Goal: Task Accomplishment & Management: Manage account settings

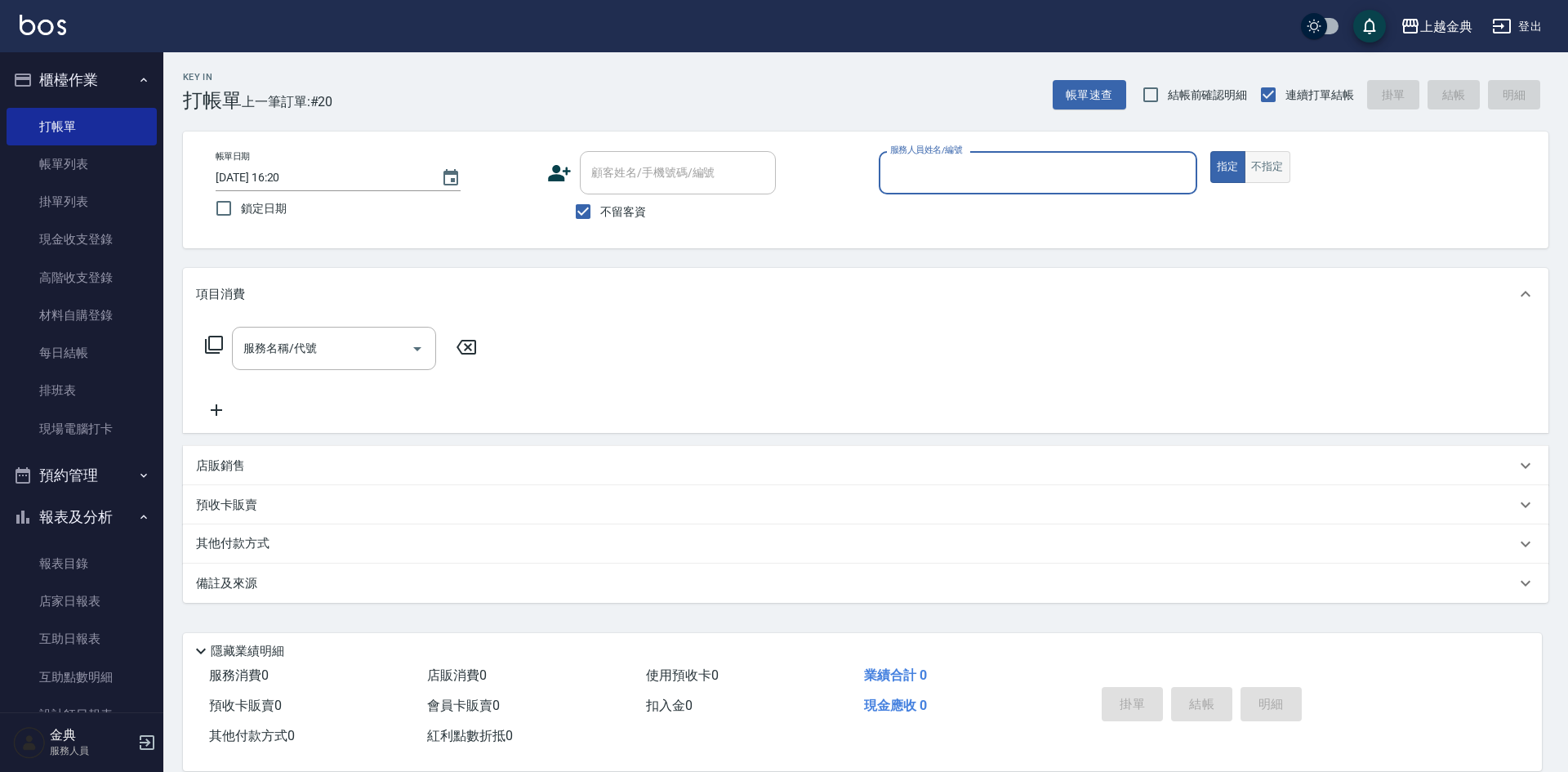
click at [1253, 172] on button "不指定" at bounding box center [1268, 167] width 45 height 32
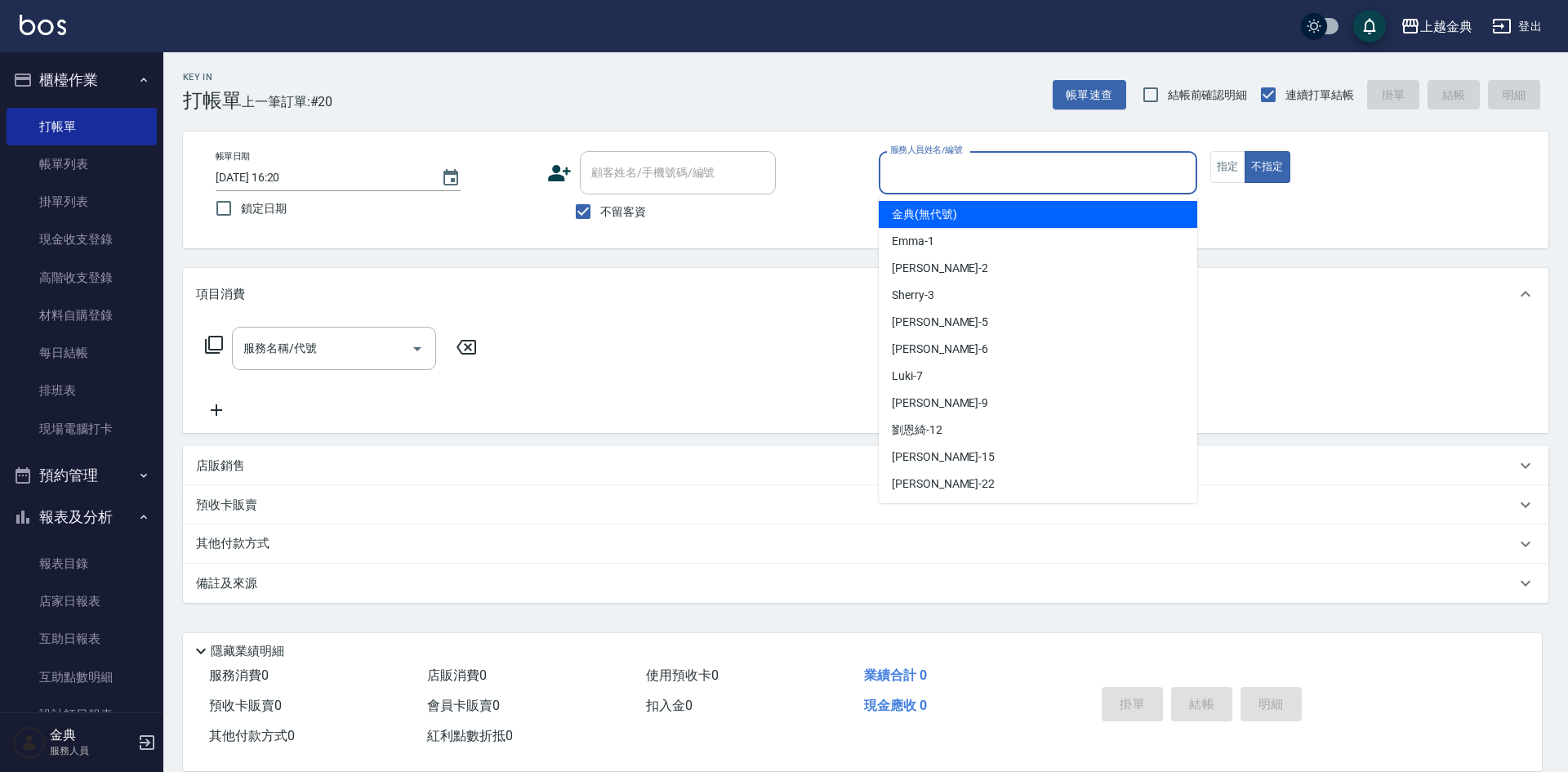
drag, startPoint x: 1107, startPoint y: 172, endPoint x: 1101, endPoint y: 166, distance: 8.5
click at [1101, 166] on input "服務人員姓名/編號" at bounding box center [1037, 172] width 304 height 29
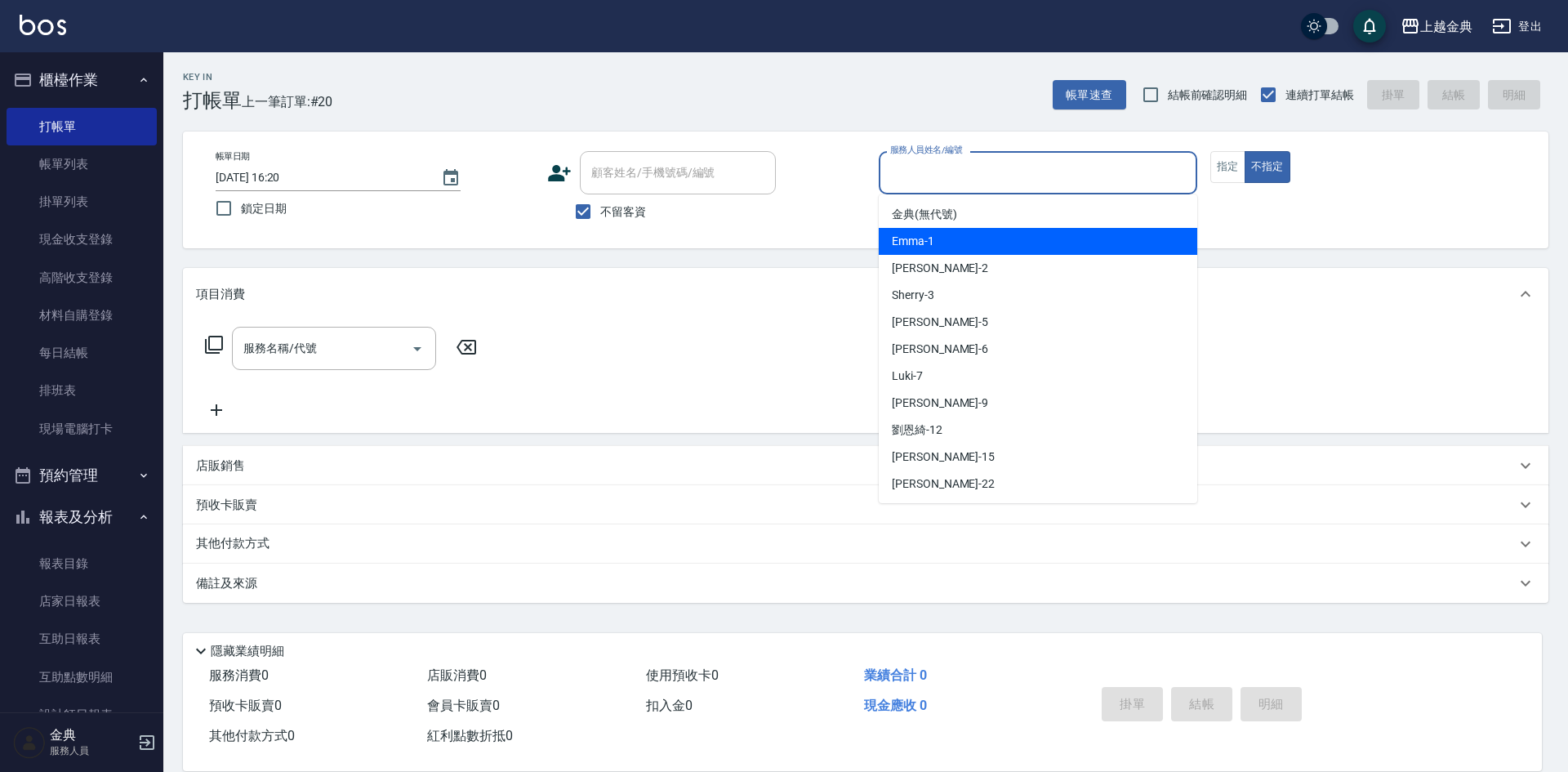
drag, startPoint x: 1027, startPoint y: 244, endPoint x: 1027, endPoint y: 256, distance: 12.0
click at [1027, 244] on div "Emma -1" at bounding box center [1037, 241] width 319 height 27
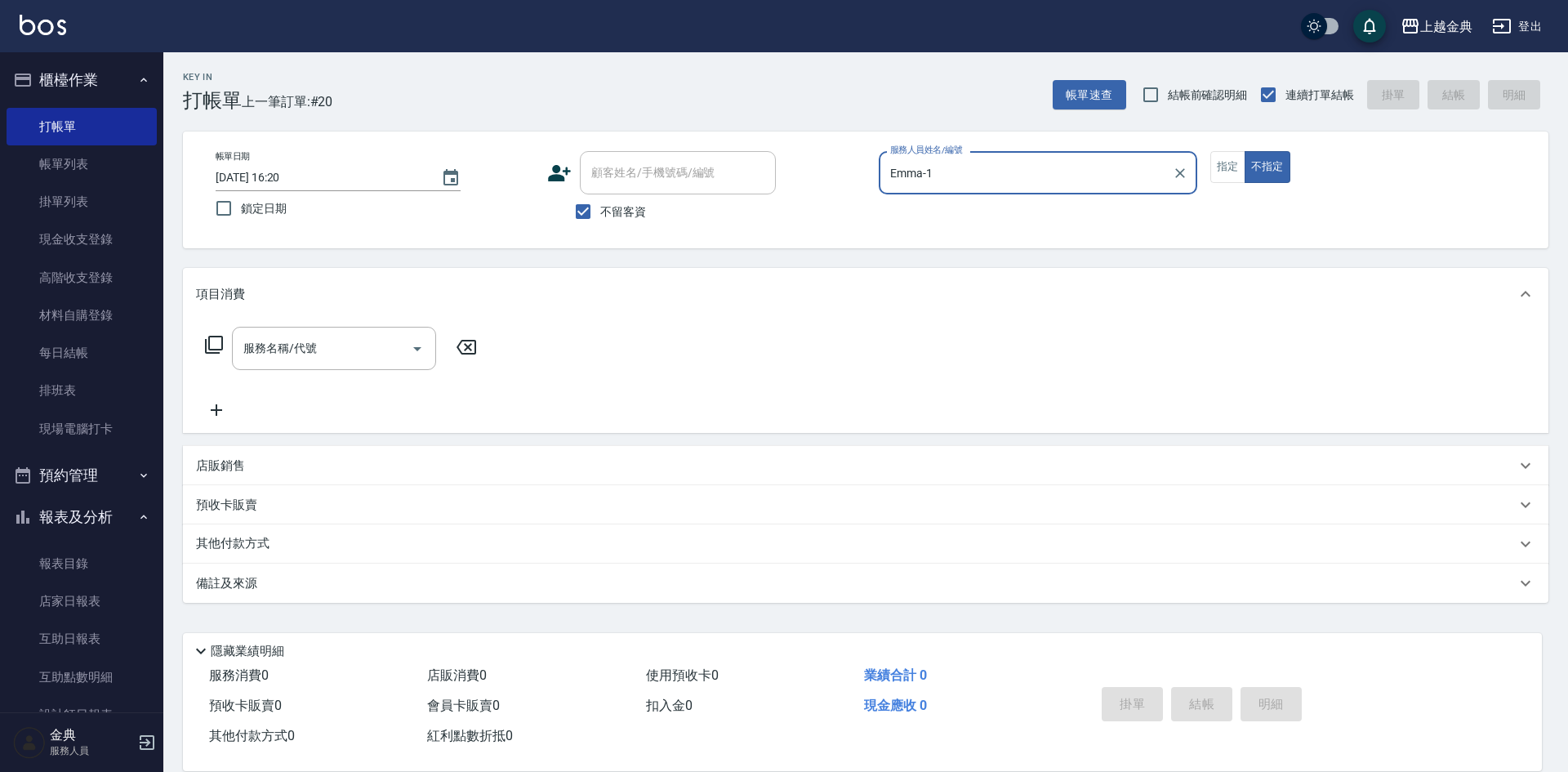
drag, startPoint x: 1011, startPoint y: 155, endPoint x: 1016, endPoint y: 177, distance: 22.6
click at [1011, 158] on div "Emma-1 服務人員姓名/編號" at bounding box center [1037, 172] width 319 height 43
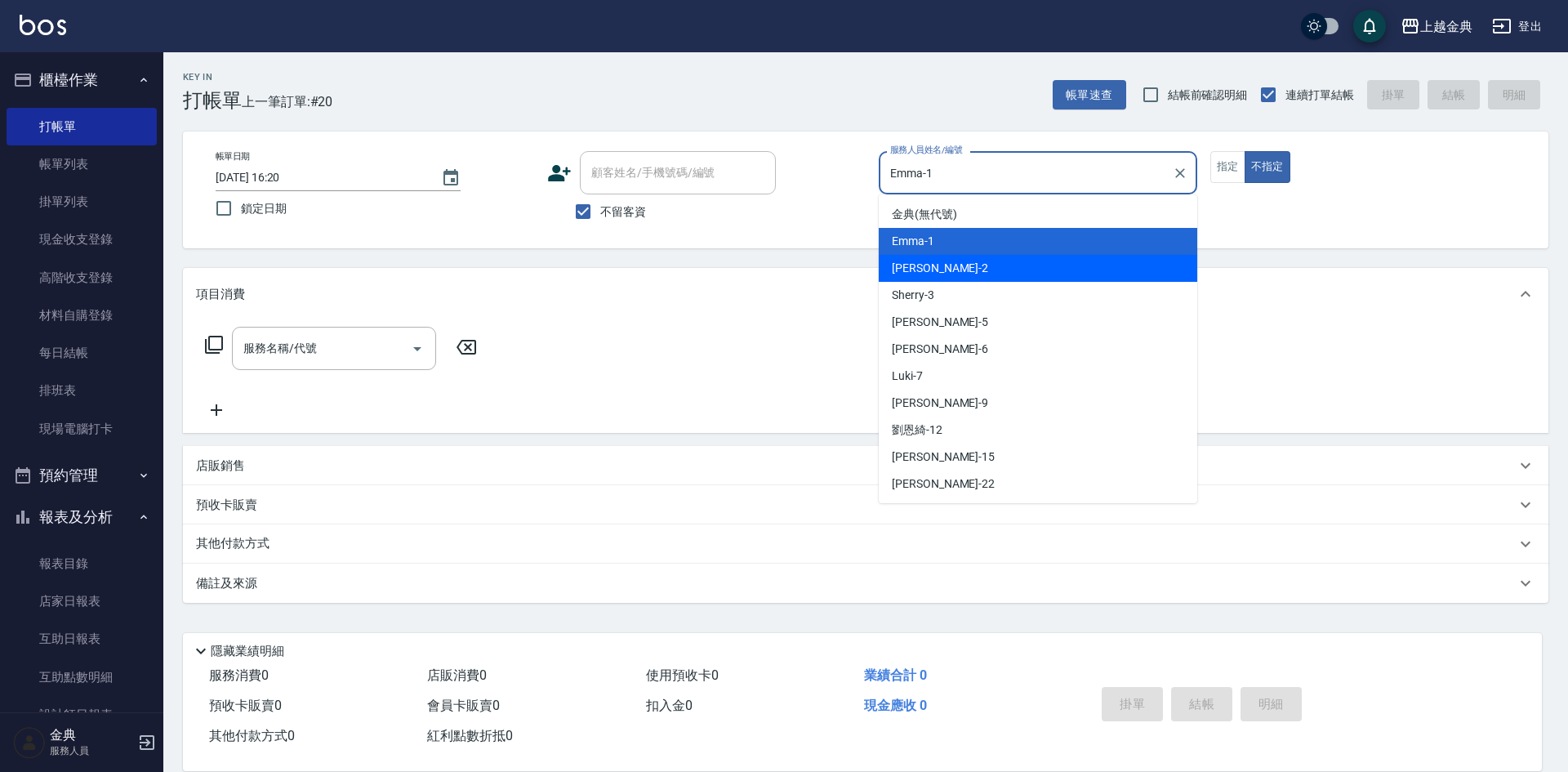
click at [968, 269] on div "Cindy -2" at bounding box center [1037, 268] width 319 height 27
type input "Cindy-2"
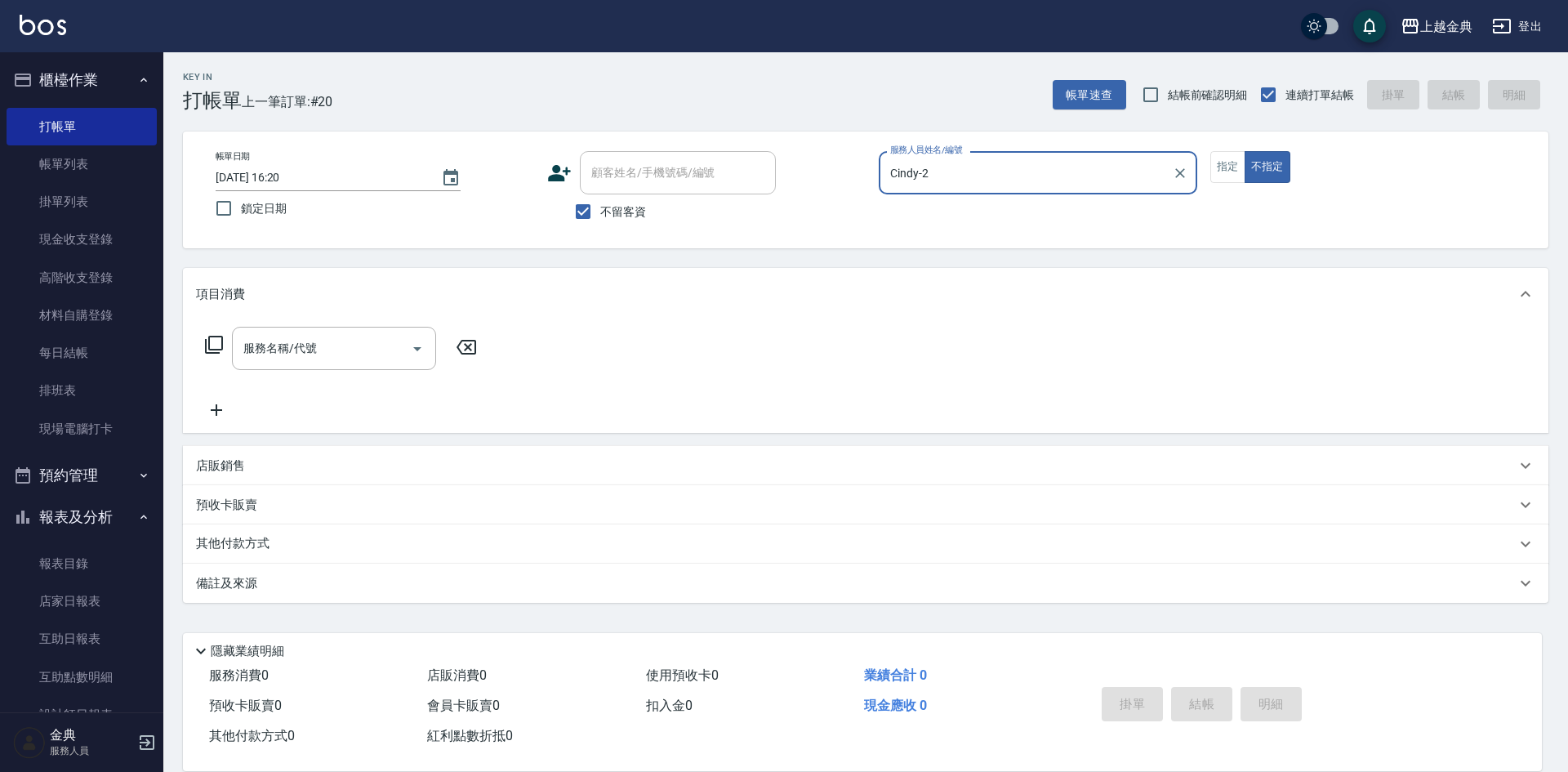
click at [205, 343] on icon at bounding box center [214, 344] width 18 height 18
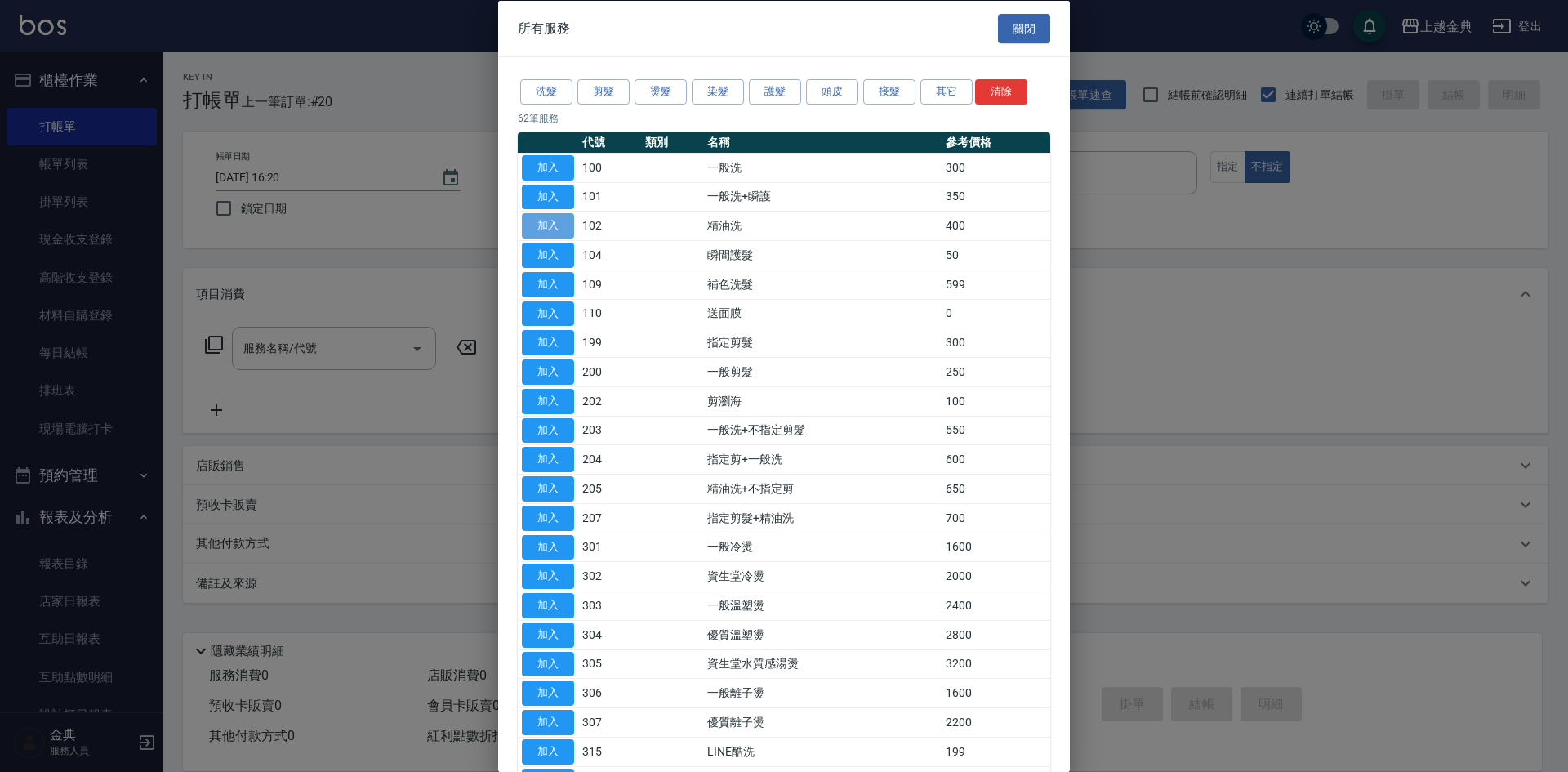
click at [556, 228] on button "加入" at bounding box center [548, 226] width 52 height 25
type input "精油洗(102)"
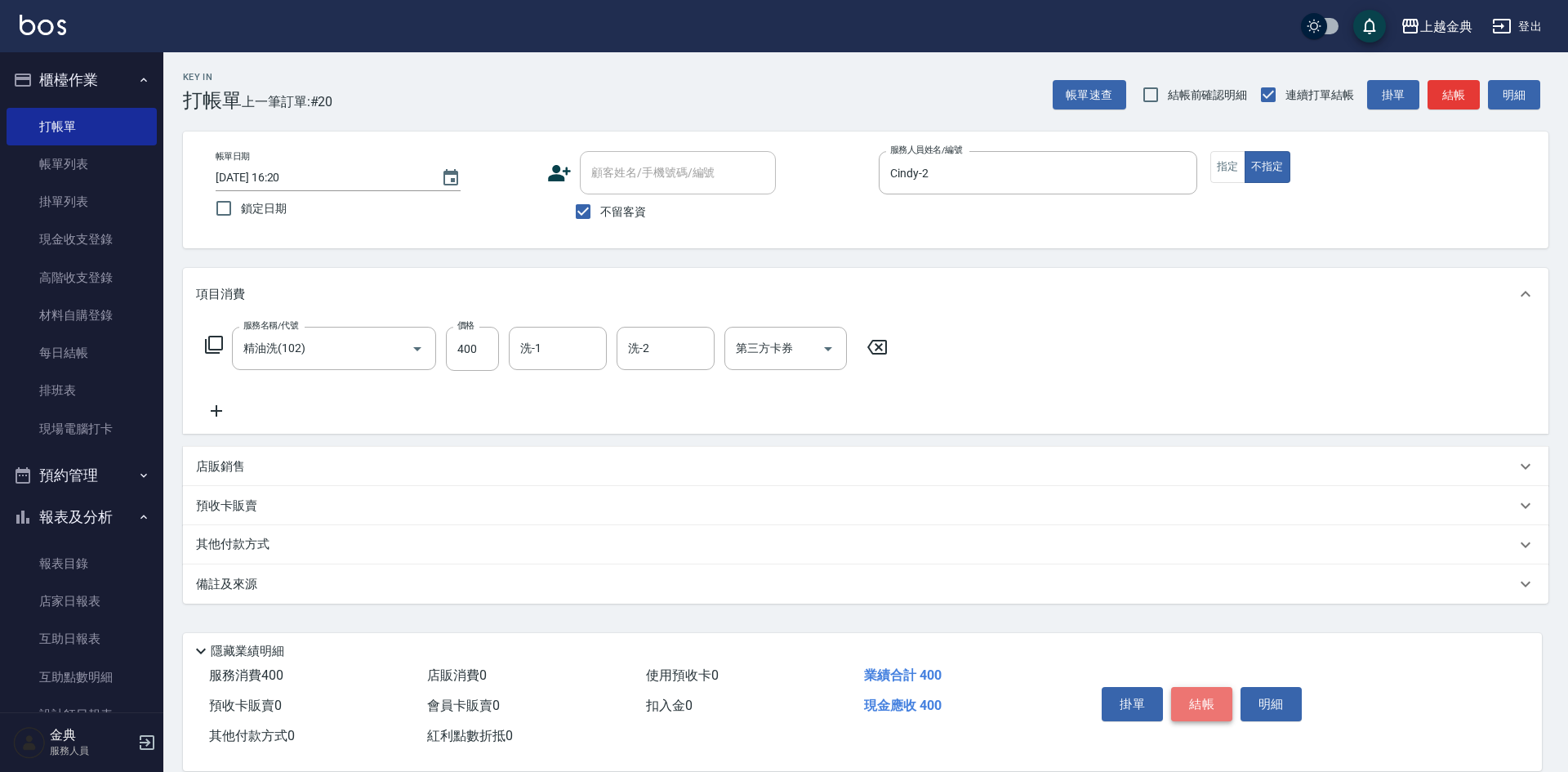
click at [1206, 689] on button "結帳" at bounding box center [1201, 704] width 61 height 34
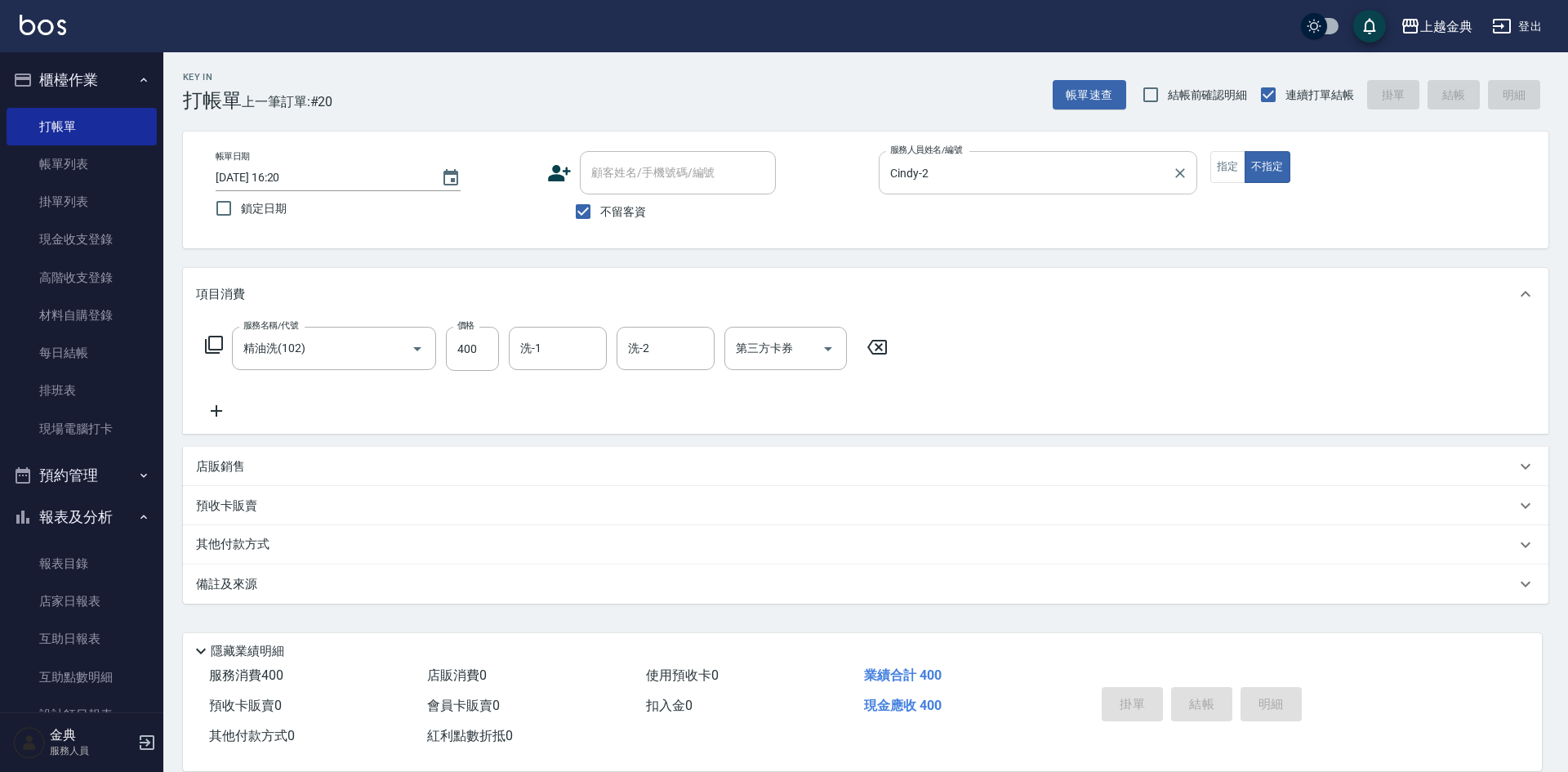
type input "2025/09/11 17:40"
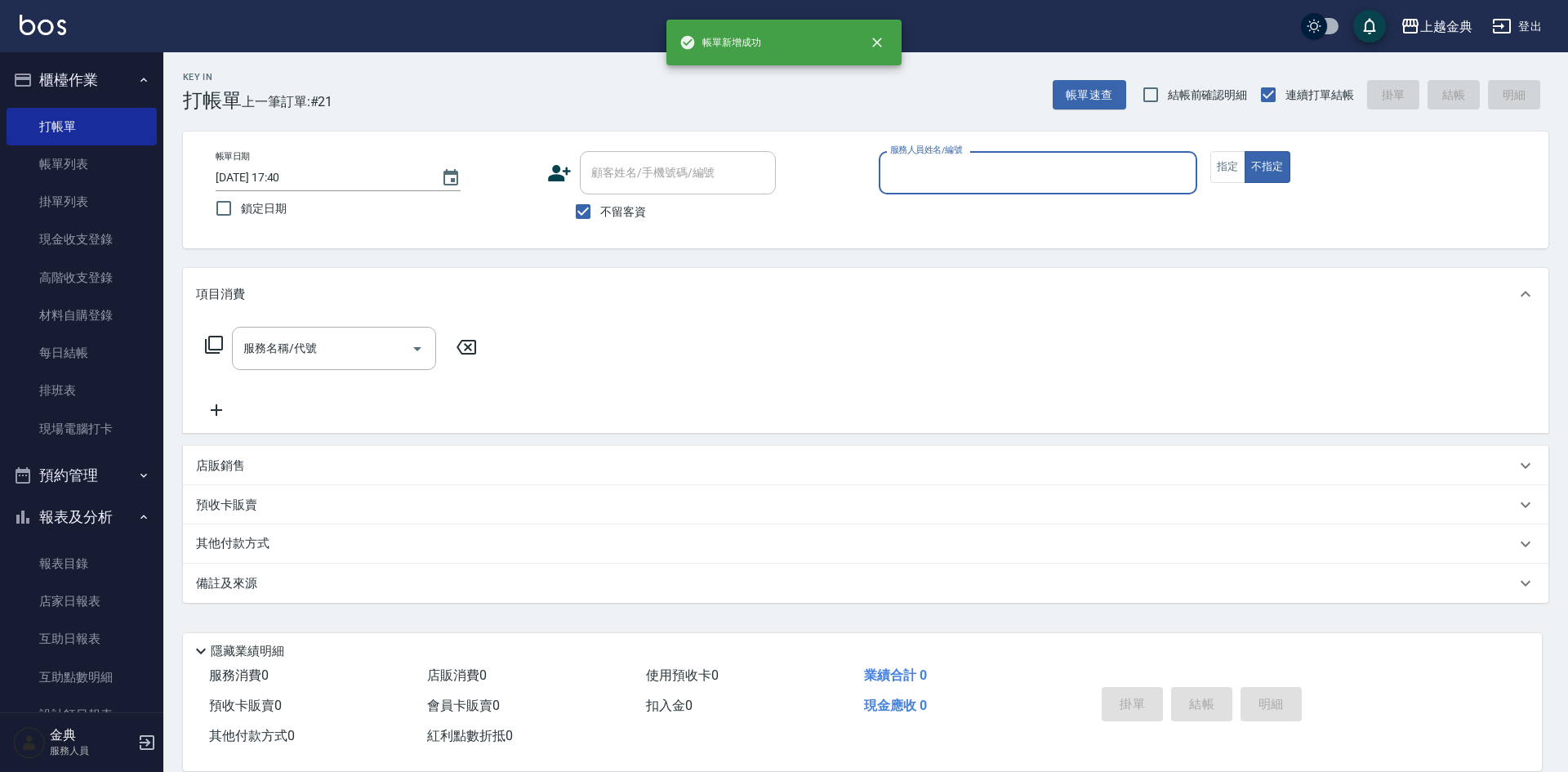
click at [1012, 178] on input "服務人員姓名/編號" at bounding box center [1037, 172] width 304 height 29
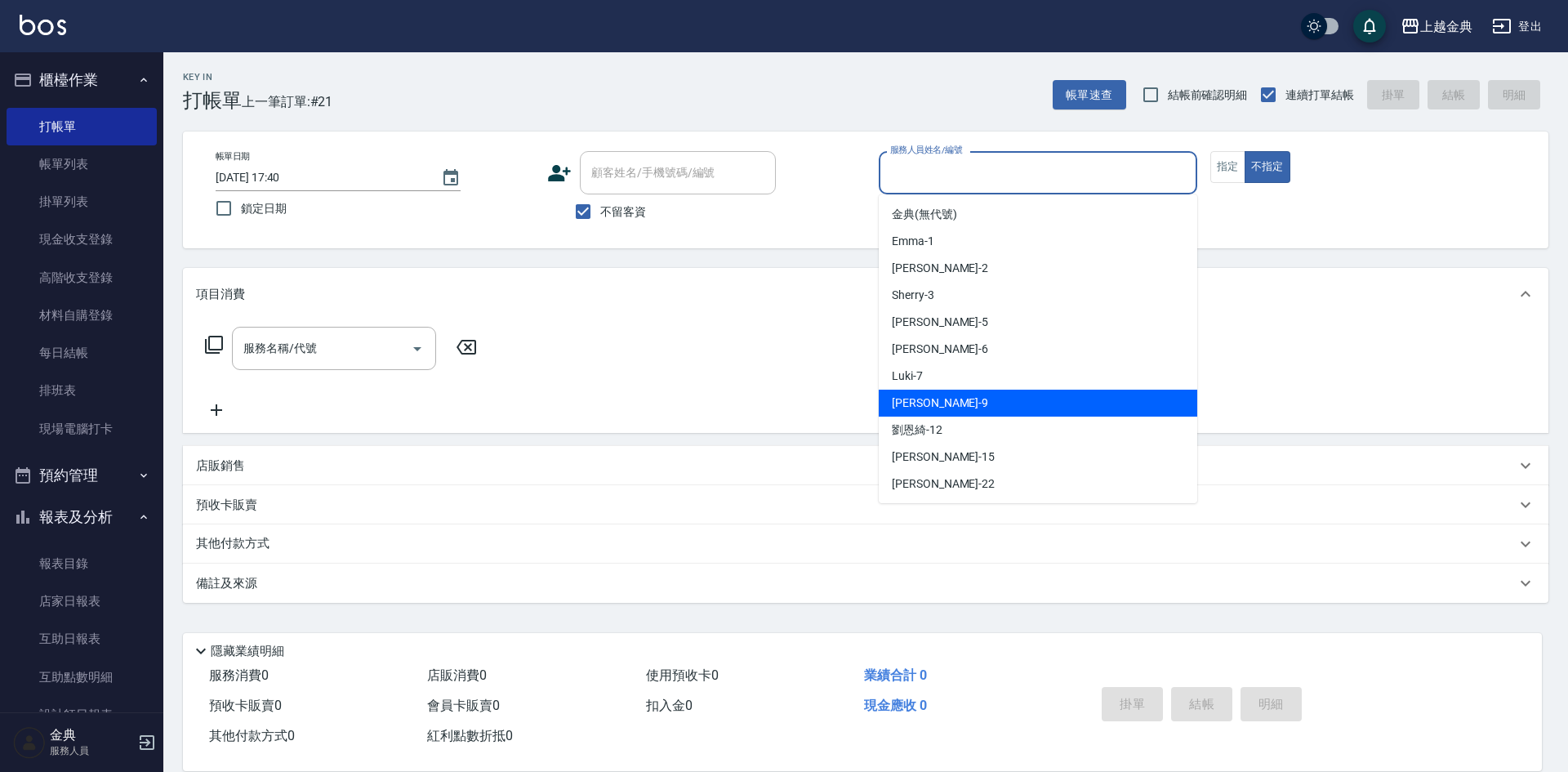
click at [974, 408] on div "Jason -9" at bounding box center [1037, 403] width 319 height 27
type input "Jason-9"
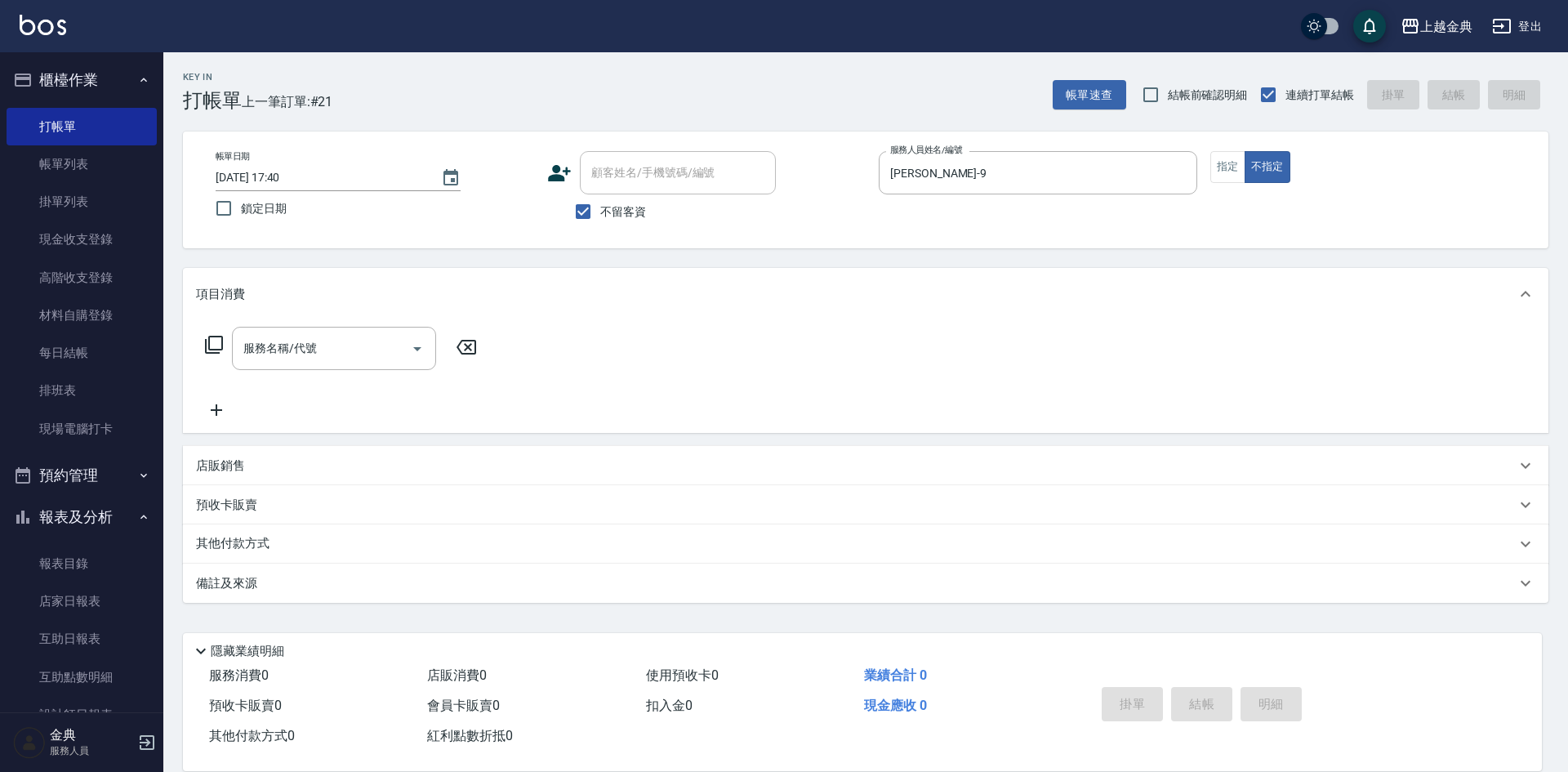
click at [210, 350] on icon at bounding box center [214, 344] width 18 height 18
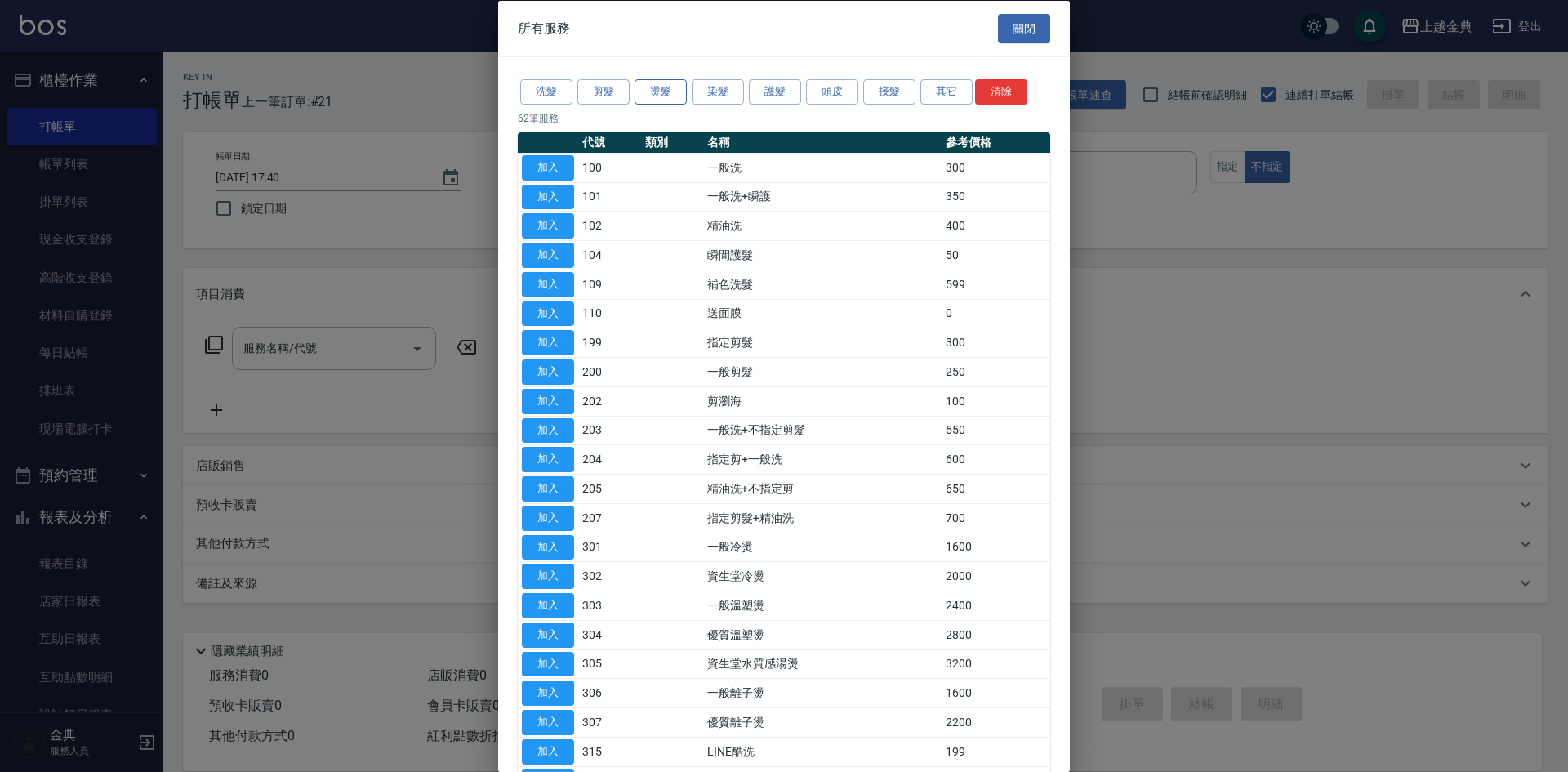
click at [647, 89] on button "燙髮" at bounding box center [661, 92] width 52 height 25
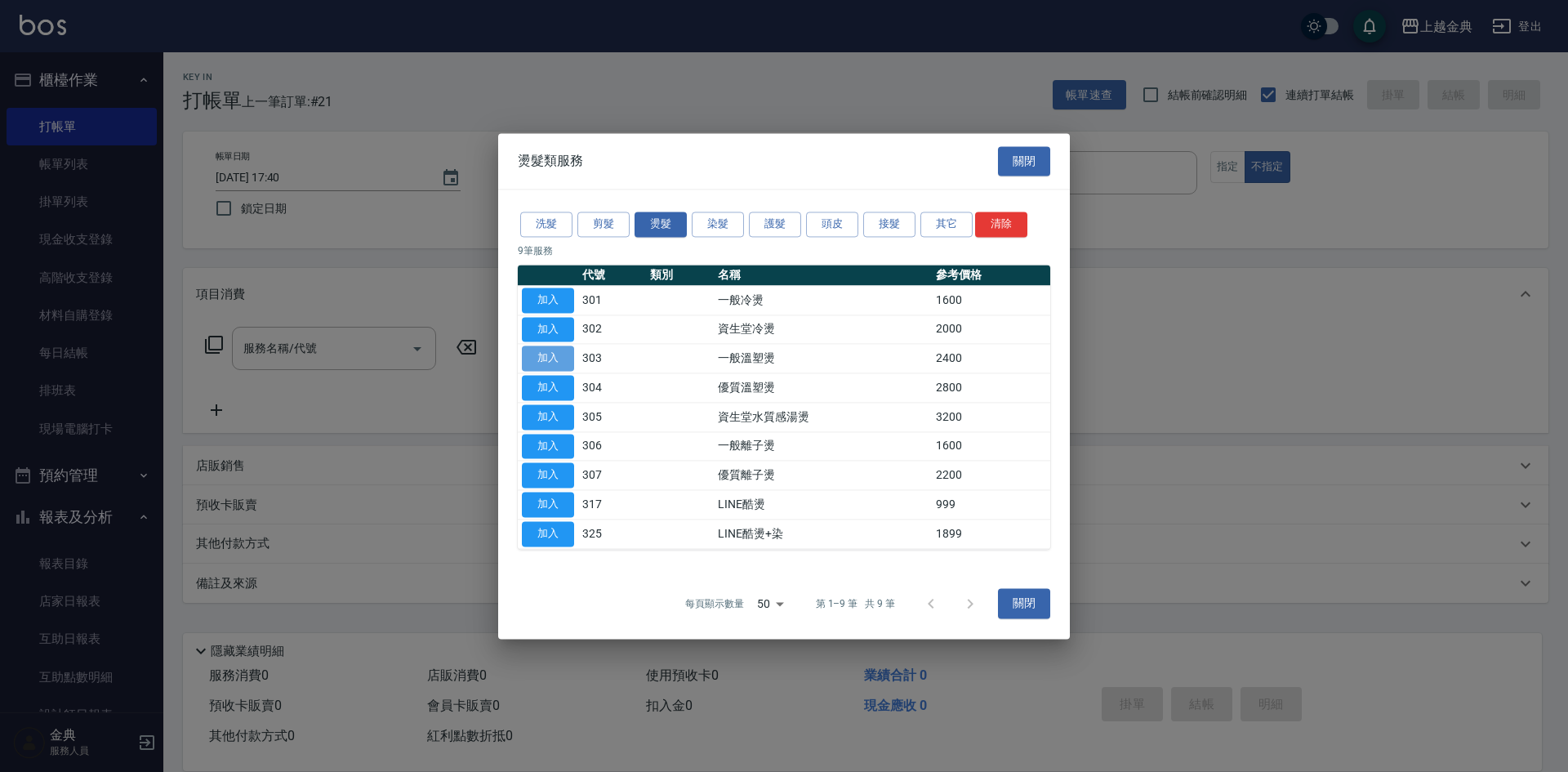
click at [558, 371] on button "加入" at bounding box center [548, 359] width 52 height 25
type input "一般溫塑燙(303)"
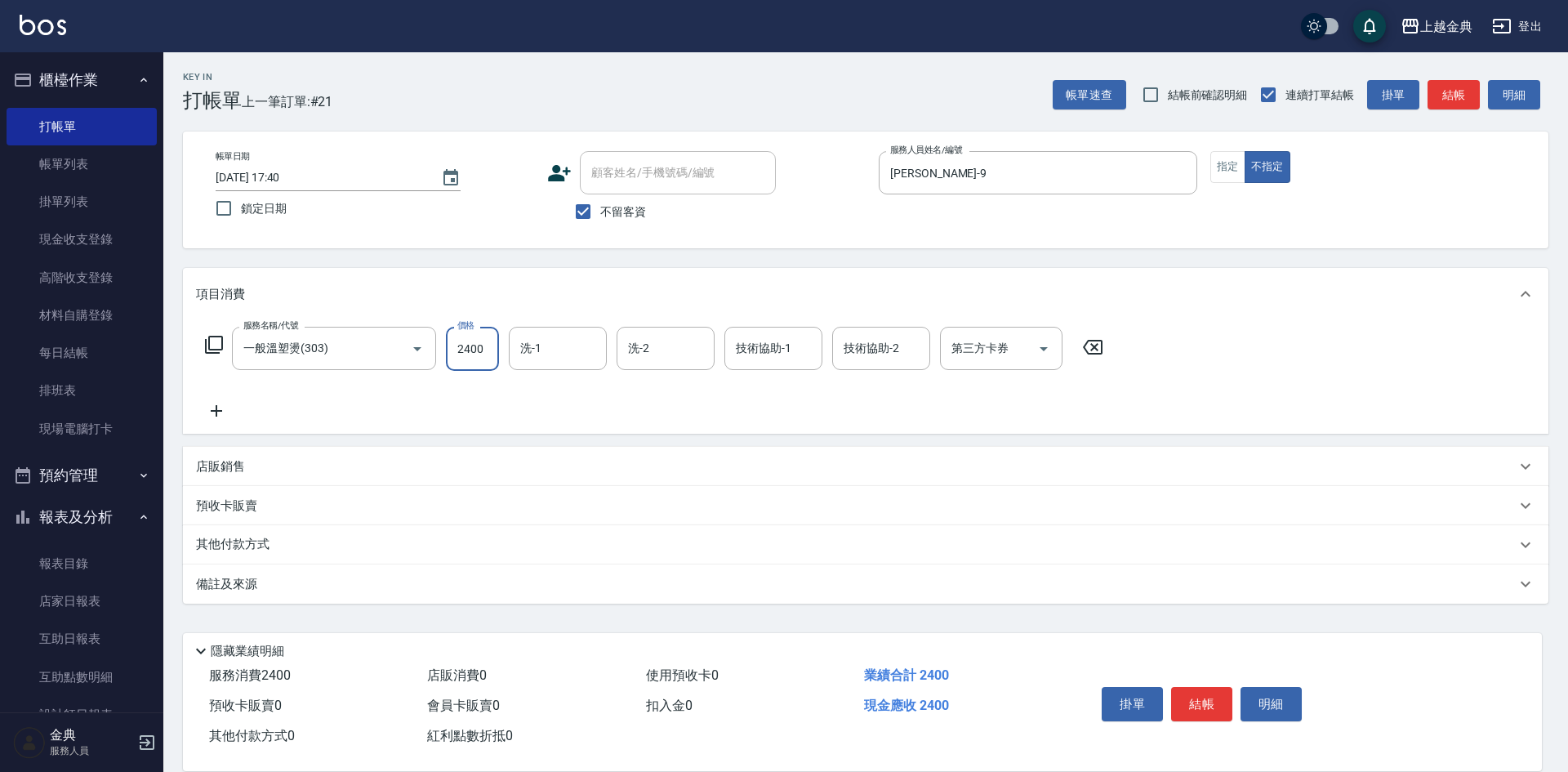
click at [458, 356] on input "2400" at bounding box center [472, 349] width 53 height 44
type input "3099"
click at [547, 345] on input "洗-1" at bounding box center [557, 348] width 83 height 29
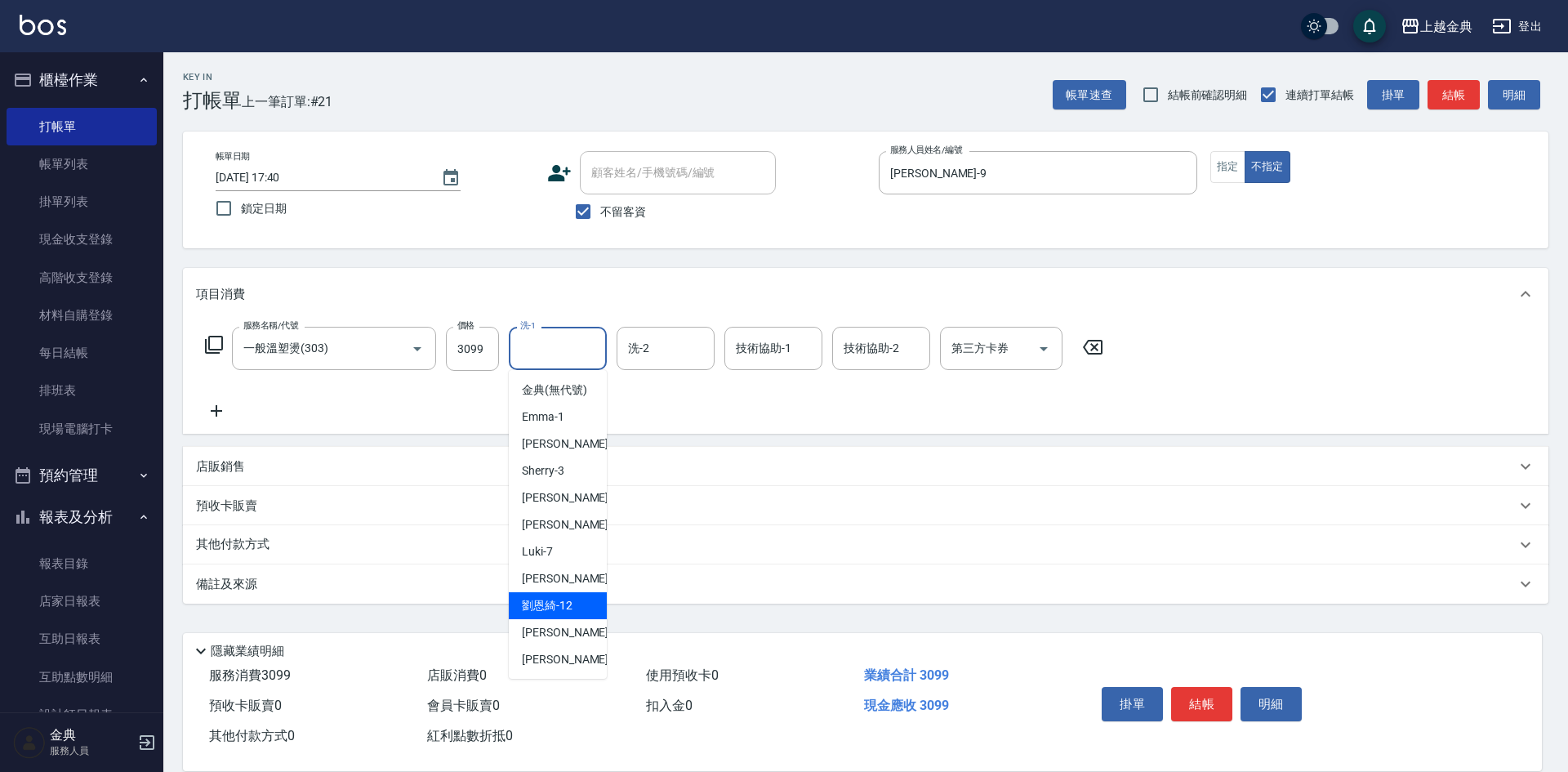
click at [536, 615] on span "劉恩綺 -12" at bounding box center [547, 605] width 50 height 17
type input "劉恩綺-12"
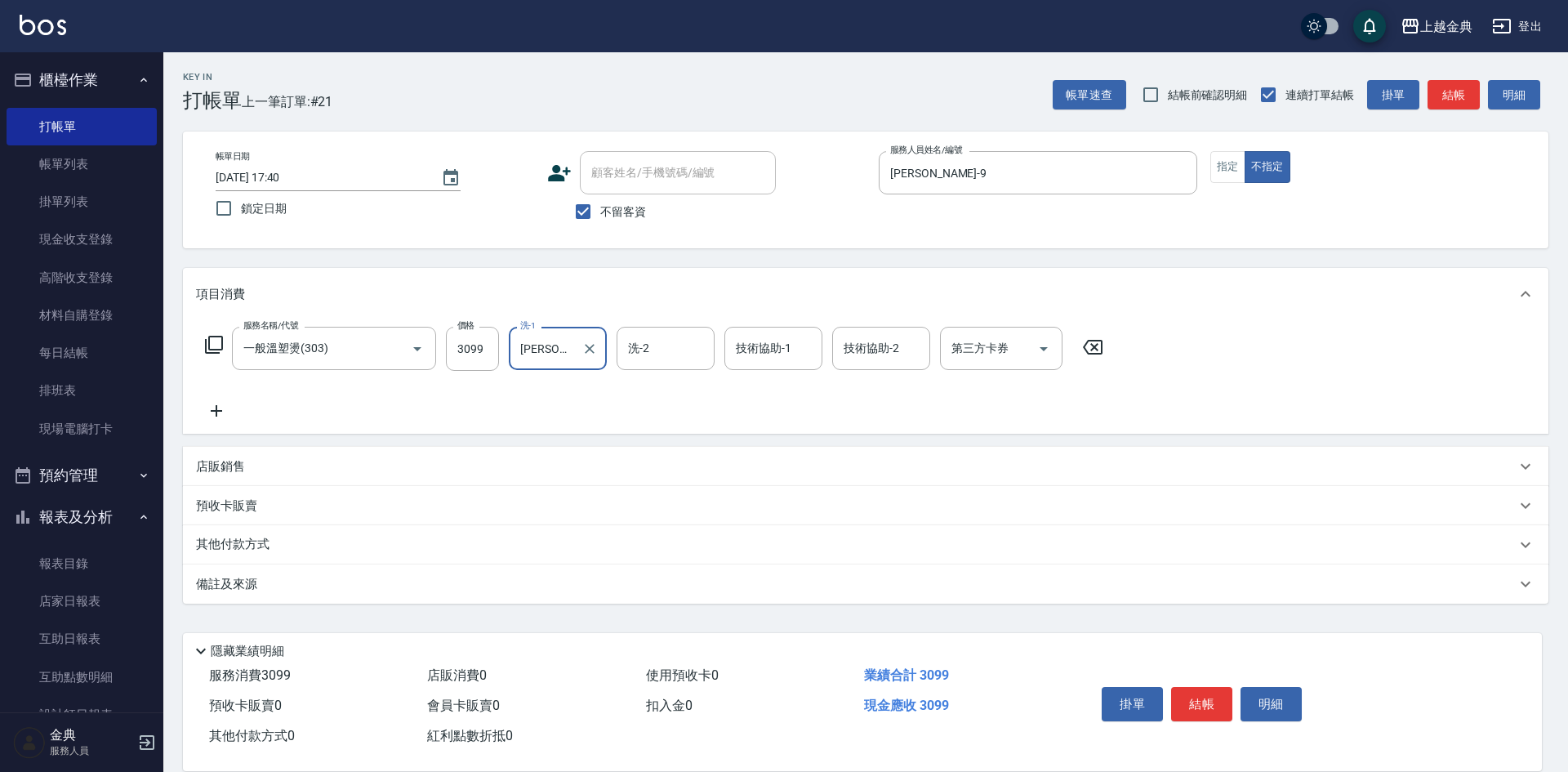
click at [223, 557] on div "其他付款方式" at bounding box center [866, 545] width 1365 height 40
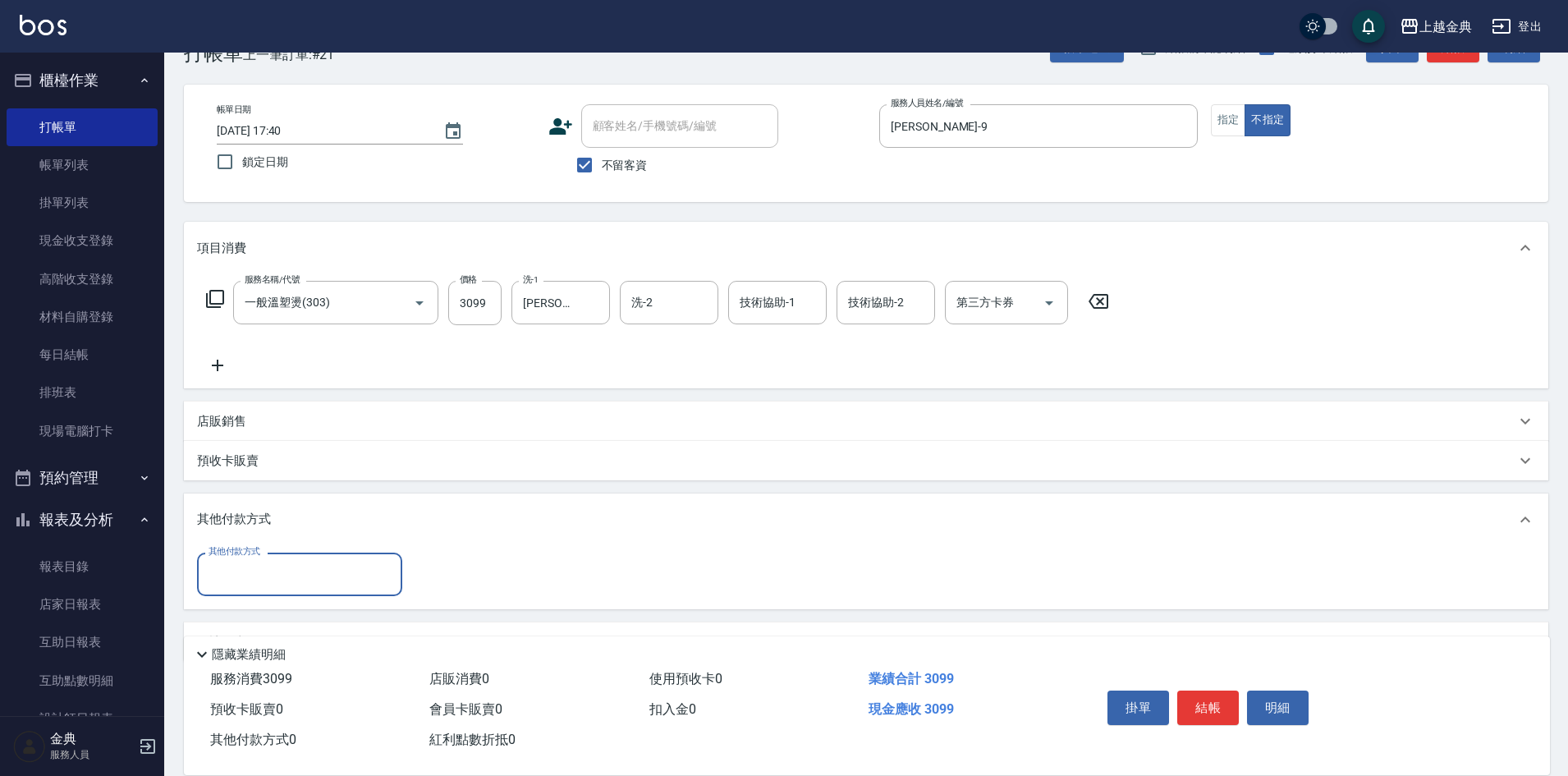
scroll to position [91, 0]
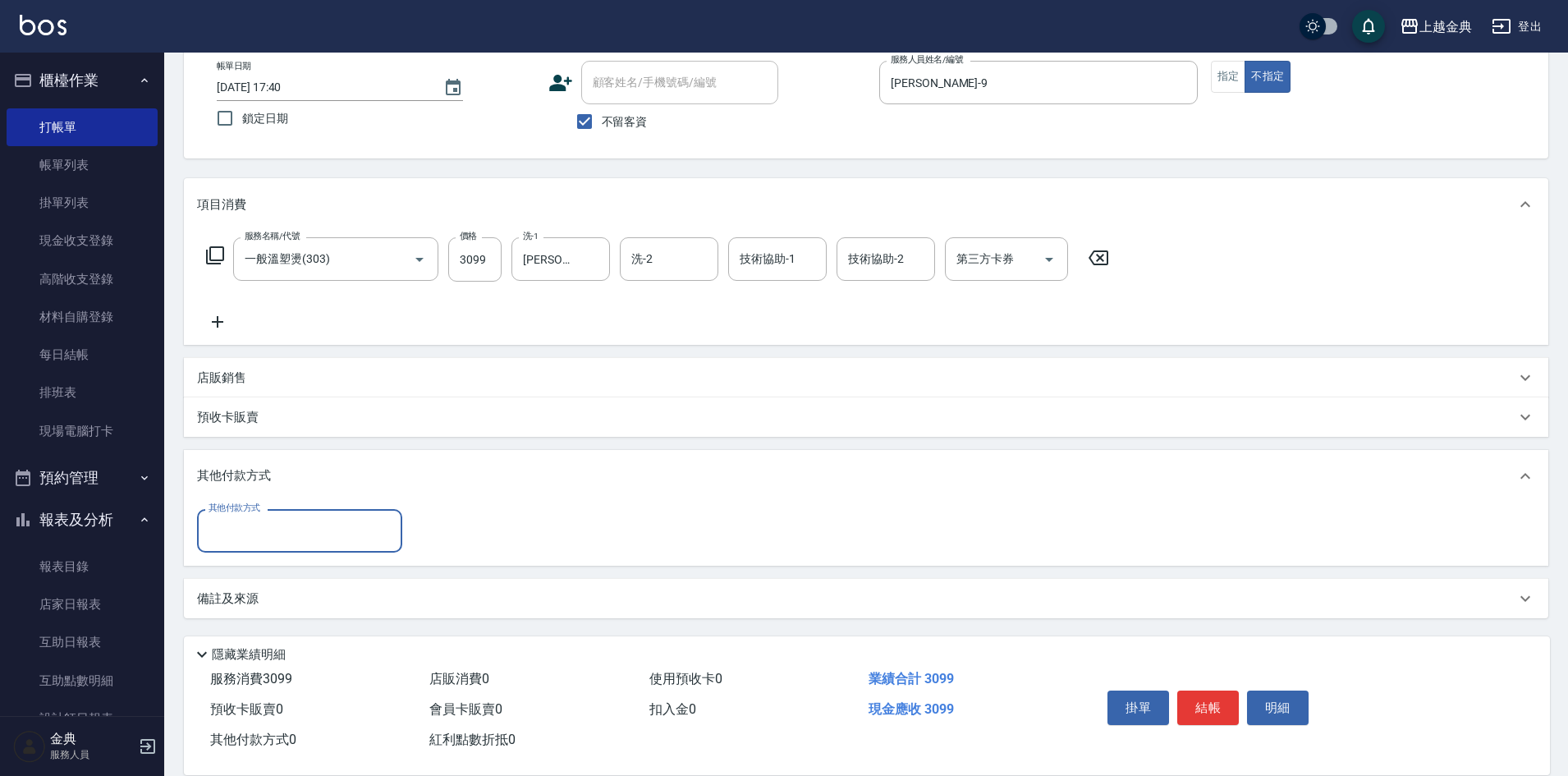
click at [229, 527] on input "其他付款方式" at bounding box center [299, 531] width 190 height 29
click at [245, 605] on span "信用卡" at bounding box center [299, 600] width 205 height 27
type input "信用卡"
click at [456, 536] on input "0" at bounding box center [474, 531] width 123 height 44
type input "3099"
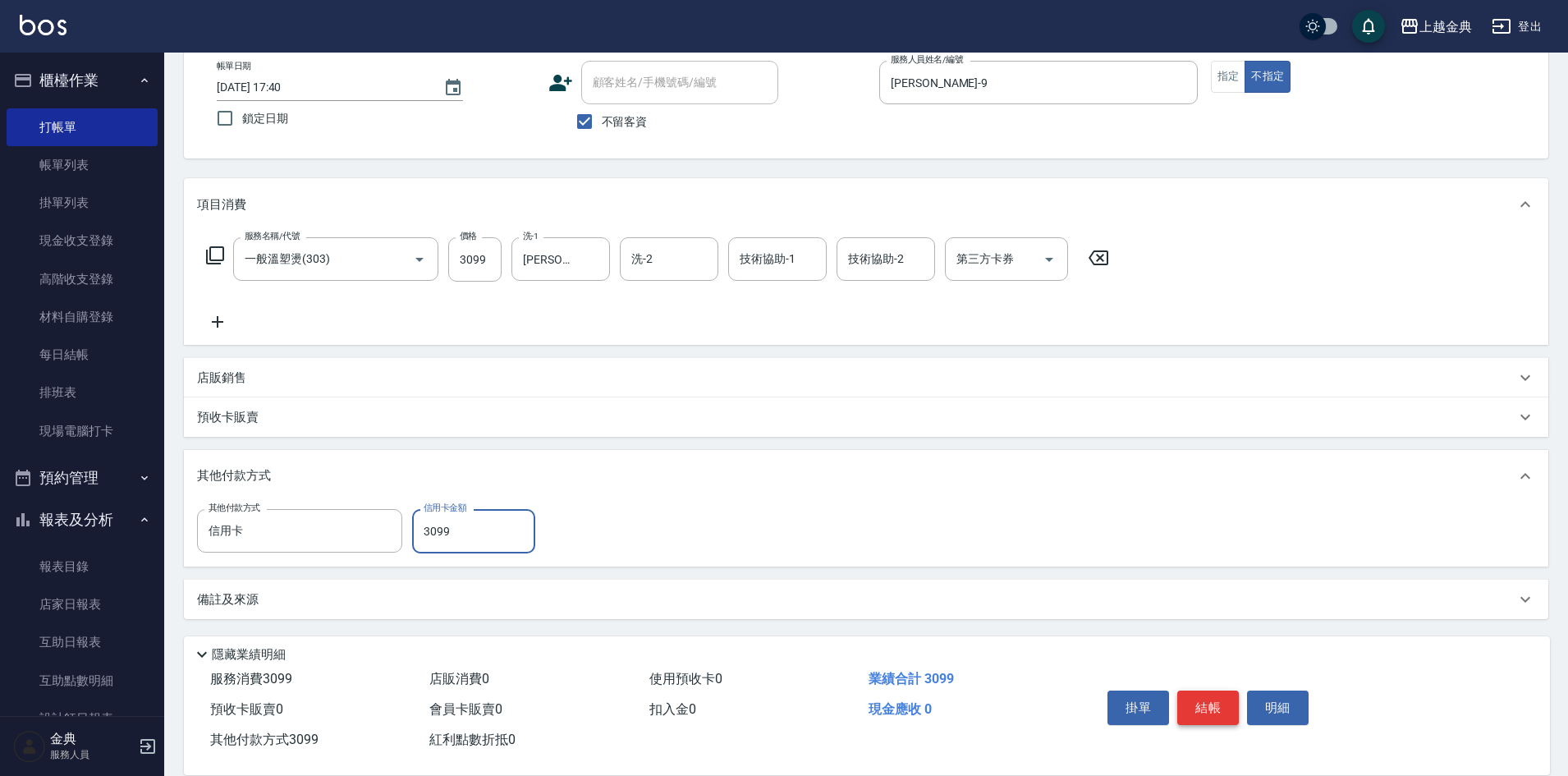
click at [1216, 691] on button "結帳" at bounding box center [1207, 708] width 62 height 35
type input "2025/09/11 17:41"
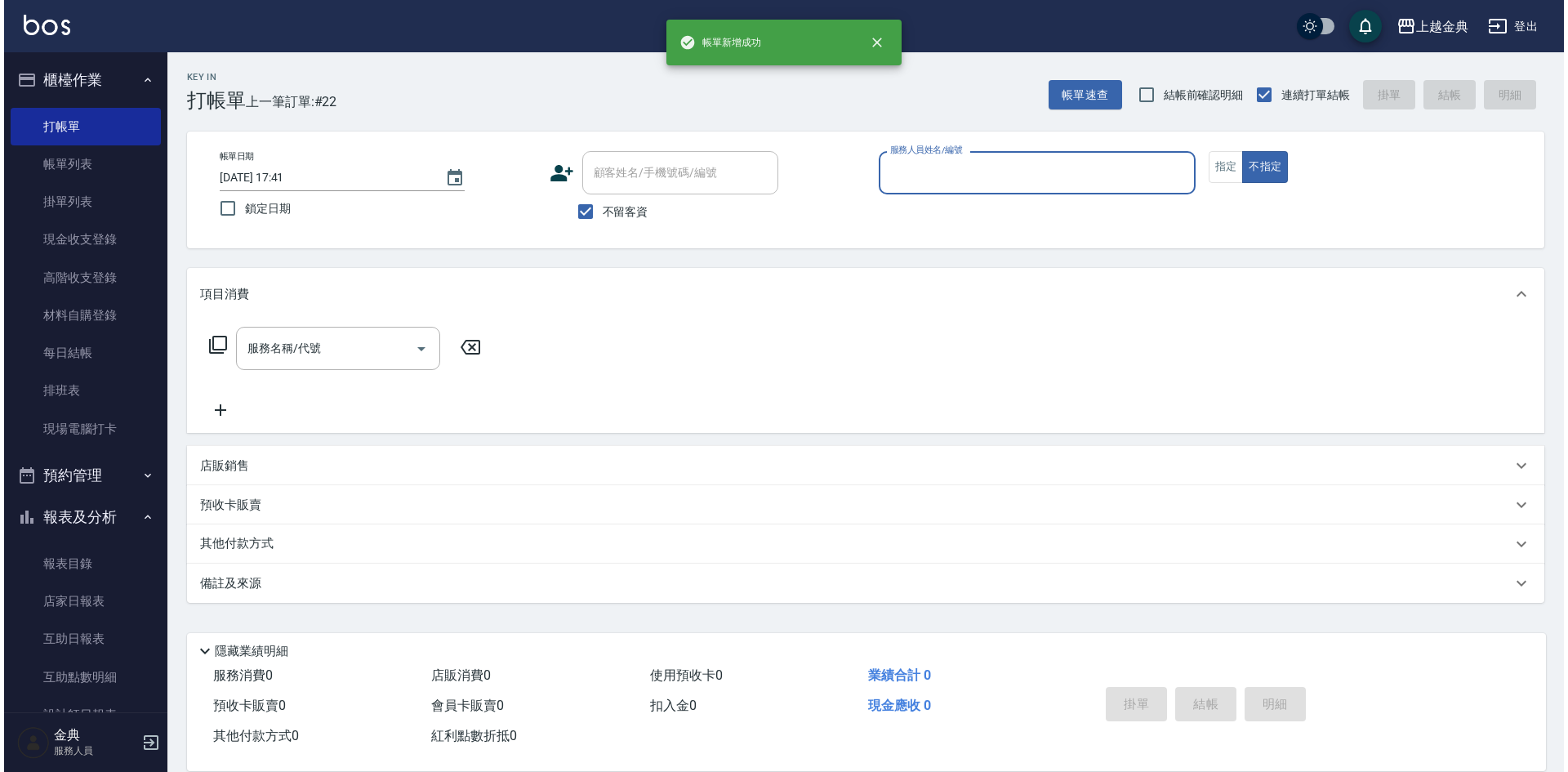
scroll to position [0, 0]
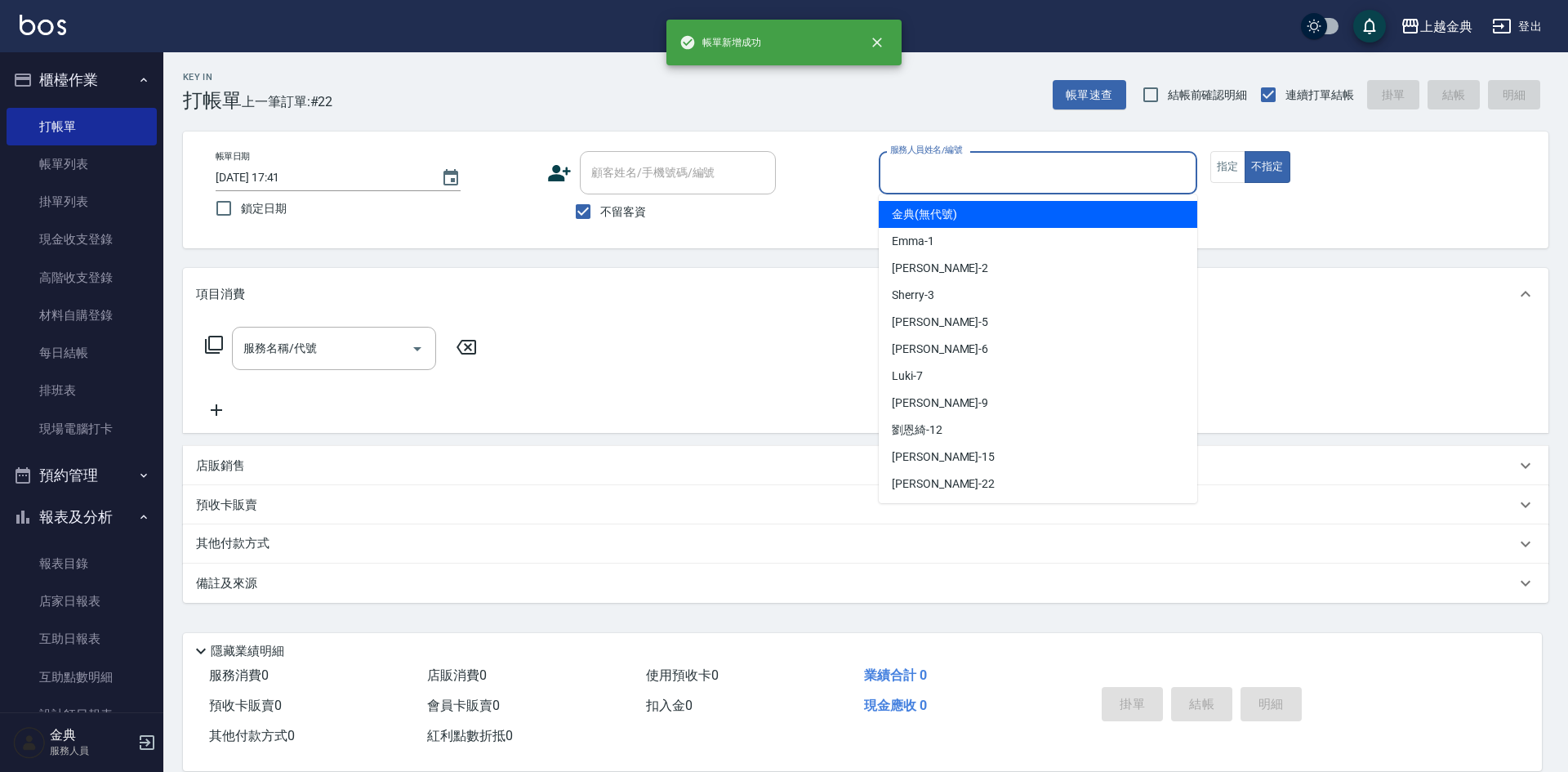
click at [1005, 178] on input "服務人員姓名/編號" at bounding box center [1037, 172] width 304 height 29
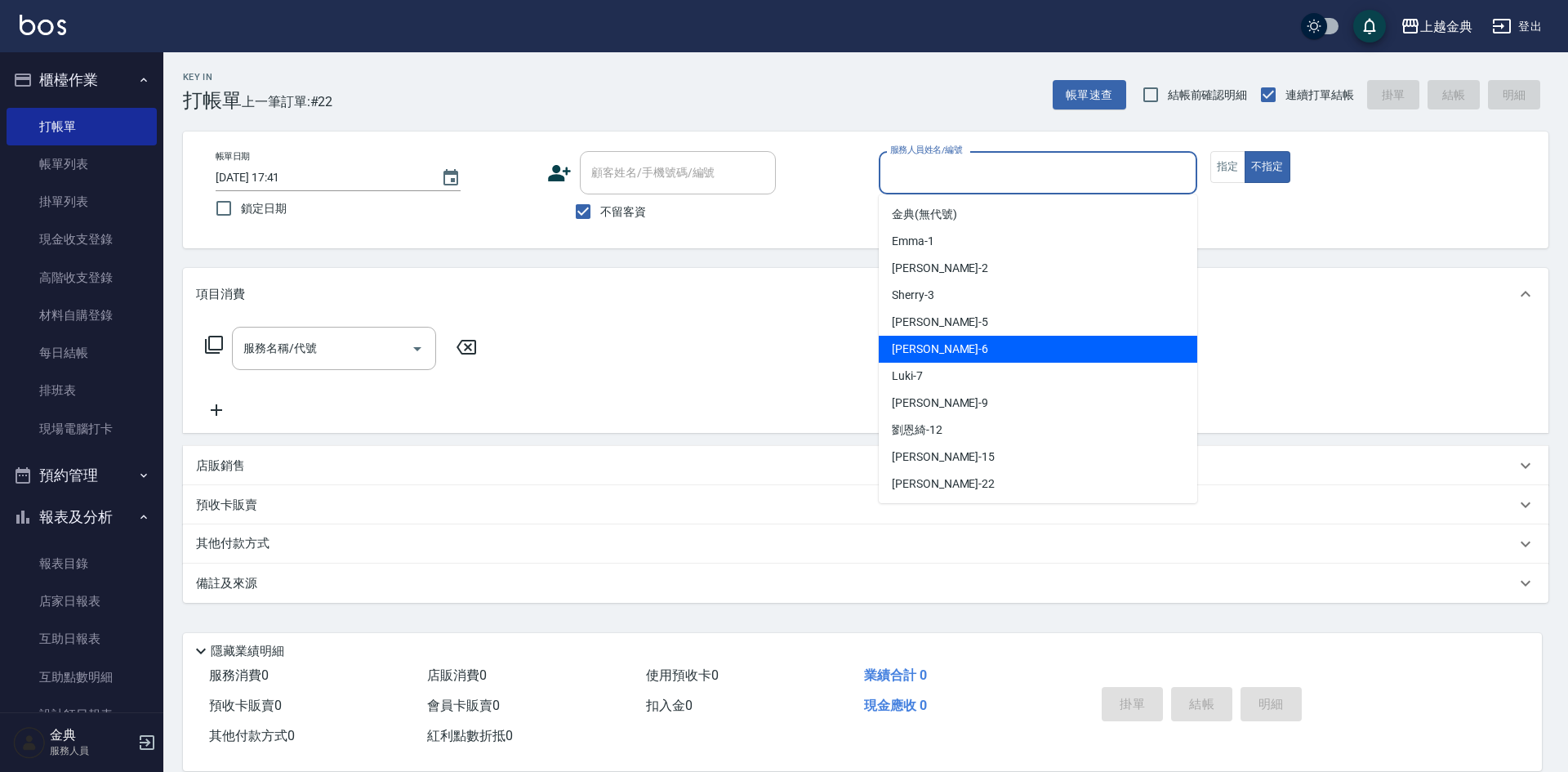
click at [1001, 343] on div "AMY -6" at bounding box center [1037, 349] width 319 height 27
type input "AMY-6"
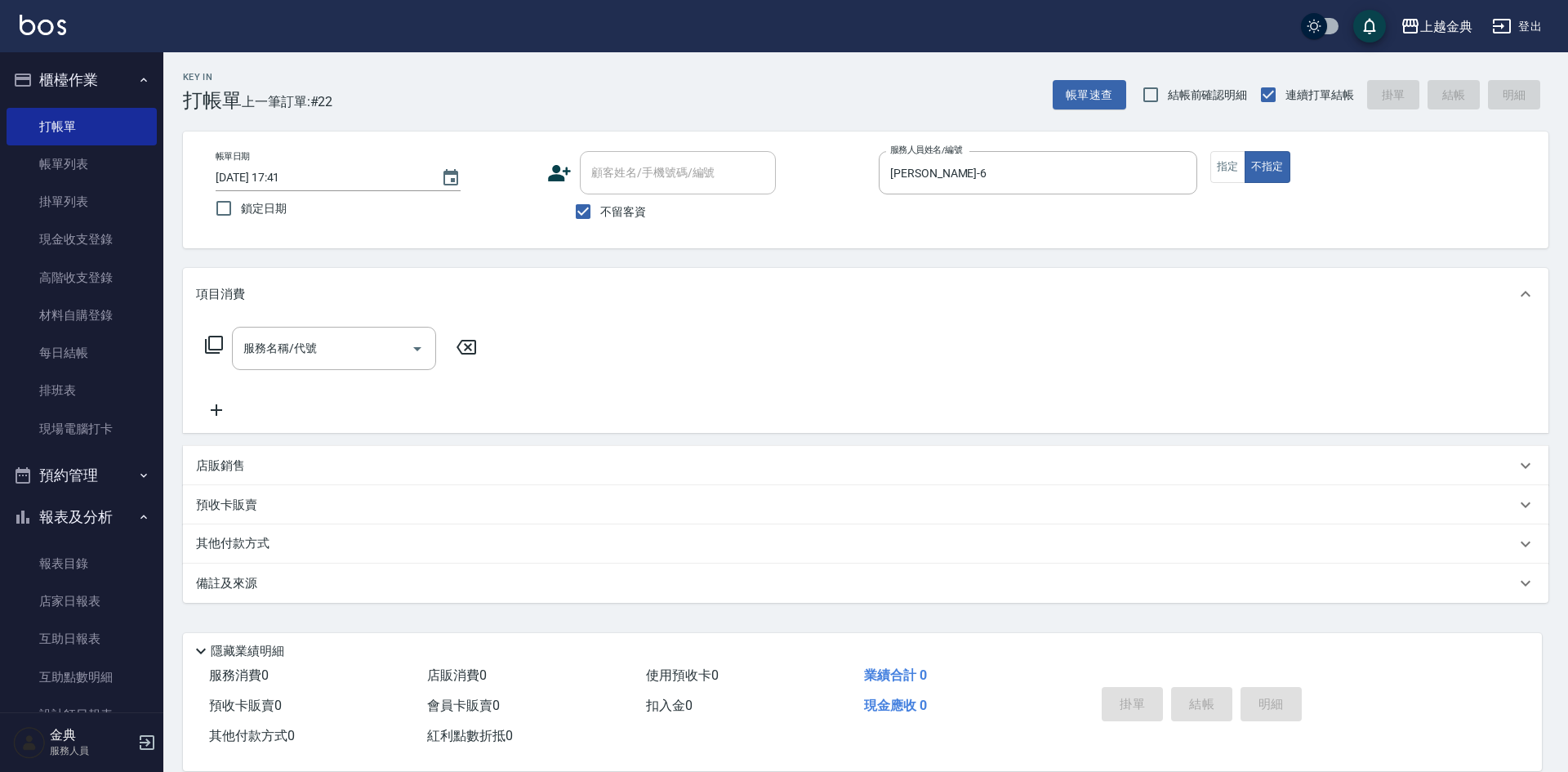
click at [209, 346] on icon at bounding box center [214, 344] width 18 height 18
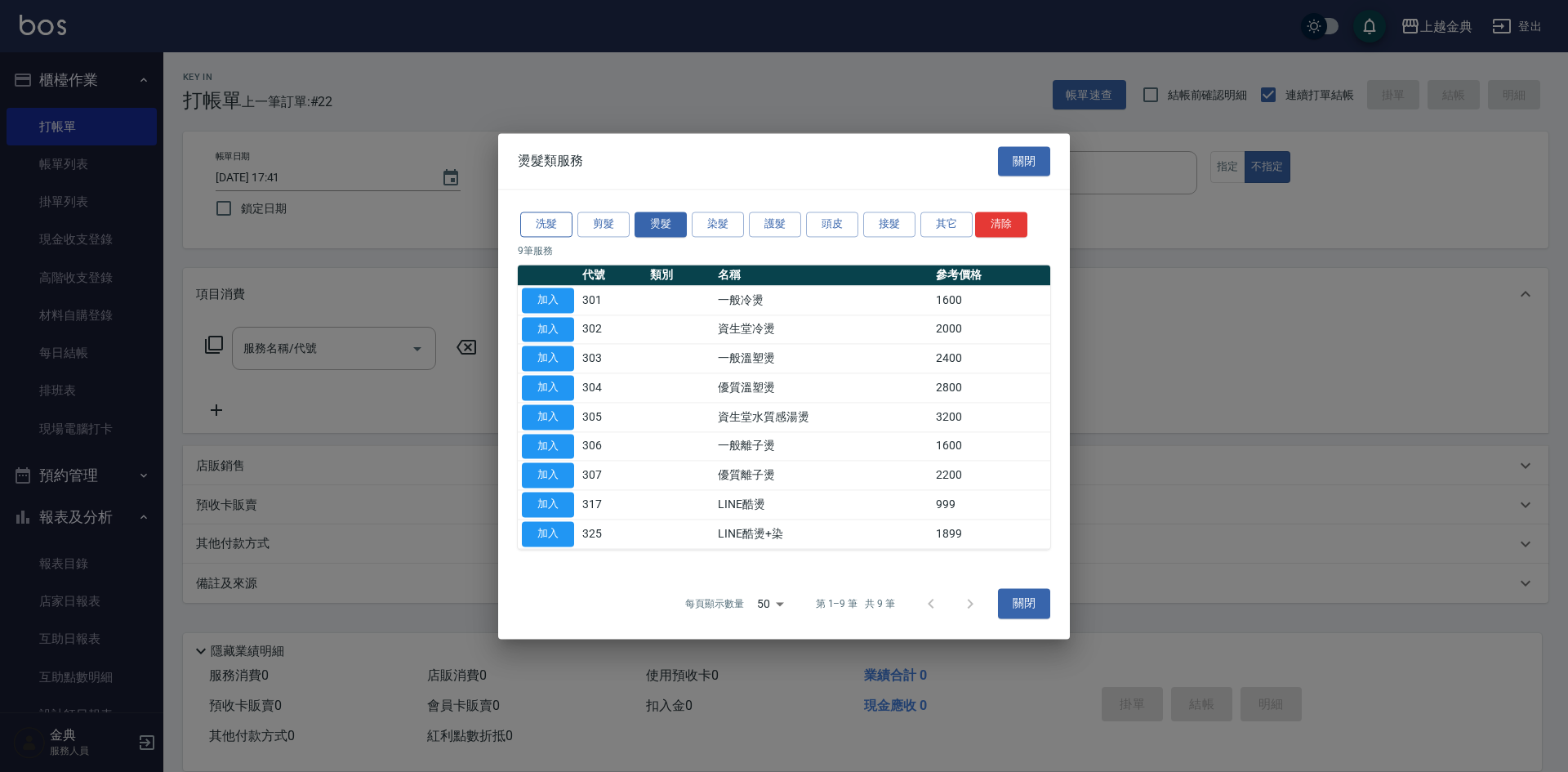
click at [550, 227] on button "洗髮" at bounding box center [546, 225] width 52 height 25
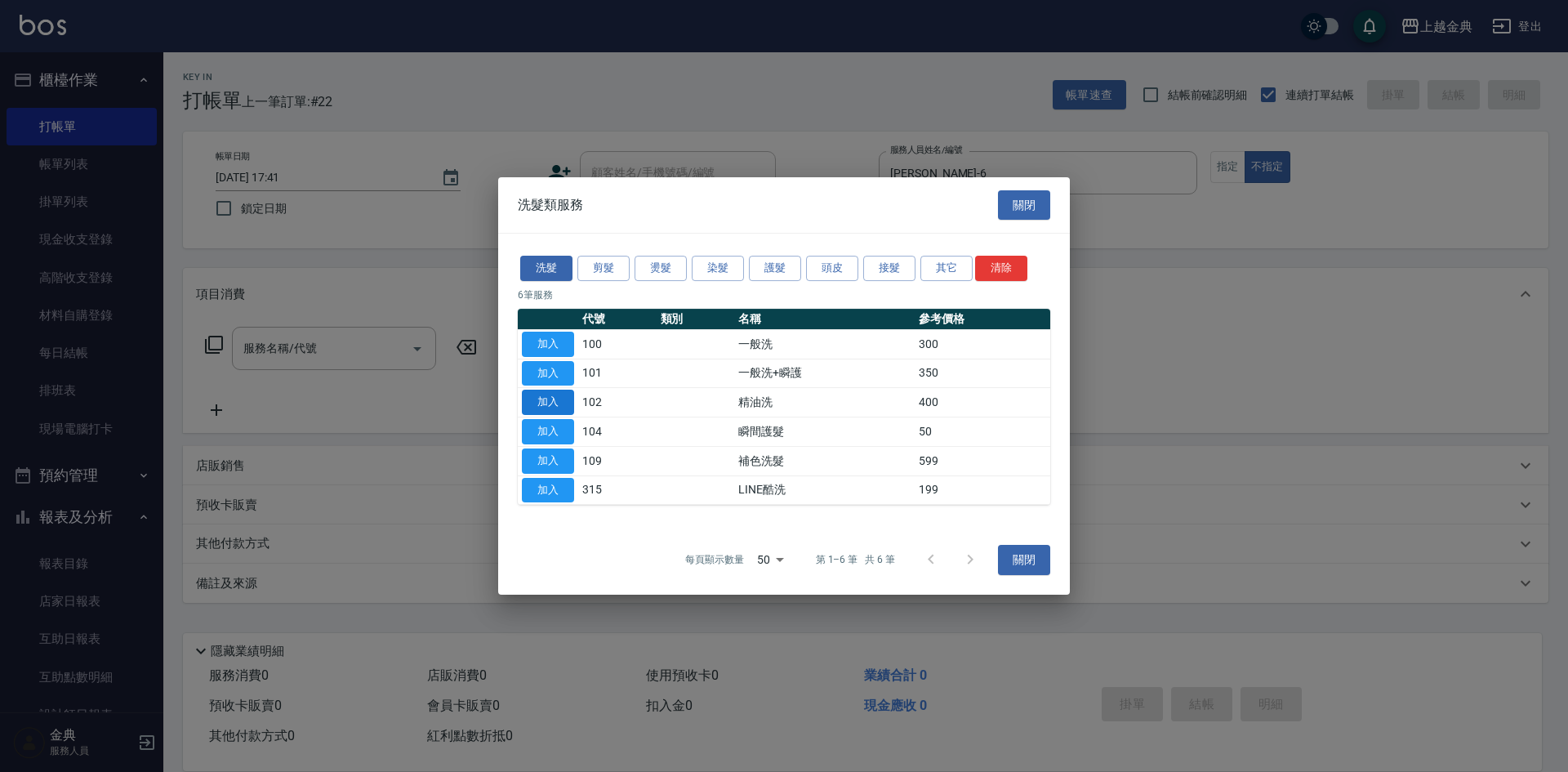
click at [560, 410] on button "加入" at bounding box center [548, 402] width 52 height 25
type input "精油洗(102)"
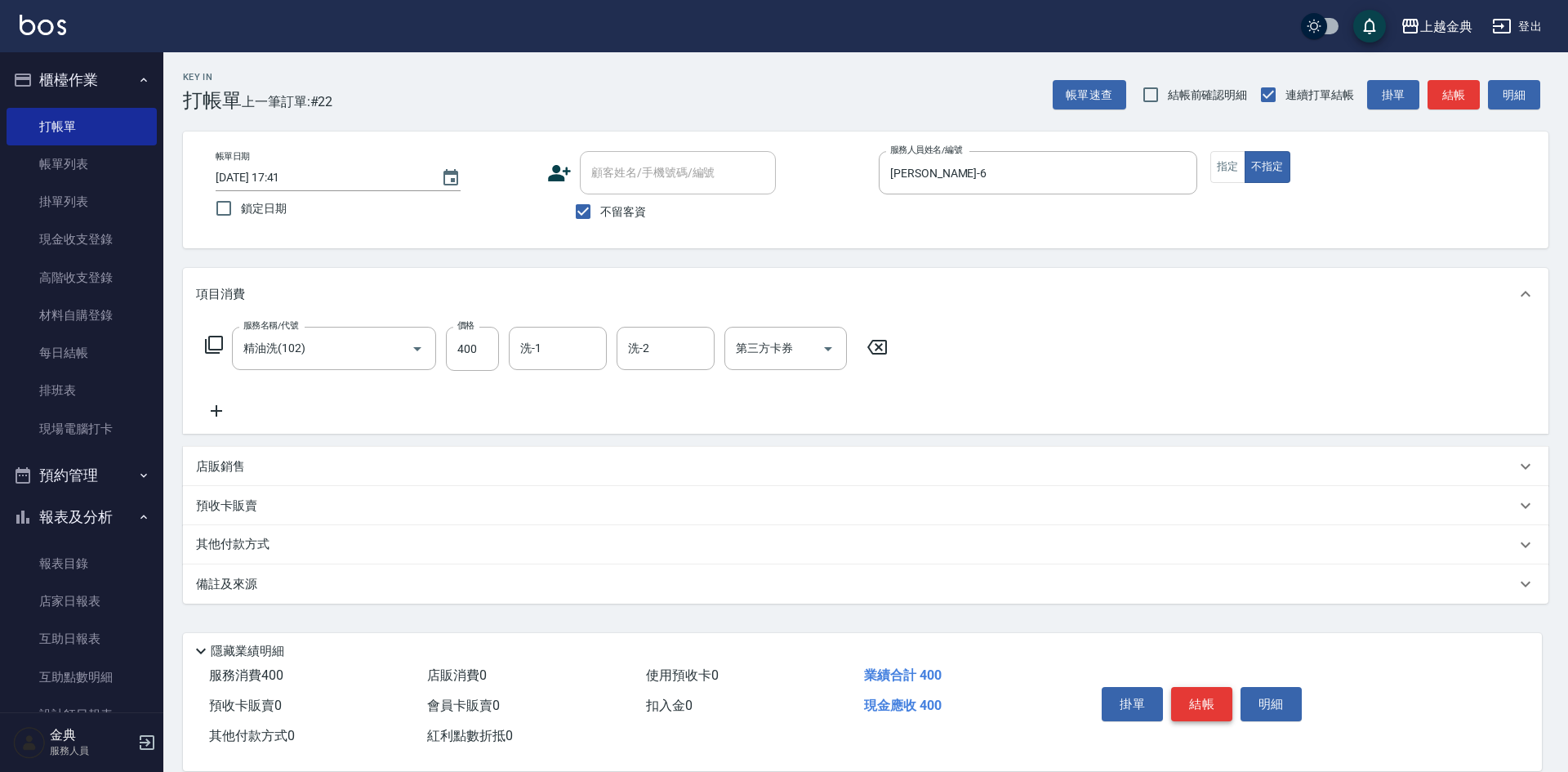
click at [1196, 692] on button "結帳" at bounding box center [1201, 704] width 61 height 34
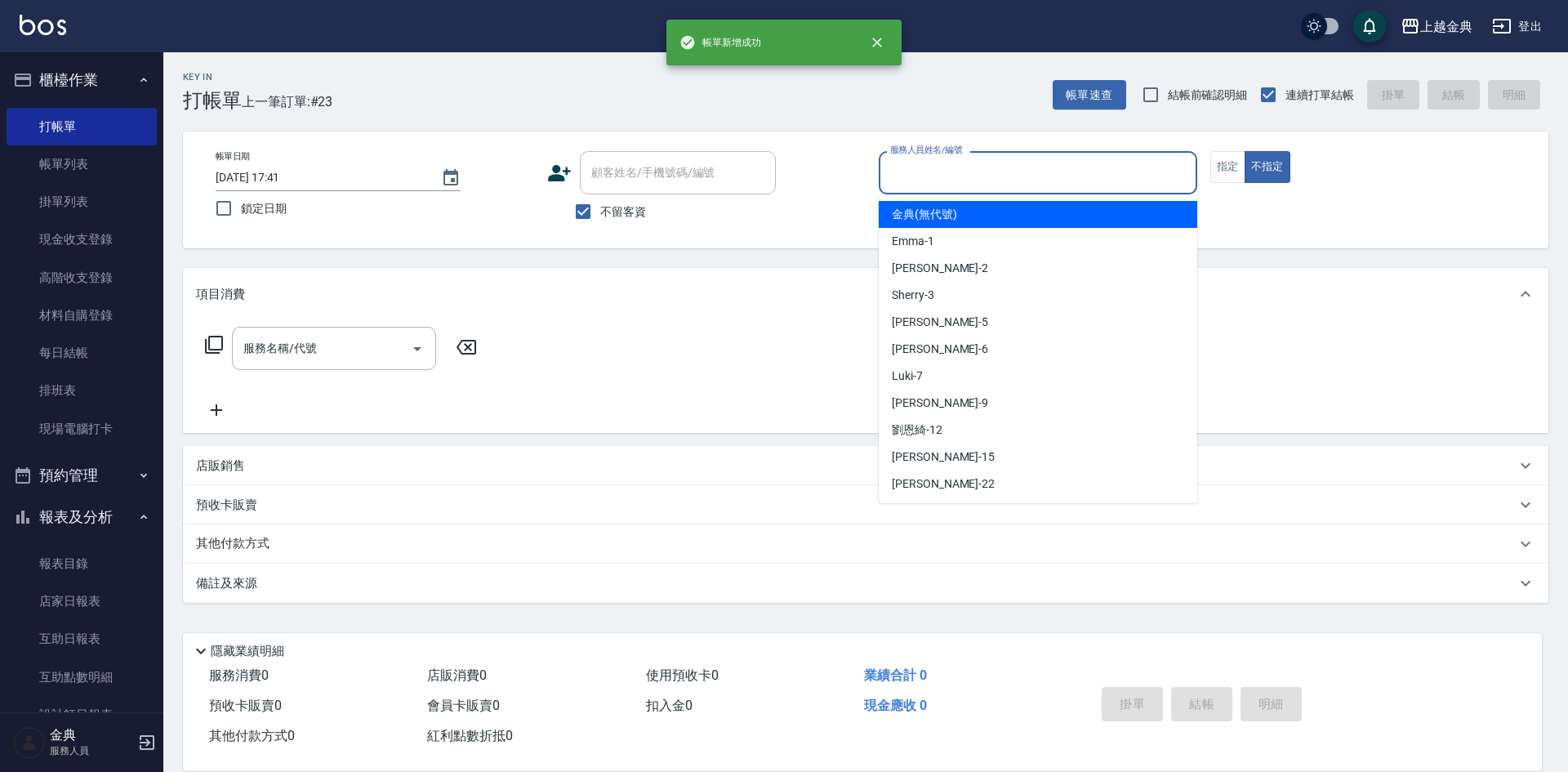
click at [1021, 166] on input "服務人員姓名/編號" at bounding box center [1037, 172] width 304 height 29
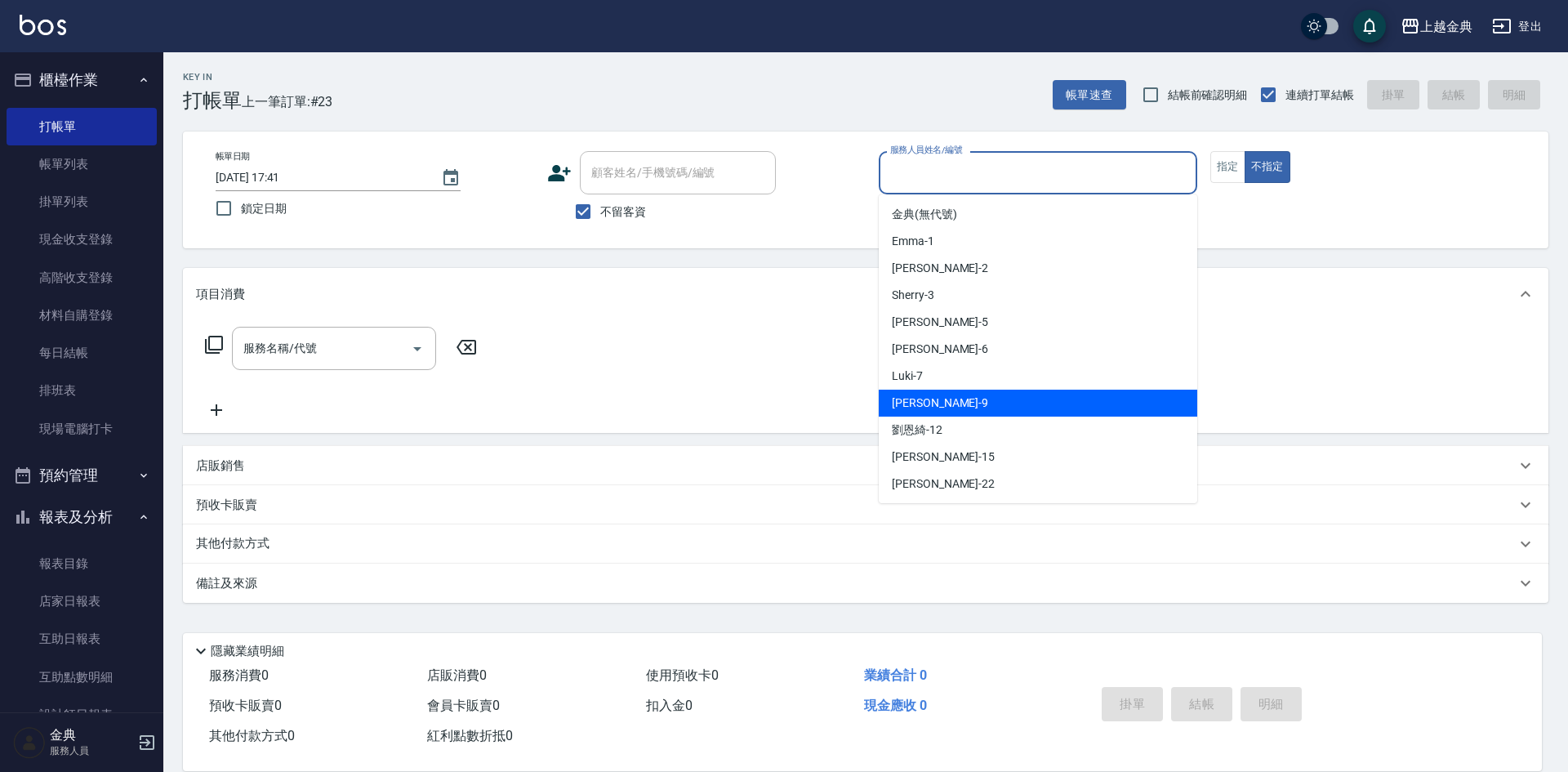
click at [986, 397] on div "Jason -9" at bounding box center [1037, 403] width 319 height 27
type input "Jason-9"
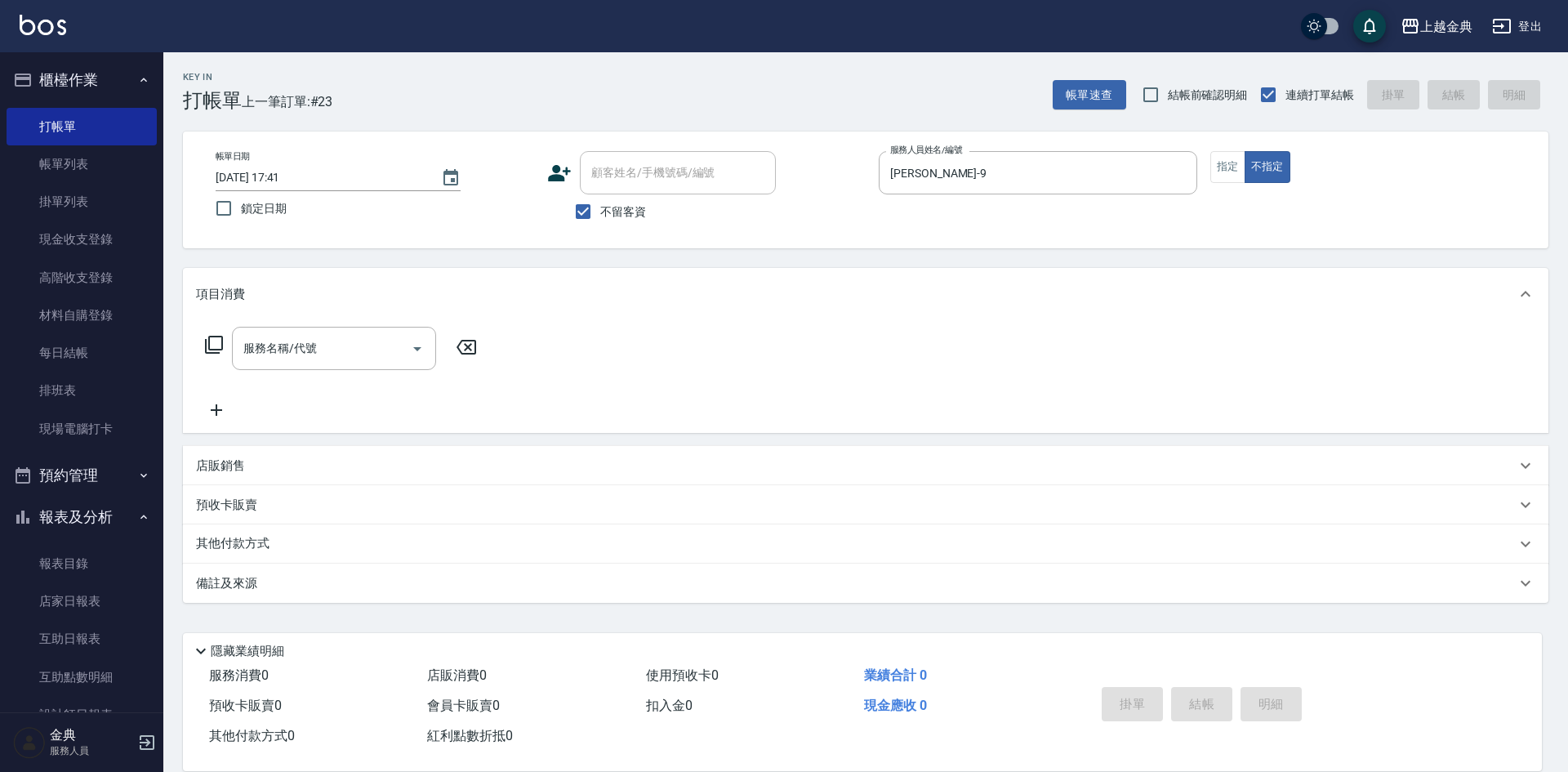
click at [224, 337] on div "服務名稱/代號 服務名稱/代號" at bounding box center [341, 348] width 291 height 43
click at [217, 340] on icon at bounding box center [214, 344] width 19 height 19
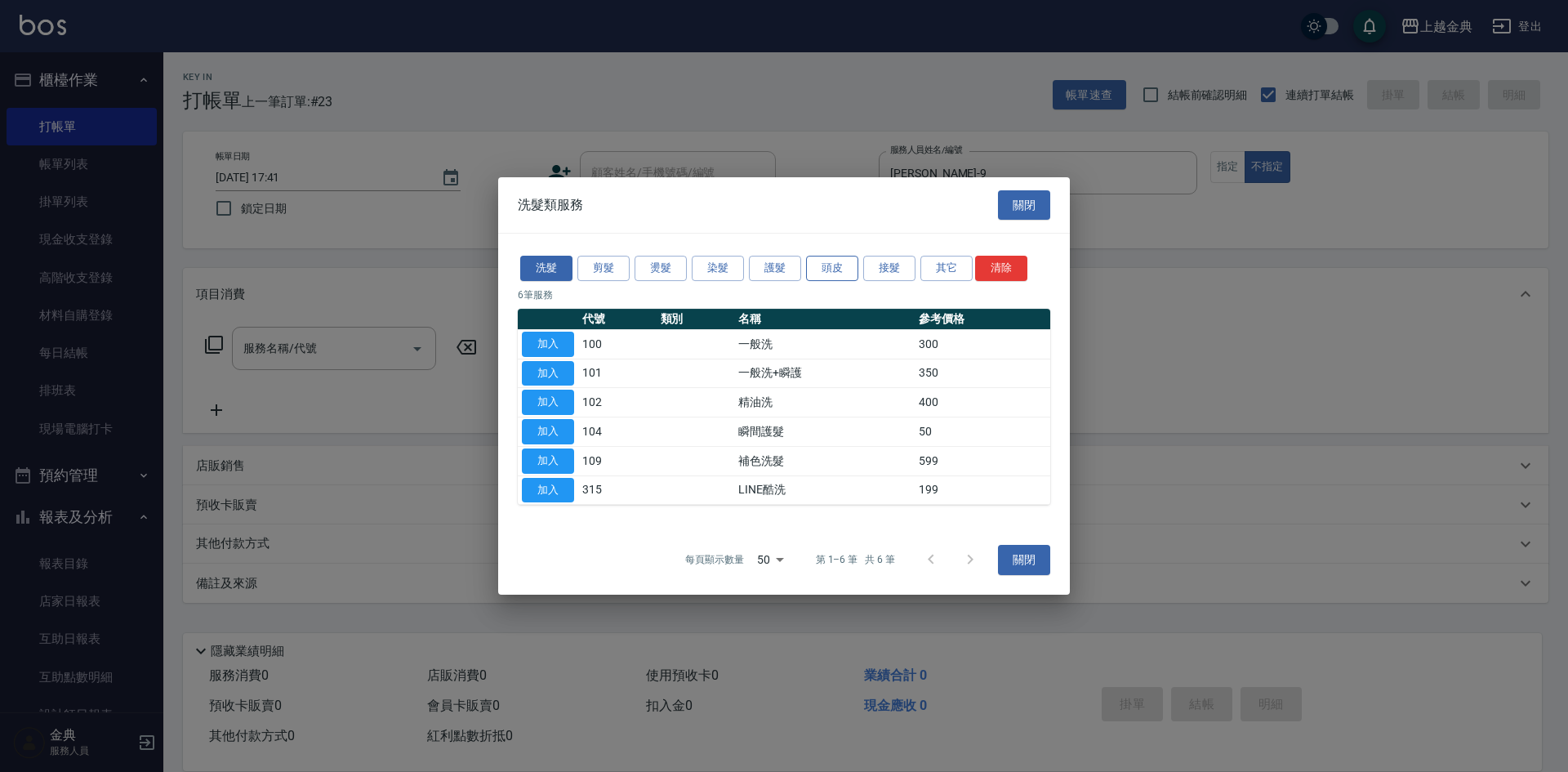
drag, startPoint x: 843, startPoint y: 271, endPoint x: 807, endPoint y: 271, distance: 36.0
click at [842, 271] on button "頭皮" at bounding box center [832, 268] width 52 height 25
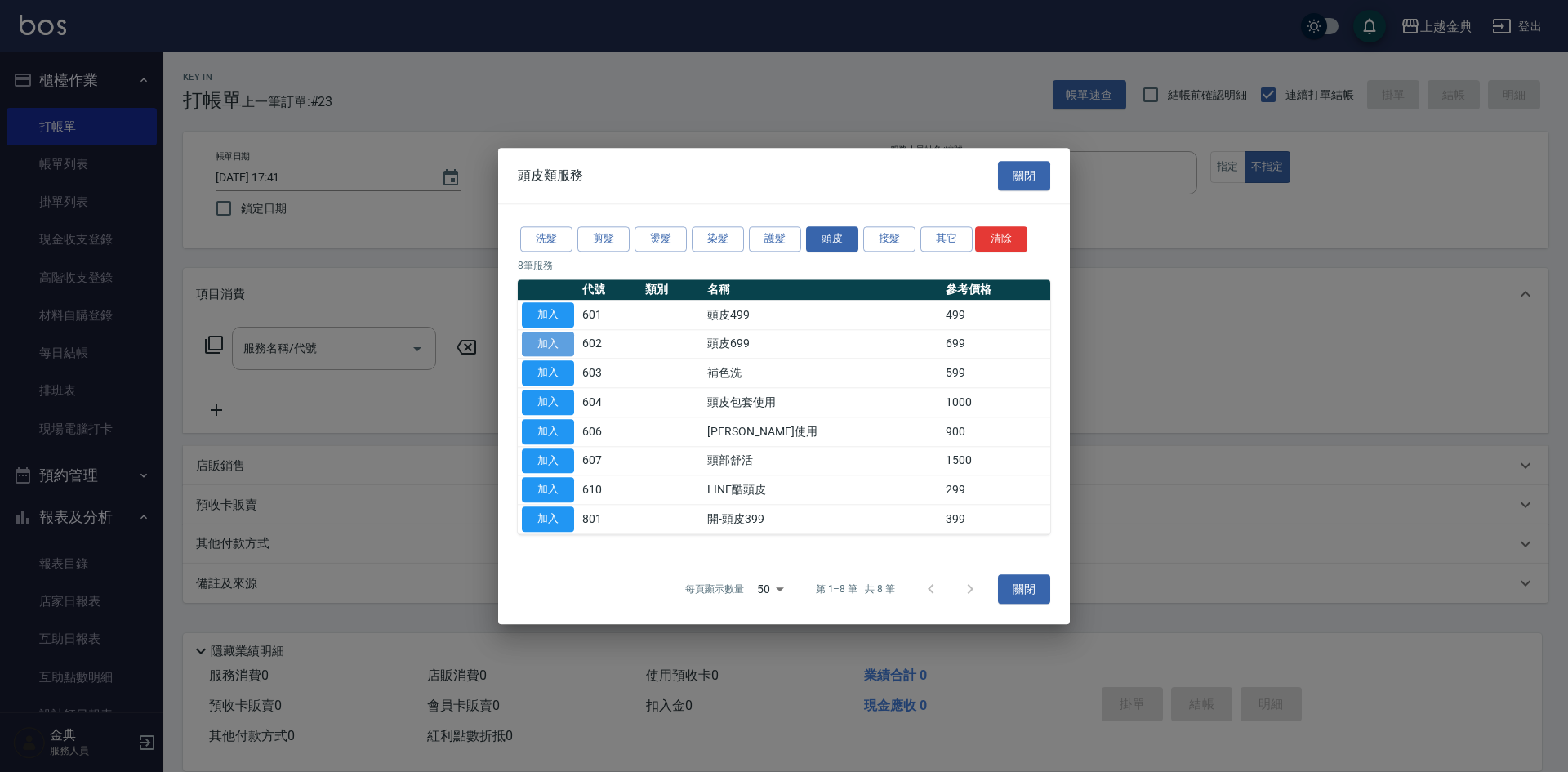
click at [546, 349] on button "加入" at bounding box center [548, 344] width 52 height 25
type input "頭皮699(602)"
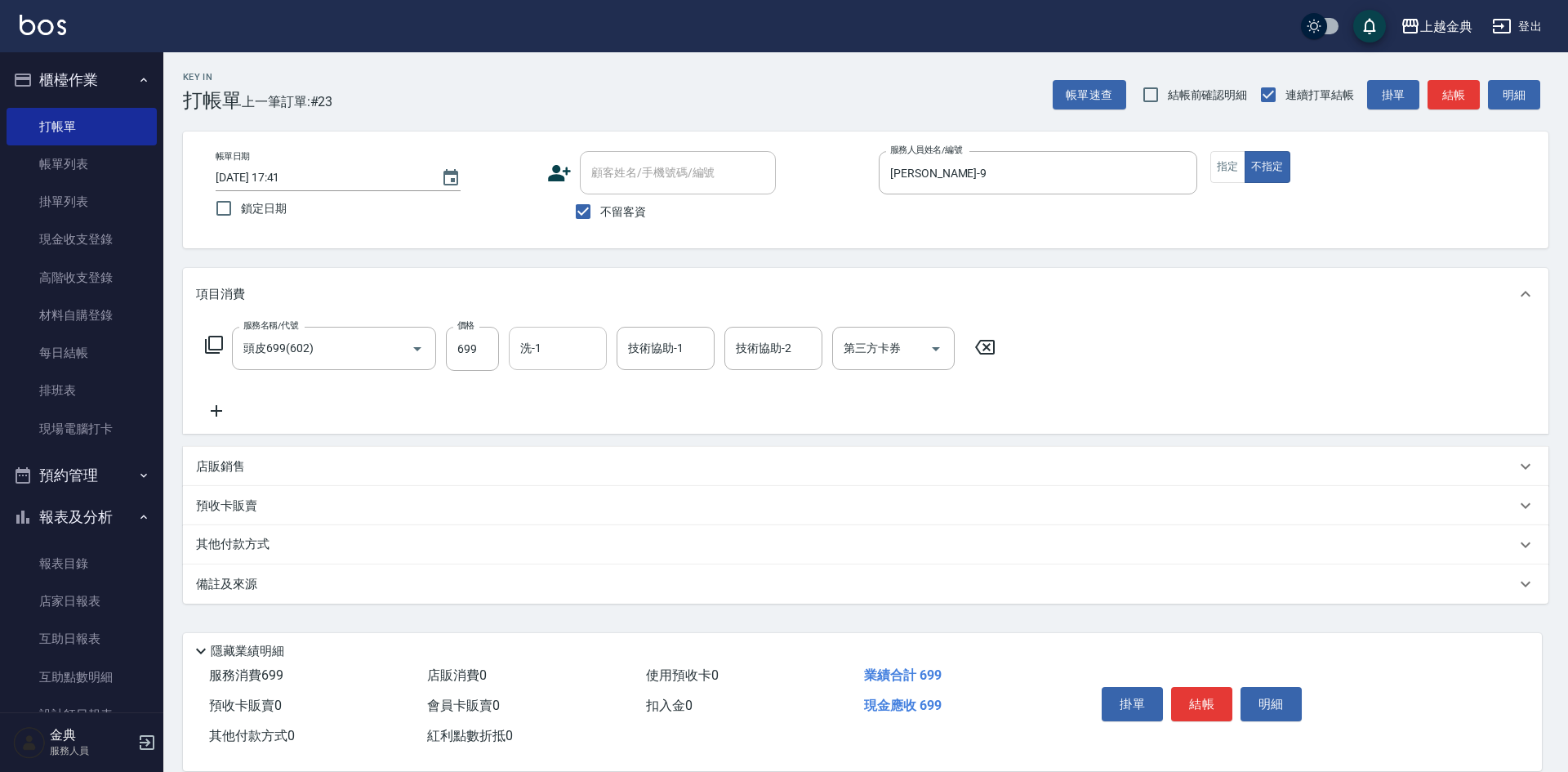
click at [575, 346] on input "洗-1" at bounding box center [557, 348] width 83 height 29
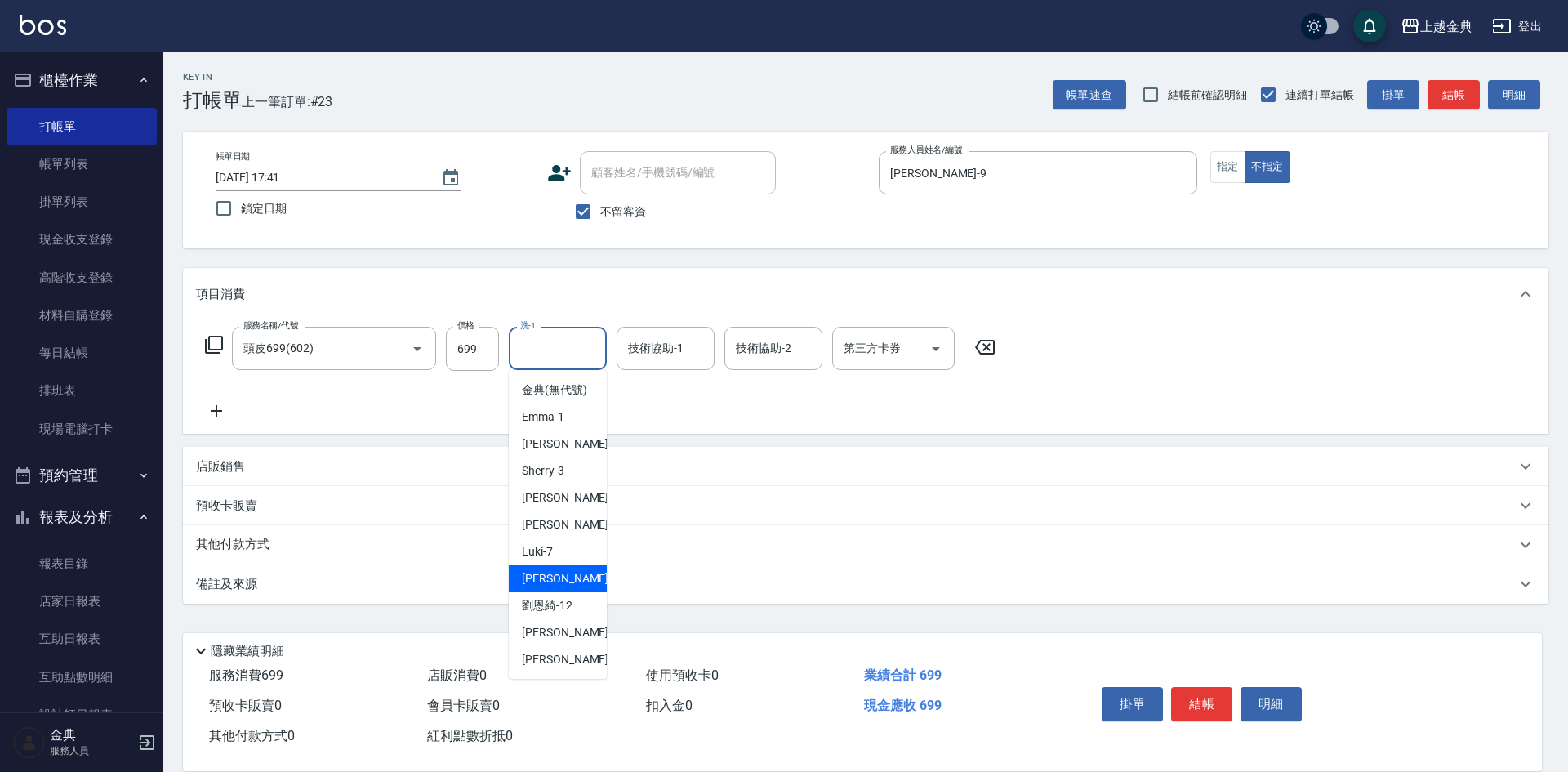
click at [562, 587] on div "Jason -9" at bounding box center [557, 579] width 98 height 27
type input "Jason-9"
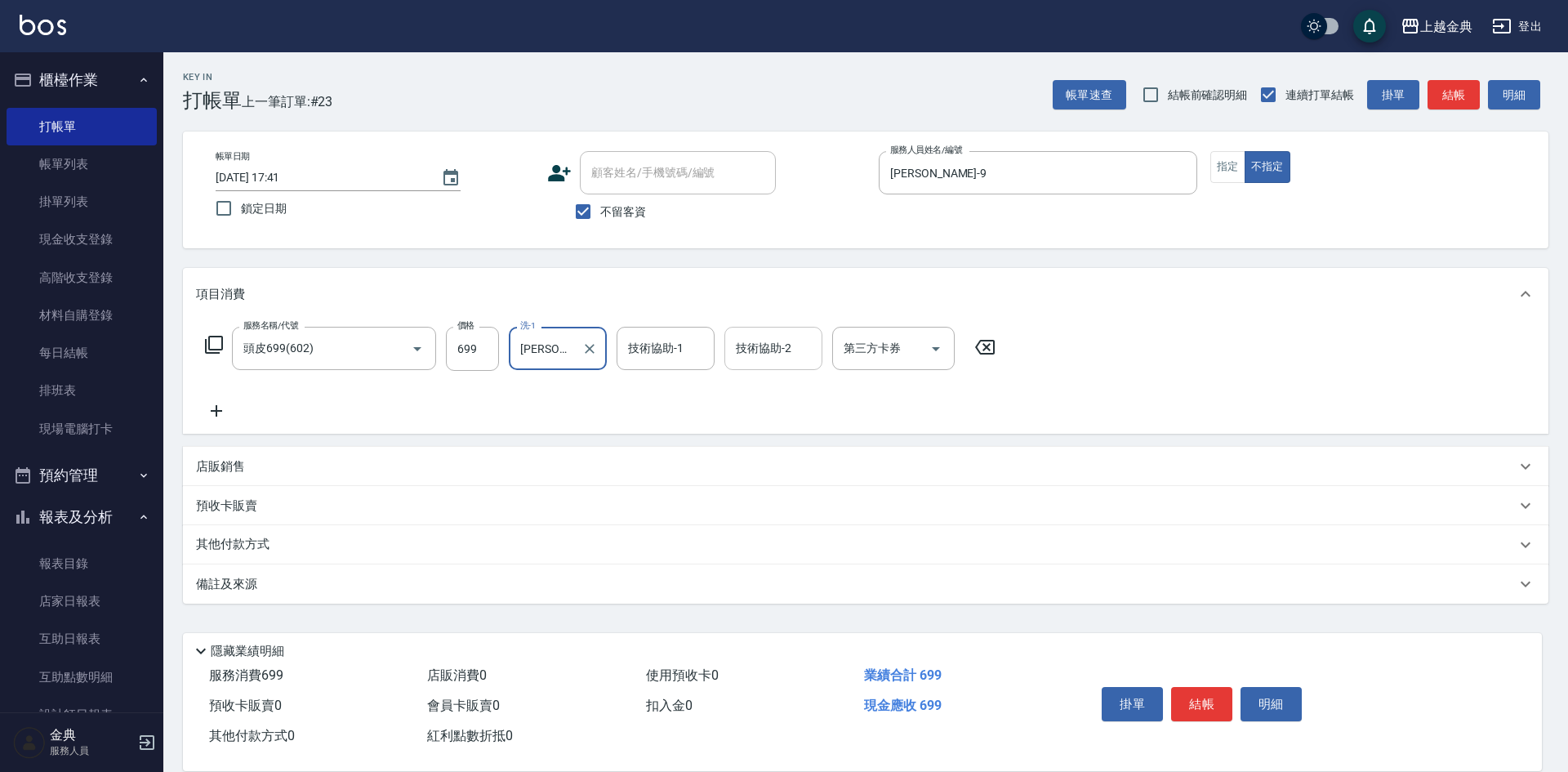
drag, startPoint x: 763, startPoint y: 351, endPoint x: 764, endPoint y: 362, distance: 11.0
click at [763, 351] on input "技術協助-2" at bounding box center [773, 348] width 83 height 29
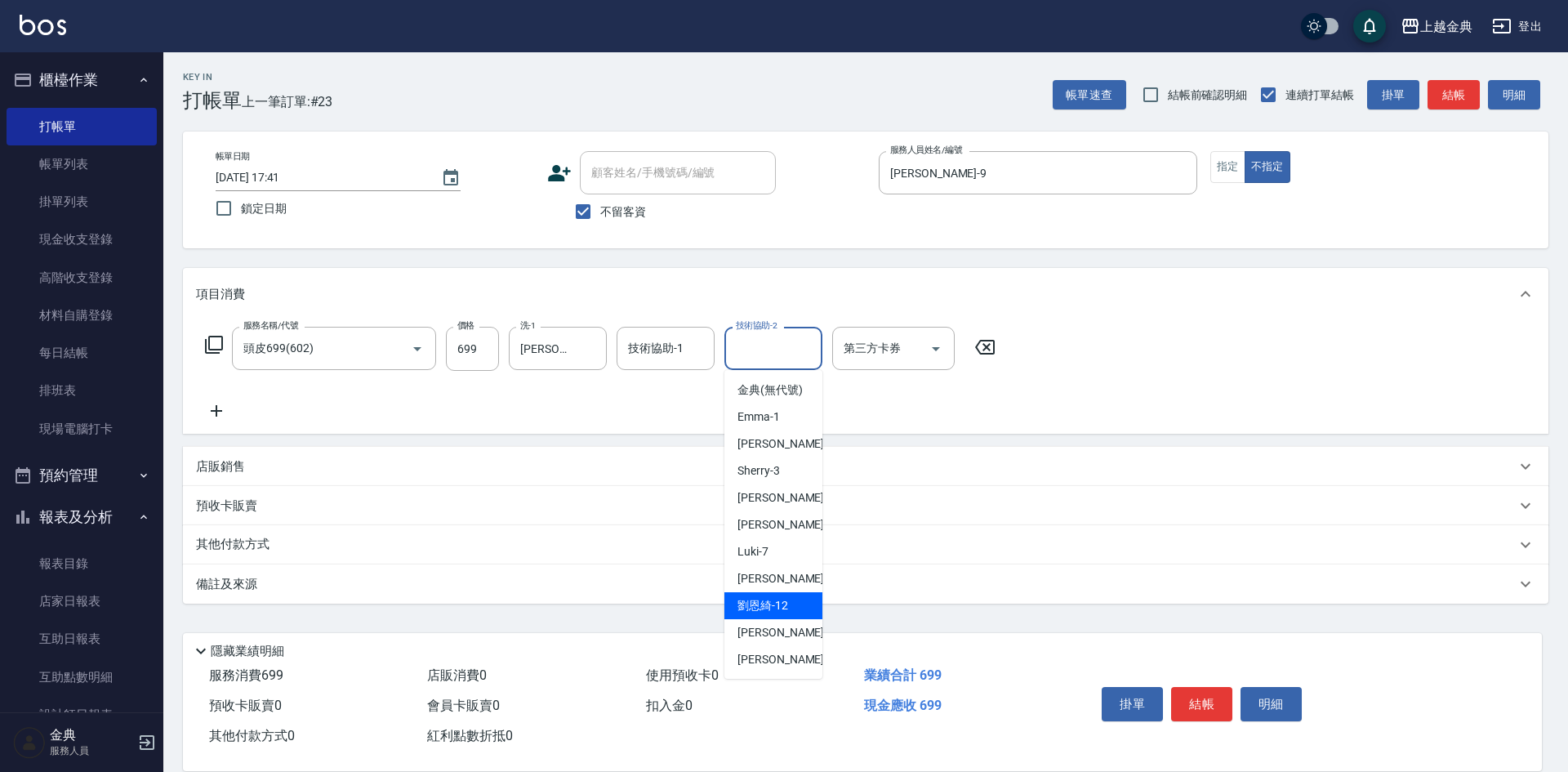
click at [765, 615] on span "劉恩綺 -12" at bounding box center [763, 605] width 50 height 17
type input "劉恩綺-12"
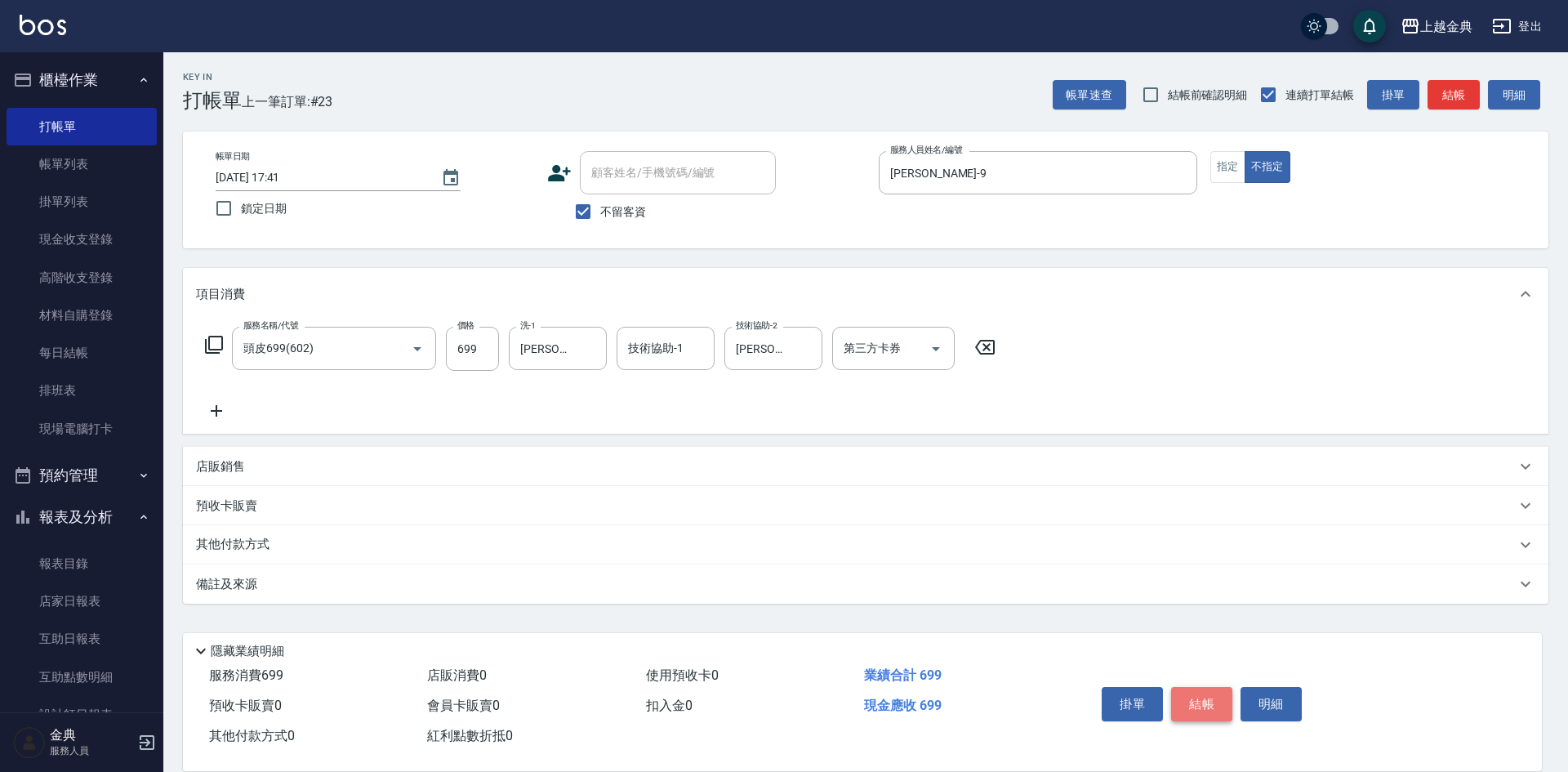
click at [1207, 687] on button "結帳" at bounding box center [1201, 704] width 61 height 34
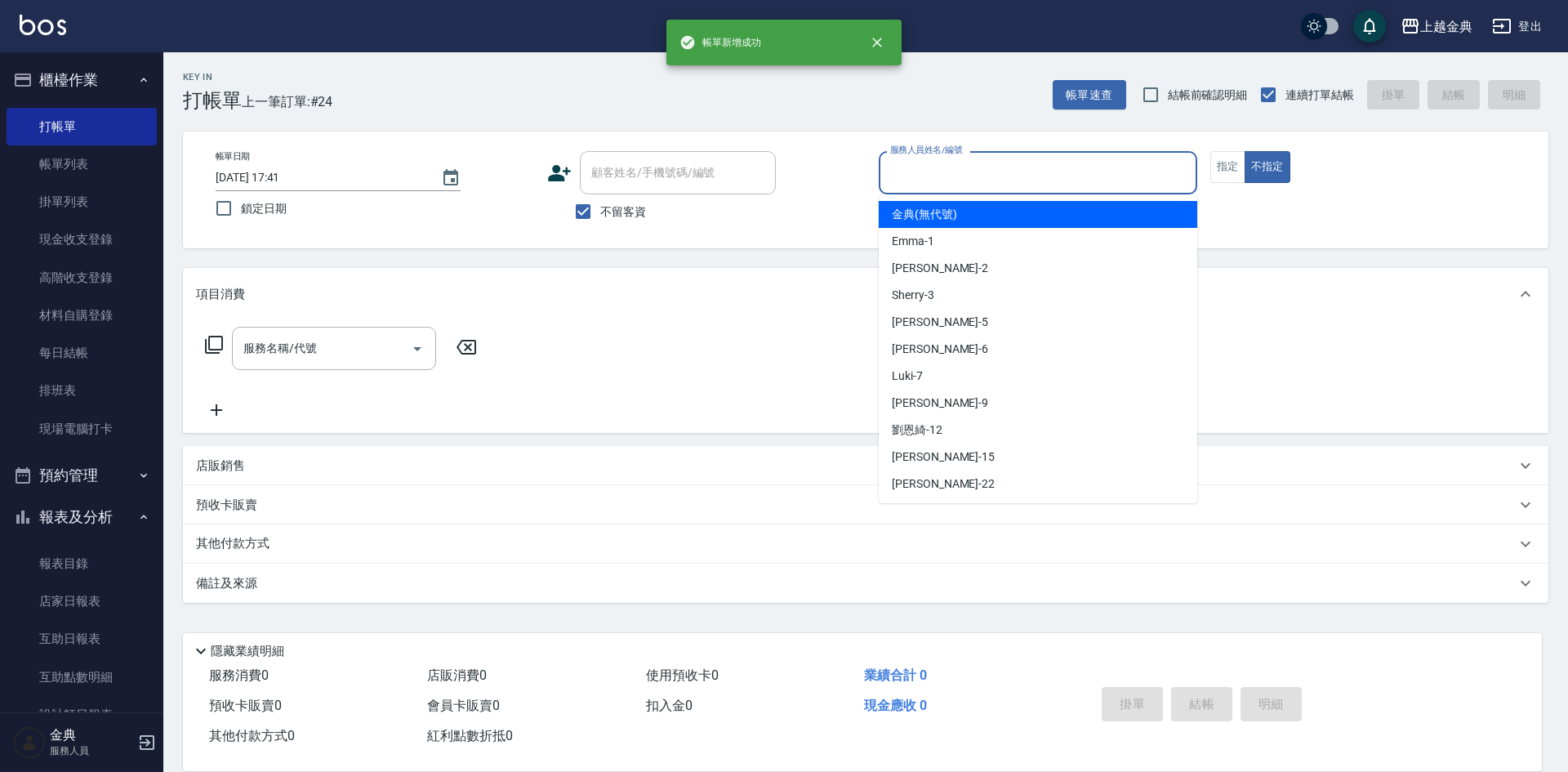
click at [990, 181] on input "服務人員姓名/編號" at bounding box center [1037, 172] width 304 height 29
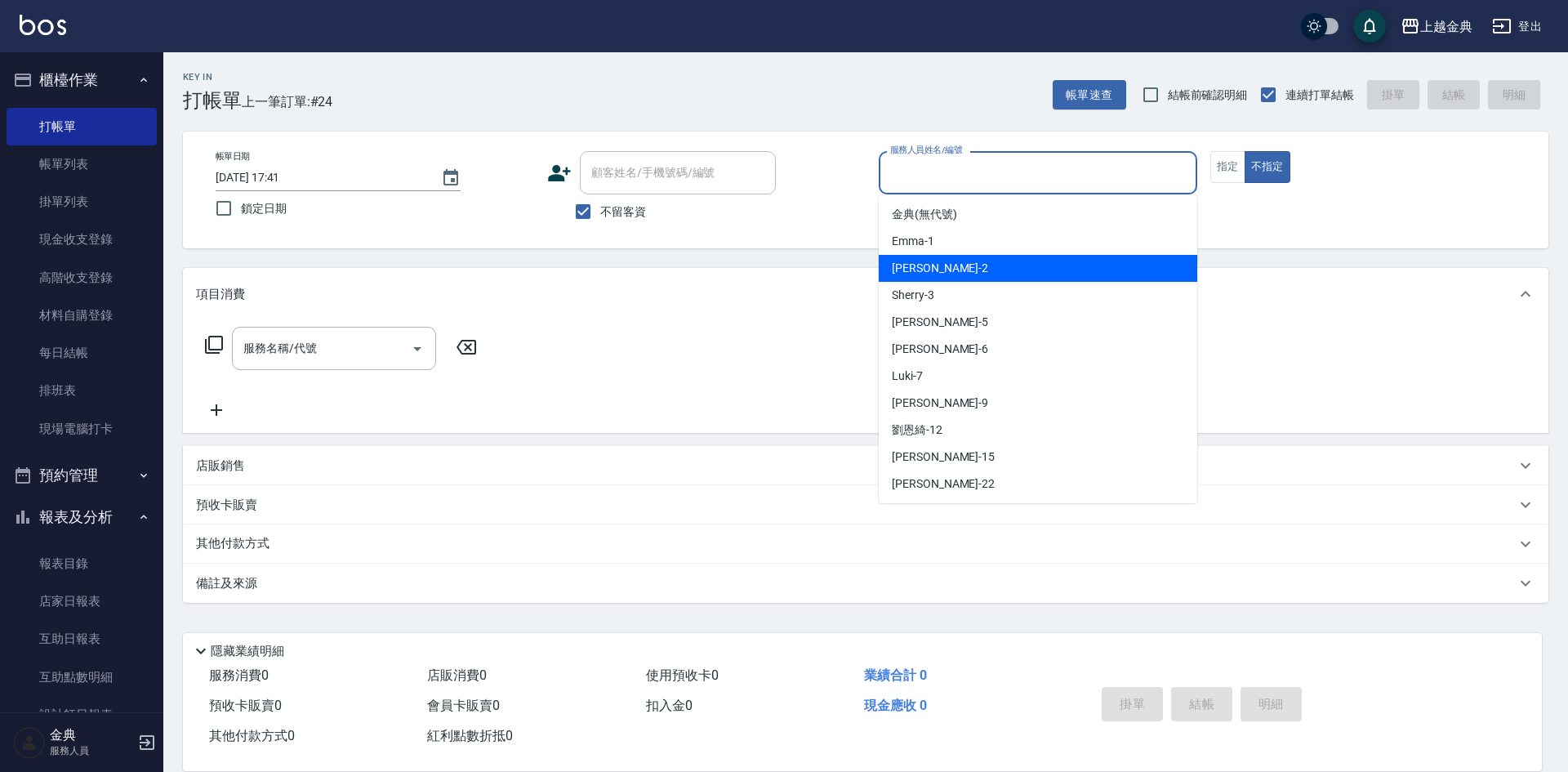
click at [997, 263] on div "Cindy -2" at bounding box center [1037, 268] width 319 height 27
type input "Cindy-2"
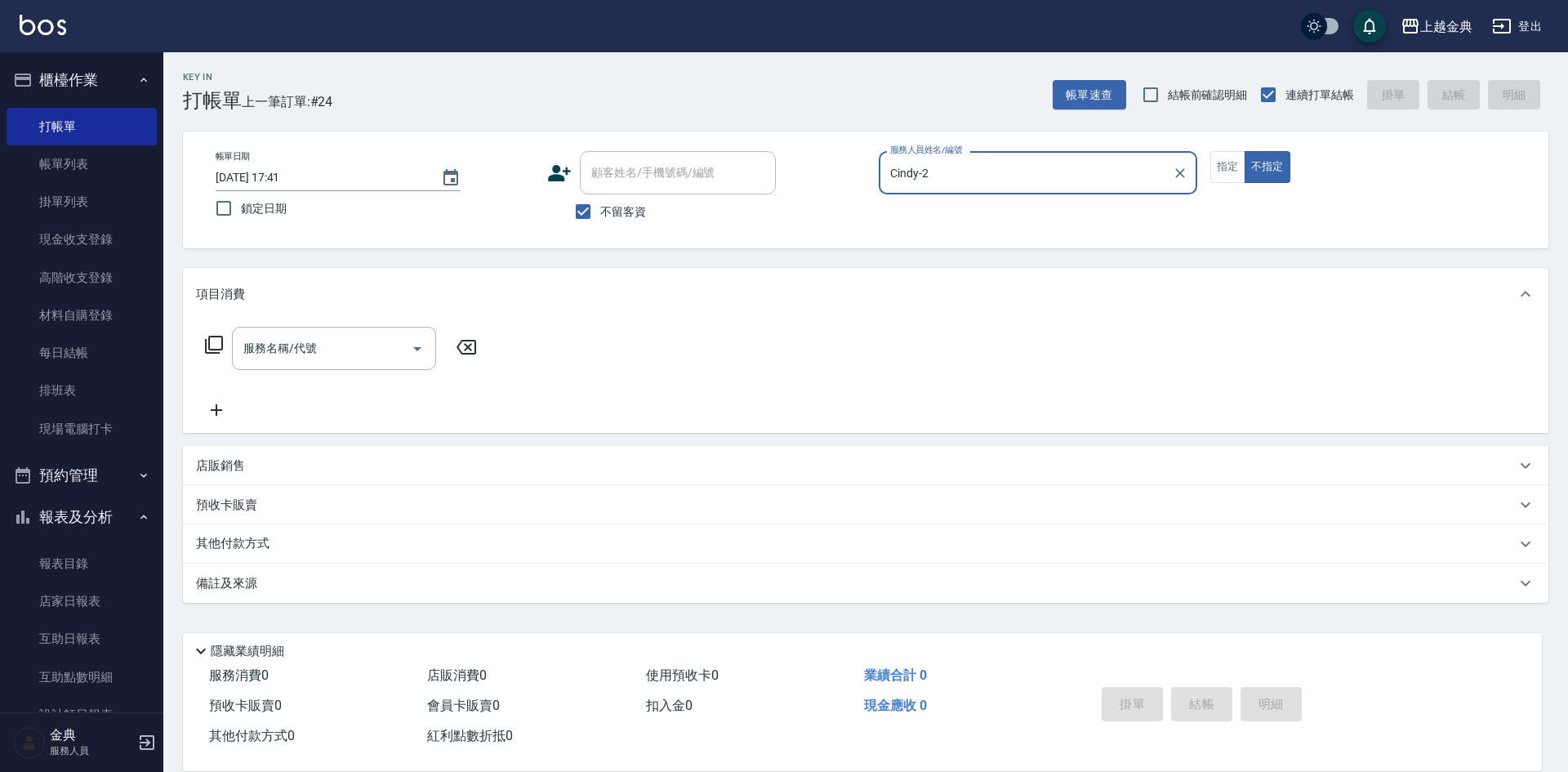
click at [208, 339] on icon at bounding box center [214, 344] width 19 height 19
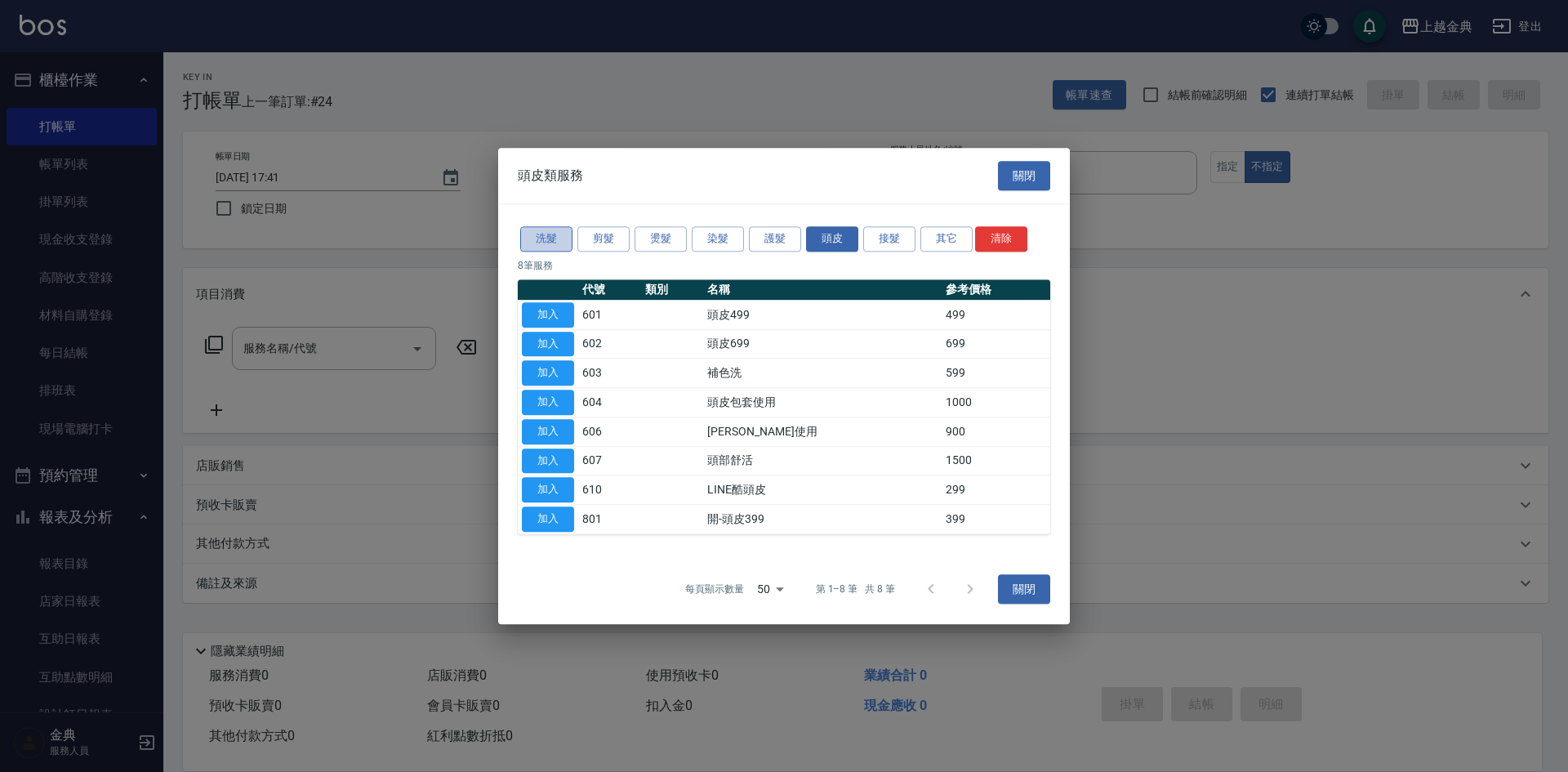
click at [533, 235] on button "洗髮" at bounding box center [546, 239] width 52 height 25
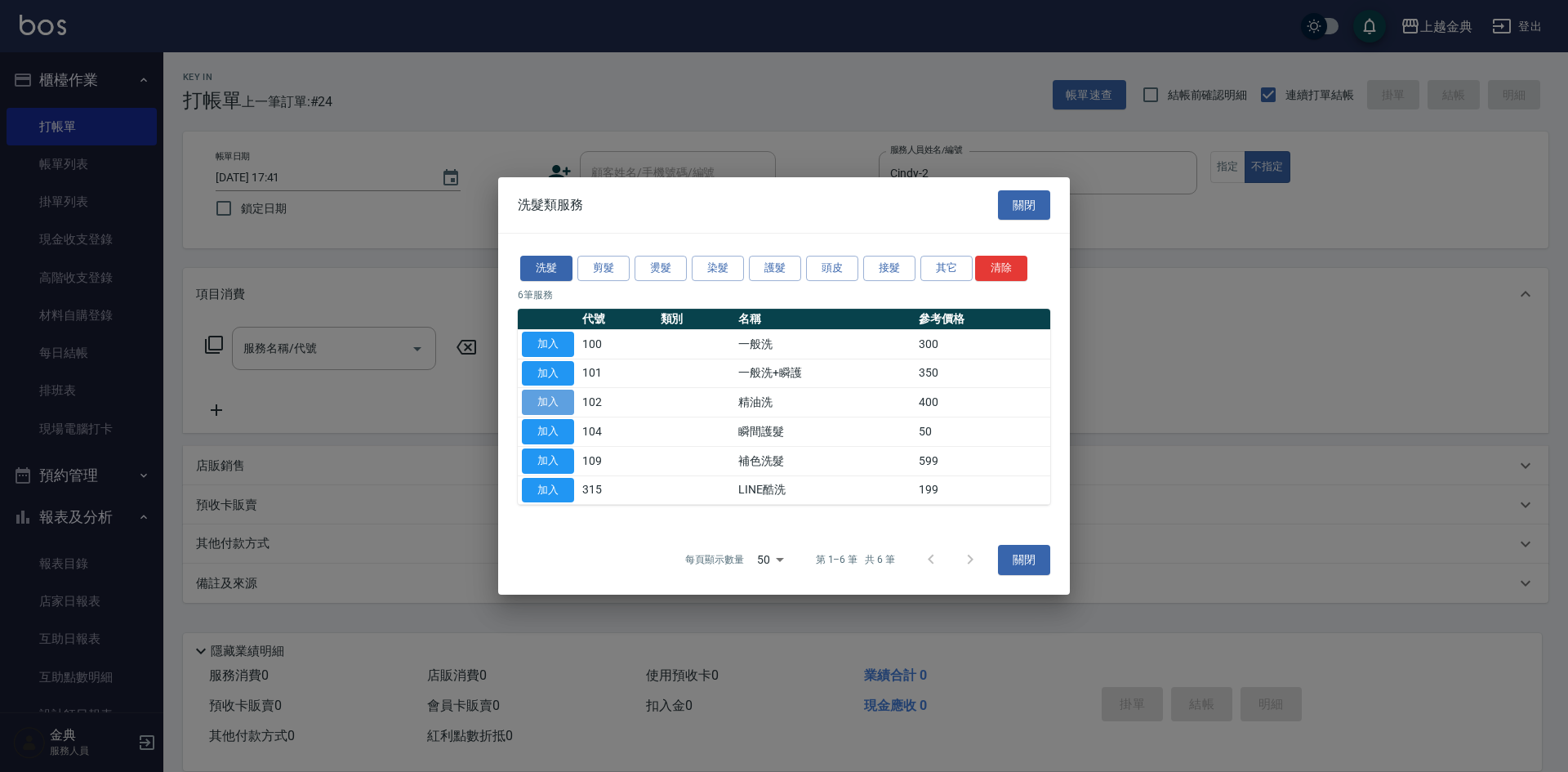
click at [551, 397] on button "加入" at bounding box center [548, 402] width 52 height 25
type input "精油洗(102)"
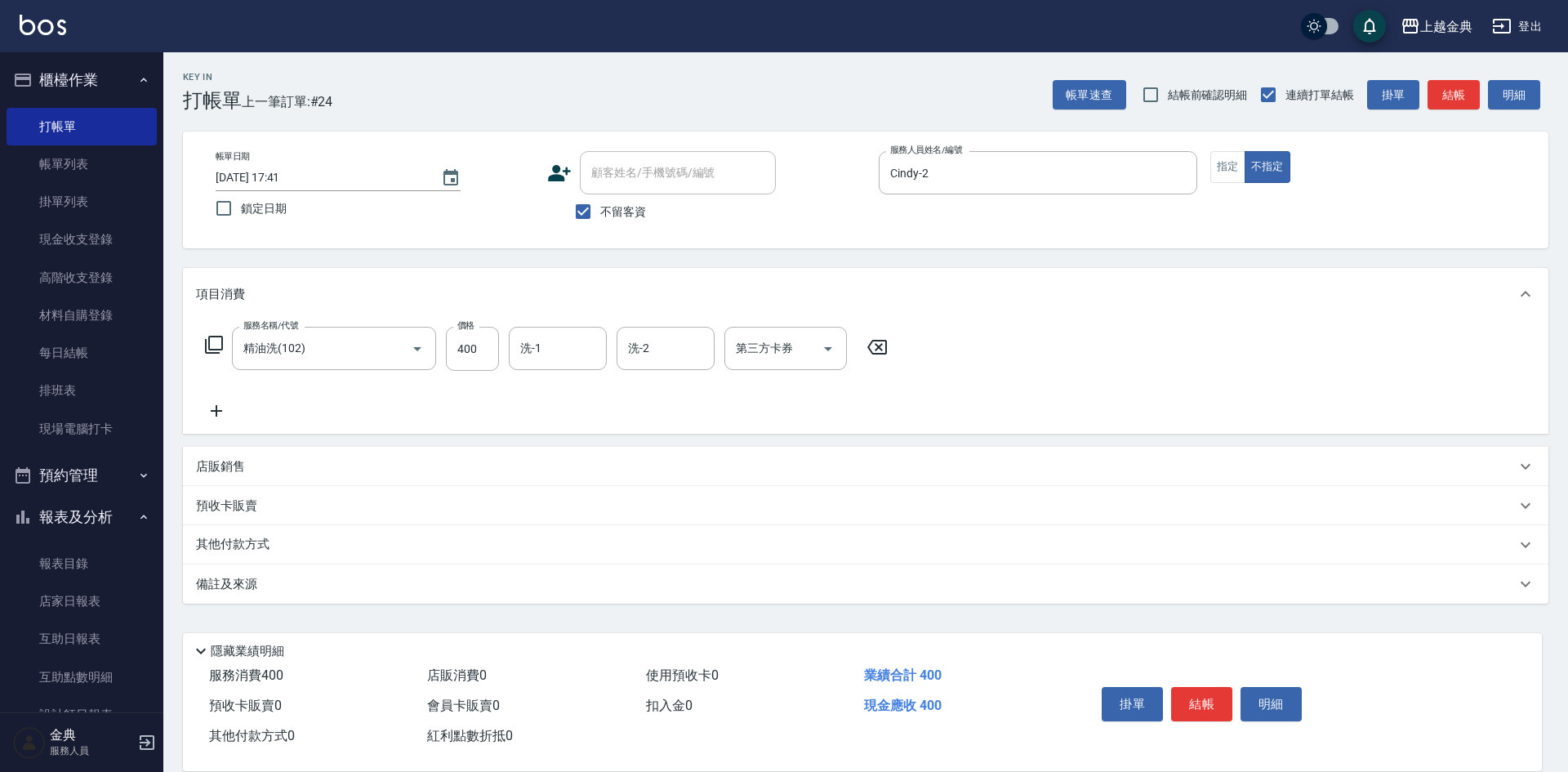
click at [1202, 680] on div "掛單 結帳 明細" at bounding box center [1202, 706] width 214 height 51
click at [1195, 693] on button "結帳" at bounding box center [1201, 704] width 61 height 34
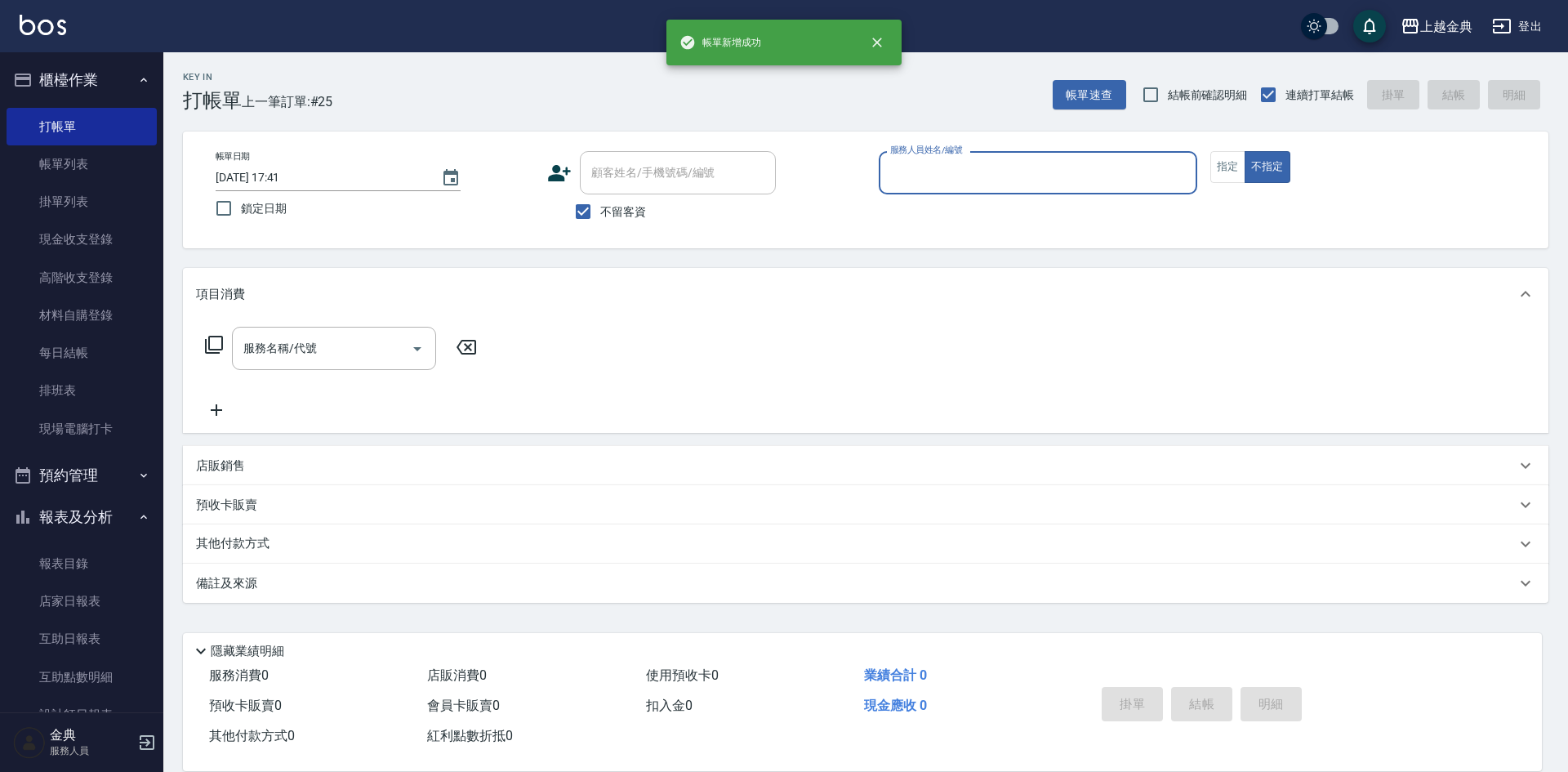
drag, startPoint x: 1026, startPoint y: 185, endPoint x: 1022, endPoint y: 170, distance: 15.5
click at [1022, 170] on input "服務人員姓名/編號" at bounding box center [1037, 172] width 304 height 29
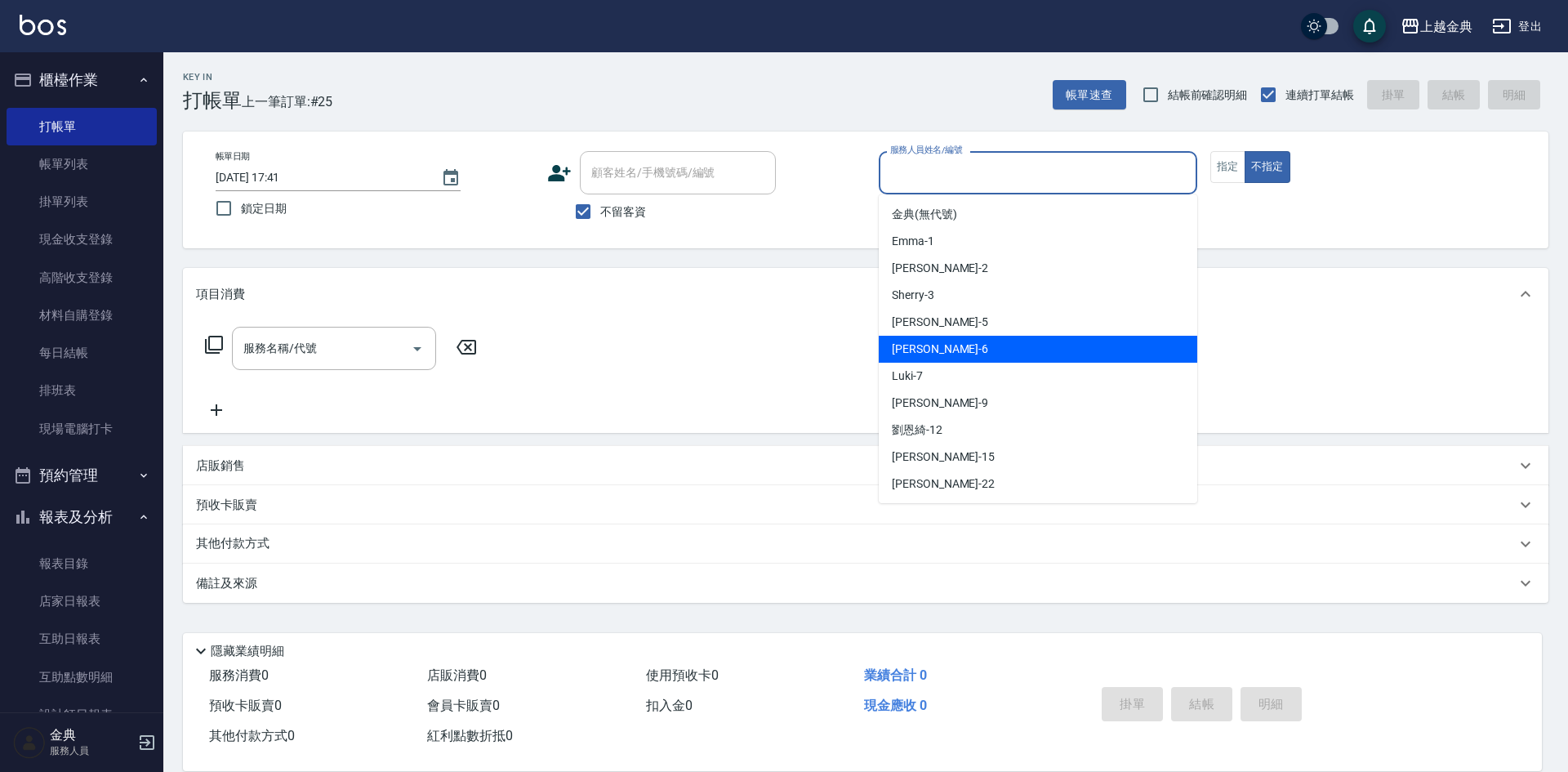
drag, startPoint x: 990, startPoint y: 346, endPoint x: 1032, endPoint y: 375, distance: 51.0
click at [990, 348] on div "AMY -6" at bounding box center [1037, 349] width 319 height 27
type input "AMY-6"
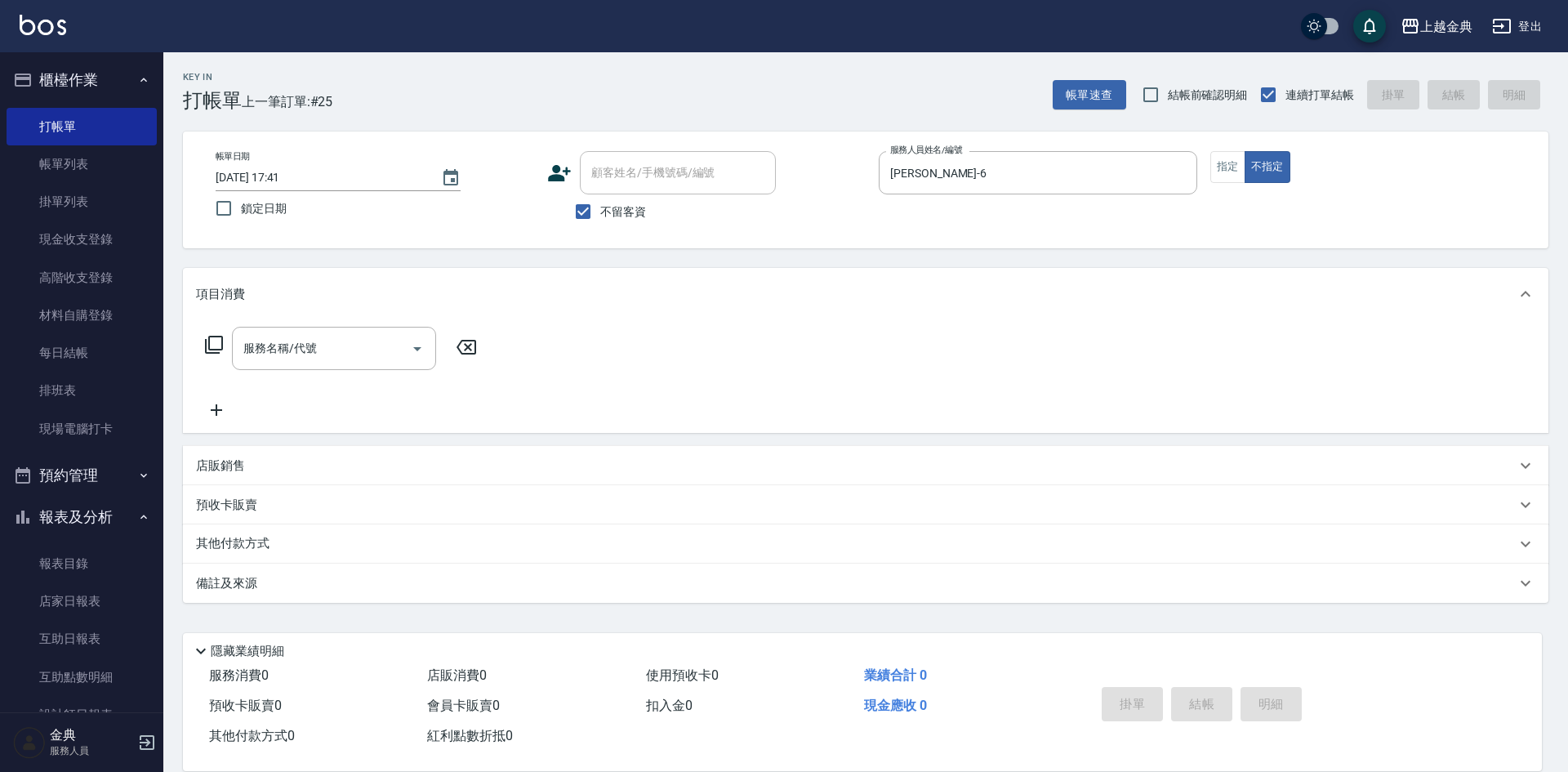
click at [214, 353] on icon at bounding box center [214, 344] width 18 height 18
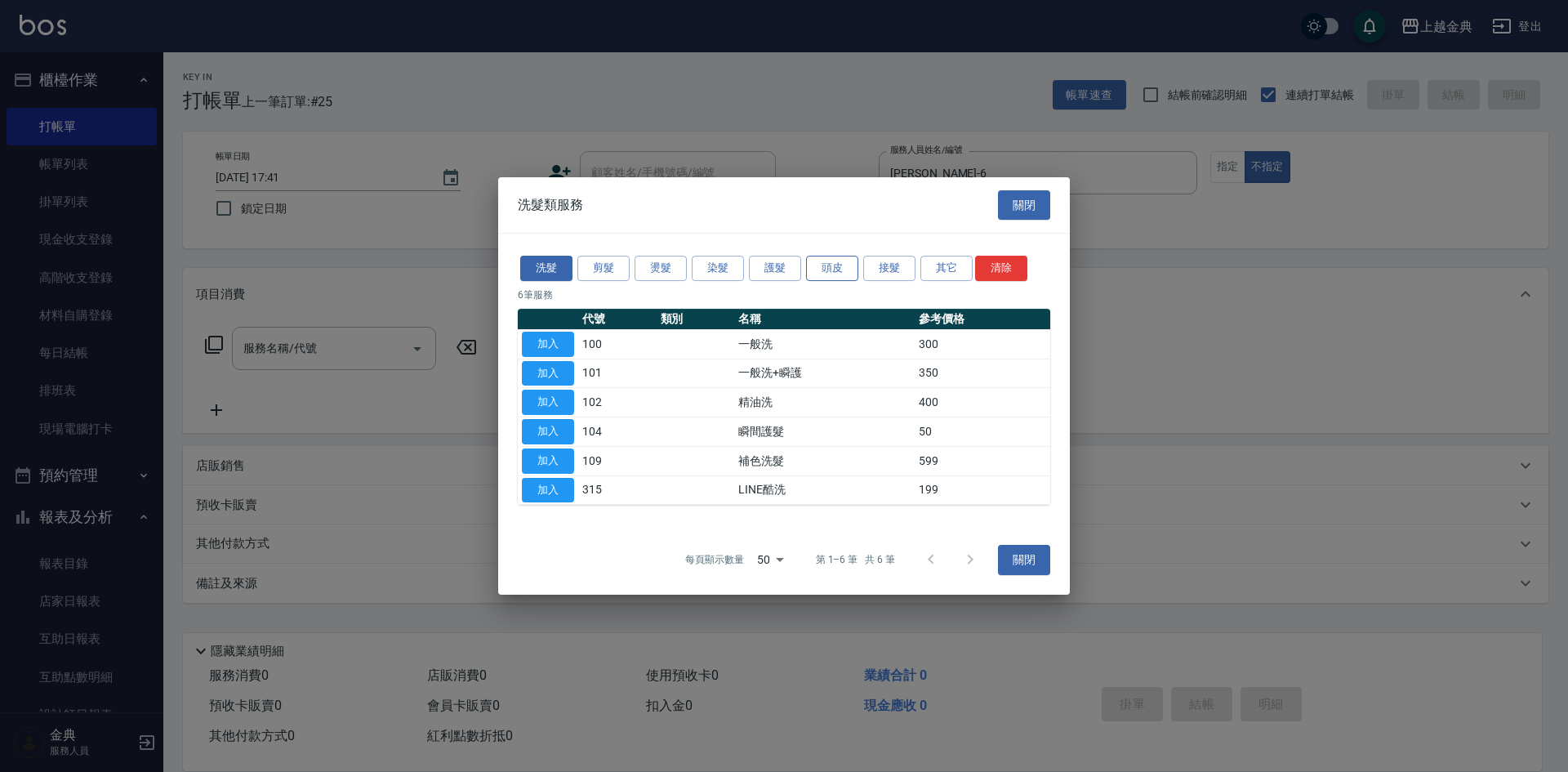
click at [822, 256] on button "頭皮" at bounding box center [832, 268] width 52 height 25
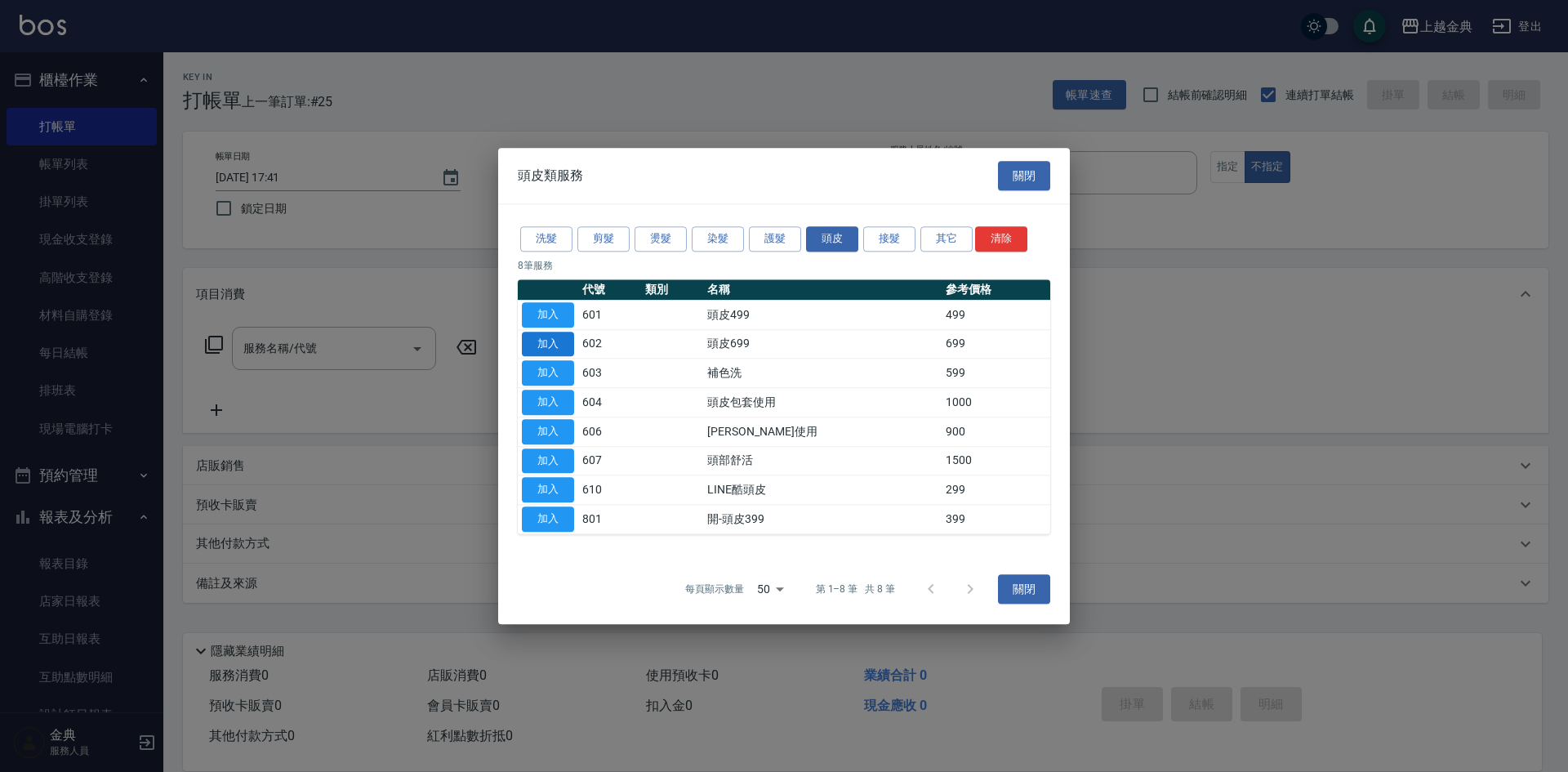
click at [562, 348] on button "加入" at bounding box center [548, 344] width 52 height 25
type input "頭皮699(602)"
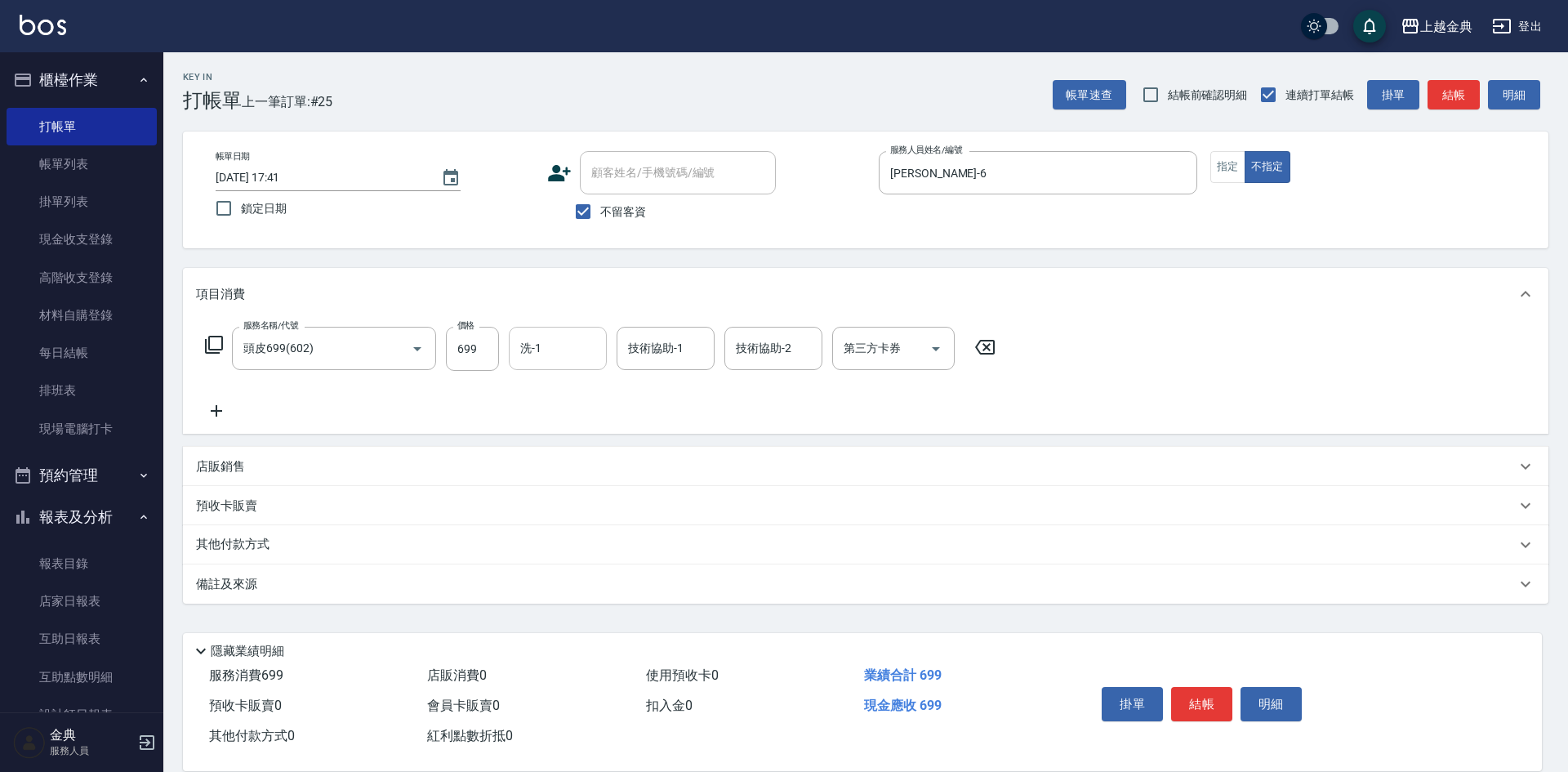
click at [573, 352] on input "洗-1" at bounding box center [557, 348] width 83 height 29
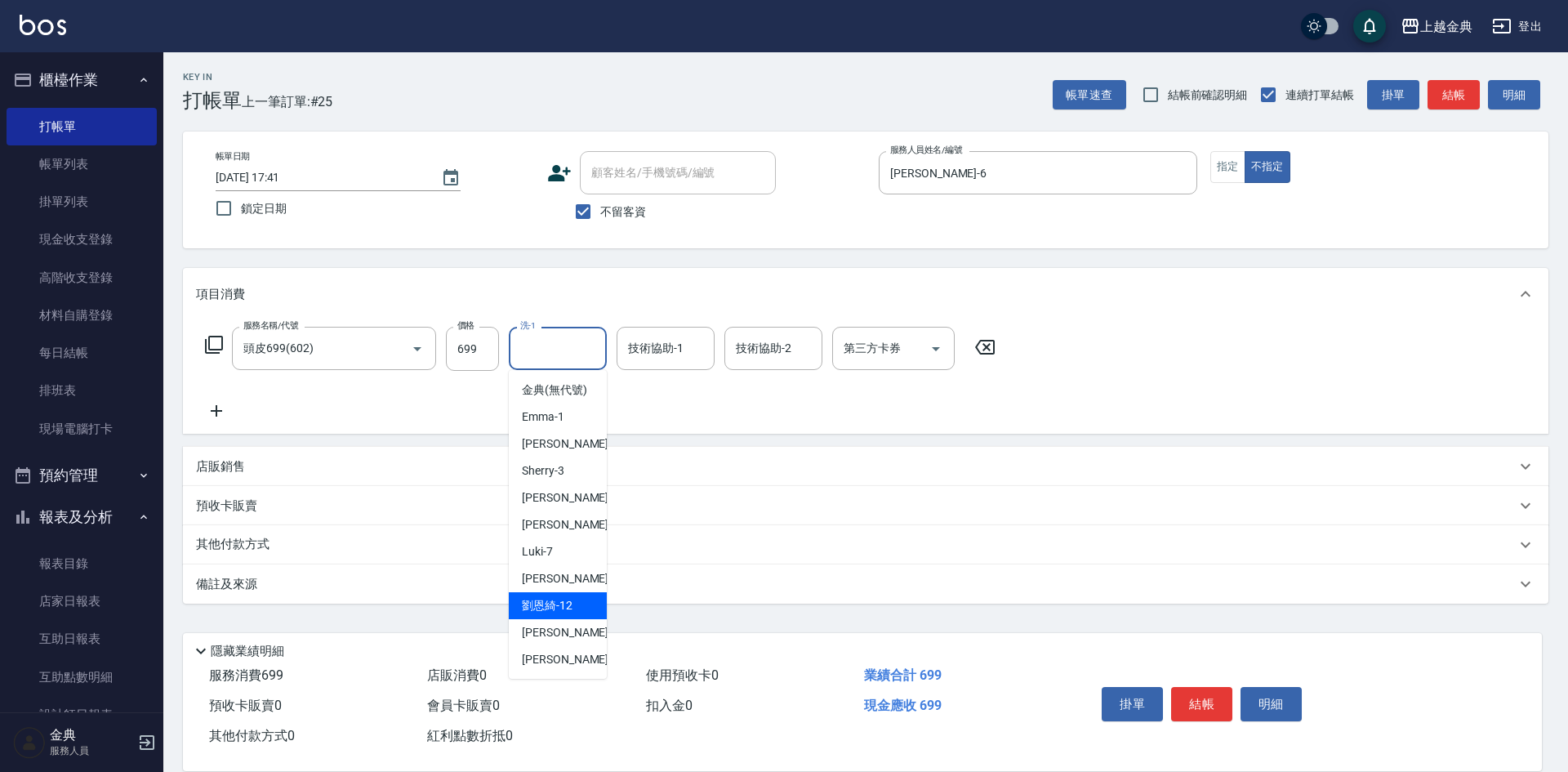
click at [555, 615] on span "劉恩綺 -12" at bounding box center [547, 605] width 50 height 17
type input "劉恩綺-12"
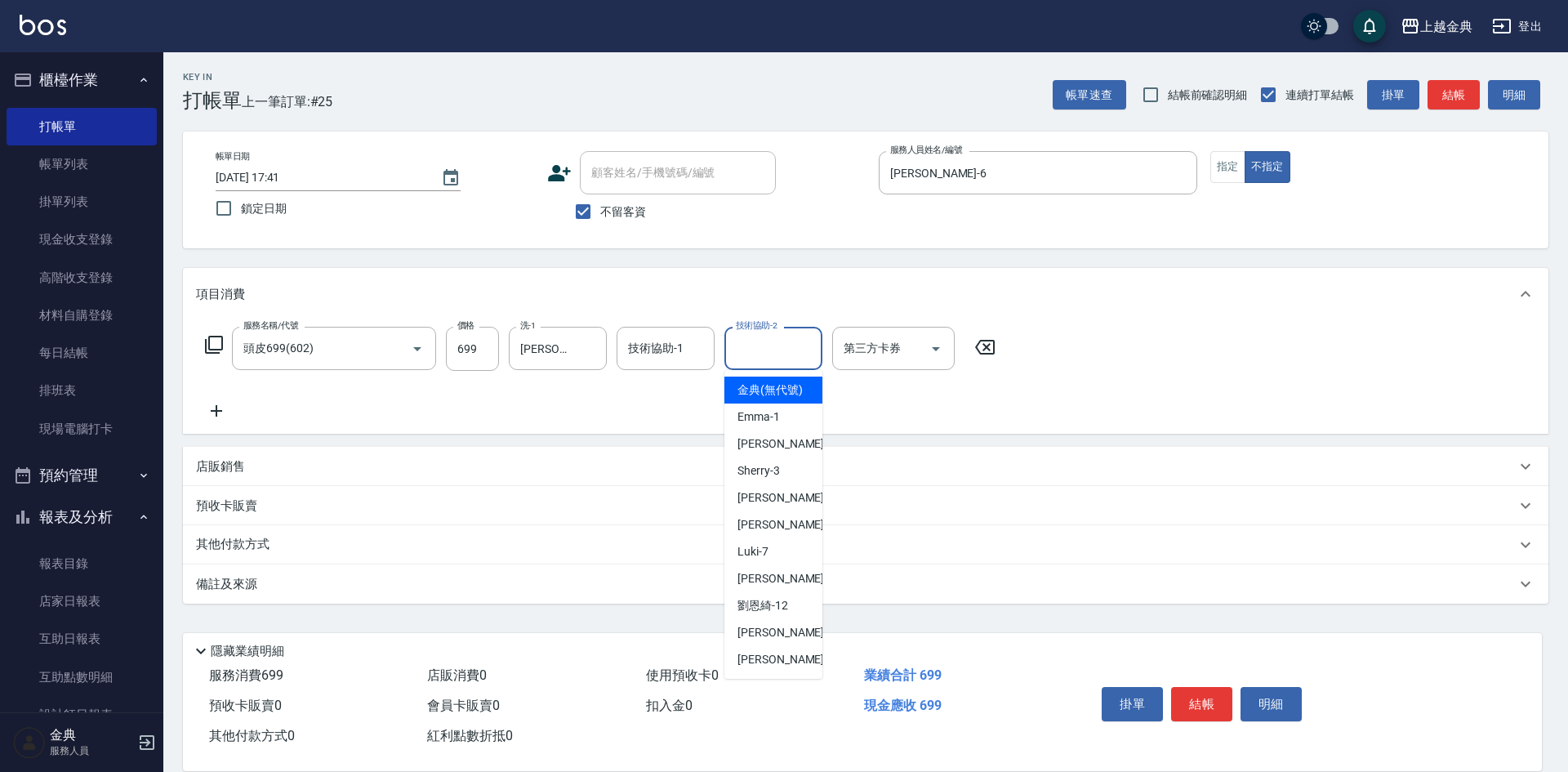
click at [767, 347] on input "技術協助-2" at bounding box center [773, 348] width 83 height 29
click at [785, 619] on div "劉恩綺 -12" at bounding box center [773, 605] width 98 height 27
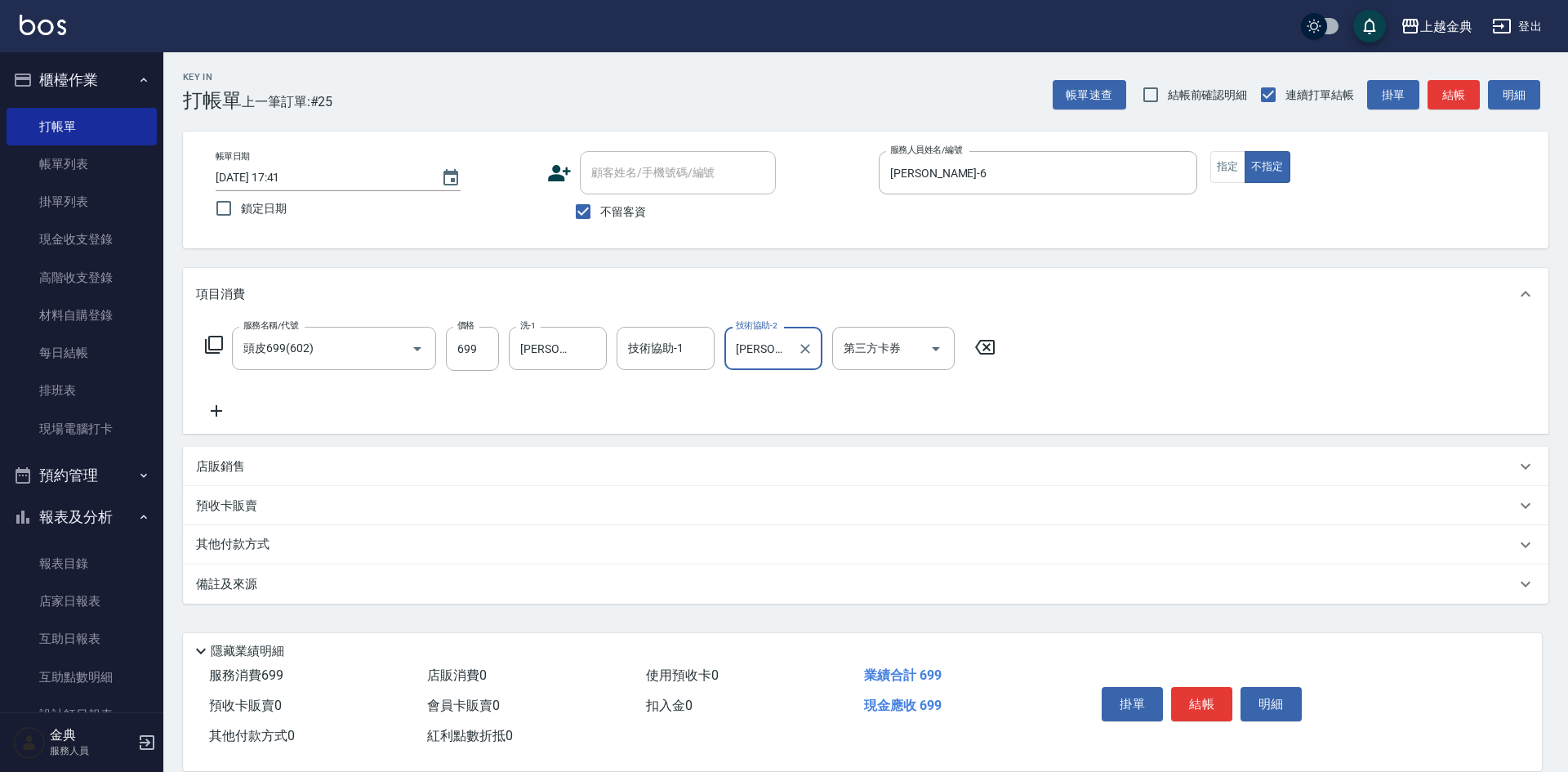
type input "劉恩綺-12"
click at [1206, 694] on button "結帳" at bounding box center [1201, 704] width 61 height 34
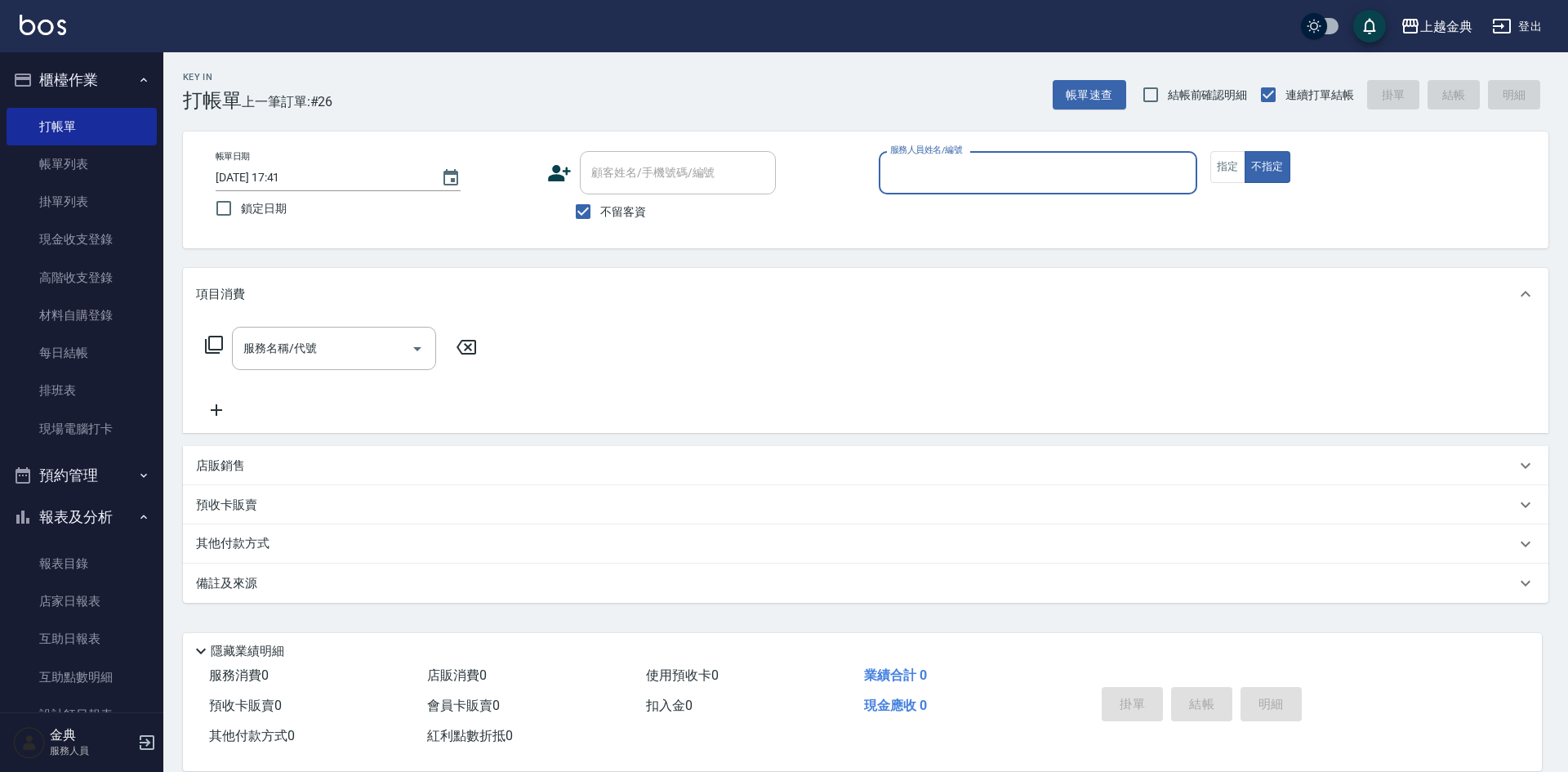
click at [989, 145] on div "帳單日期 2025/09/11 17:41 鎖定日期 顧客姓名/手機號碼/編號 顧客姓名/手機號碼/編號 不留客資 服務人員姓名/編號 服務人員姓名/編號 指…" at bounding box center [866, 189] width 1365 height 117
click at [1001, 172] on input "服務人員姓名/編號" at bounding box center [1037, 172] width 304 height 29
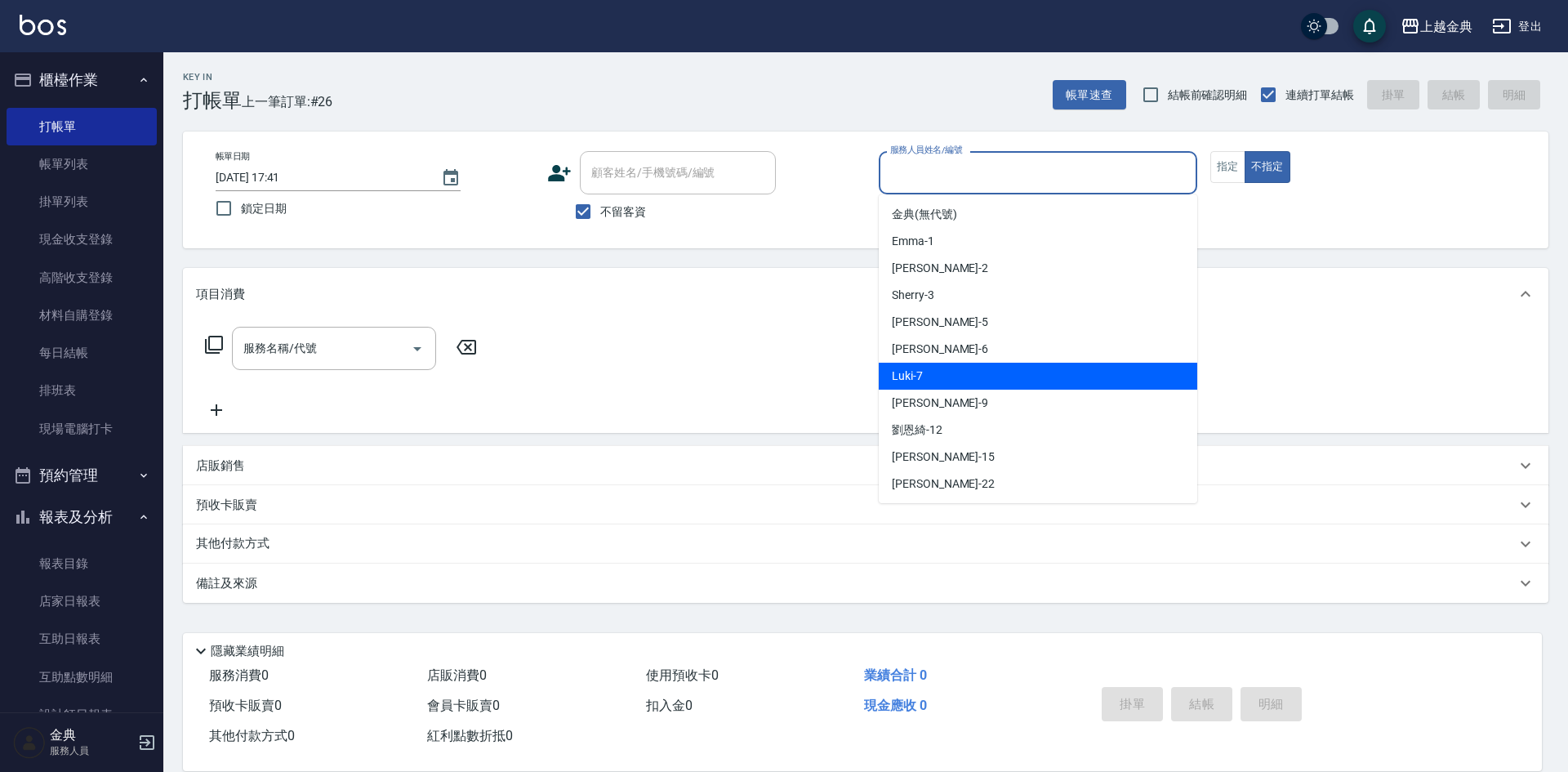
drag, startPoint x: 1031, startPoint y: 382, endPoint x: 166, endPoint y: 366, distance: 865.1
click at [1028, 381] on div "Luki -7" at bounding box center [1037, 376] width 319 height 27
type input "Luki-7"
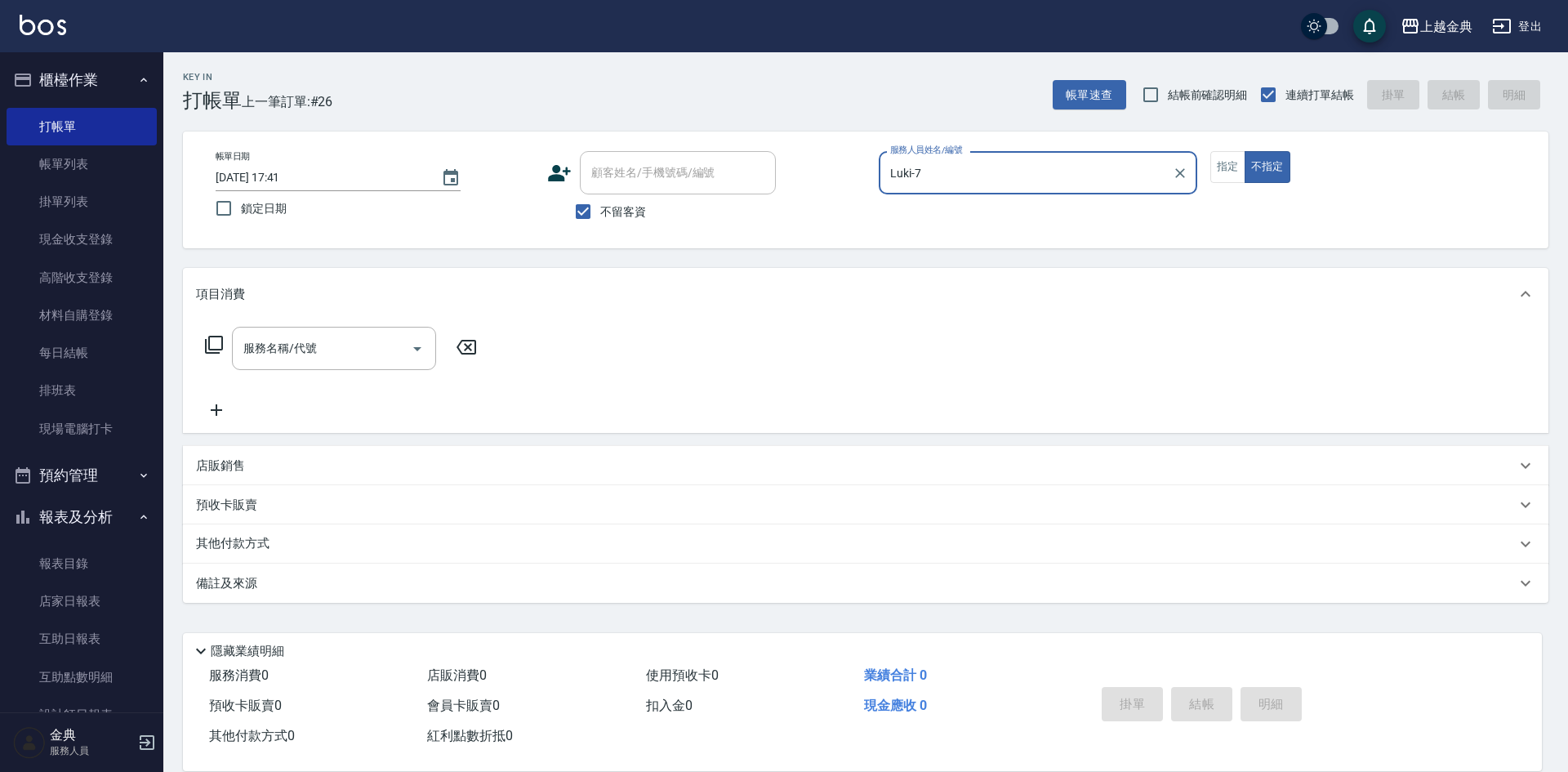
click at [211, 345] on icon at bounding box center [214, 344] width 19 height 19
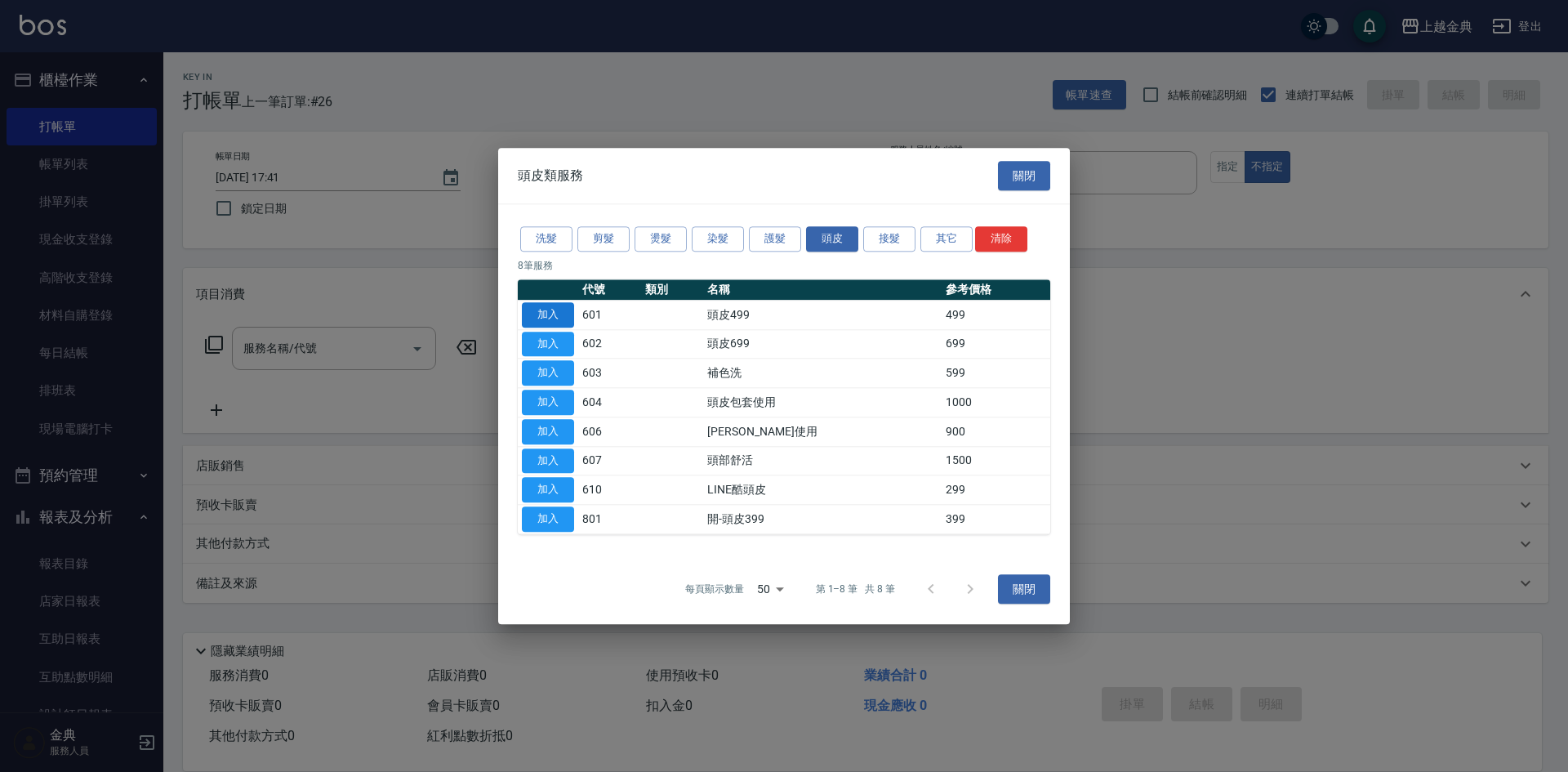
click at [563, 315] on button "加入" at bounding box center [548, 315] width 52 height 25
type input "頭皮499(601)"
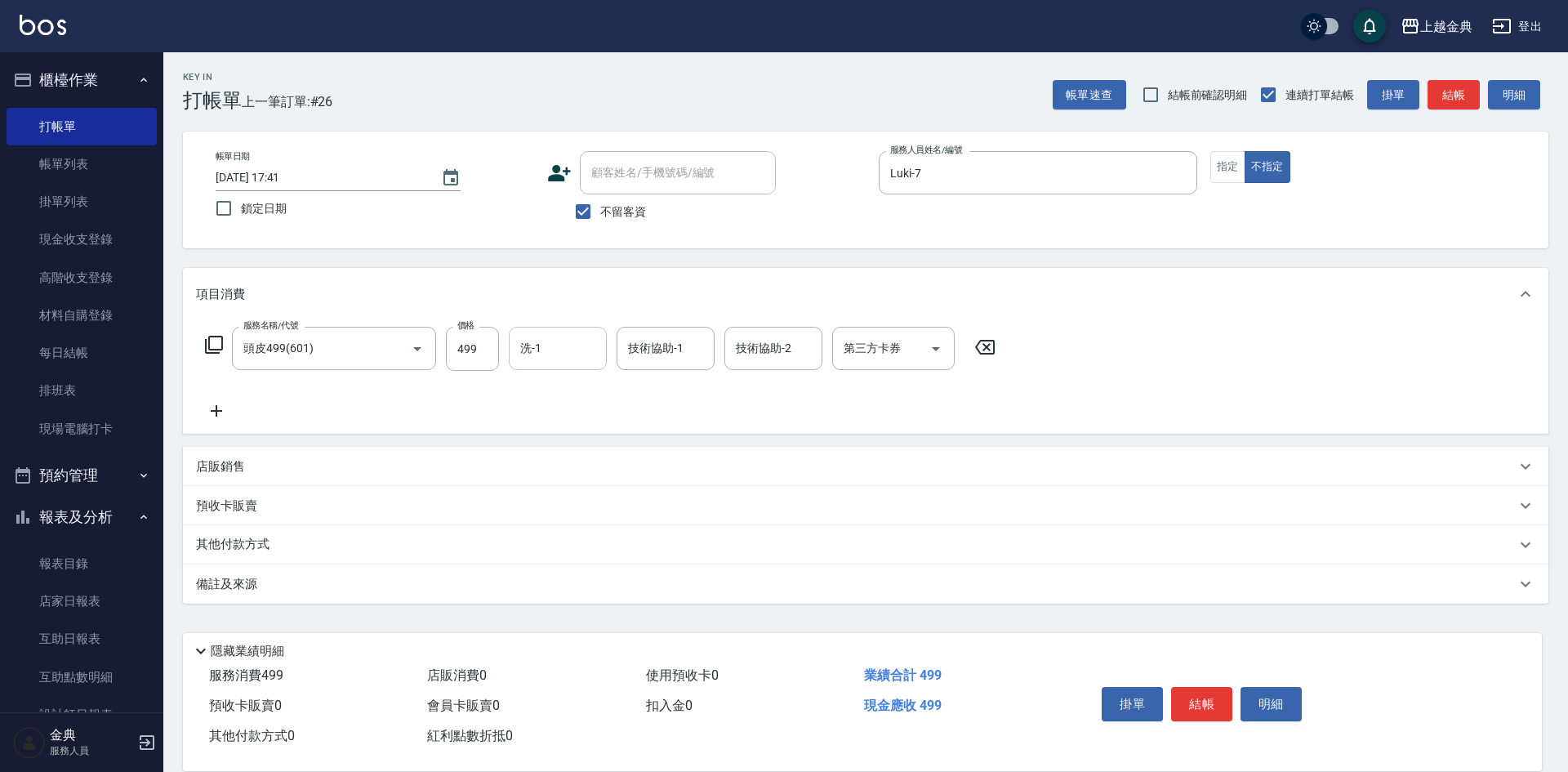
click at [546, 356] on input "洗-1" at bounding box center [557, 348] width 83 height 29
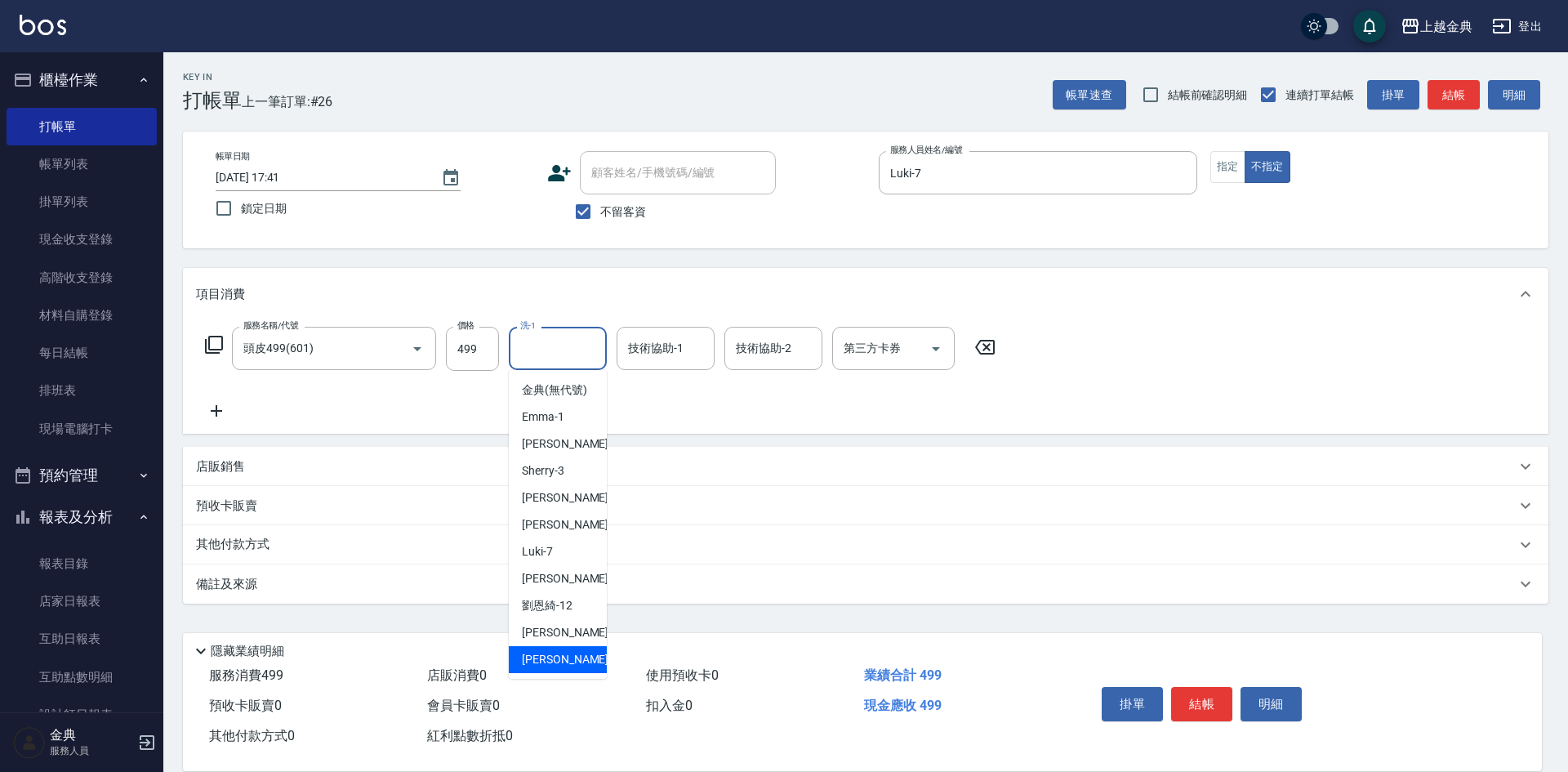
click at [560, 668] on div "lisa -22" at bounding box center [557, 659] width 98 height 27
type input "lisa-22"
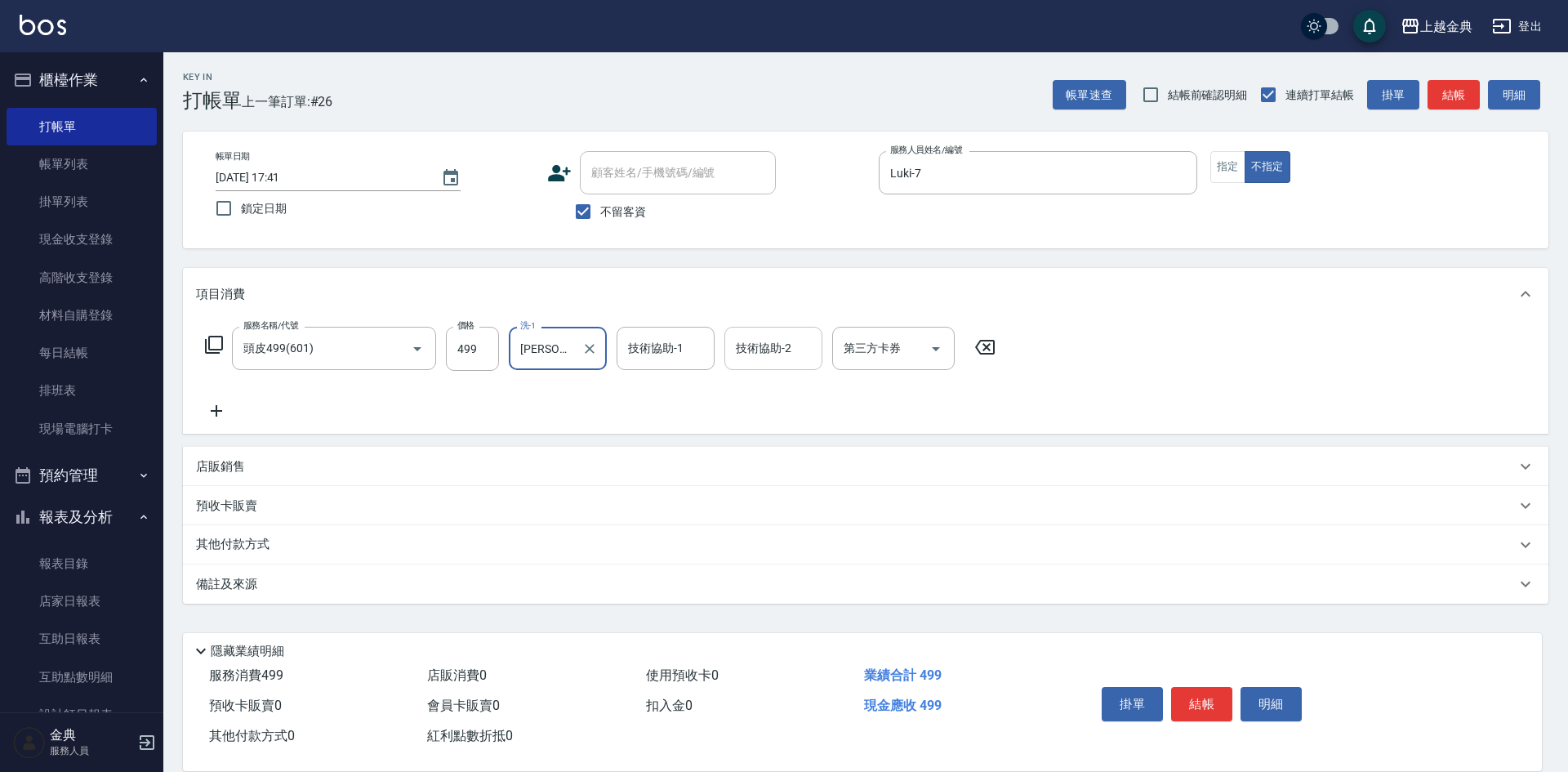
click at [789, 351] on input "技術協助-2" at bounding box center [773, 348] width 83 height 29
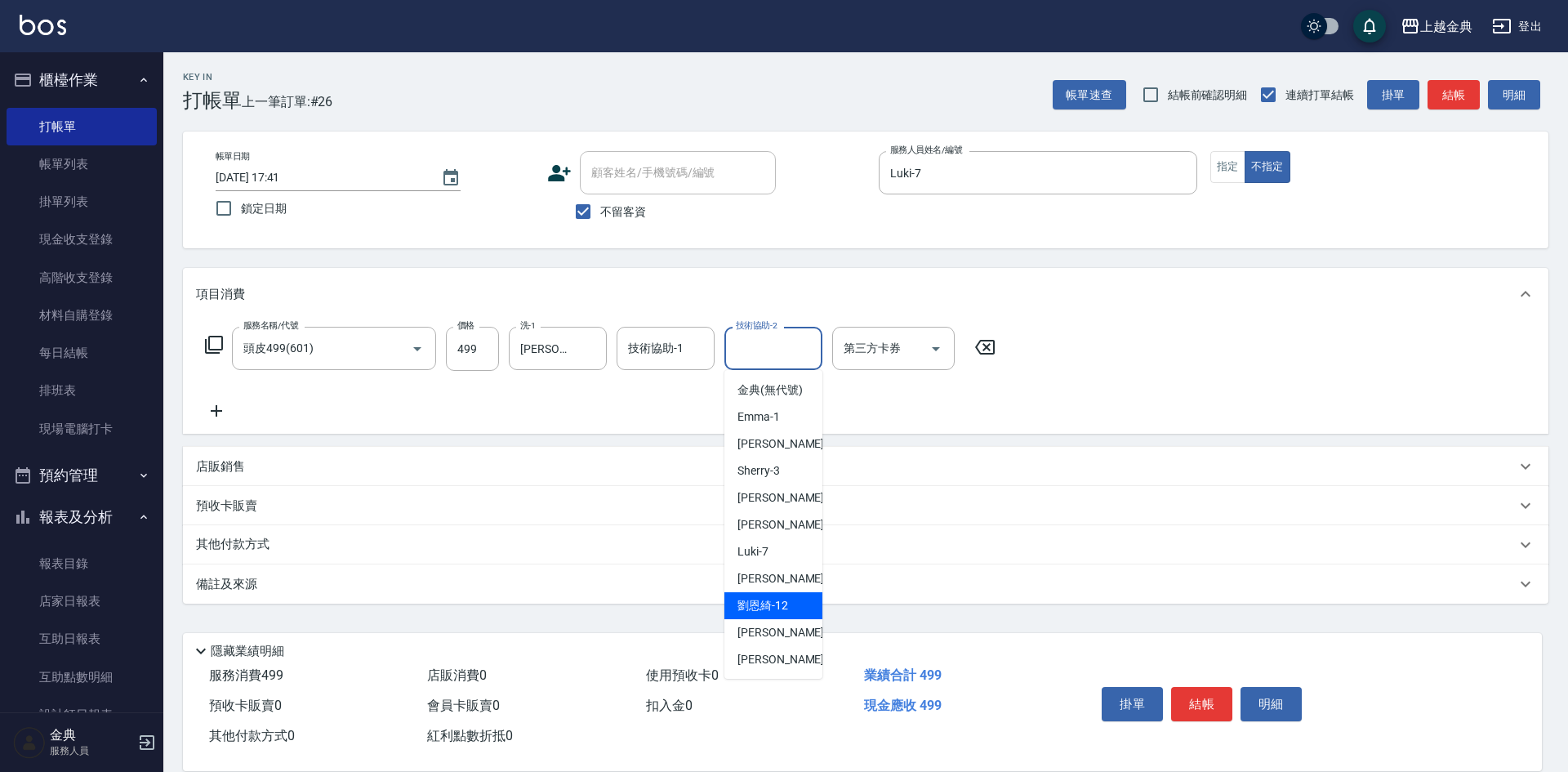
click at [745, 615] on span "劉恩綺 -12" at bounding box center [763, 605] width 50 height 17
type input "劉恩綺-12"
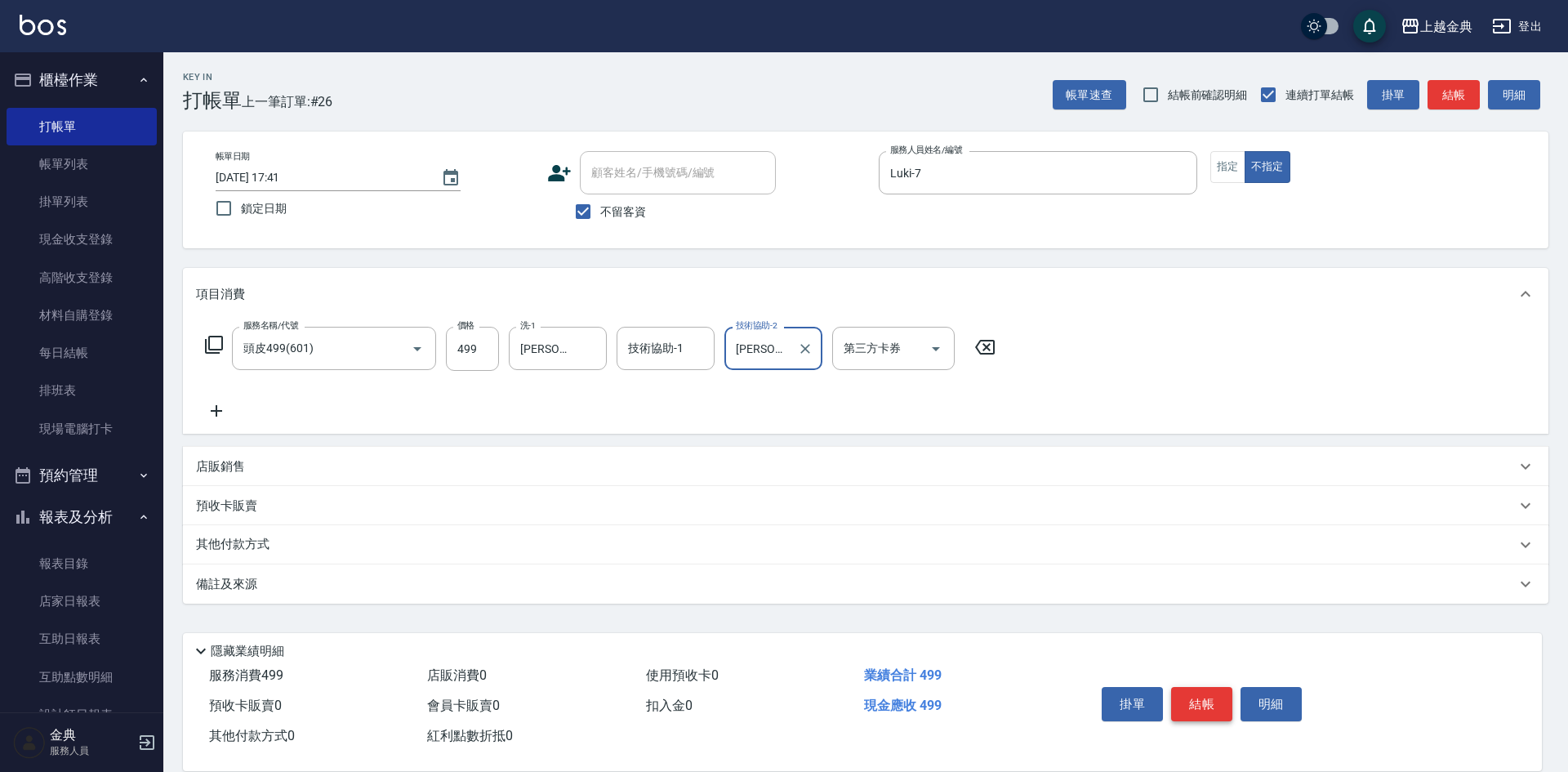
click at [1175, 701] on button "結帳" at bounding box center [1201, 704] width 61 height 34
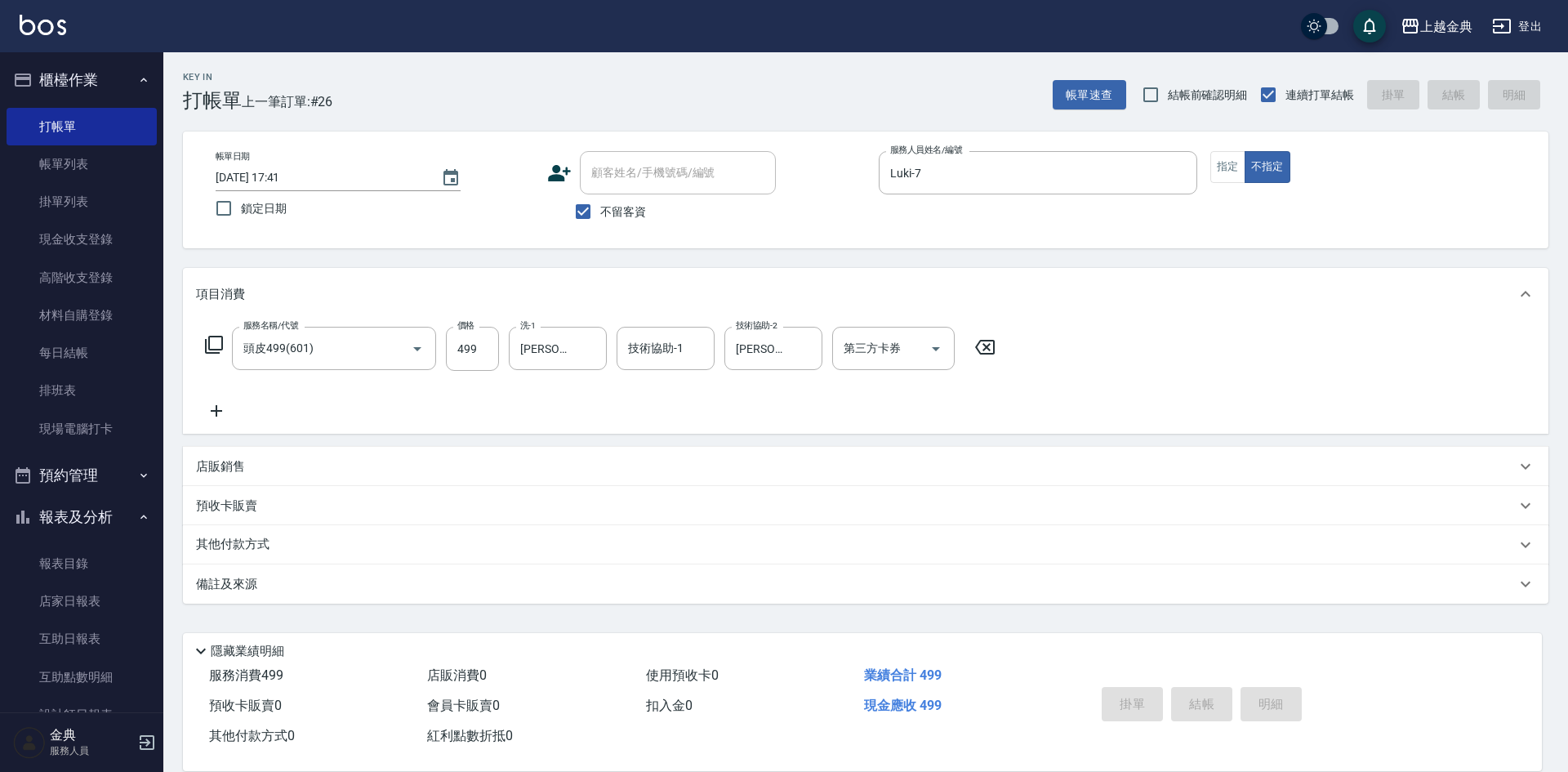
type input "2025/09/11 17:52"
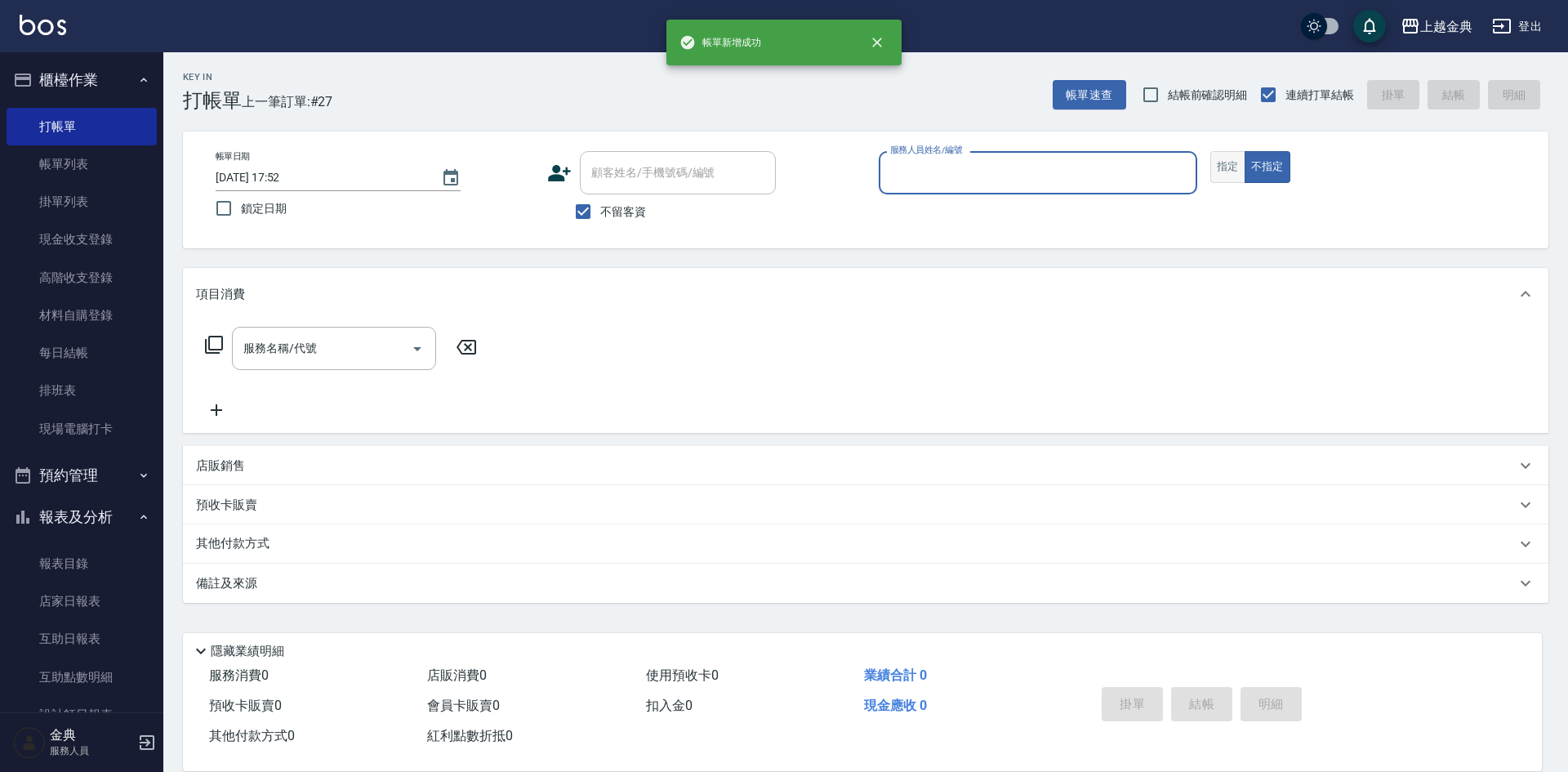
click at [1224, 158] on button "指定" at bounding box center [1228, 167] width 35 height 32
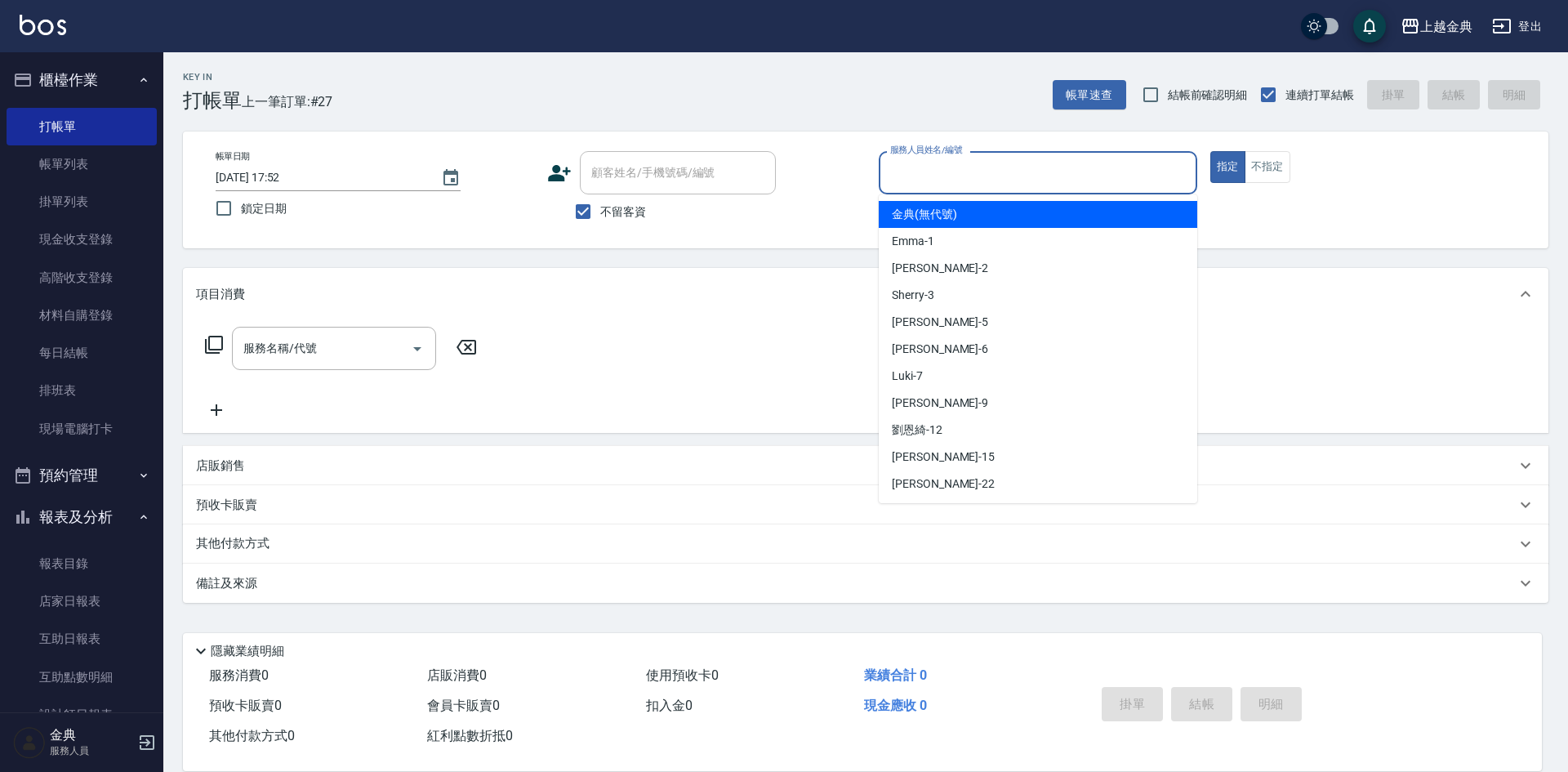
drag, startPoint x: 1134, startPoint y: 170, endPoint x: 1105, endPoint y: 295, distance: 128.3
click at [1133, 171] on input "服務人員姓名/編號" at bounding box center [1037, 172] width 304 height 29
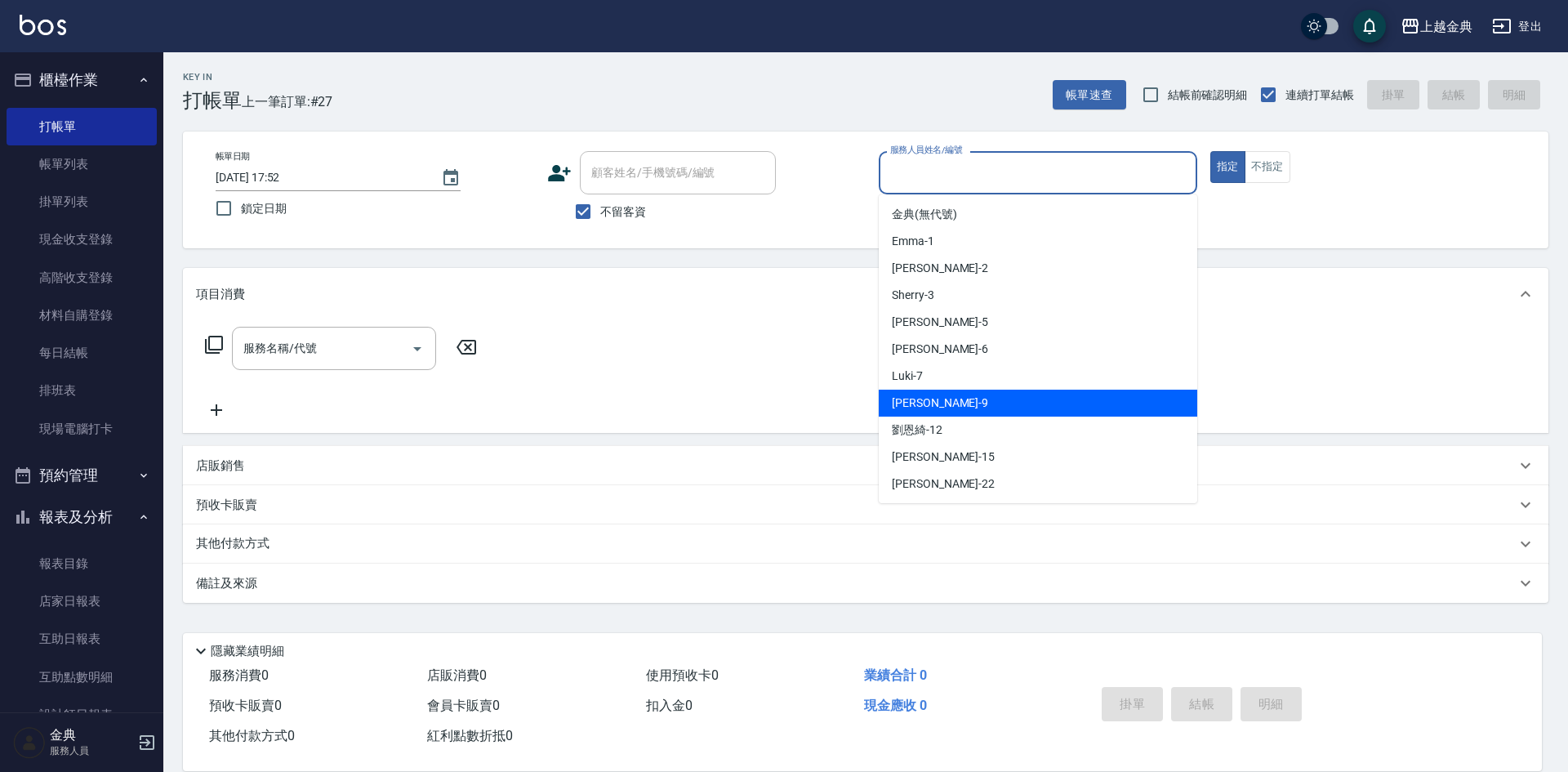
click at [1072, 394] on div "Jason -9" at bounding box center [1037, 403] width 319 height 27
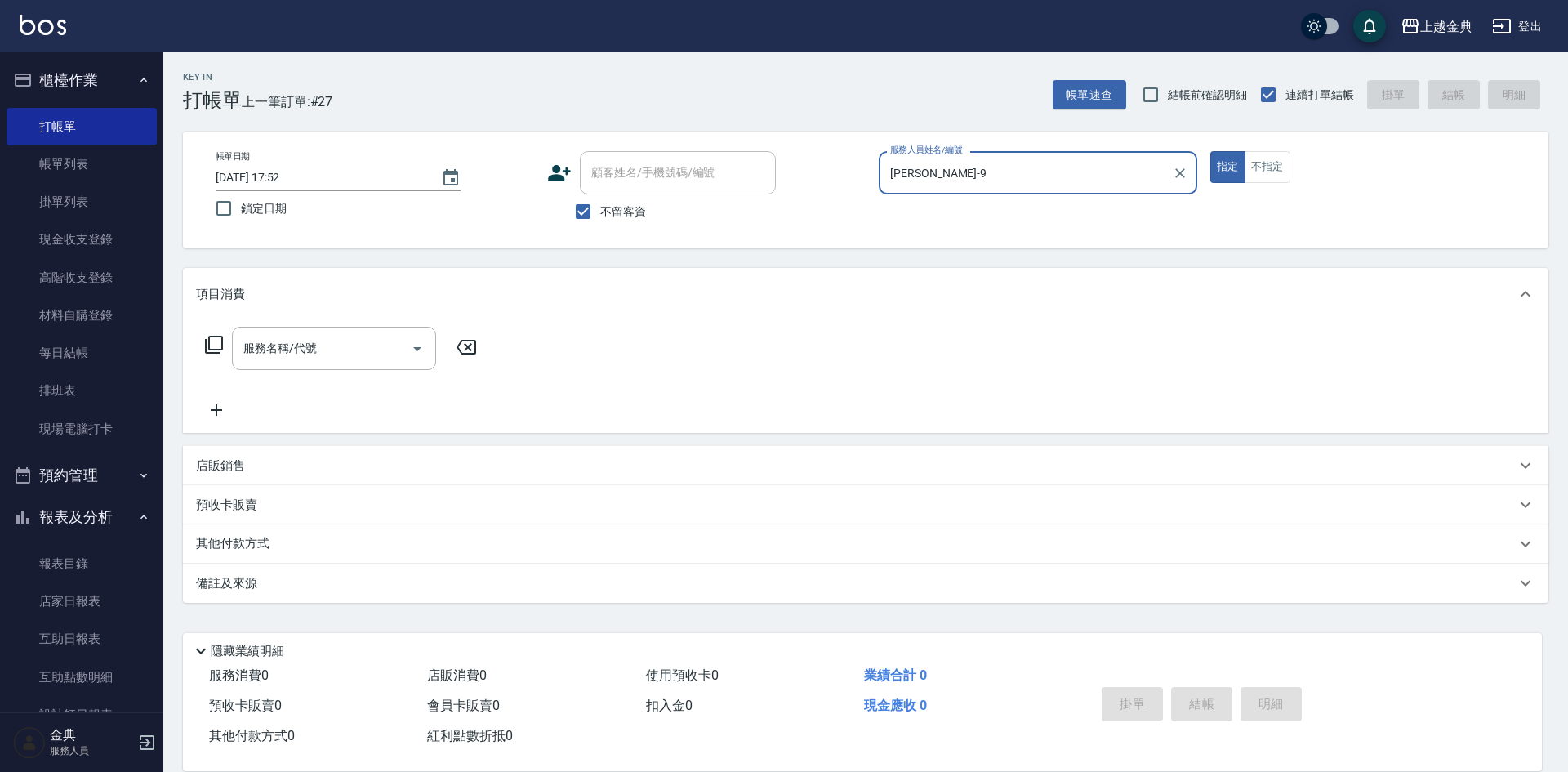
click at [1015, 177] on input "Jason-9" at bounding box center [1026, 172] width 279 height 29
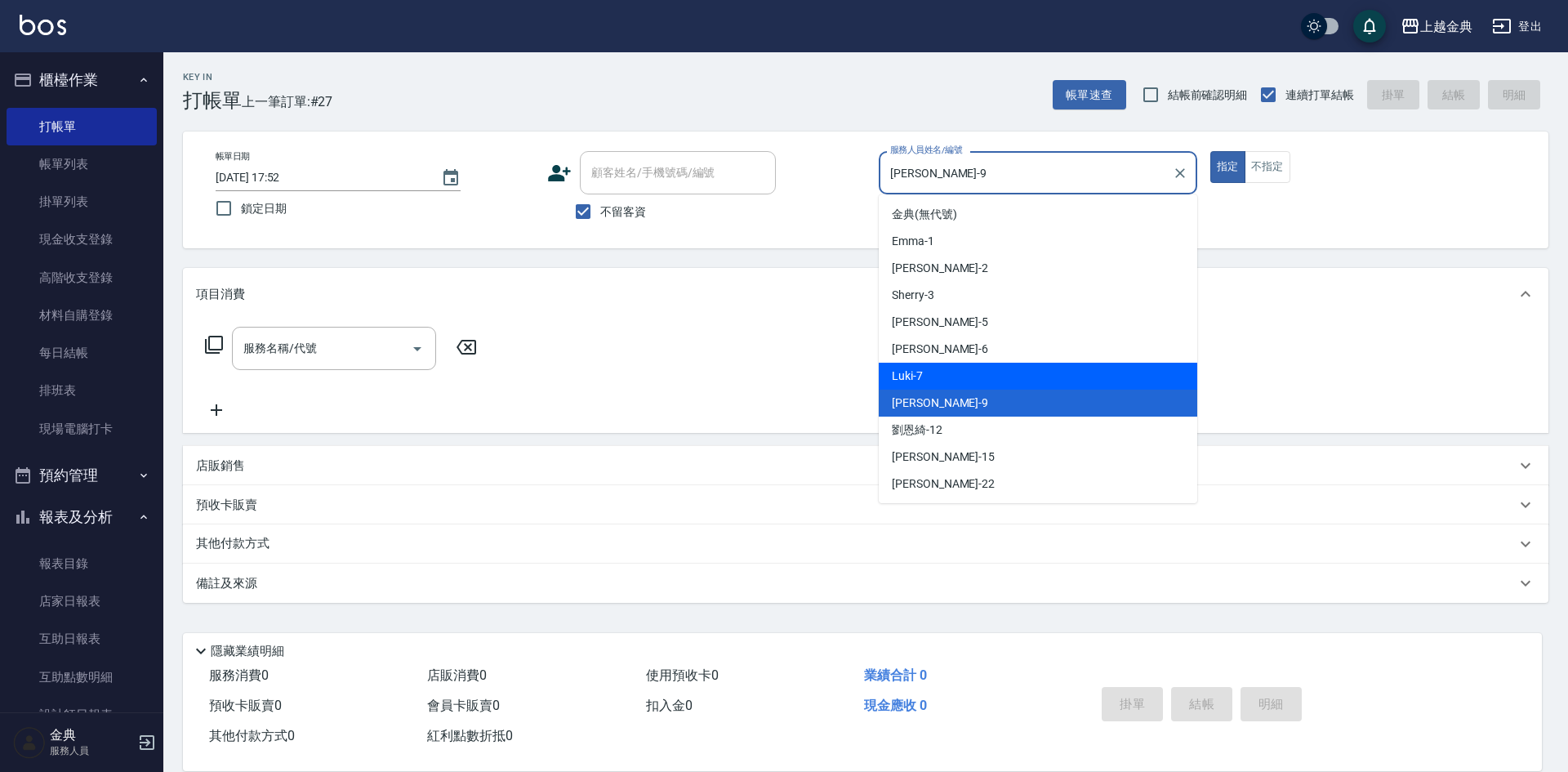
click at [979, 379] on div "Luki -7" at bounding box center [1037, 376] width 319 height 27
type input "Luki-7"
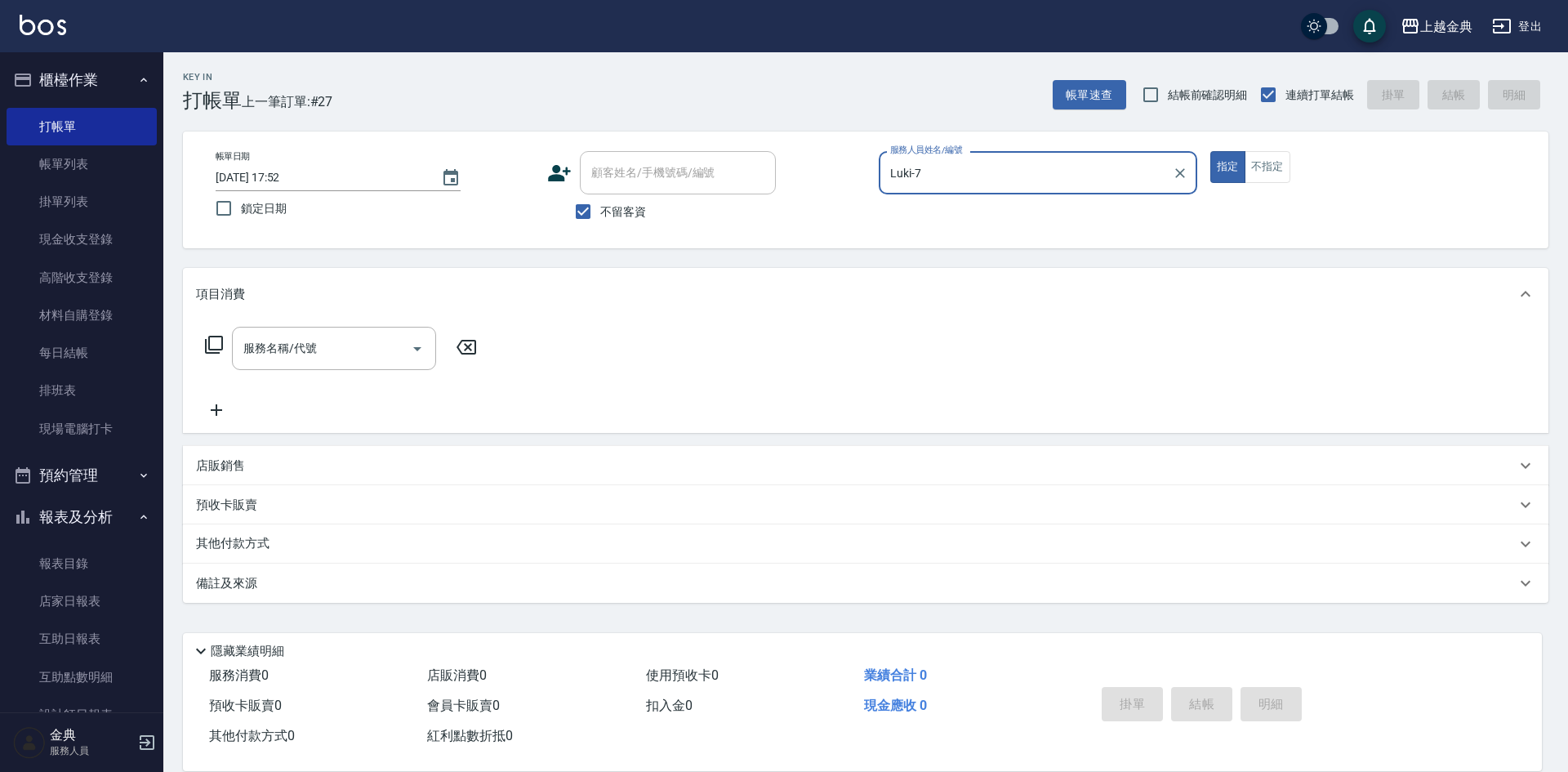
click at [224, 344] on div "服務名稱/代號 服務名稱/代號" at bounding box center [341, 348] width 291 height 43
click at [208, 344] on icon at bounding box center [214, 344] width 19 height 19
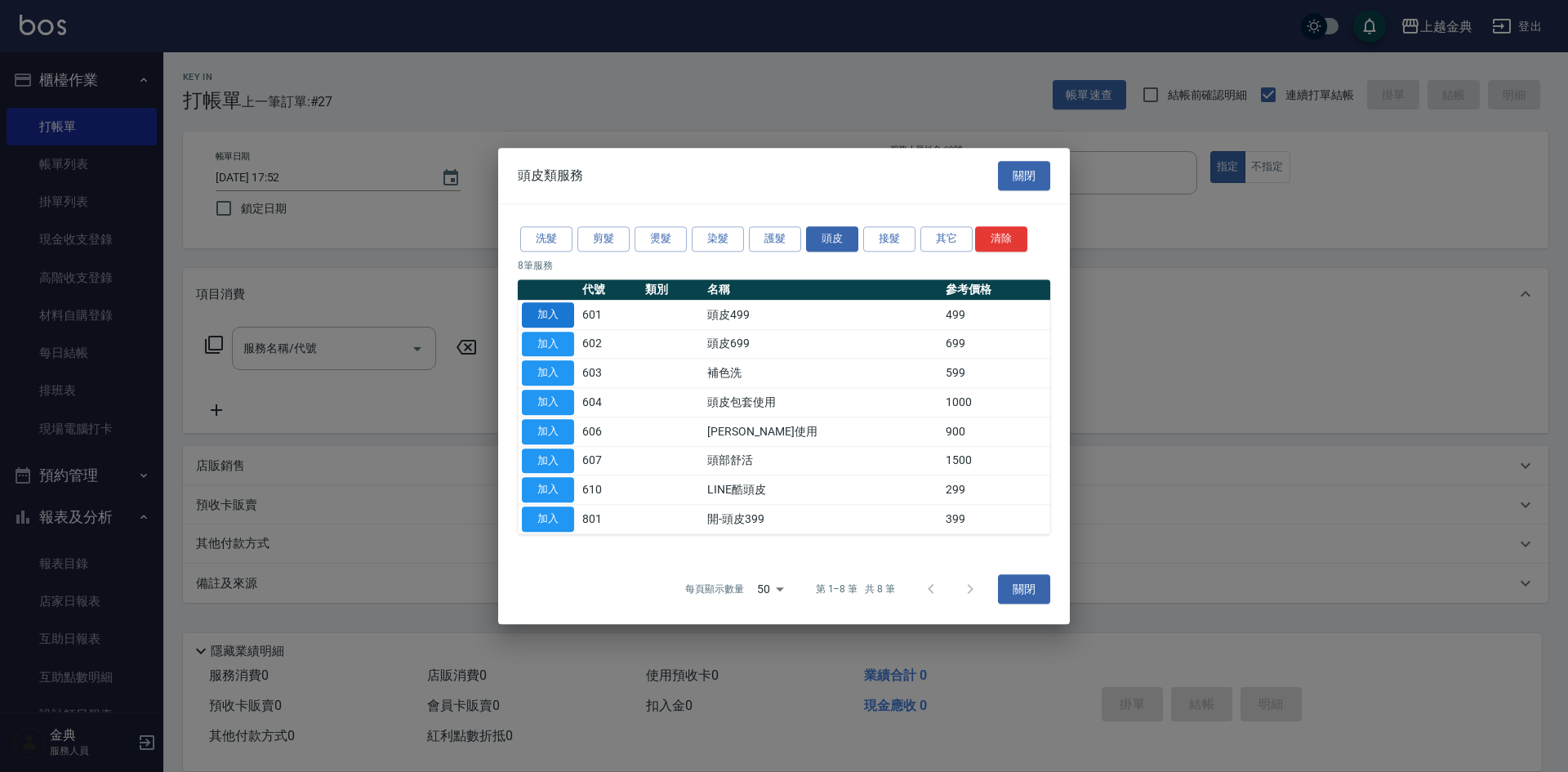
click at [559, 318] on button "加入" at bounding box center [548, 315] width 52 height 25
type input "頭皮499(601)"
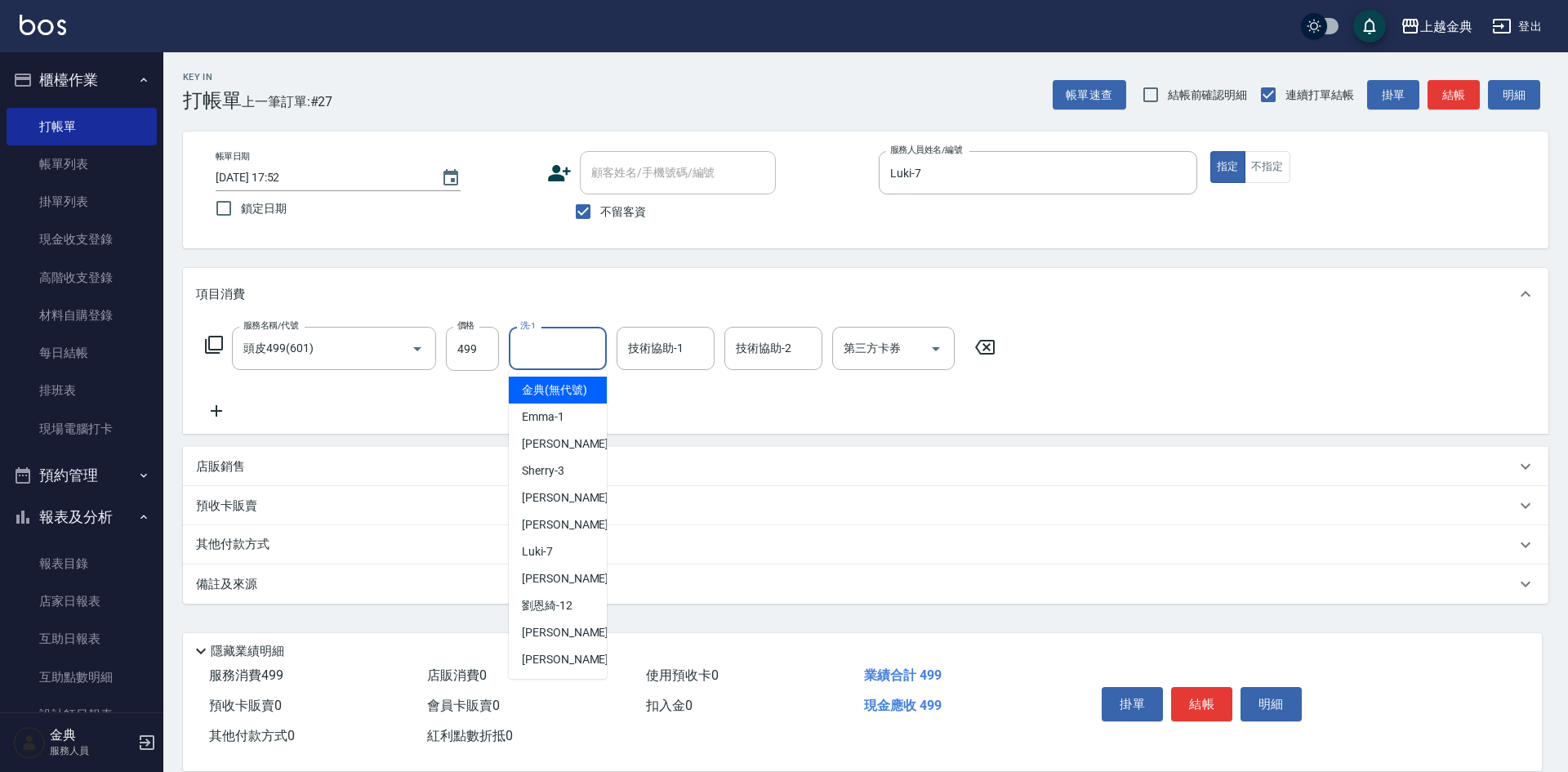
click at [546, 355] on input "洗-1" at bounding box center [557, 348] width 83 height 29
click at [544, 668] on div "lisa -22" at bounding box center [557, 659] width 98 height 27
type input "lisa-22"
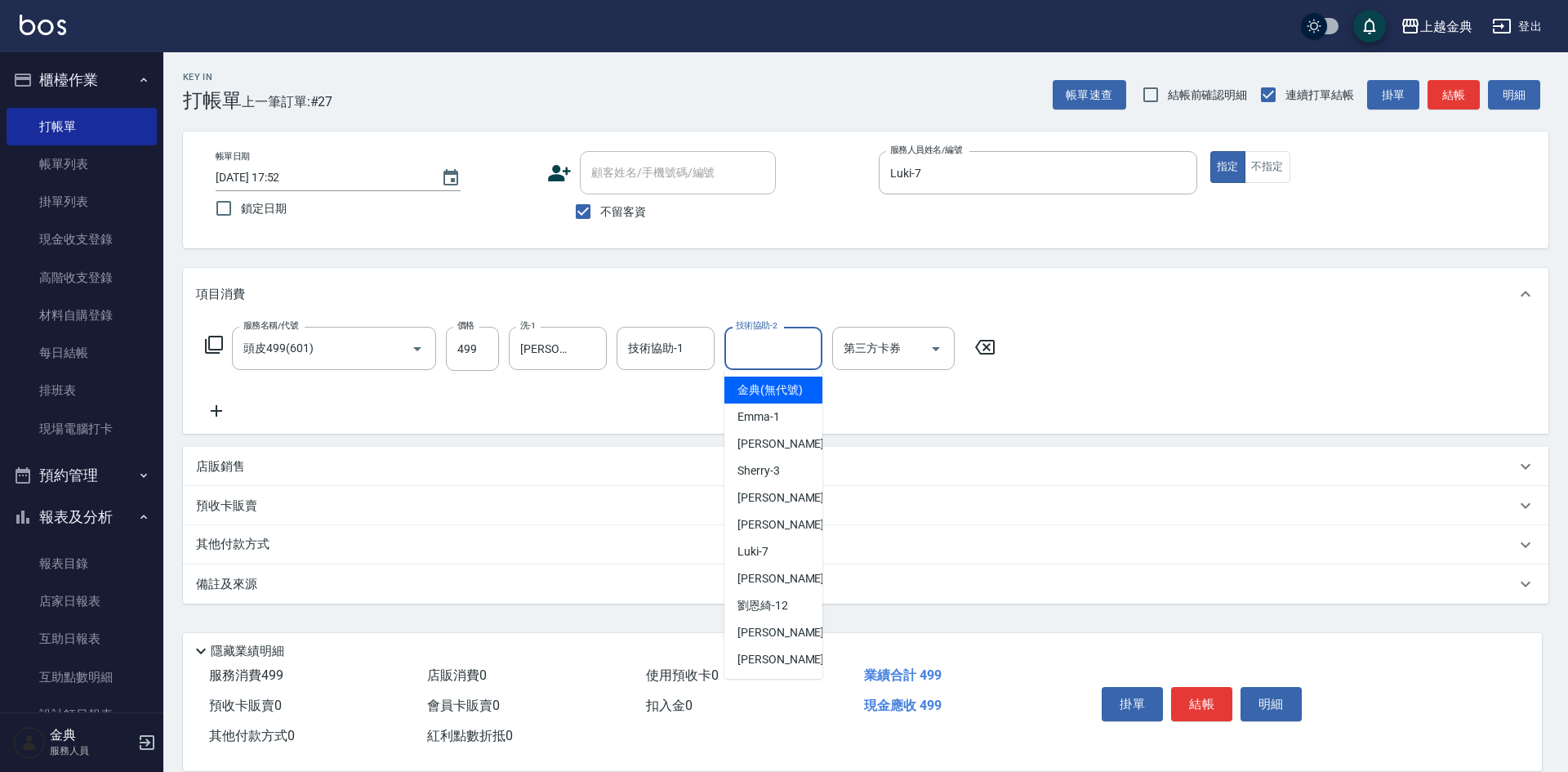
click at [768, 359] on input "技術協助-2" at bounding box center [773, 348] width 83 height 29
click at [761, 669] on span "lisa -22" at bounding box center [789, 659] width 103 height 17
type input "lisa-22"
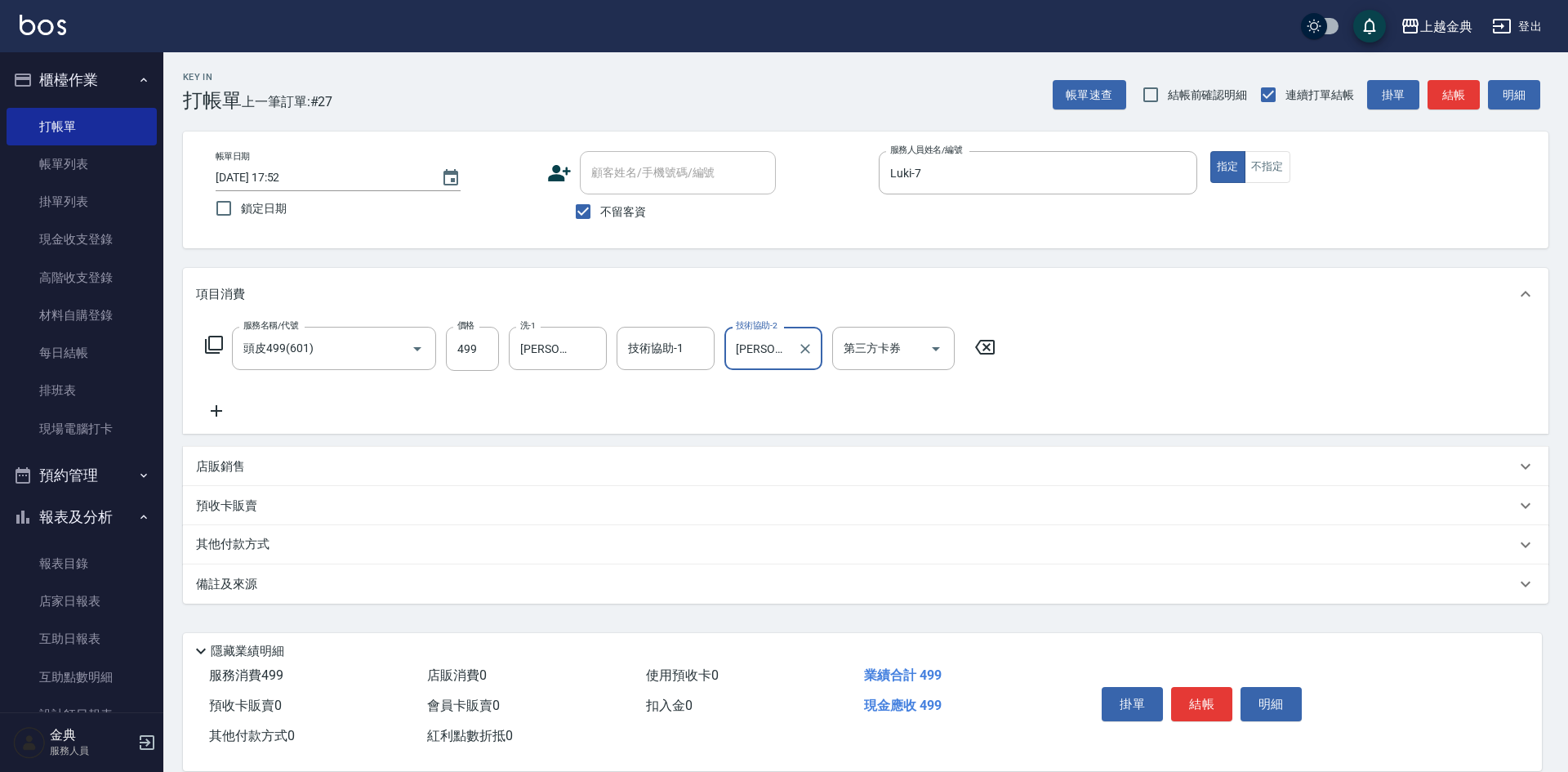
click at [215, 346] on icon at bounding box center [214, 344] width 19 height 19
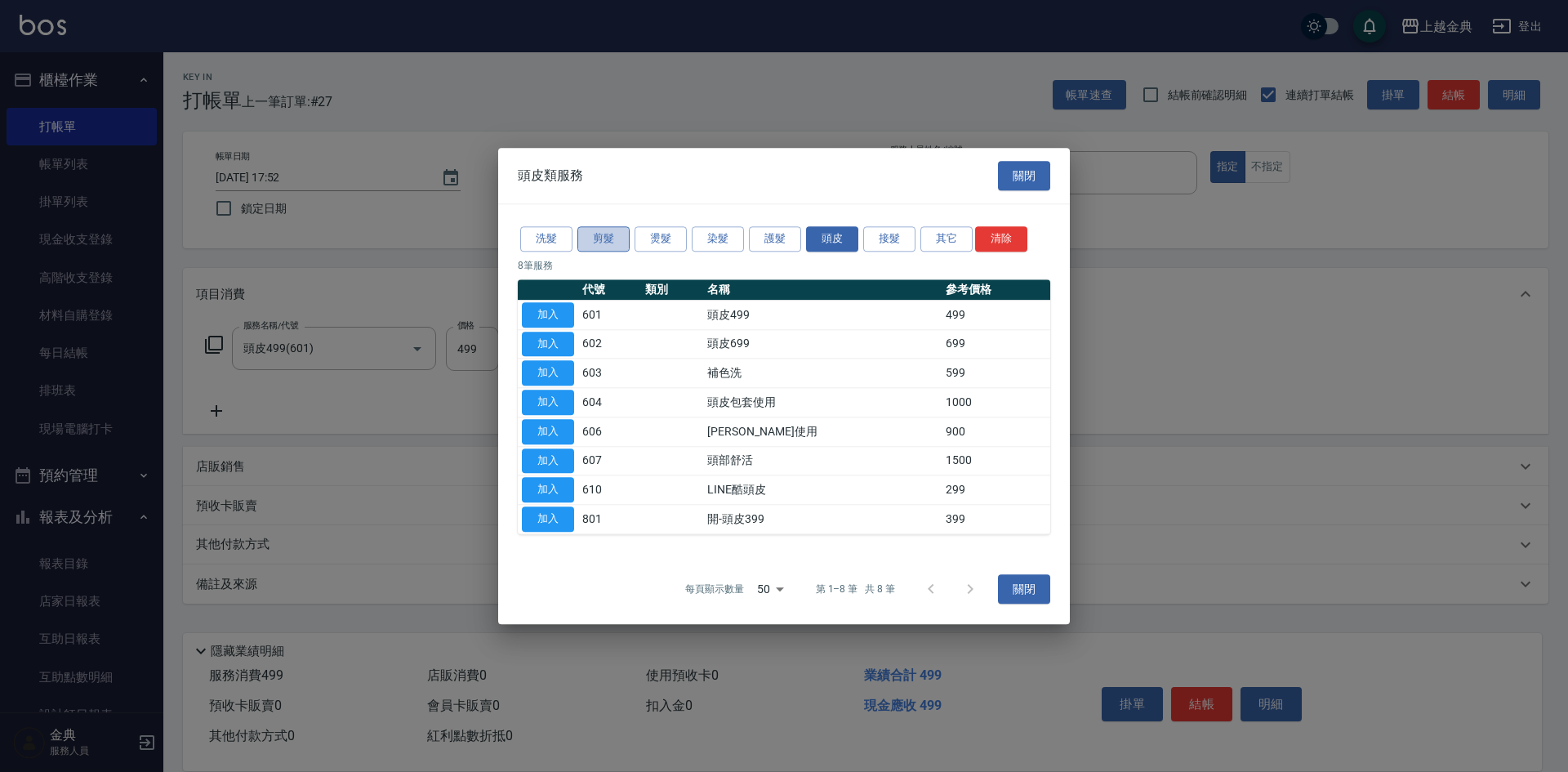
click at [591, 235] on button "剪髮" at bounding box center [604, 239] width 52 height 25
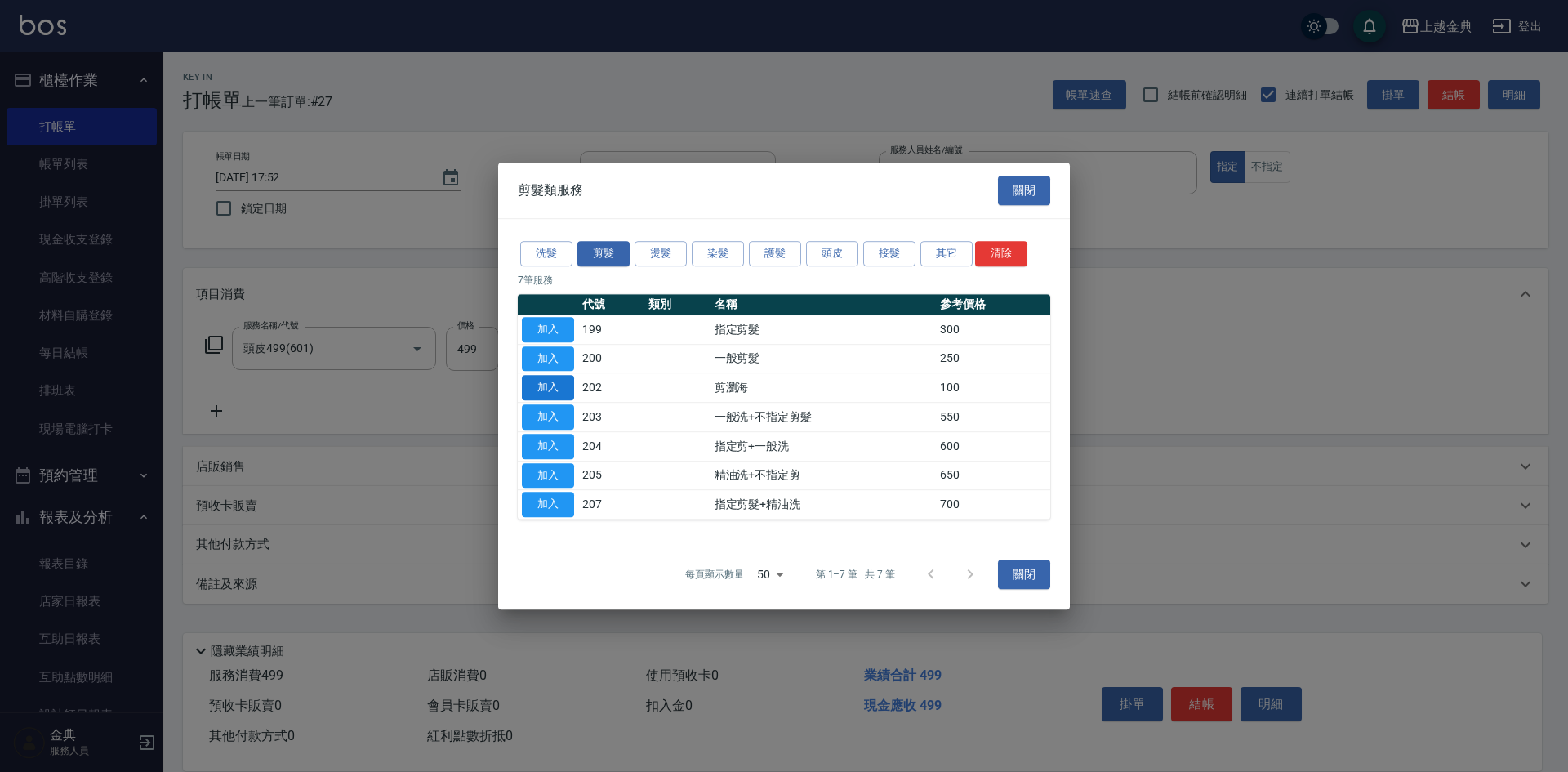
click at [551, 385] on button "加入" at bounding box center [548, 388] width 52 height 25
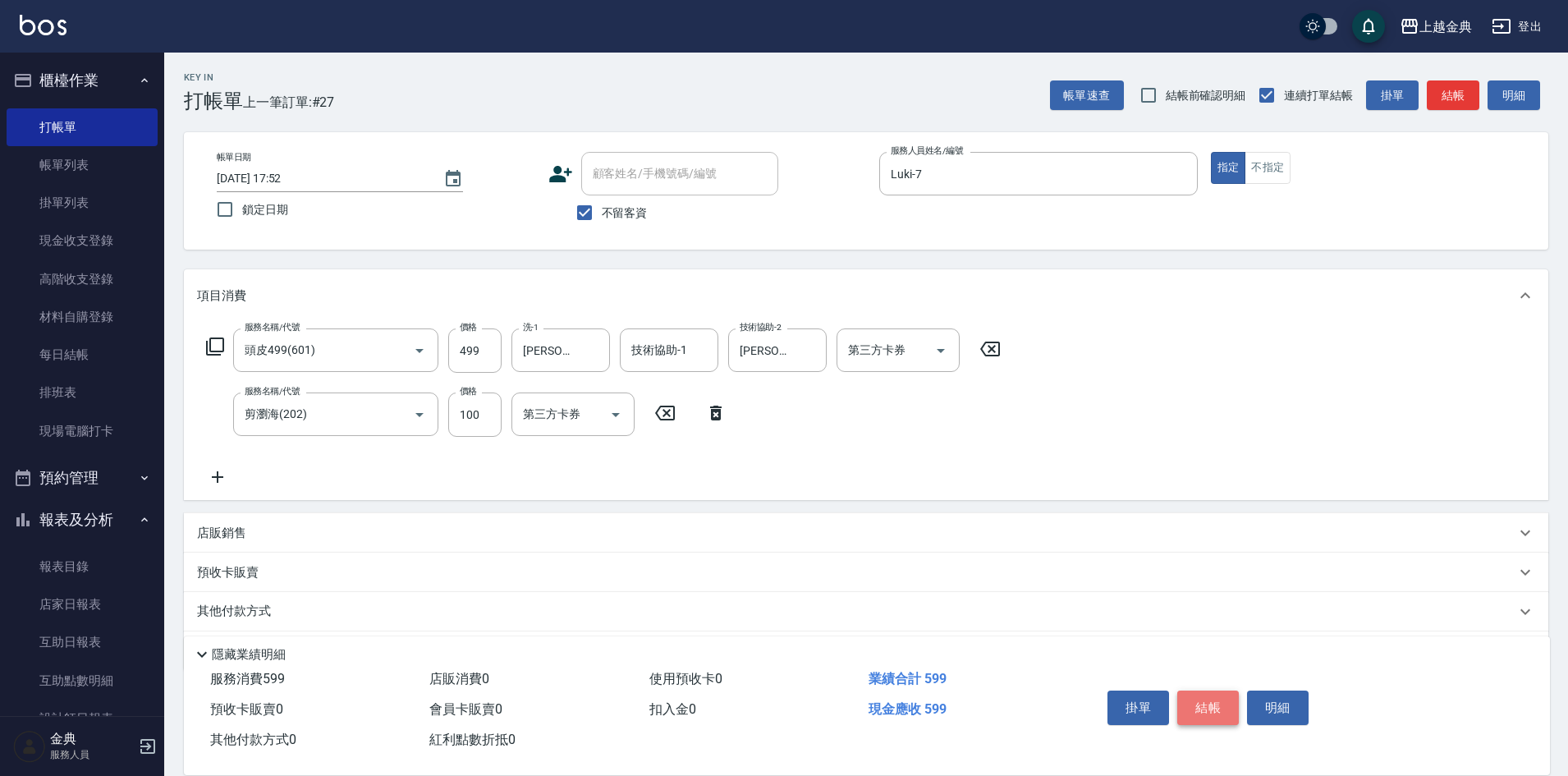
click at [1192, 692] on button "結帳" at bounding box center [1207, 708] width 62 height 35
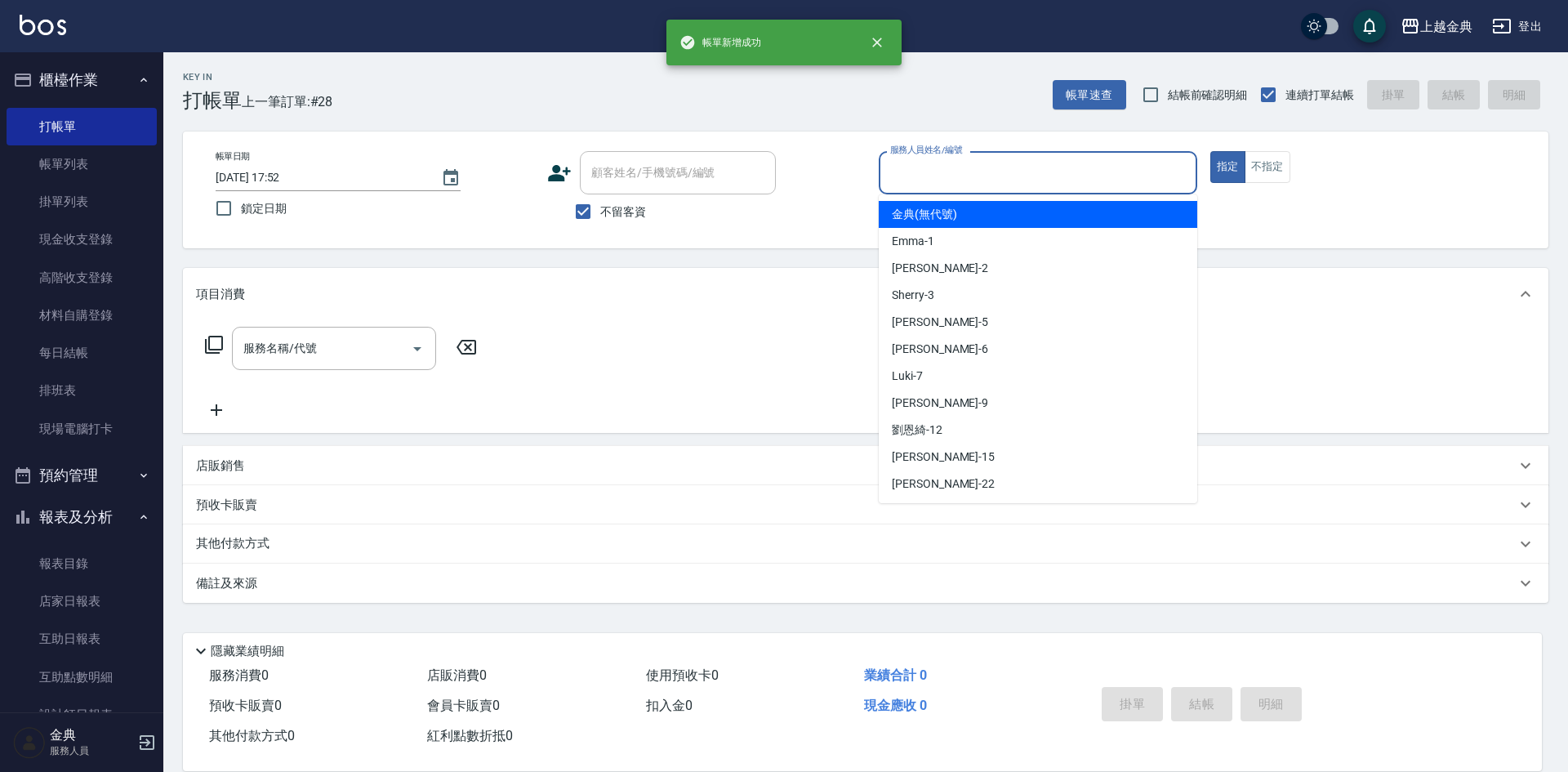
click at [960, 167] on input "服務人員姓名/編號" at bounding box center [1037, 172] width 304 height 29
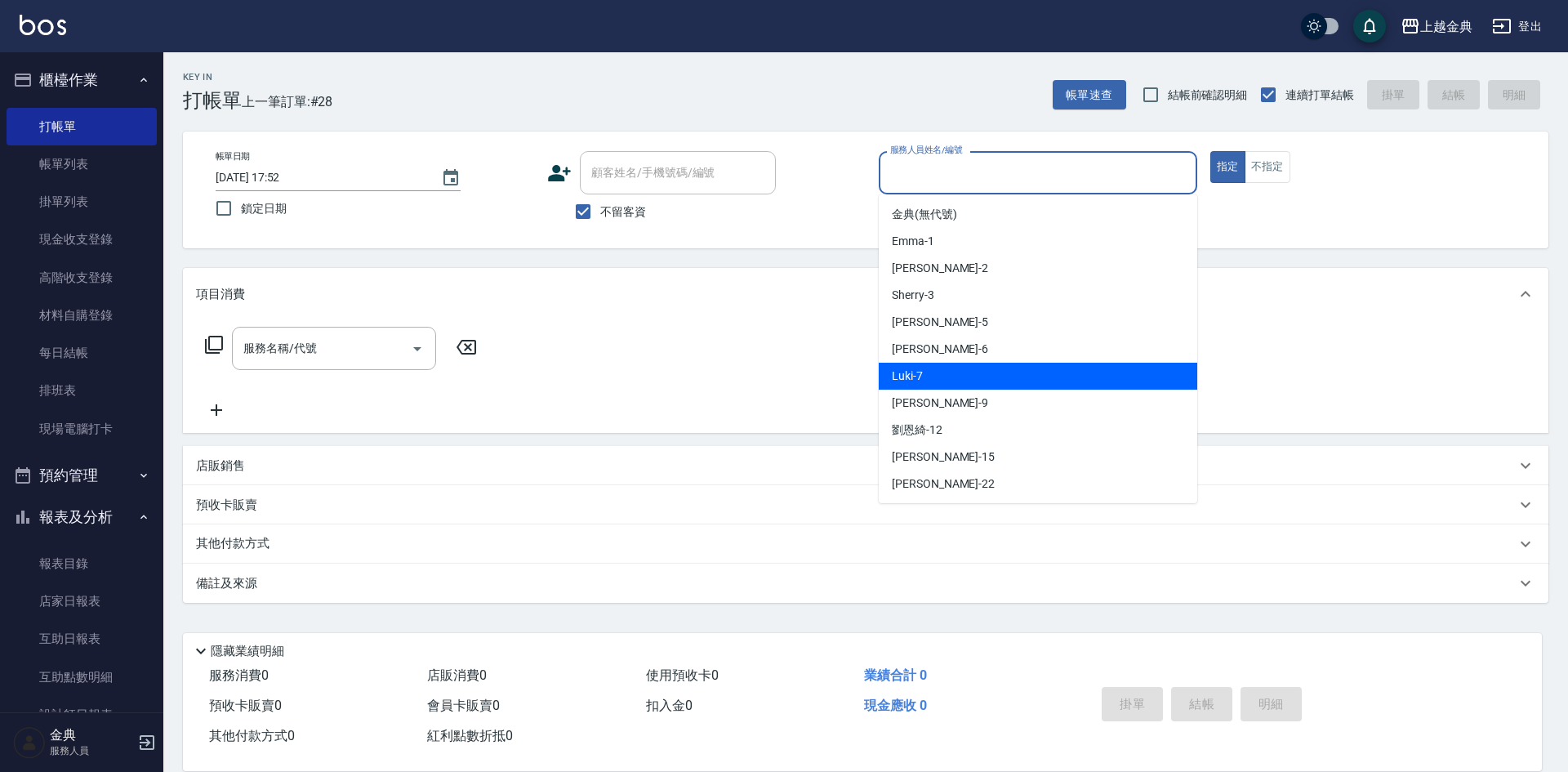
click at [905, 380] on span "Luki -7" at bounding box center [907, 376] width 31 height 17
type input "Luki-7"
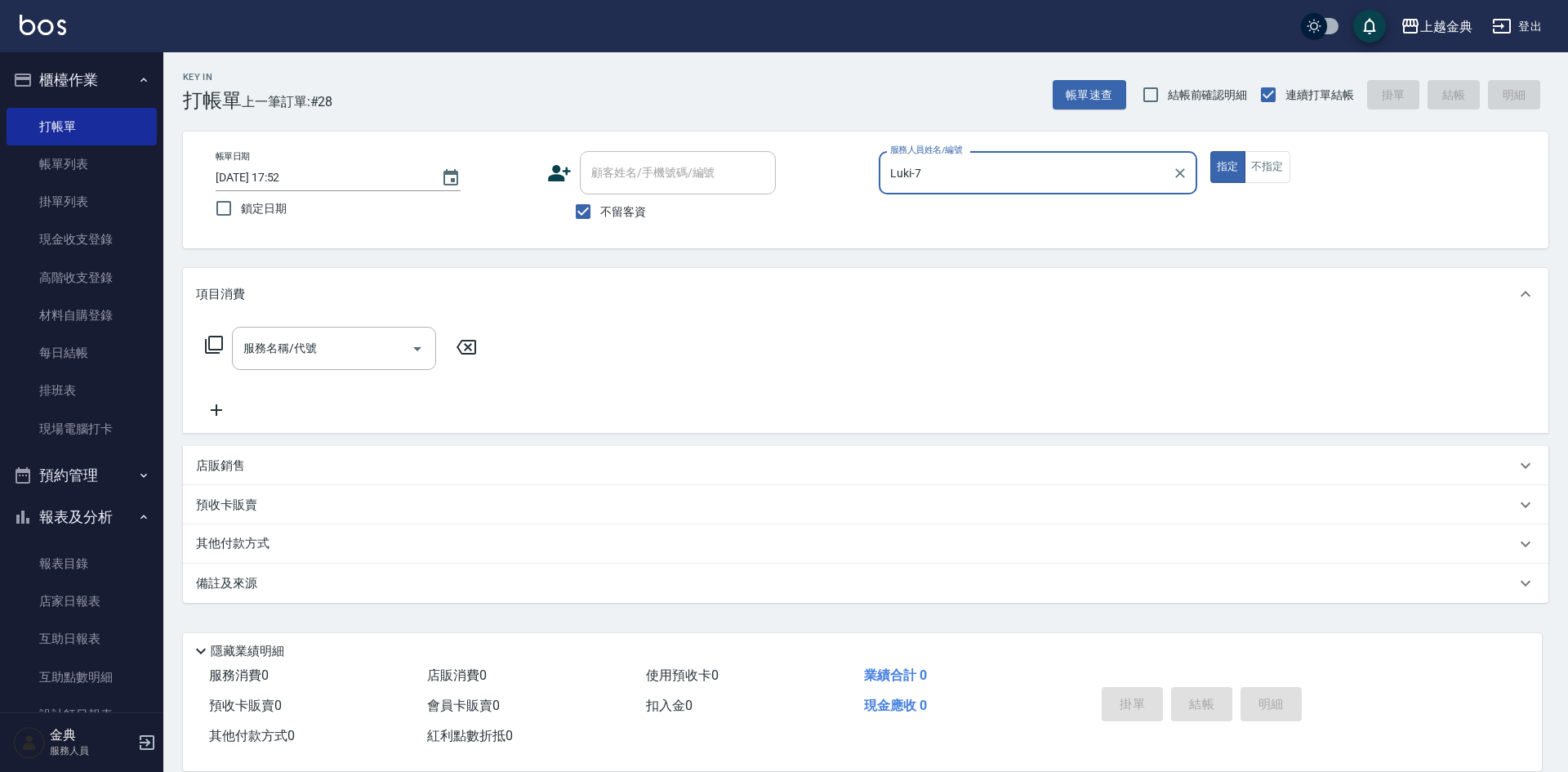
click at [218, 340] on icon at bounding box center [214, 344] width 19 height 19
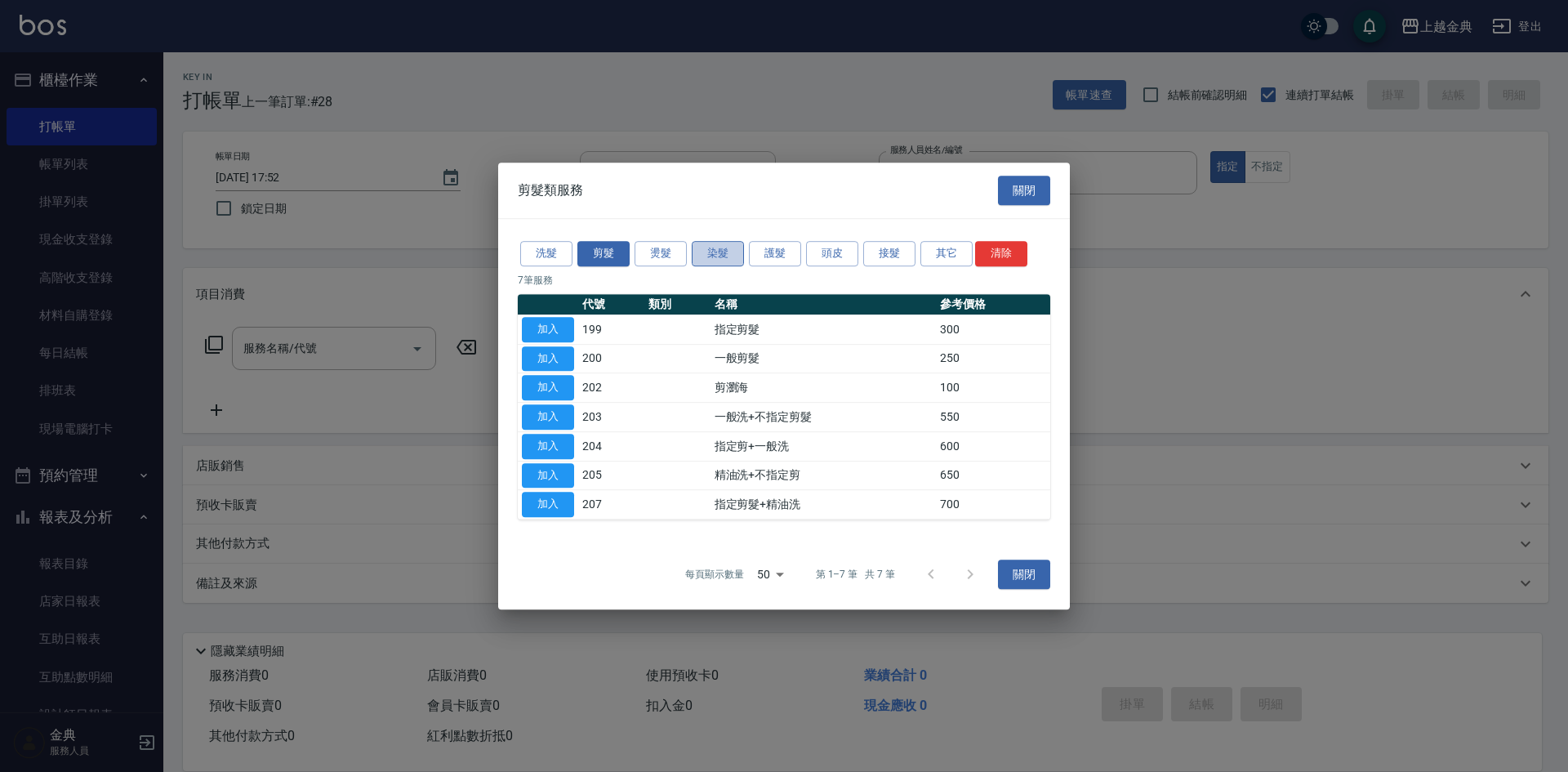
click at [721, 254] on button "染髮" at bounding box center [718, 254] width 52 height 25
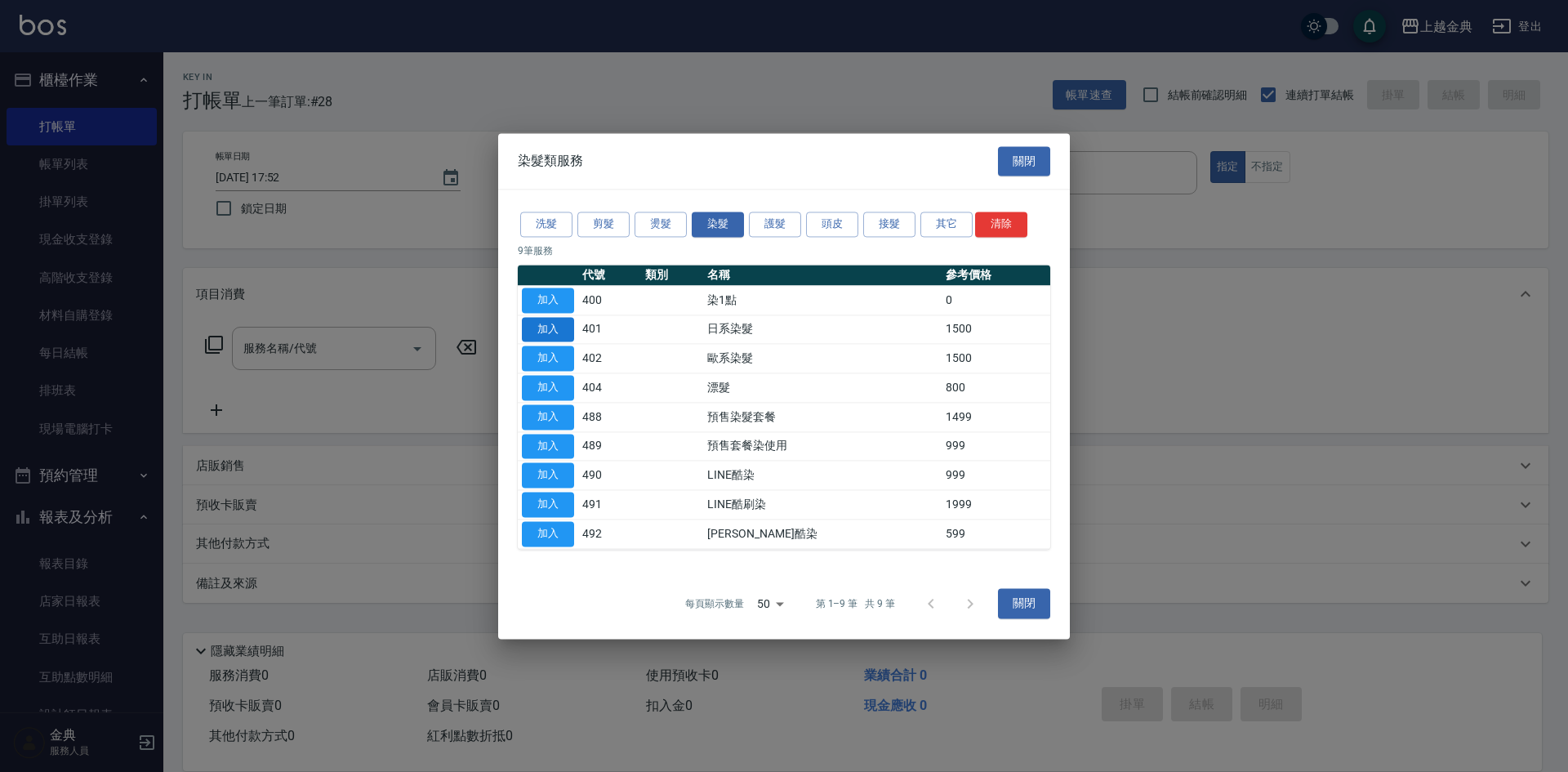
click at [538, 322] on button "加入" at bounding box center [548, 330] width 52 height 25
type input "日系染髮(401)"
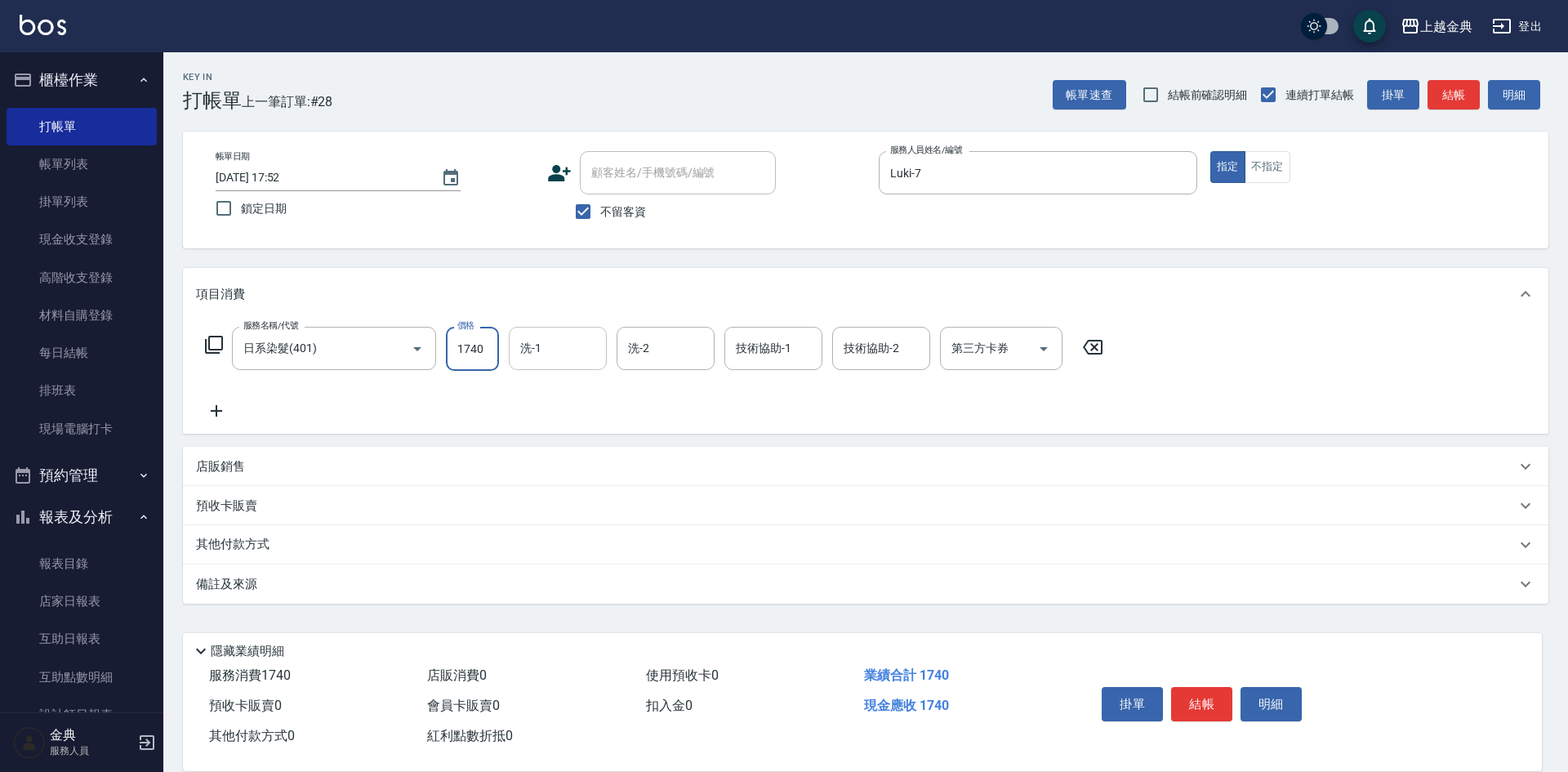
type input "1740"
click at [556, 341] on input "洗-1" at bounding box center [557, 348] width 83 height 29
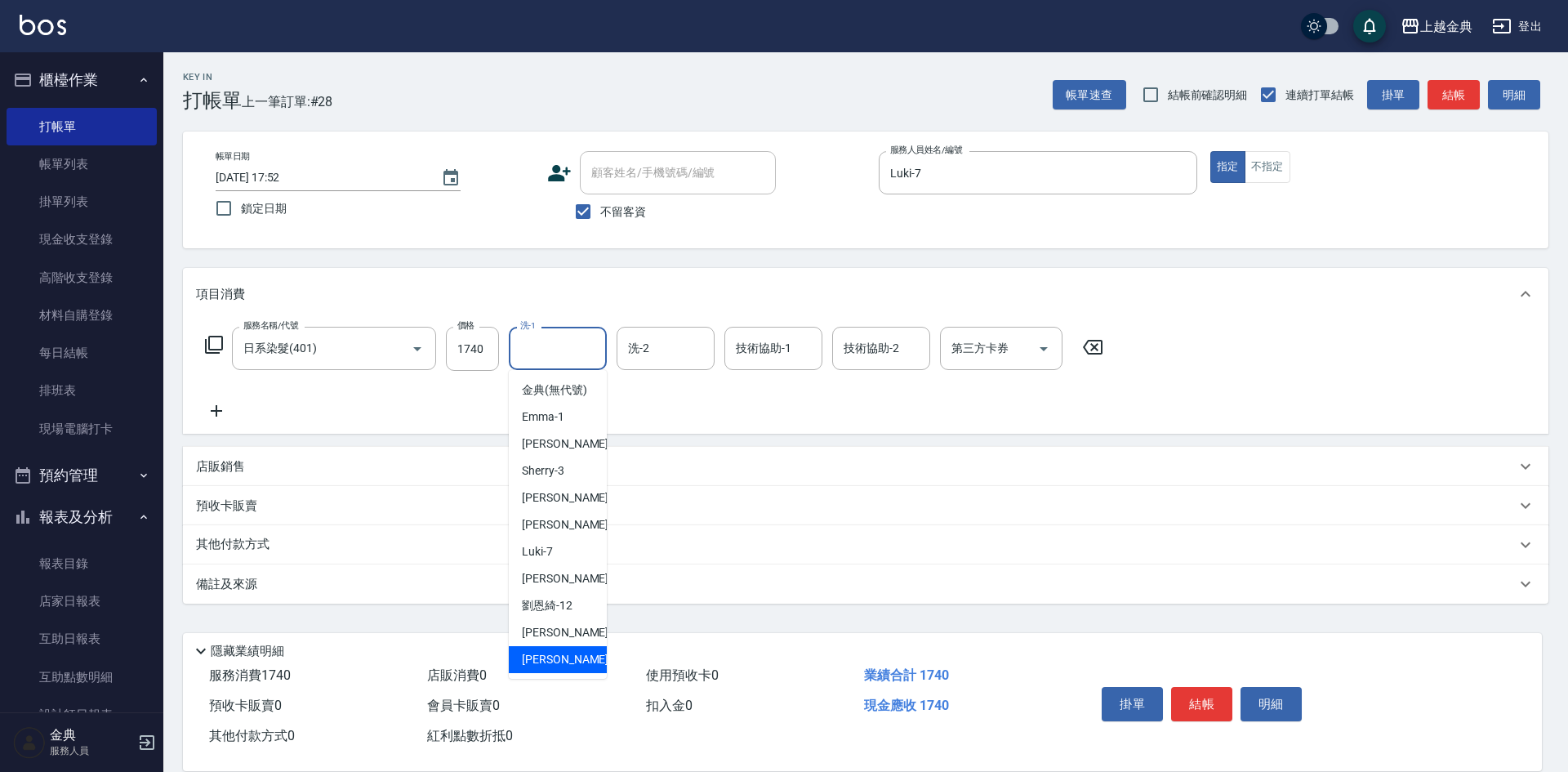
click at [557, 667] on div "lisa -22" at bounding box center [557, 659] width 98 height 27
type input "lisa-22"
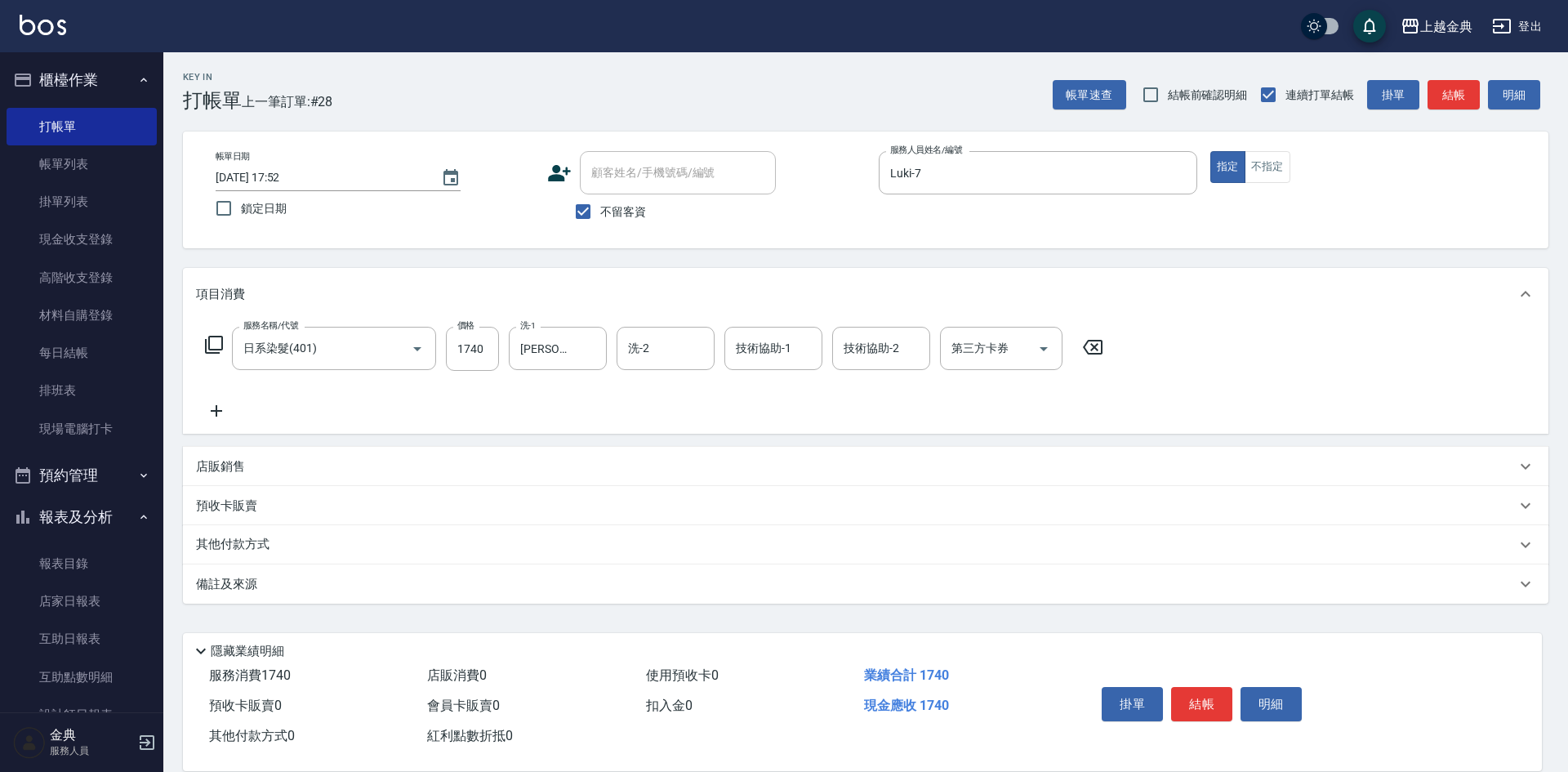
click at [304, 532] on div "其他付款方式" at bounding box center [866, 545] width 1365 height 40
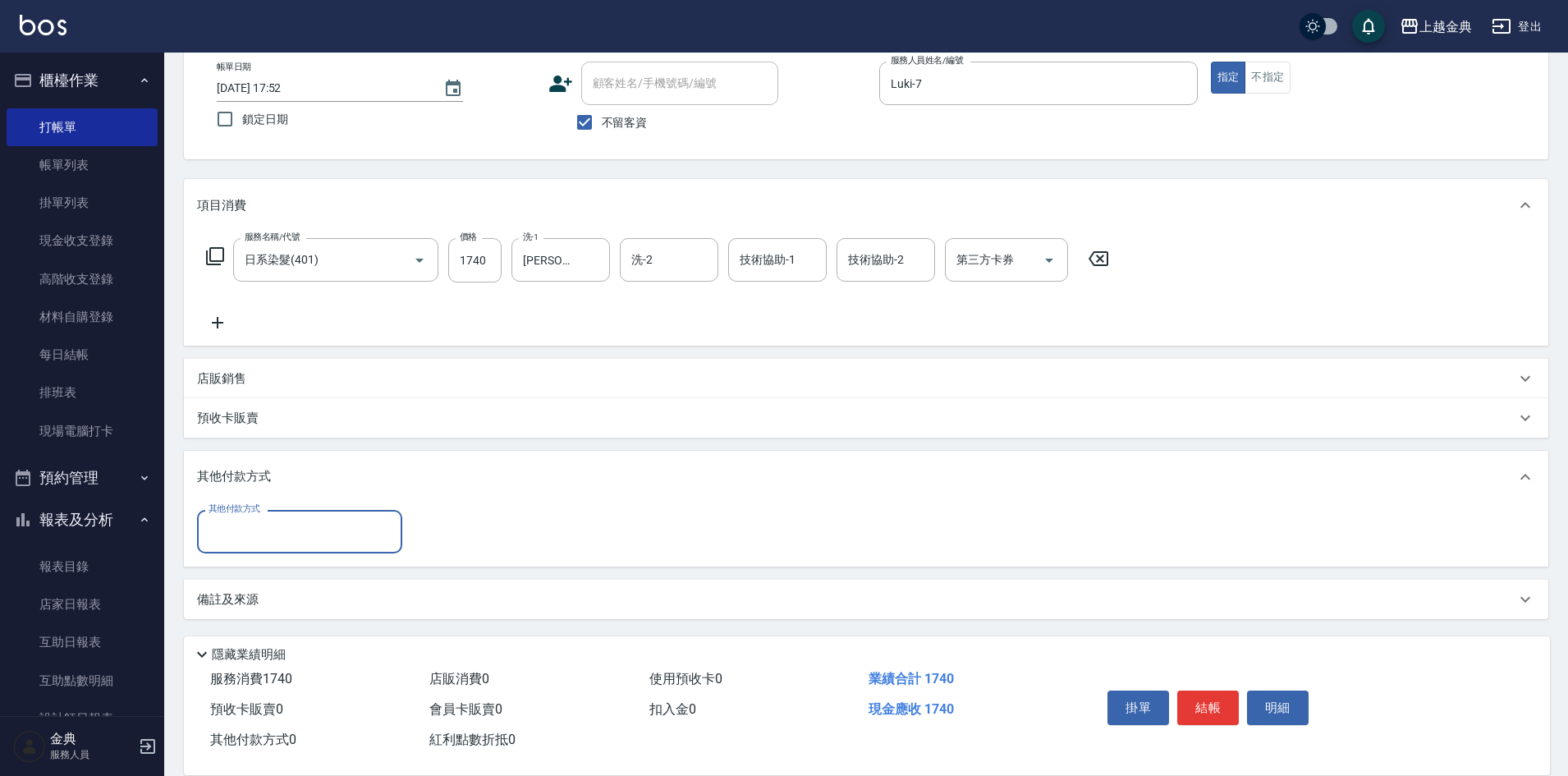
click at [306, 538] on input "其他付款方式" at bounding box center [299, 532] width 190 height 29
click at [256, 645] on span "轉帳" at bounding box center [299, 655] width 205 height 27
type input "轉帳"
type input "1740"
click at [1199, 698] on button "結帳" at bounding box center [1207, 708] width 62 height 35
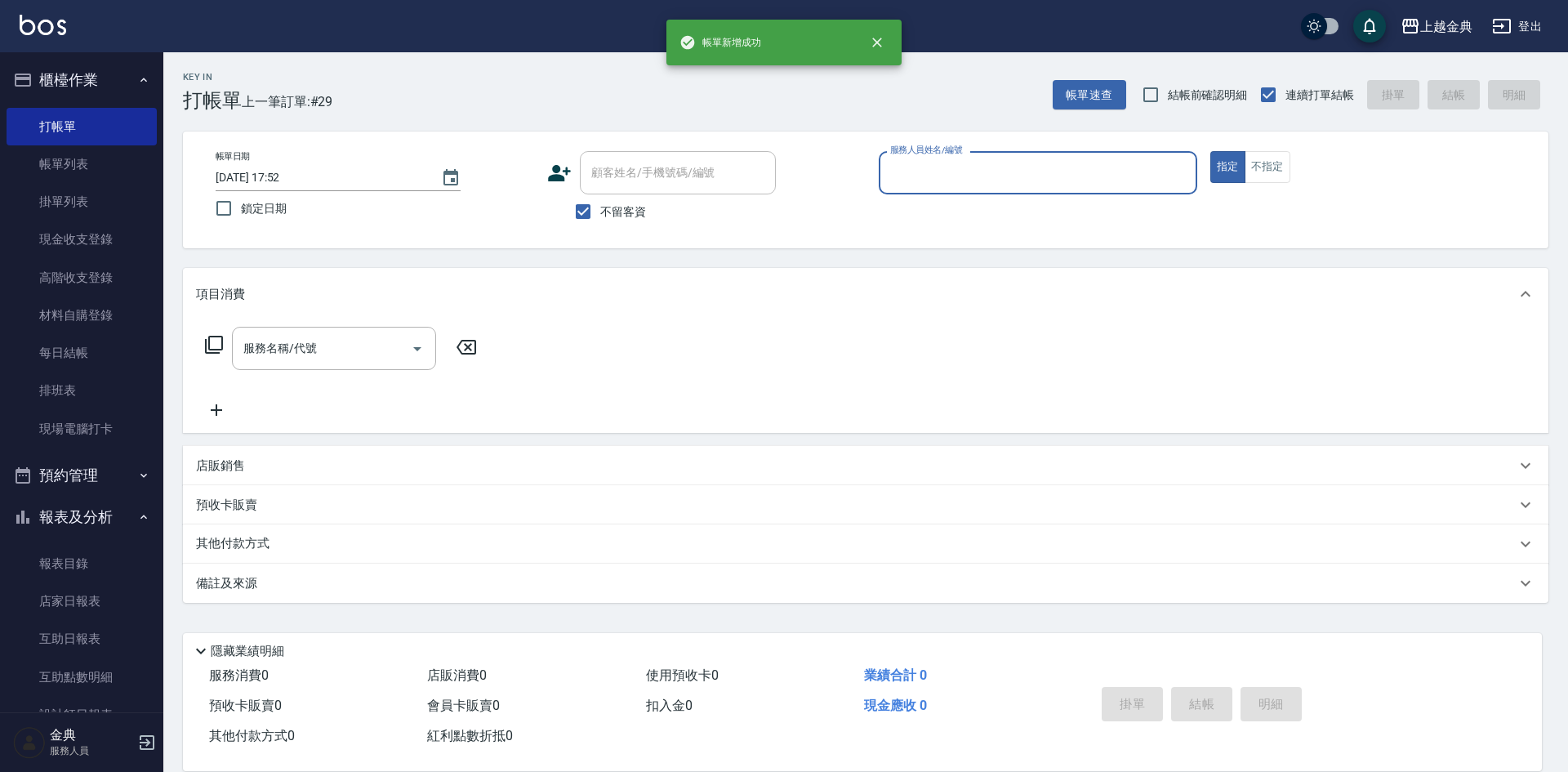
click at [1096, 168] on input "服務人員姓名/編號" at bounding box center [1037, 172] width 304 height 29
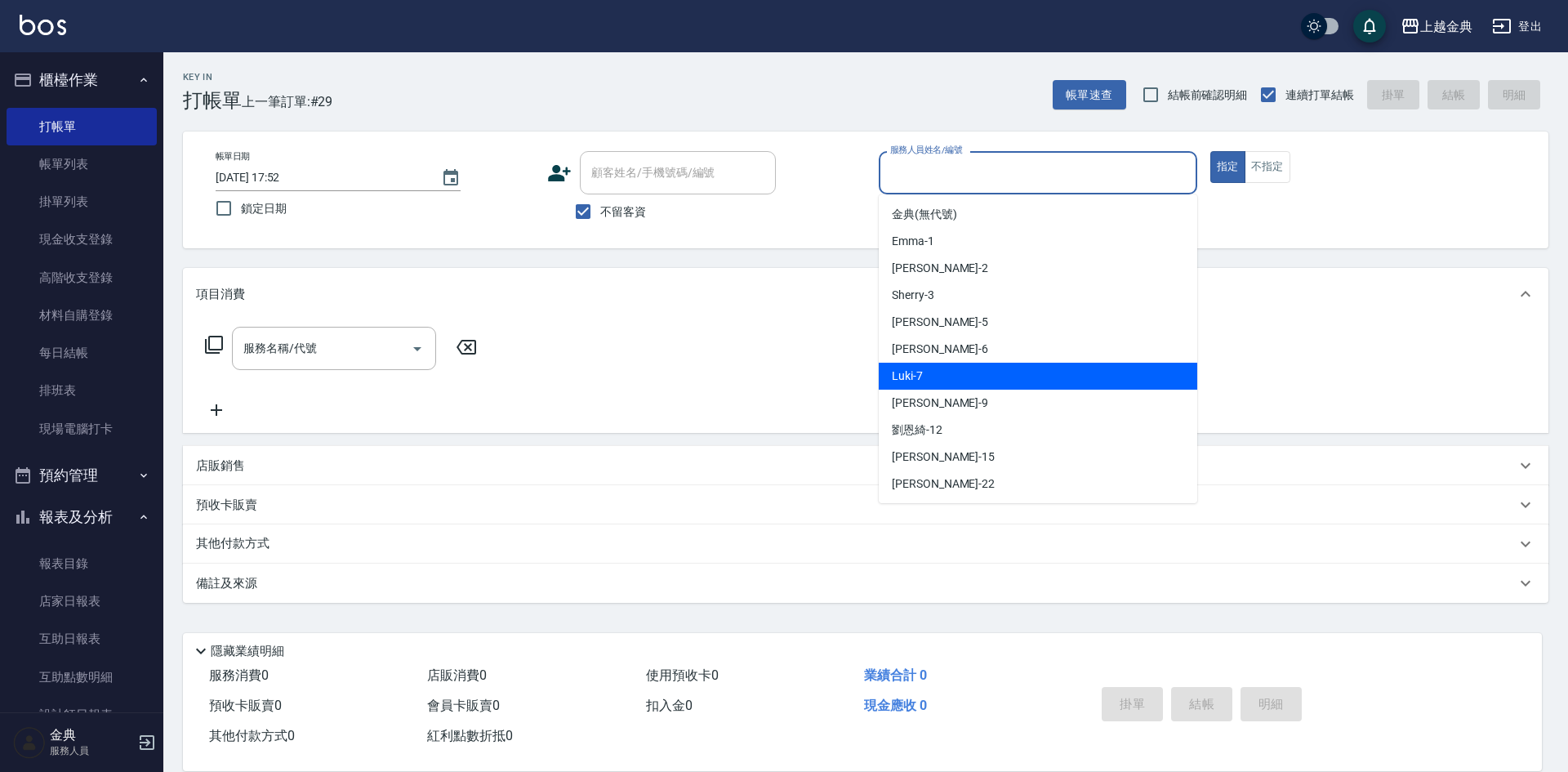
click at [1027, 377] on div "Luki -7" at bounding box center [1037, 376] width 319 height 27
type input "Luki-7"
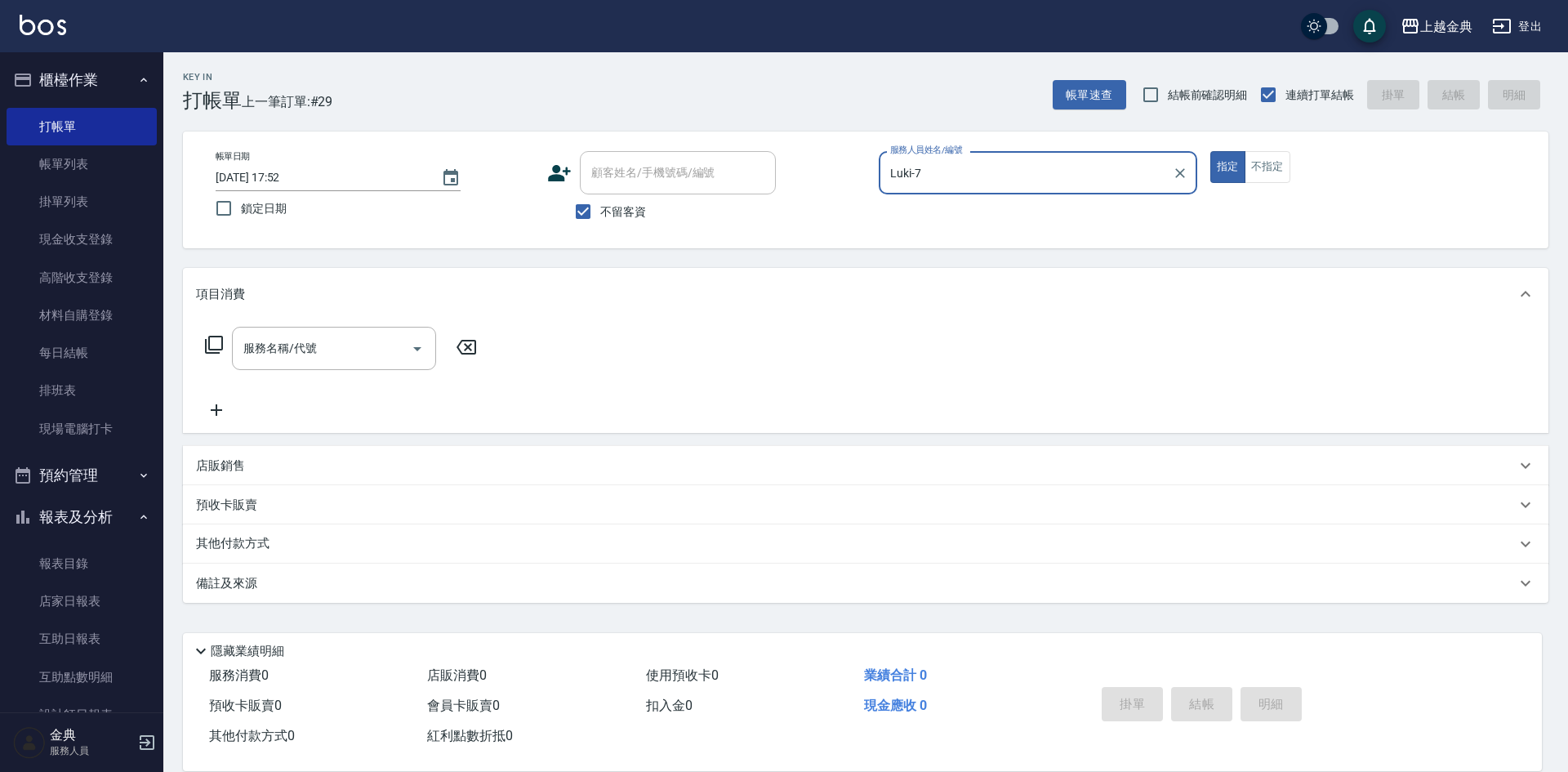
click at [214, 336] on icon at bounding box center [214, 344] width 19 height 19
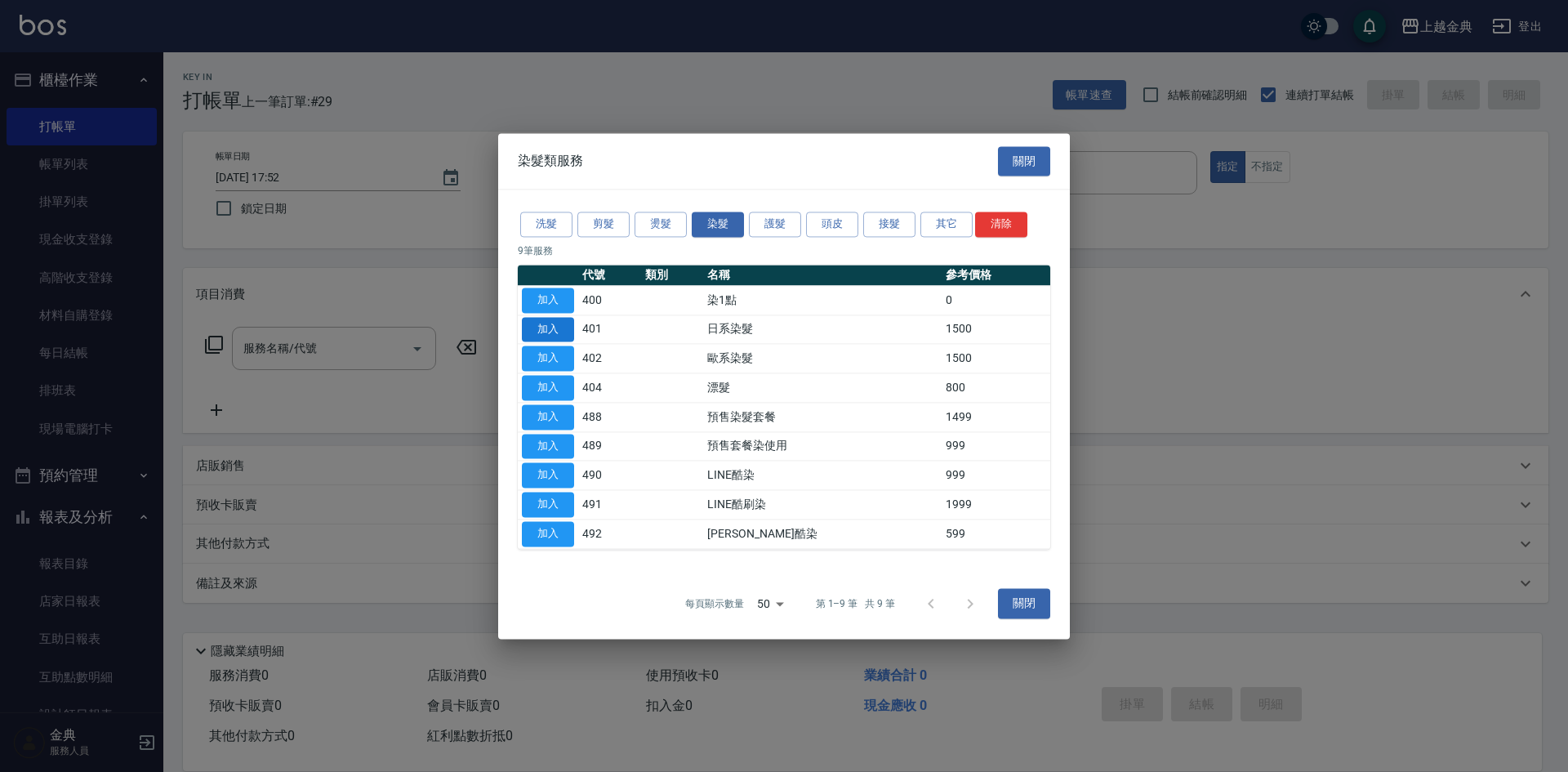
click at [554, 335] on button "加入" at bounding box center [548, 330] width 52 height 25
type input "日系染髮(401)"
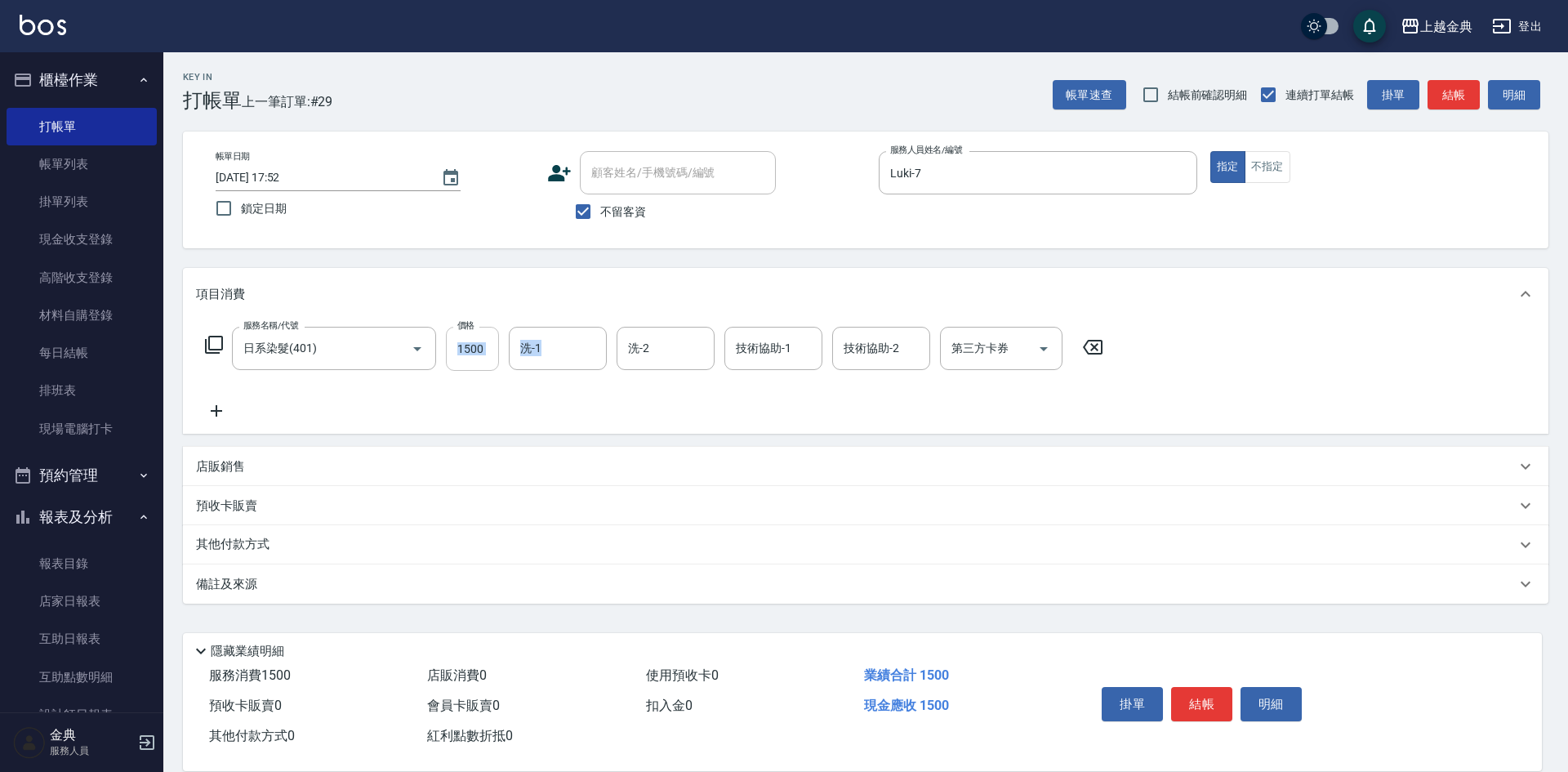
drag, startPoint x: 504, startPoint y: 346, endPoint x: 492, endPoint y: 350, distance: 12.6
click at [501, 347] on div "服務名稱/代號 日系染髮(401) 服務名稱/代號 價格 1500 價格 洗-1 洗-1 洗-2 洗-2 技術協助-1 技術協助-1 技術協助-2 技術協助-…" at bounding box center [654, 349] width 917 height 44
click at [474, 346] on input "1500" at bounding box center [472, 349] width 53 height 44
type input "2899"
click at [545, 352] on input "洗-1" at bounding box center [557, 348] width 83 height 29
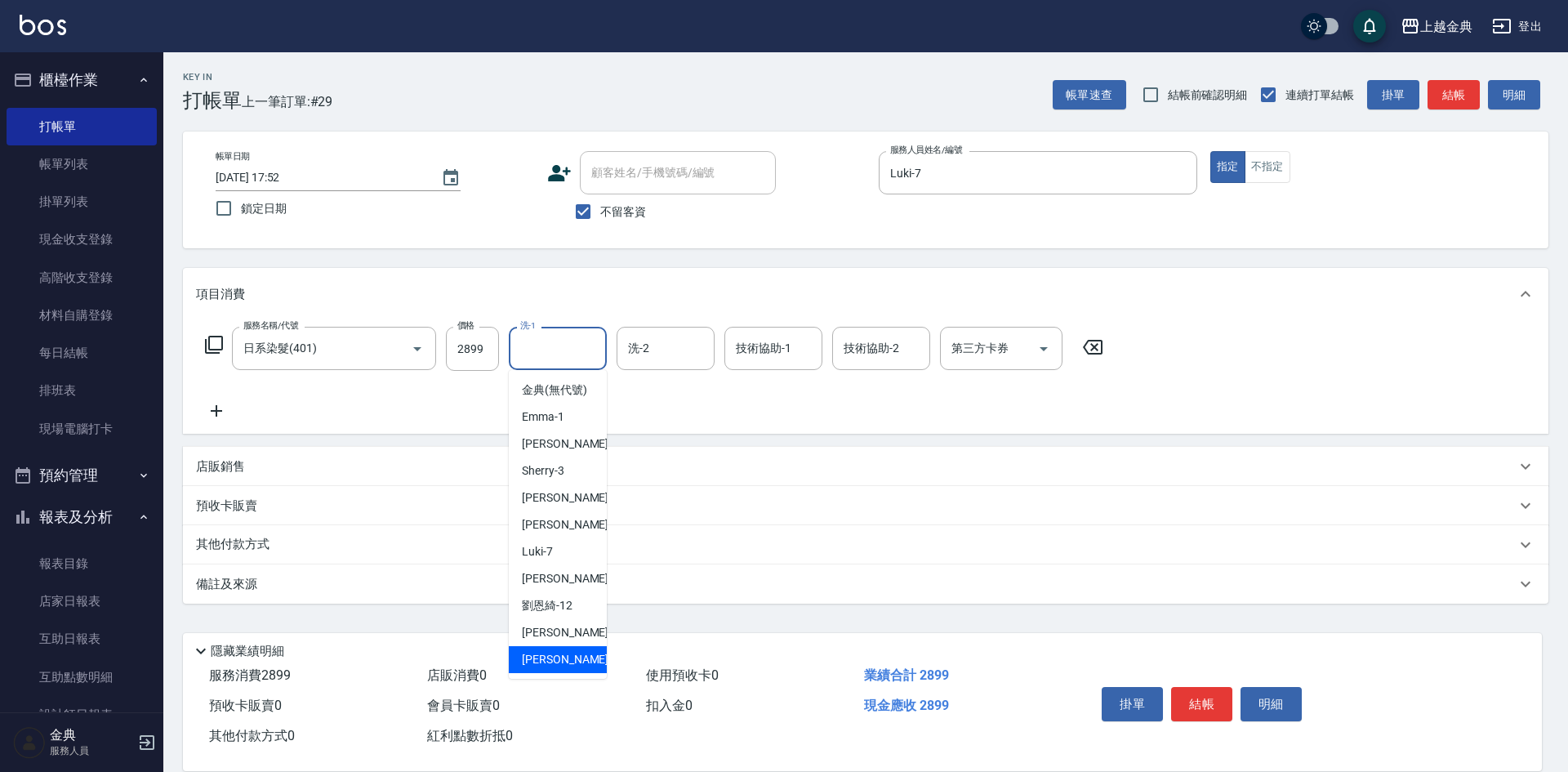
click at [538, 669] on span "lisa -22" at bounding box center [573, 659] width 103 height 17
type input "lisa-22"
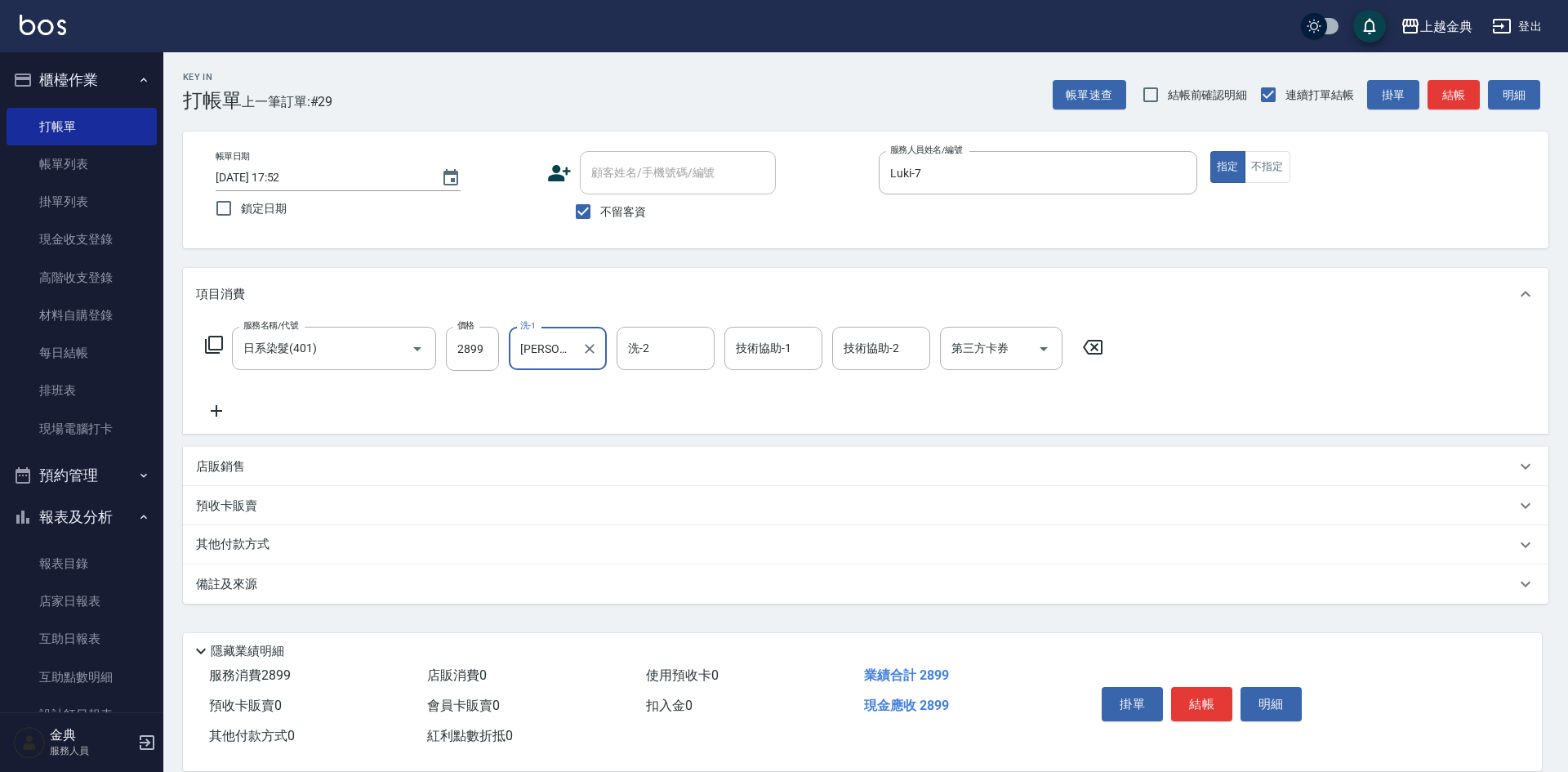
click at [213, 347] on icon at bounding box center [214, 344] width 19 height 19
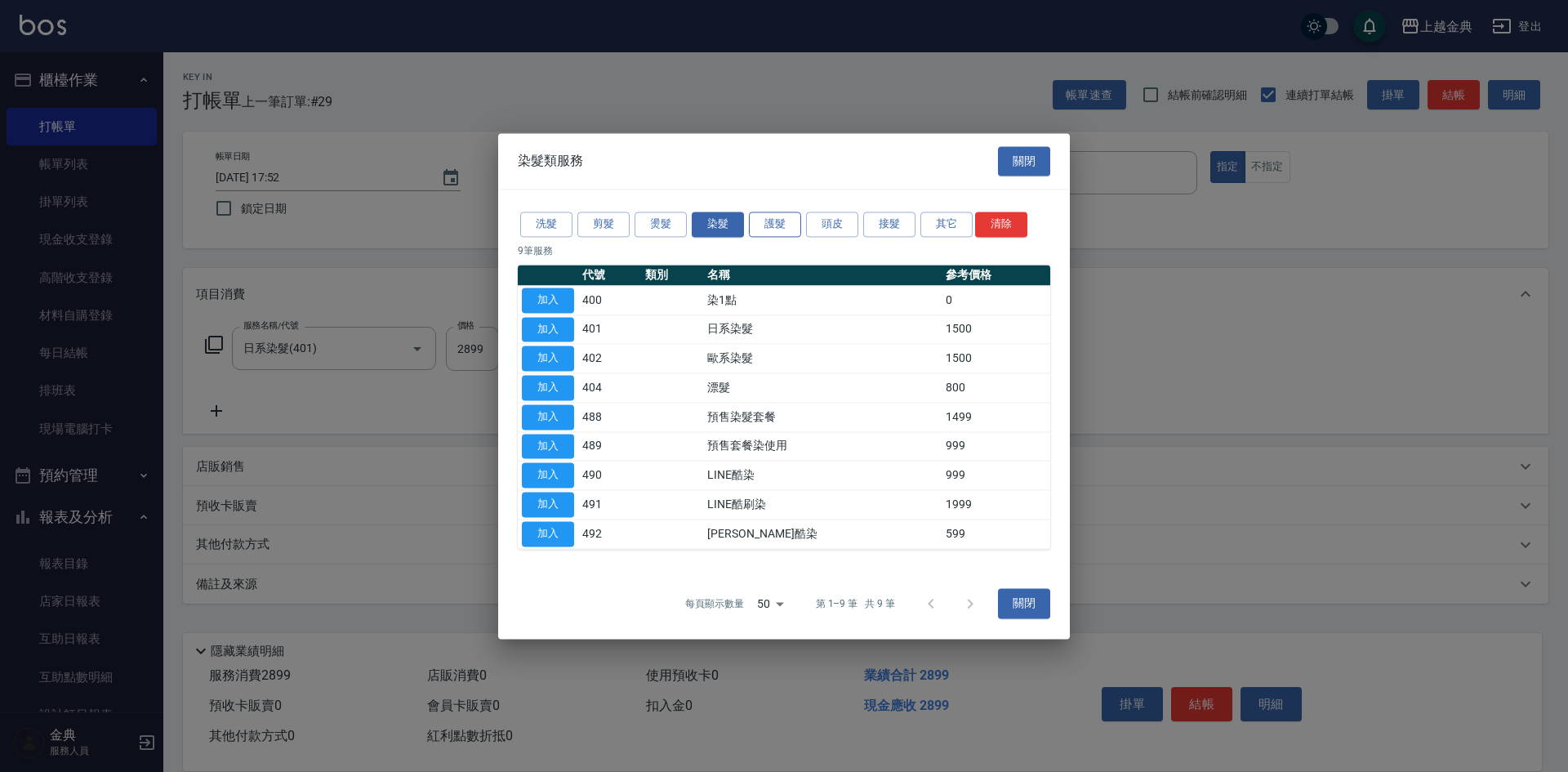
click at [768, 230] on button "護髮" at bounding box center [775, 225] width 52 height 25
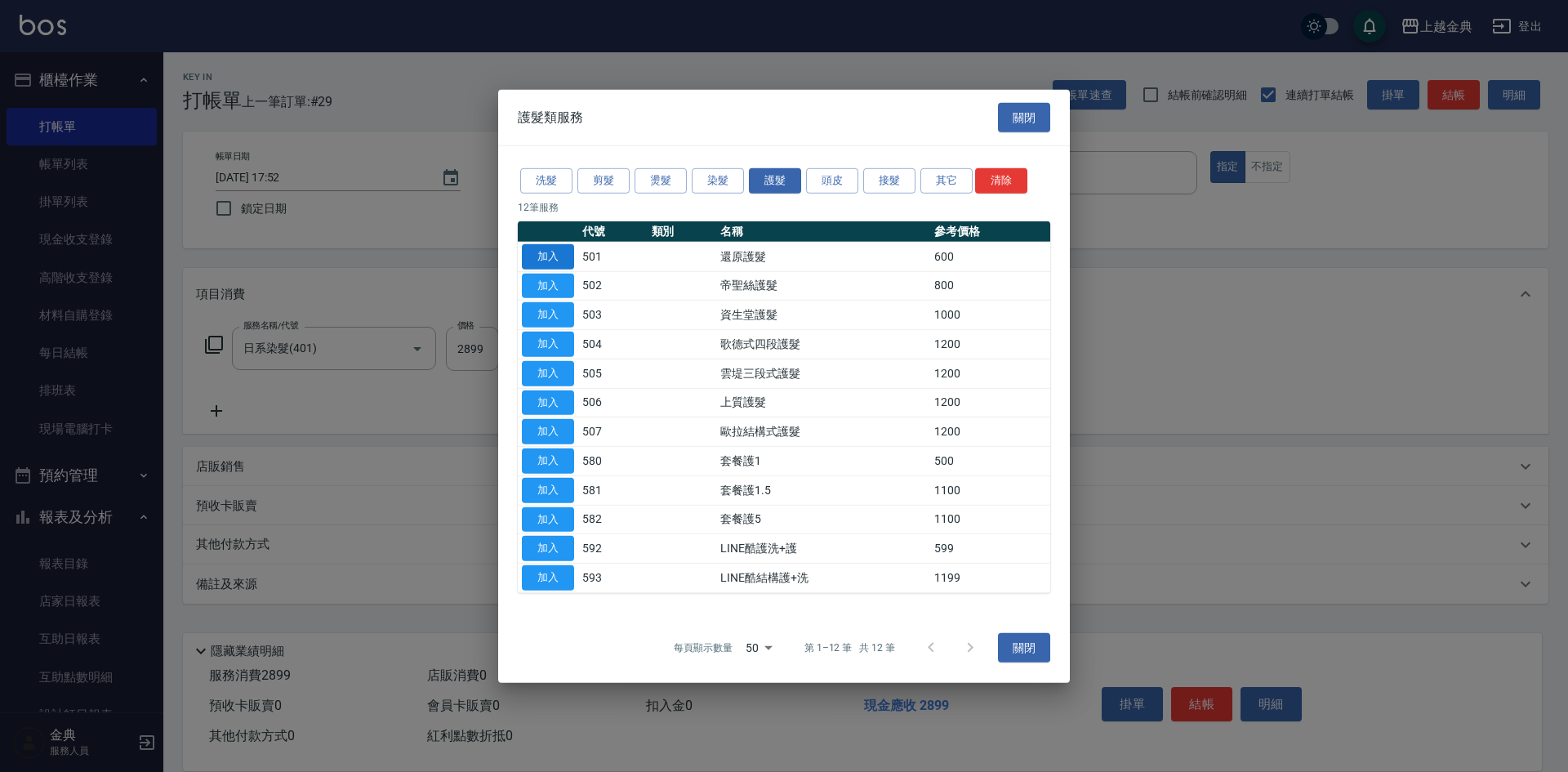
click at [565, 253] on button "加入" at bounding box center [548, 256] width 52 height 25
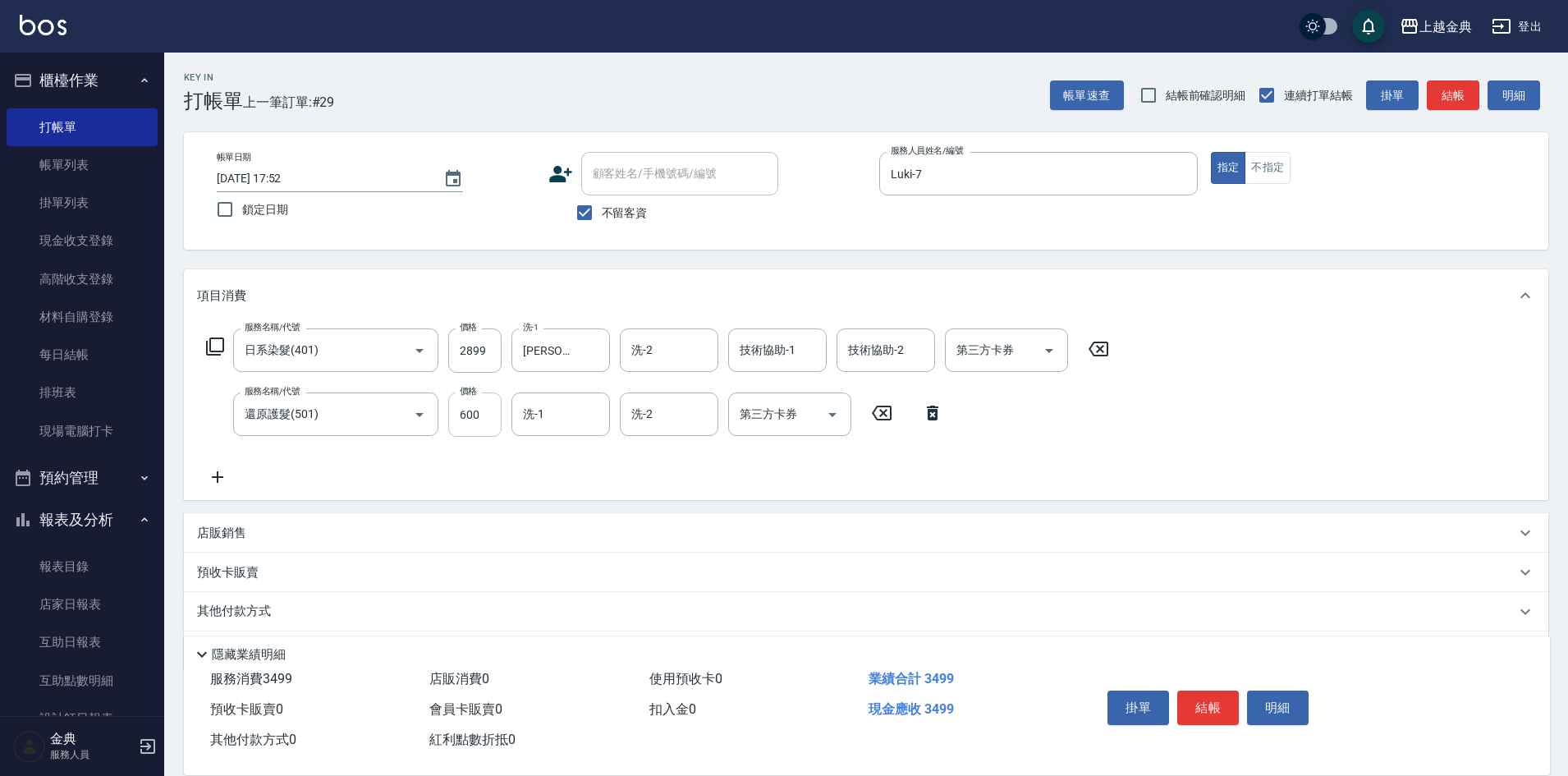
click at [482, 418] on input "600" at bounding box center [474, 414] width 53 height 44
type input "0"
click at [536, 418] on input "洗-1" at bounding box center [560, 414] width 84 height 29
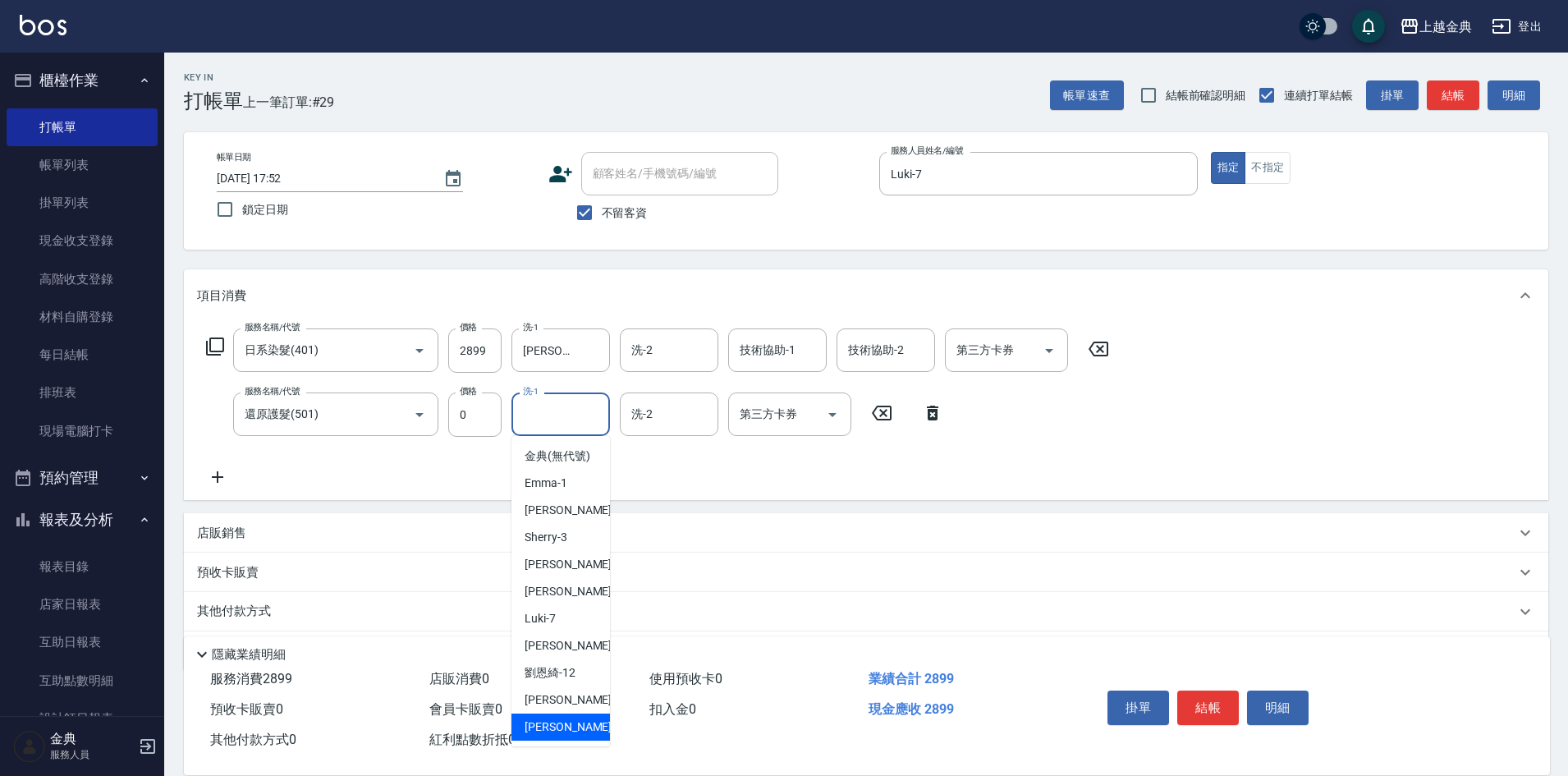
click at [572, 735] on div "lisa -22" at bounding box center [560, 727] width 99 height 27
type input "lisa-22"
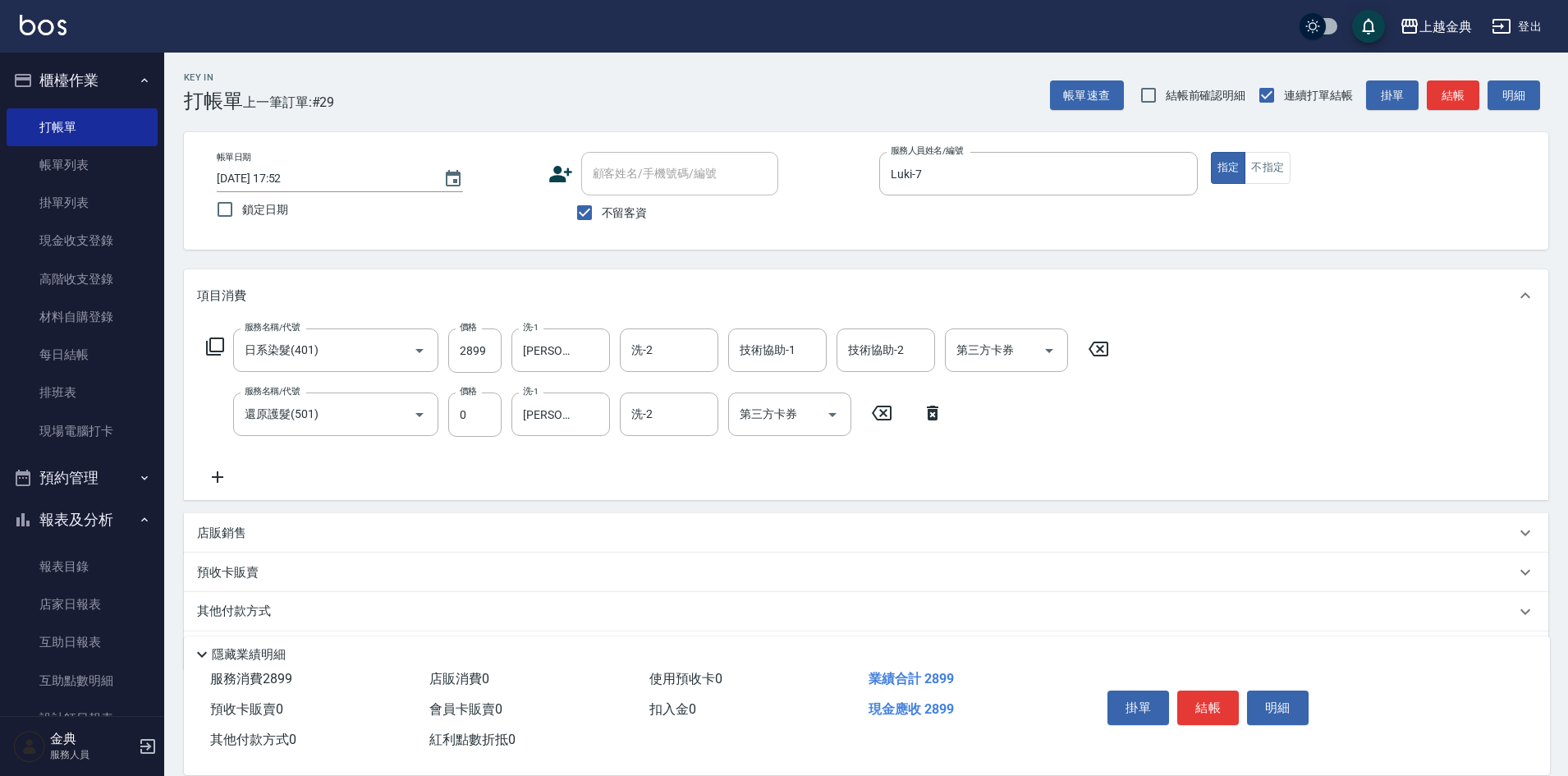
click at [239, 610] on p "其他付款方式" at bounding box center [237, 611] width 82 height 18
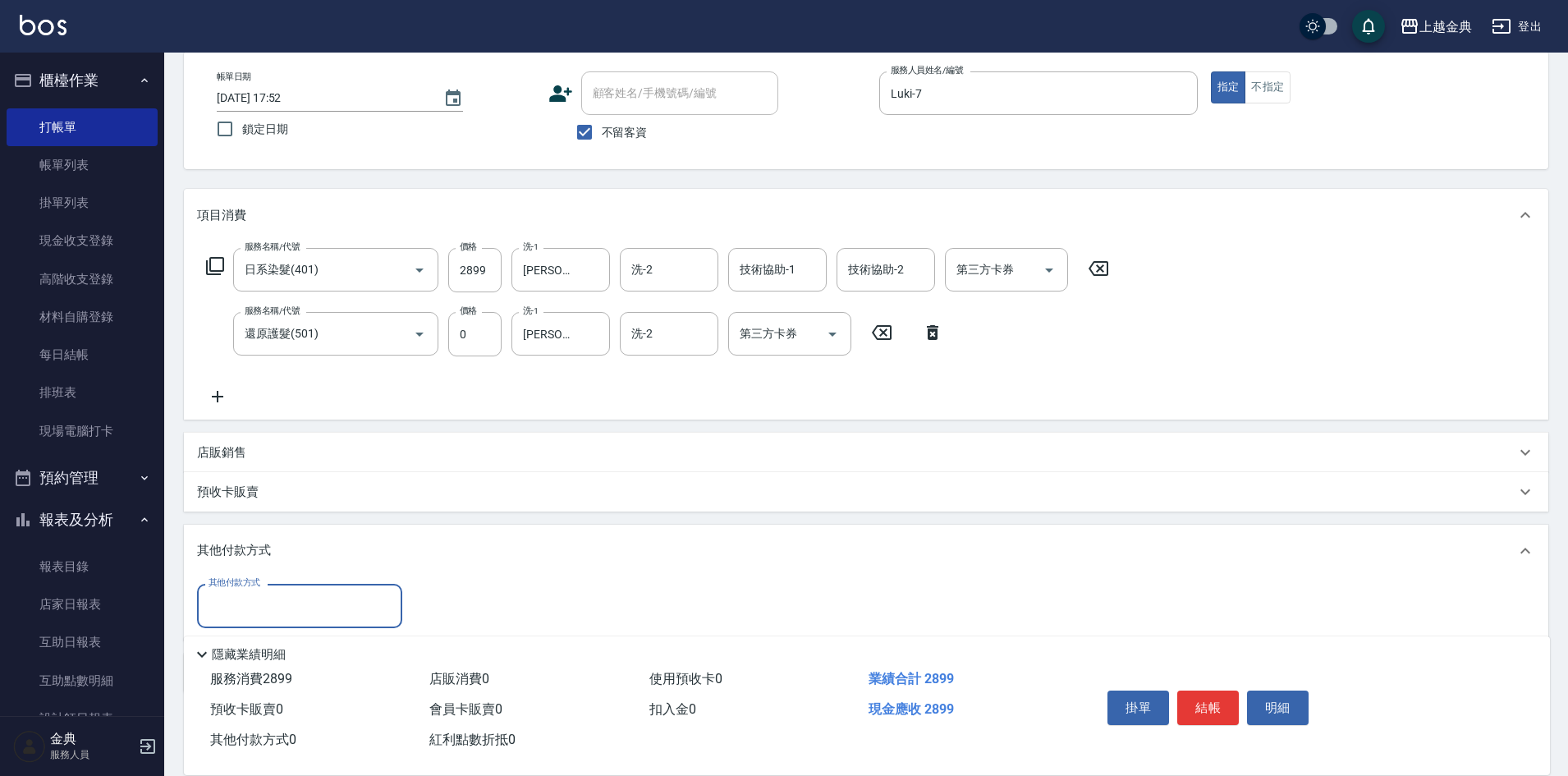
scroll to position [156, 0]
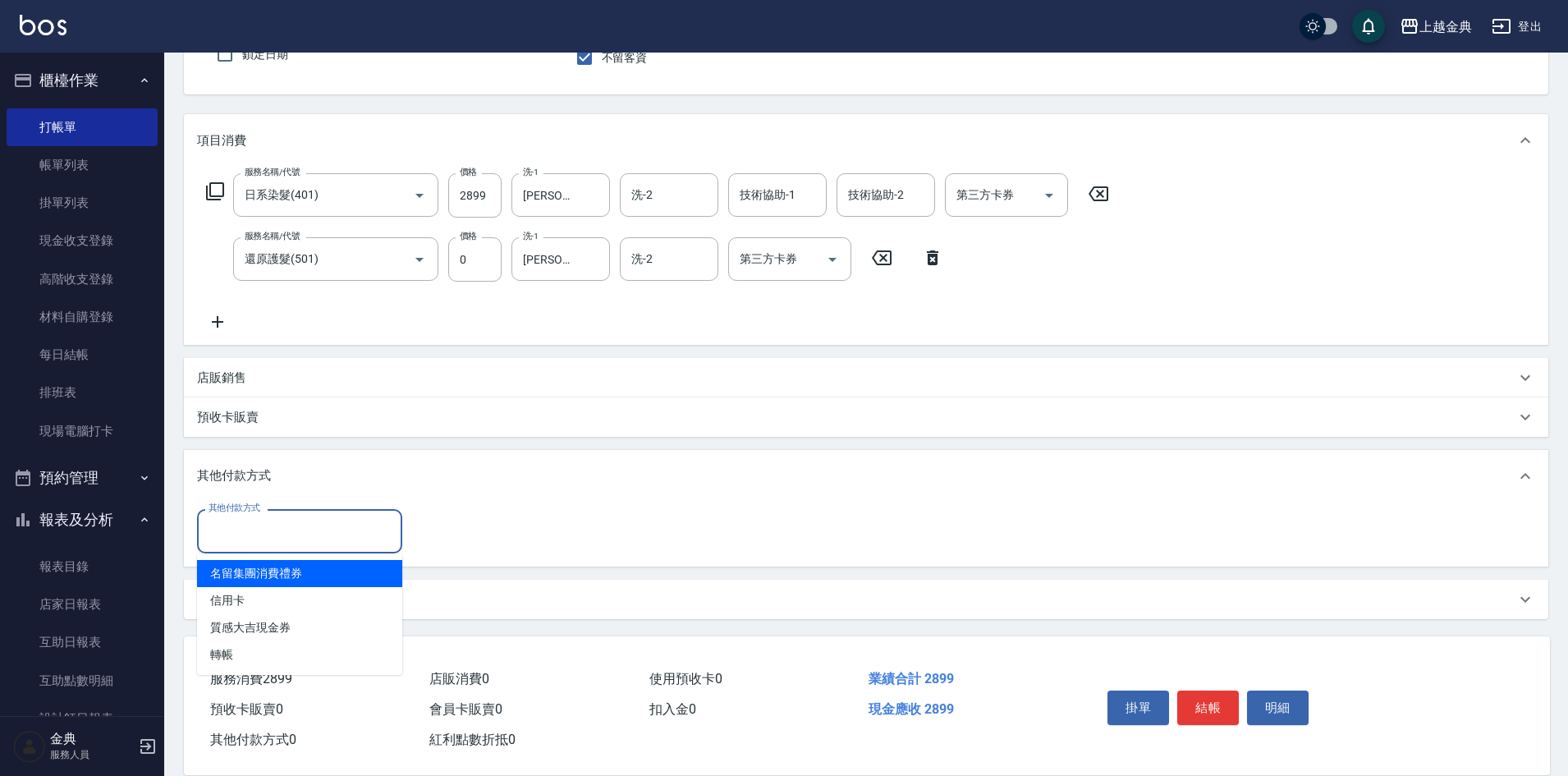
click at [233, 523] on input "其他付款方式" at bounding box center [299, 531] width 190 height 29
click at [245, 600] on span "信用卡" at bounding box center [299, 601] width 205 height 27
type input "信用卡"
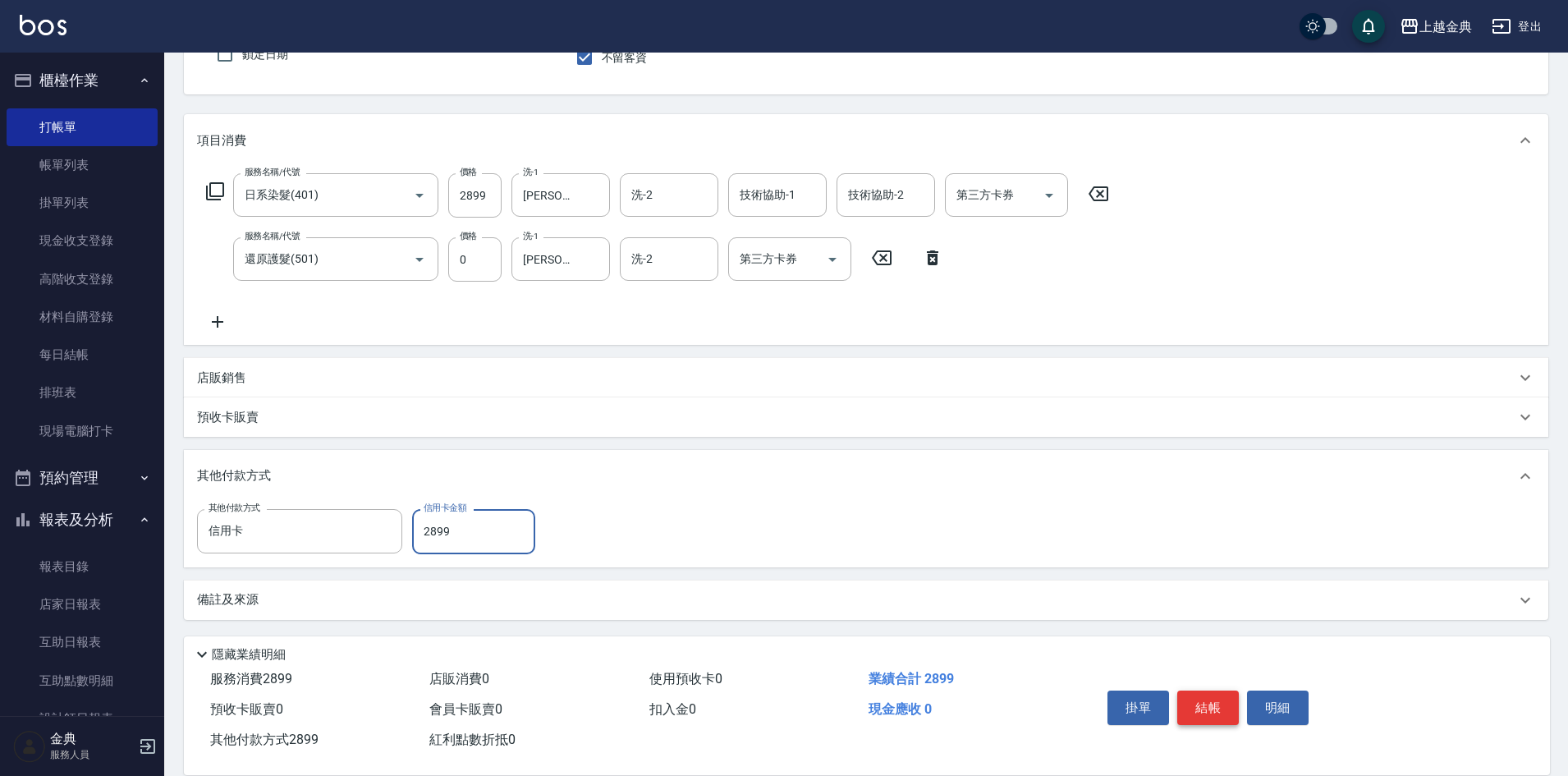
type input "2899"
click at [1196, 700] on button "結帳" at bounding box center [1207, 708] width 62 height 35
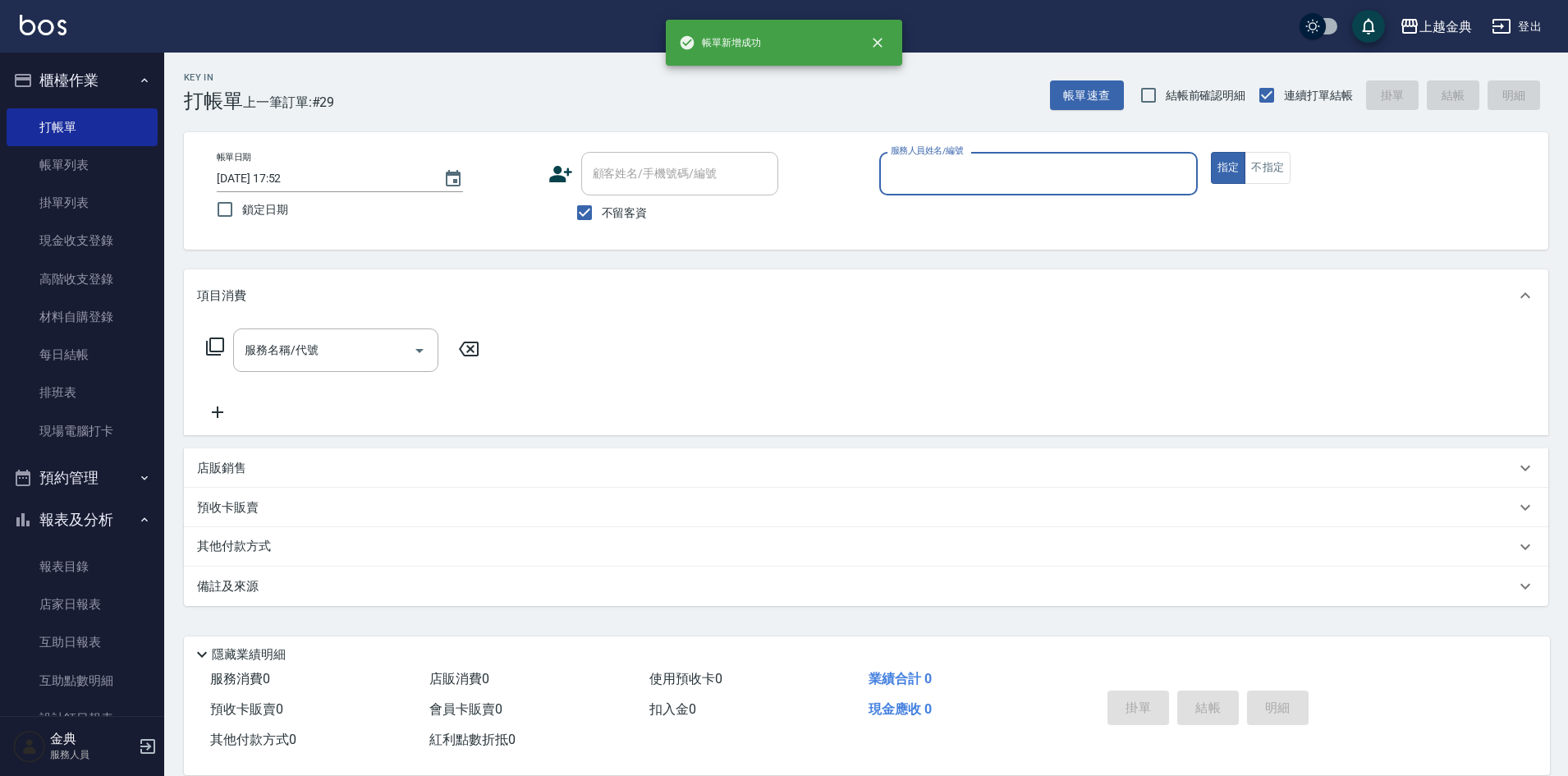
scroll to position [0, 0]
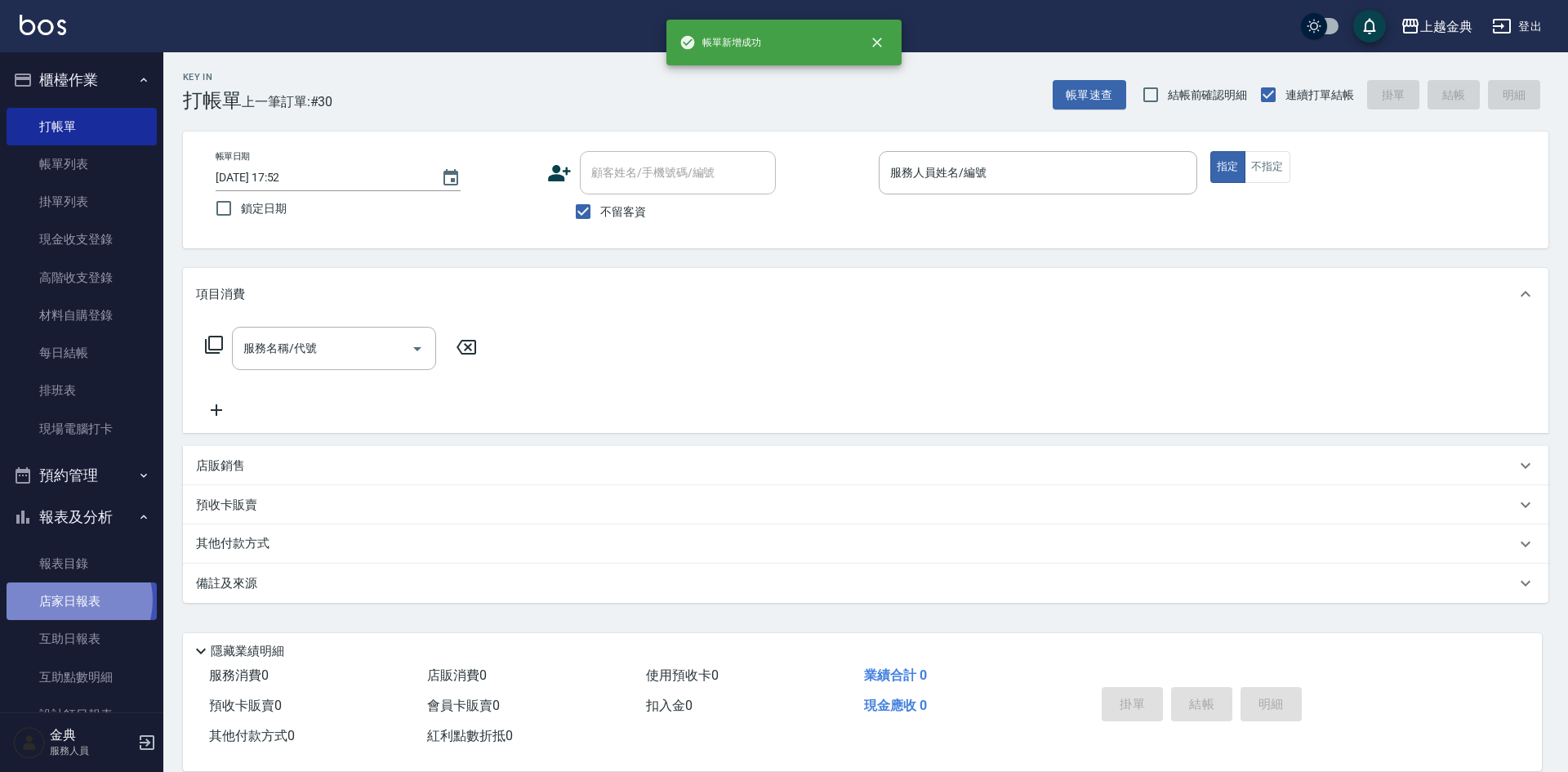
click at [71, 600] on link "店家日報表" at bounding box center [82, 601] width 150 height 38
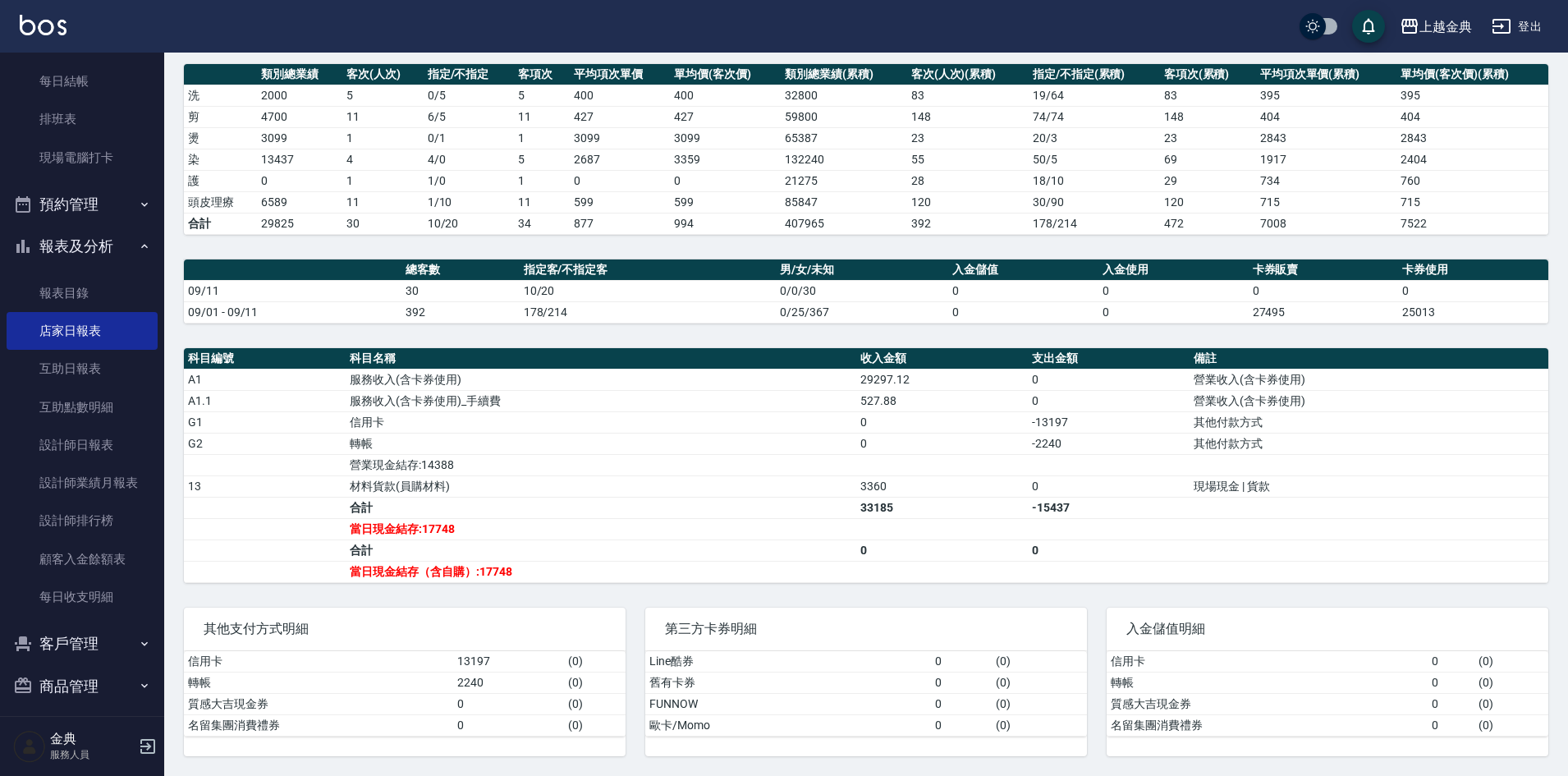
scroll to position [284, 0]
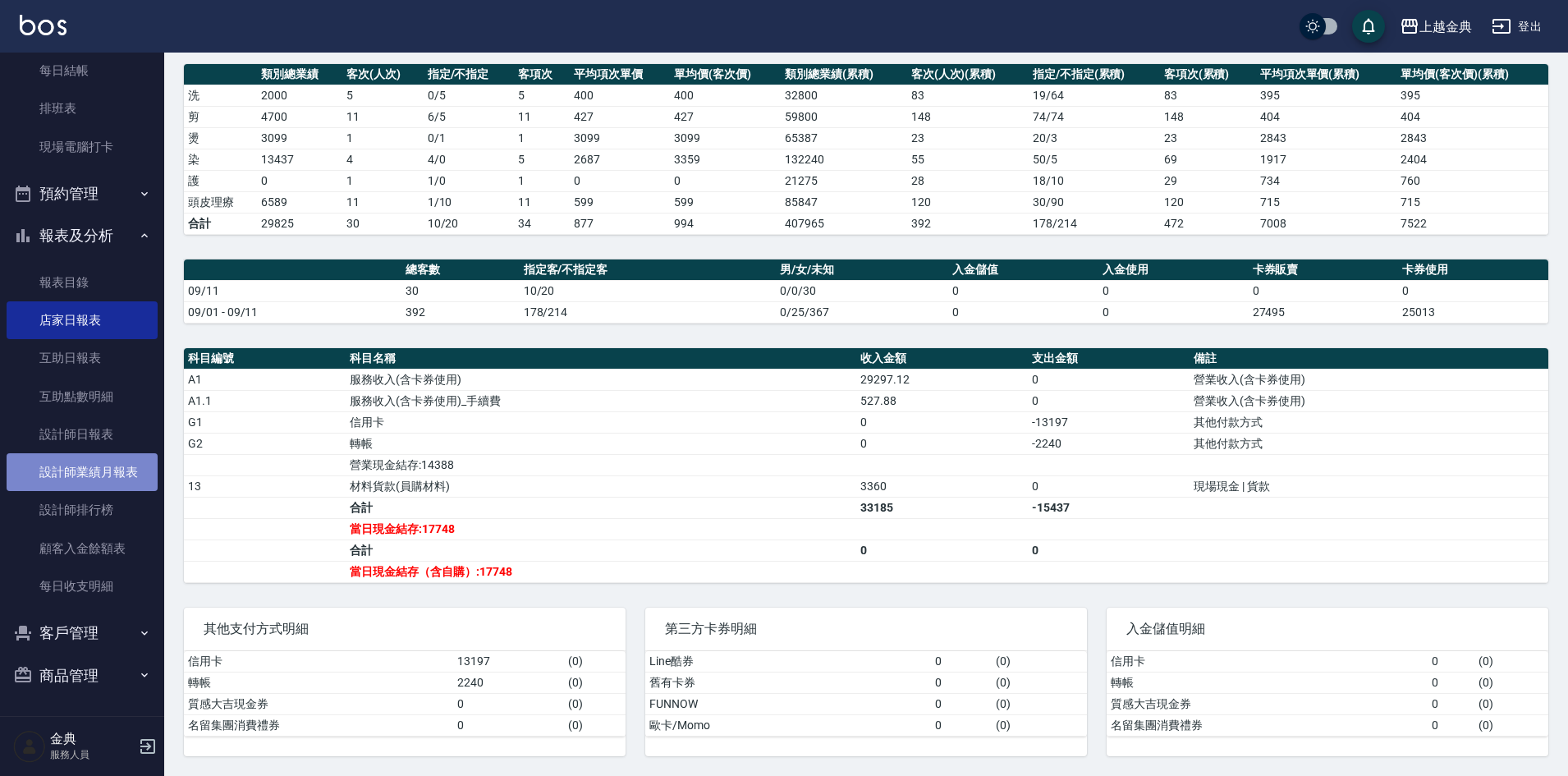
click at [109, 472] on link "設計師業績月報表" at bounding box center [82, 472] width 151 height 38
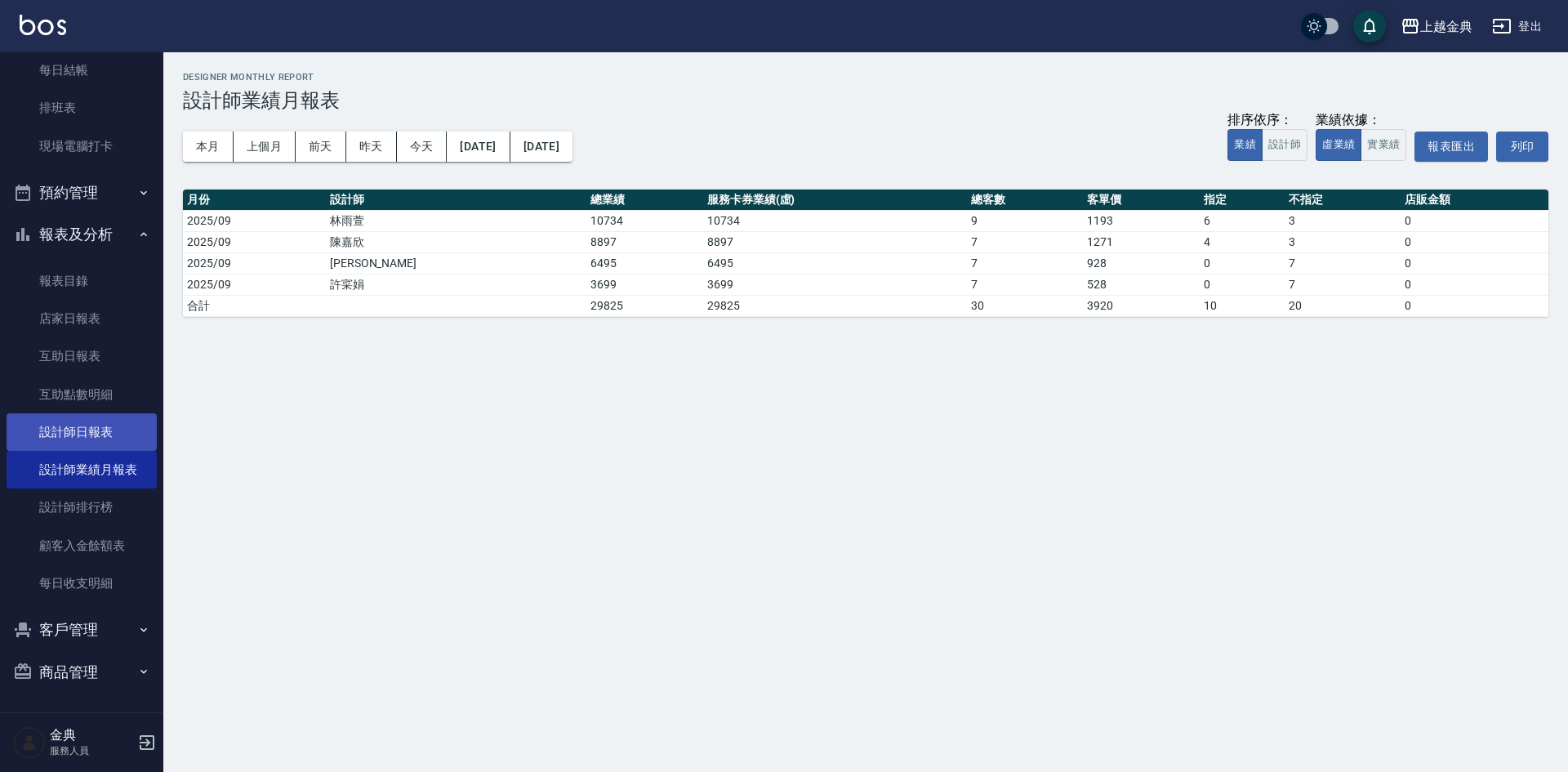
click at [49, 445] on link "設計師日報表" at bounding box center [82, 432] width 150 height 38
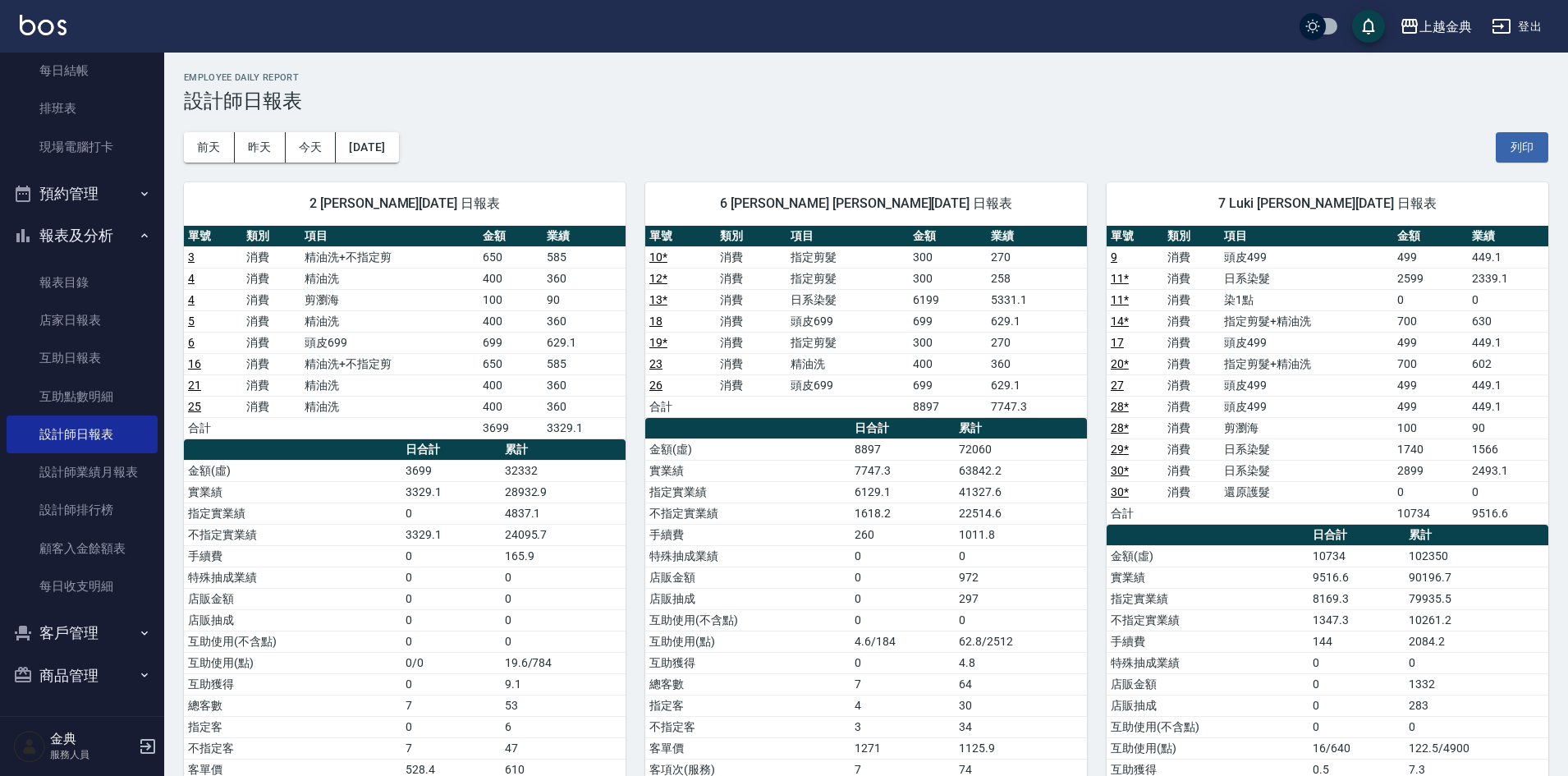
click at [1142, 390] on td "27" at bounding box center [1135, 385] width 57 height 21
click at [51, 498] on link "設計師排行榜" at bounding box center [82, 510] width 151 height 38
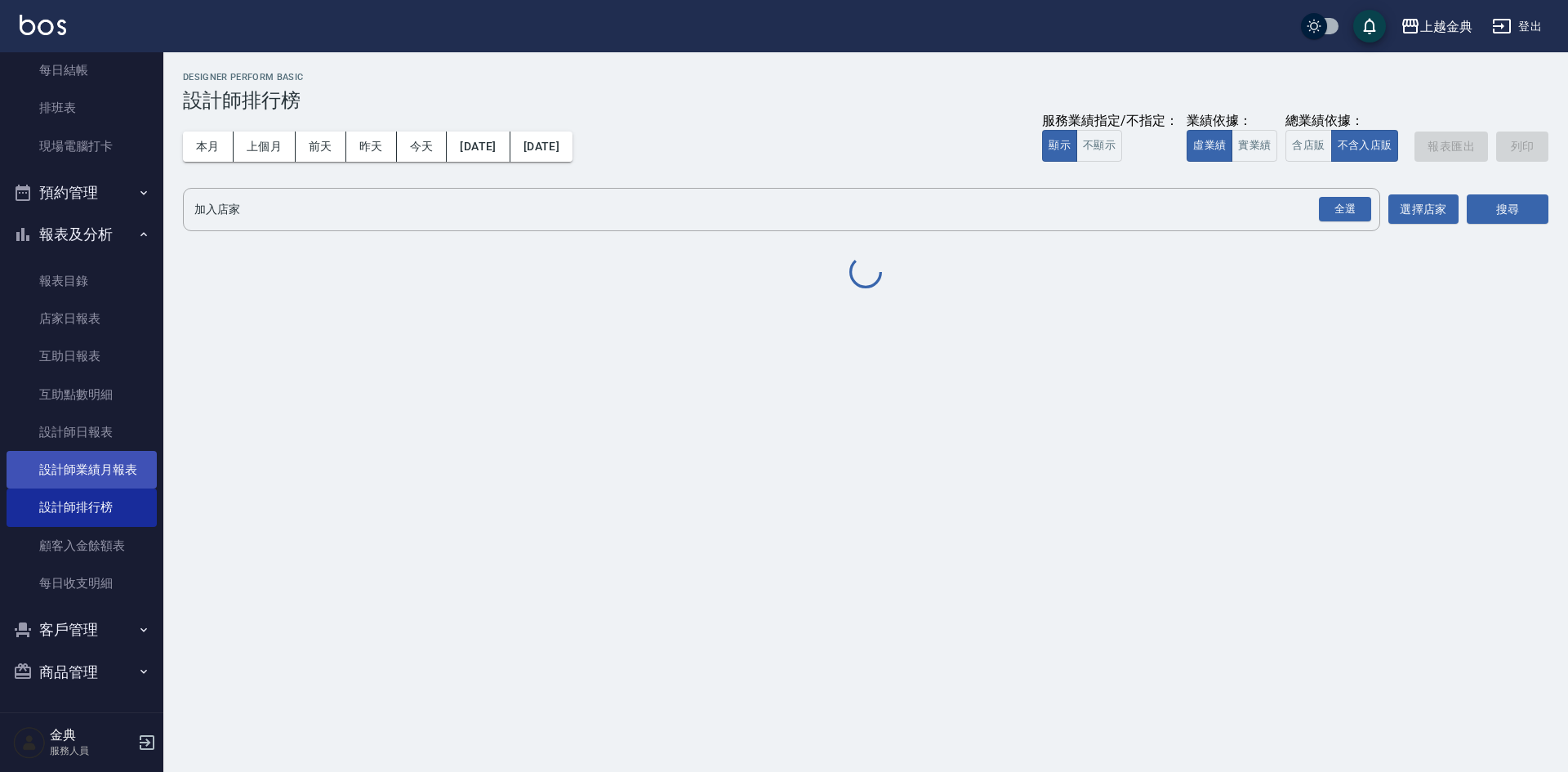
click at [52, 479] on link "設計師業績月報表" at bounding box center [82, 469] width 150 height 38
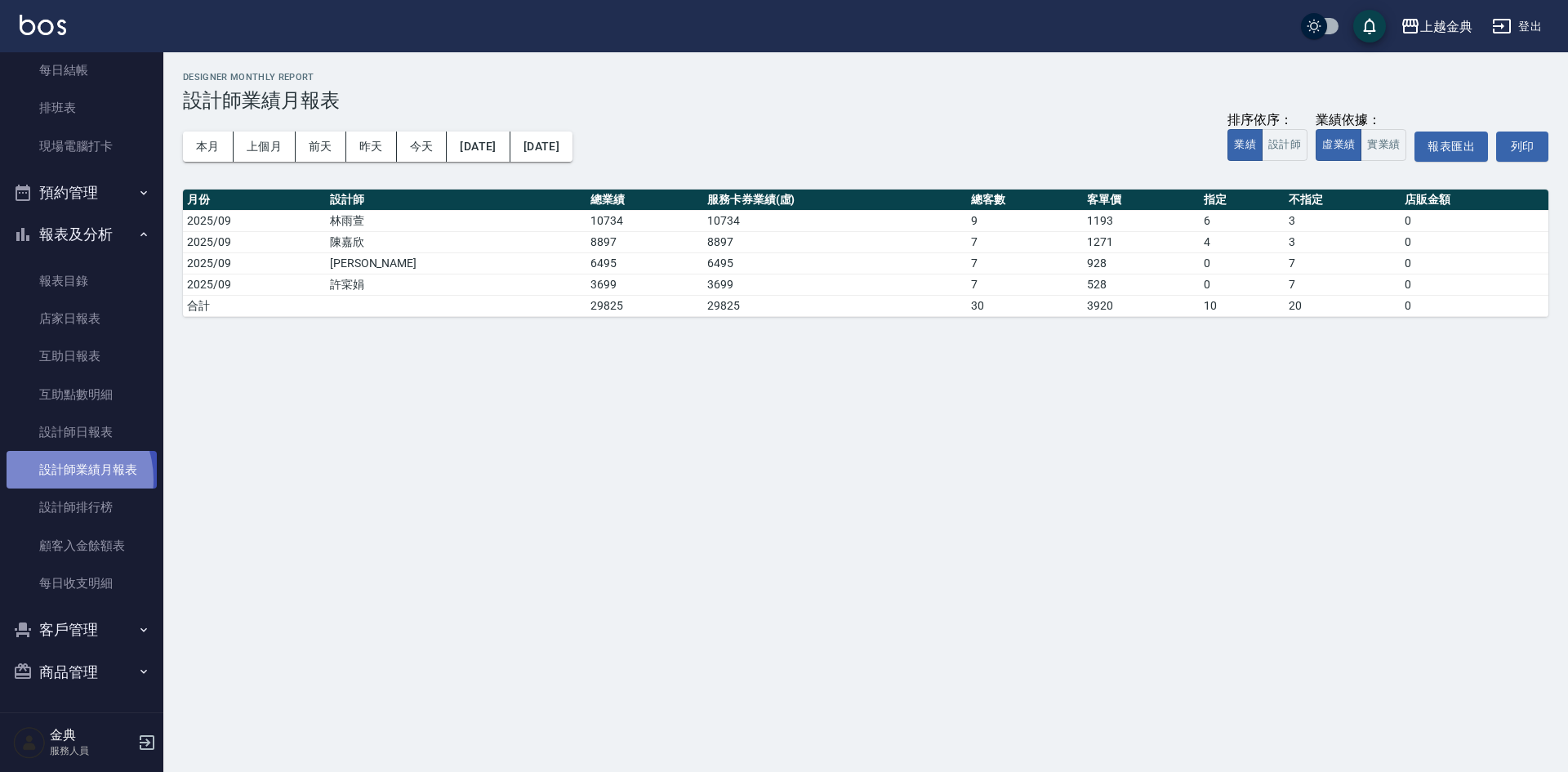
click at [52, 479] on link "設計師業績月報表" at bounding box center [82, 469] width 150 height 38
click at [215, 154] on button "本月" at bounding box center [209, 146] width 50 height 30
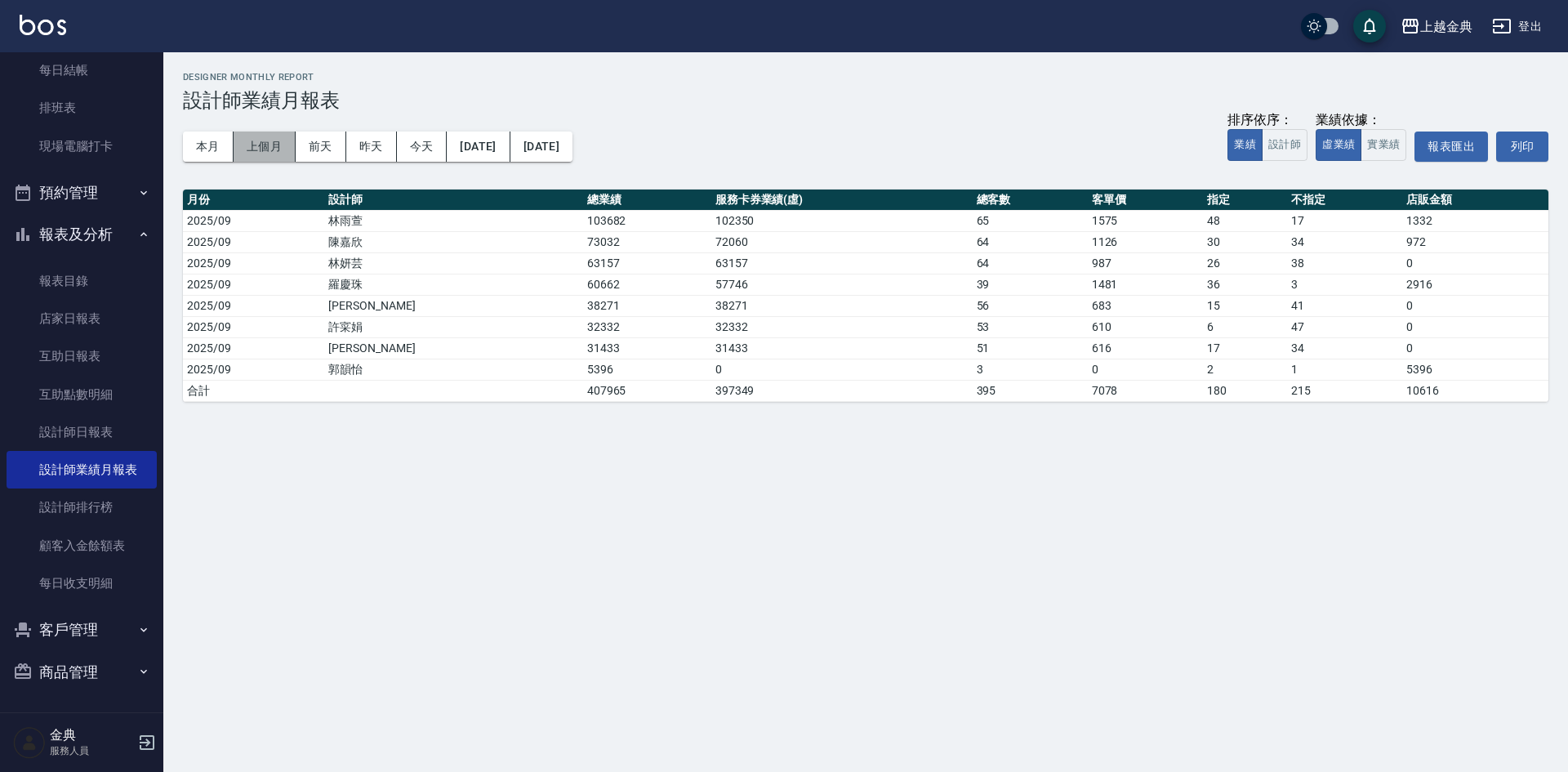
click at [261, 139] on button "上個月" at bounding box center [265, 146] width 62 height 30
click at [202, 144] on button "本月" at bounding box center [209, 146] width 50 height 30
click at [119, 515] on link "設計師排行榜" at bounding box center [82, 507] width 150 height 38
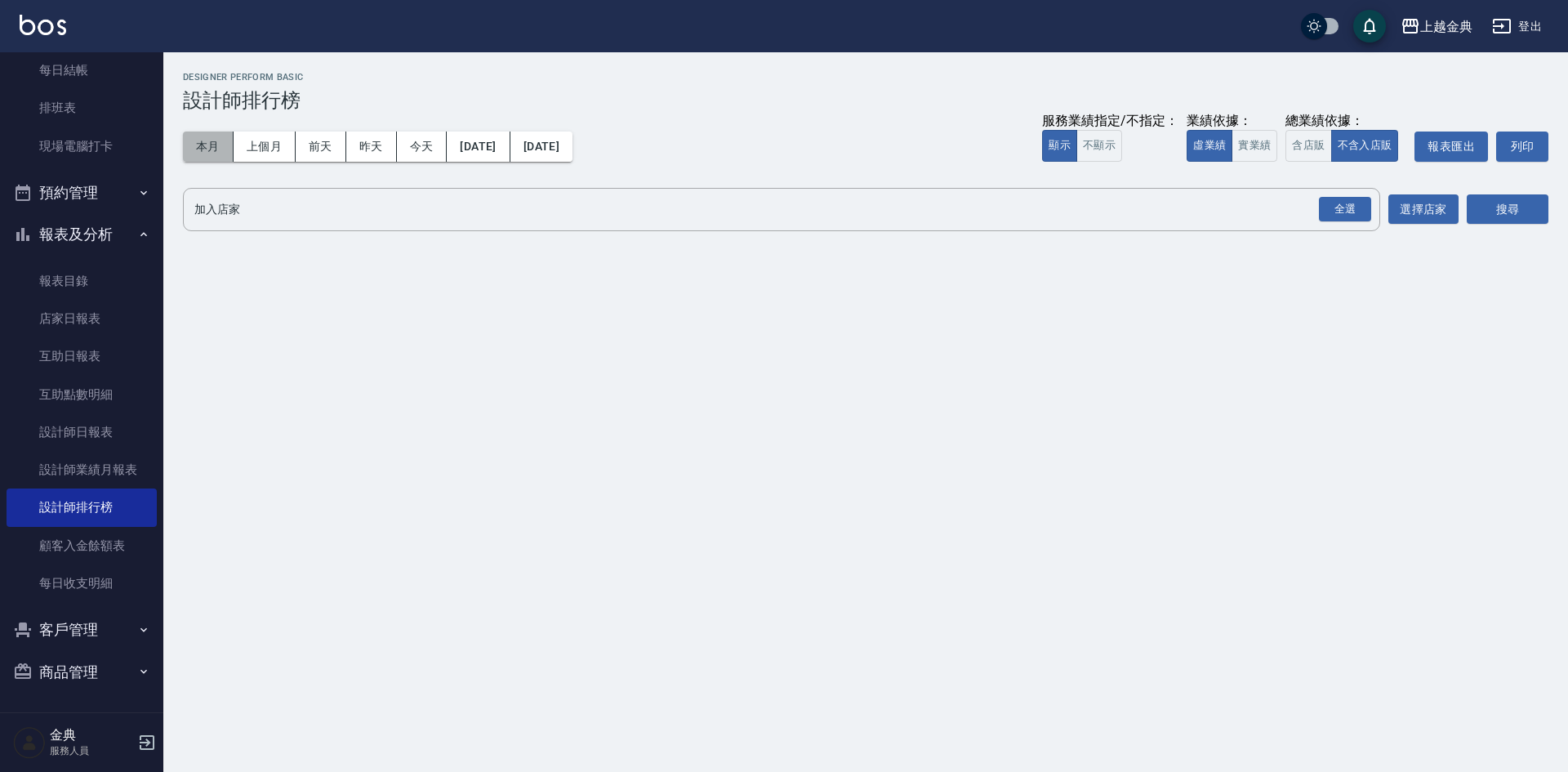
click at [212, 133] on button "本月" at bounding box center [209, 146] width 50 height 30
click at [1312, 143] on button "含店販" at bounding box center [1308, 145] width 45 height 32
click at [1348, 231] on div "上越金典 2025-09-01 - 2025-09-30 設計師排行榜 列印時間： 2025-09-11-17:54 Designer Perform Bas…" at bounding box center [865, 155] width 1405 height 205
click at [1343, 199] on div "全選" at bounding box center [1345, 209] width 52 height 25
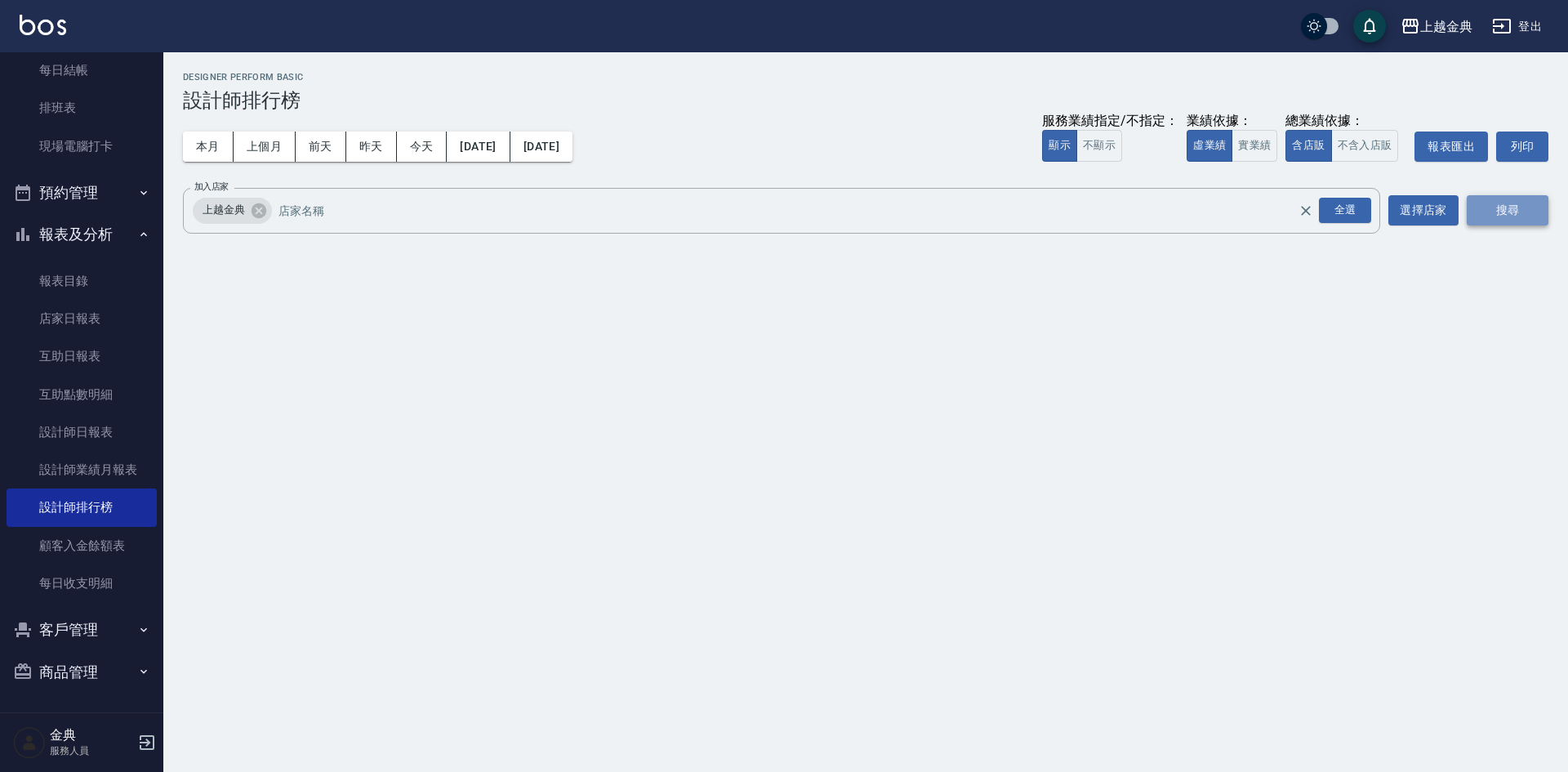
click at [1527, 215] on button "搜尋" at bounding box center [1507, 210] width 82 height 30
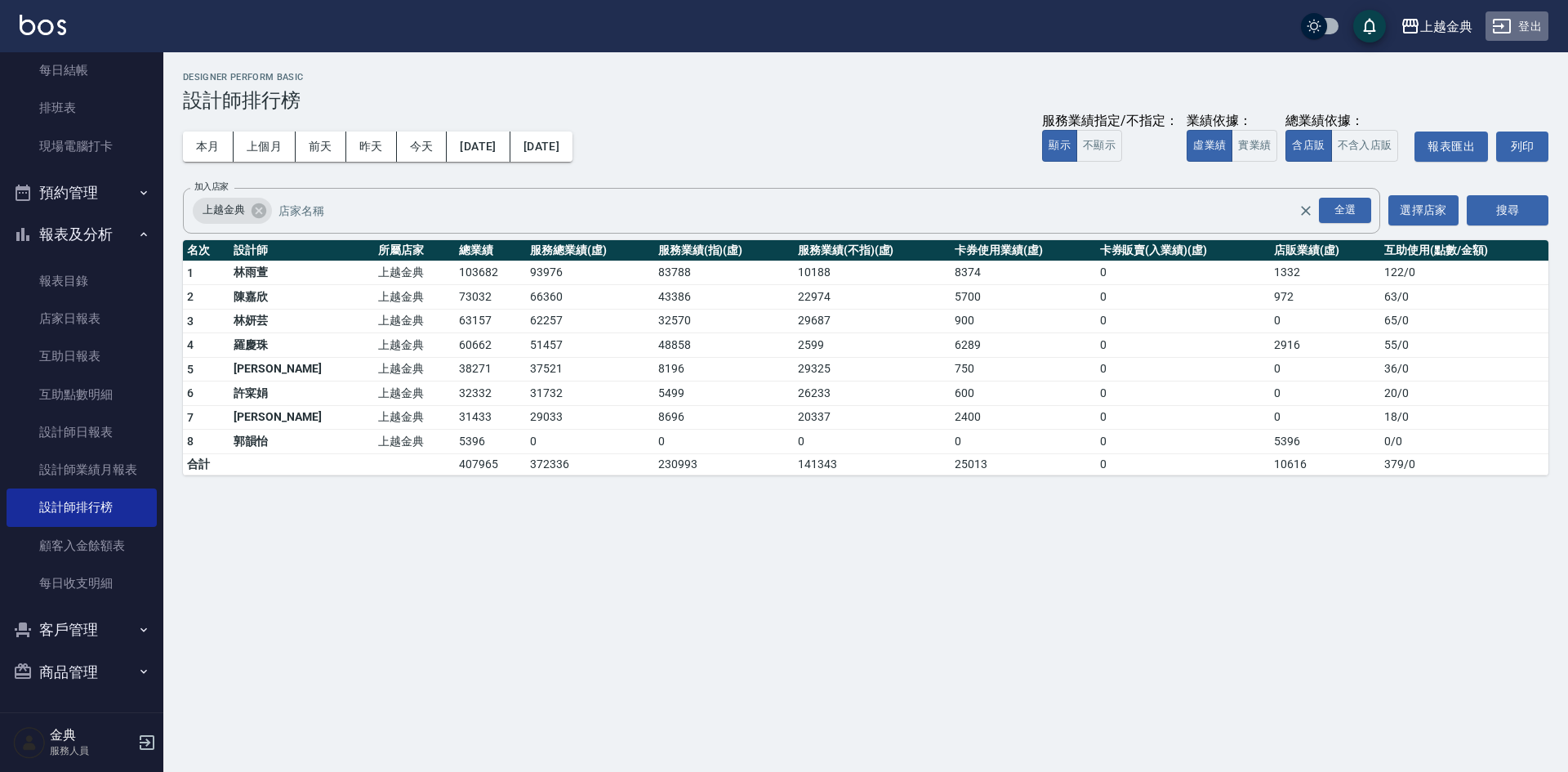
click at [1518, 34] on button "登出" at bounding box center [1517, 27] width 63 height 30
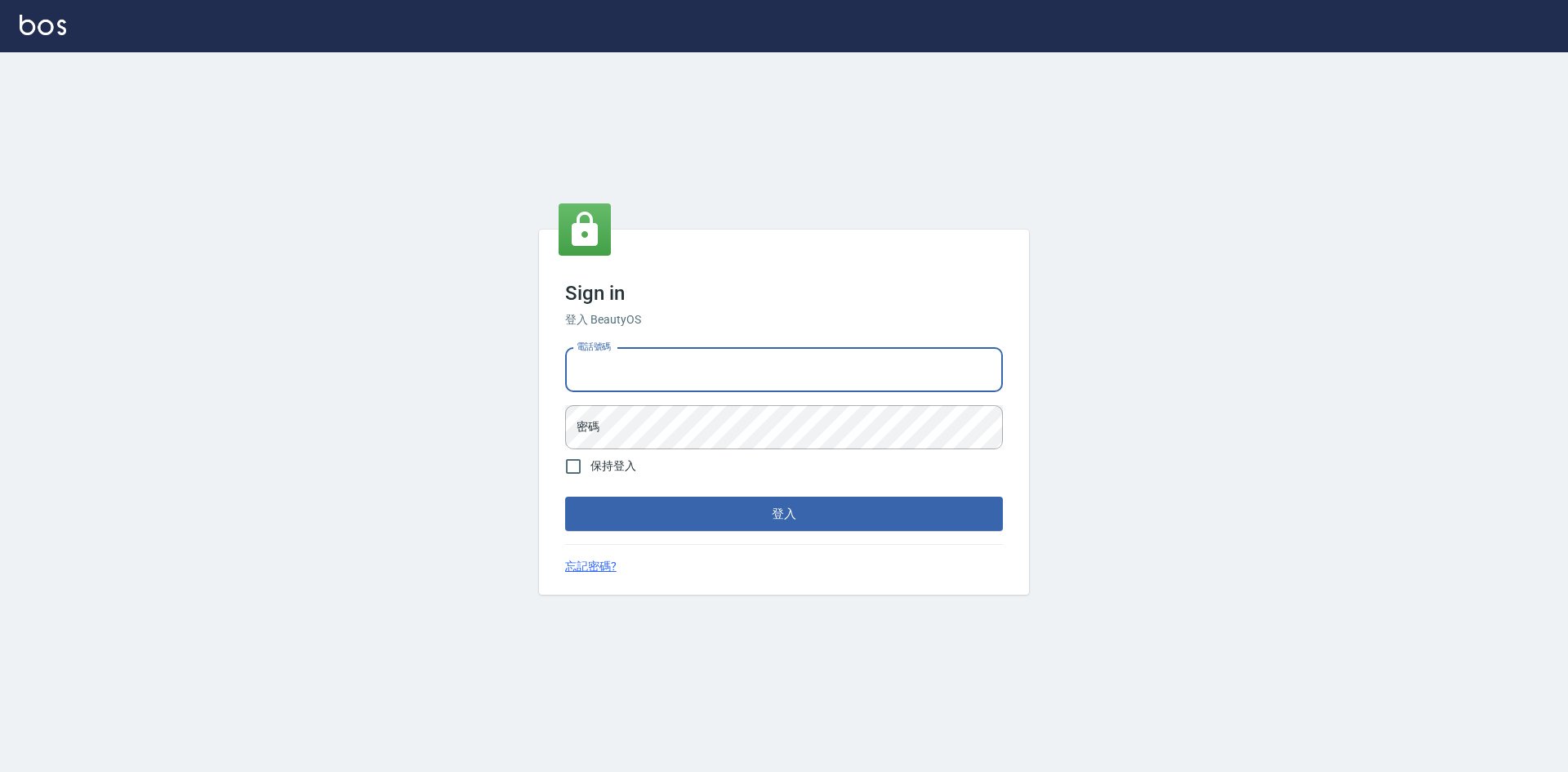
click at [636, 364] on input "電話號碼" at bounding box center [784, 370] width 438 height 44
type input "0"
type input "0962056344"
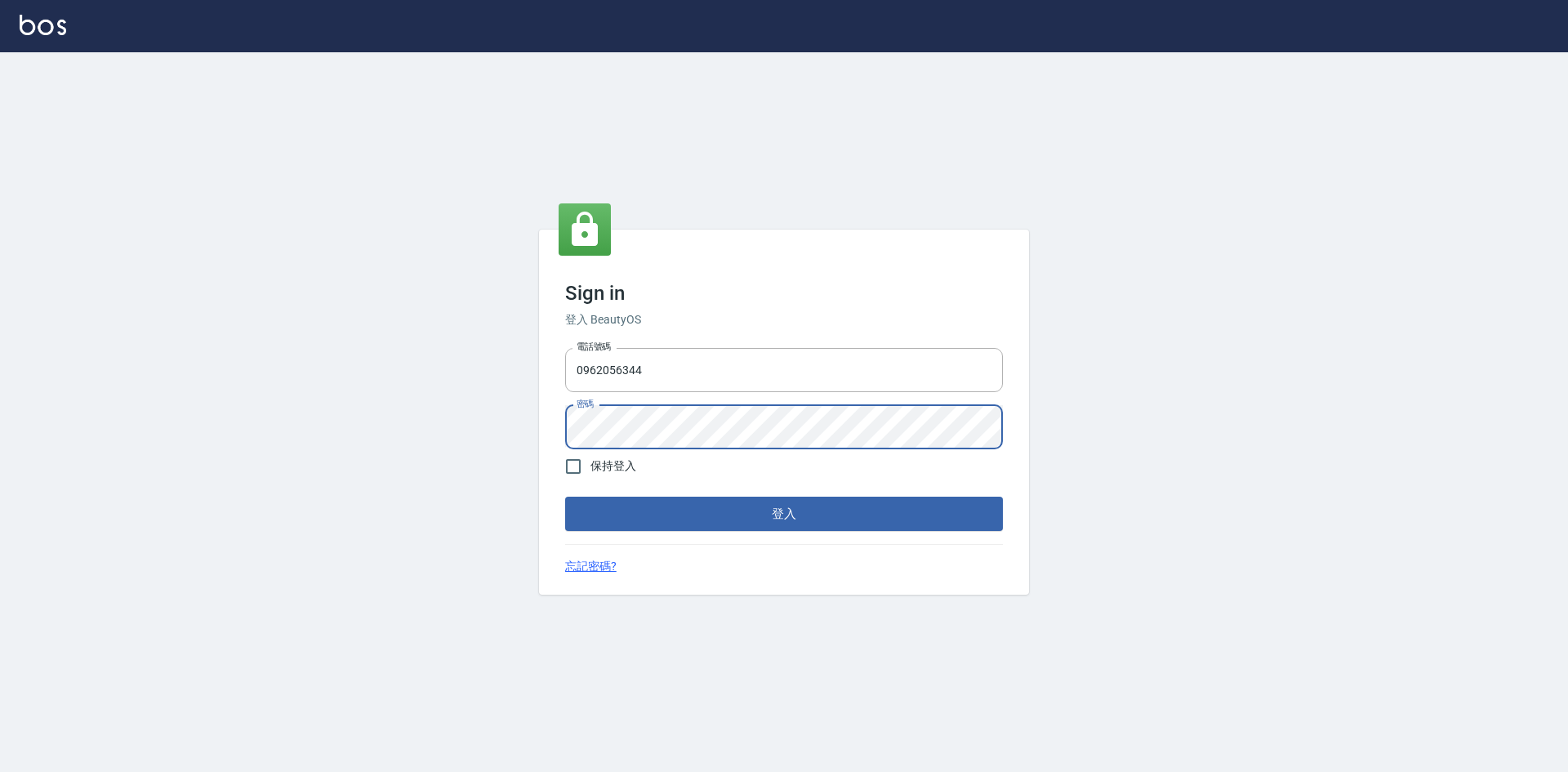
click at [433, 436] on div "Sign in 登入 BeautyOS 電話號碼 [PHONE_NUMBER] 電話號碼 密碼 密碼 保持登入 登入 忘記密碼?" at bounding box center [784, 412] width 1568 height 720
click at [565, 497] on button "登入" at bounding box center [784, 514] width 438 height 34
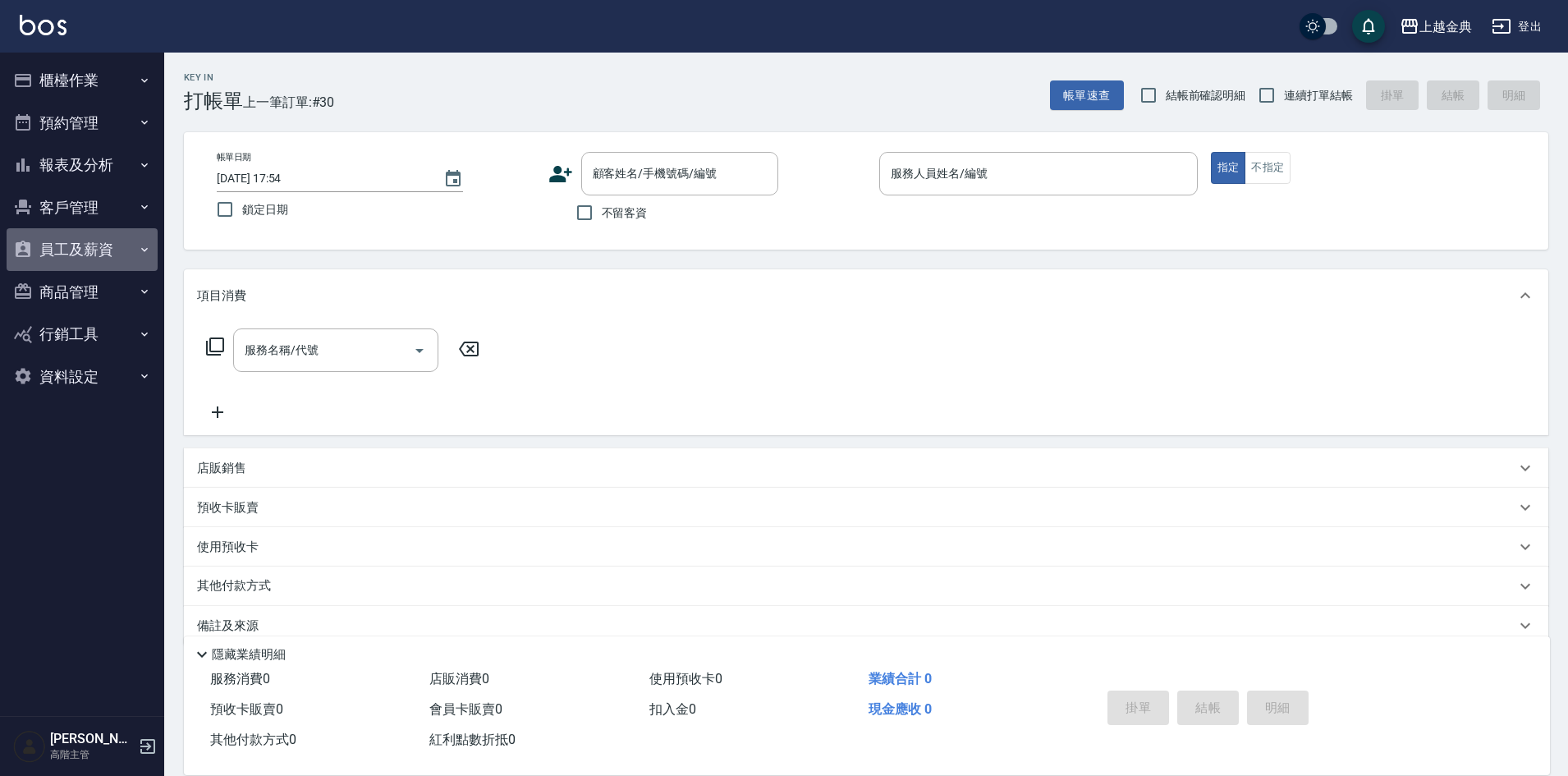
click at [43, 264] on button "員工及薪資" at bounding box center [82, 249] width 151 height 43
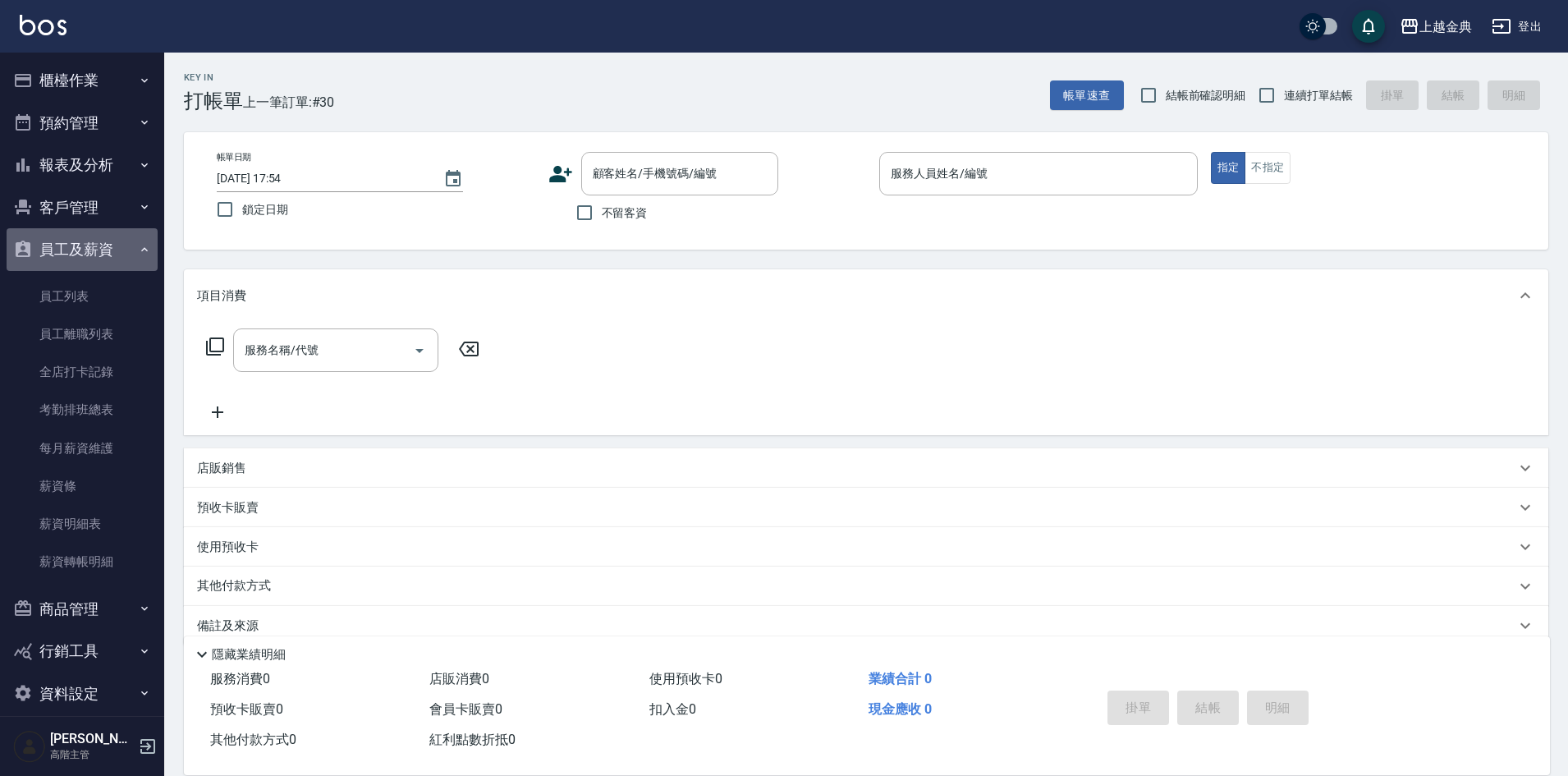
click at [84, 248] on button "員工及薪資" at bounding box center [82, 249] width 151 height 43
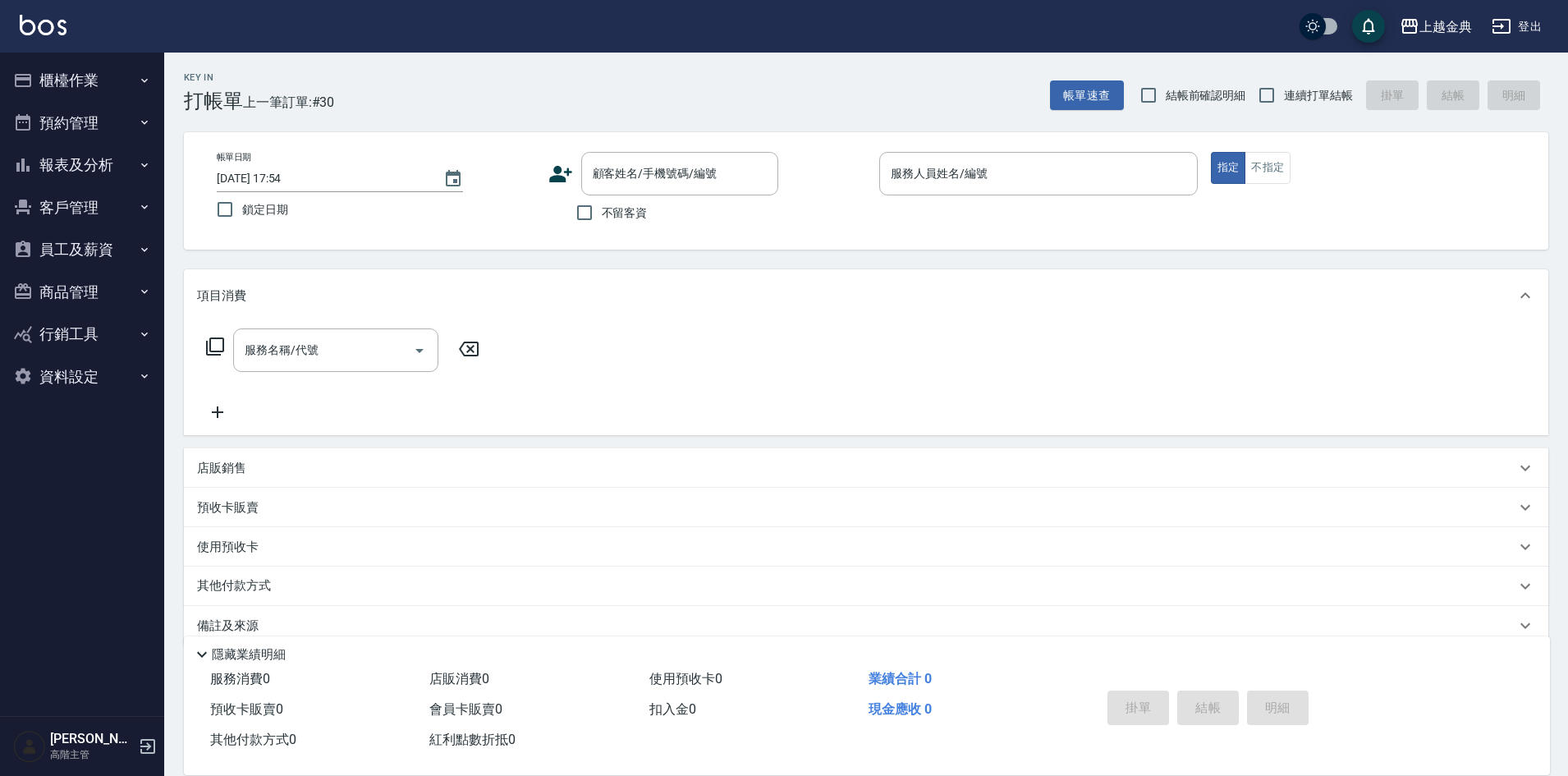
click at [97, 156] on button "報表及分析" at bounding box center [82, 165] width 151 height 43
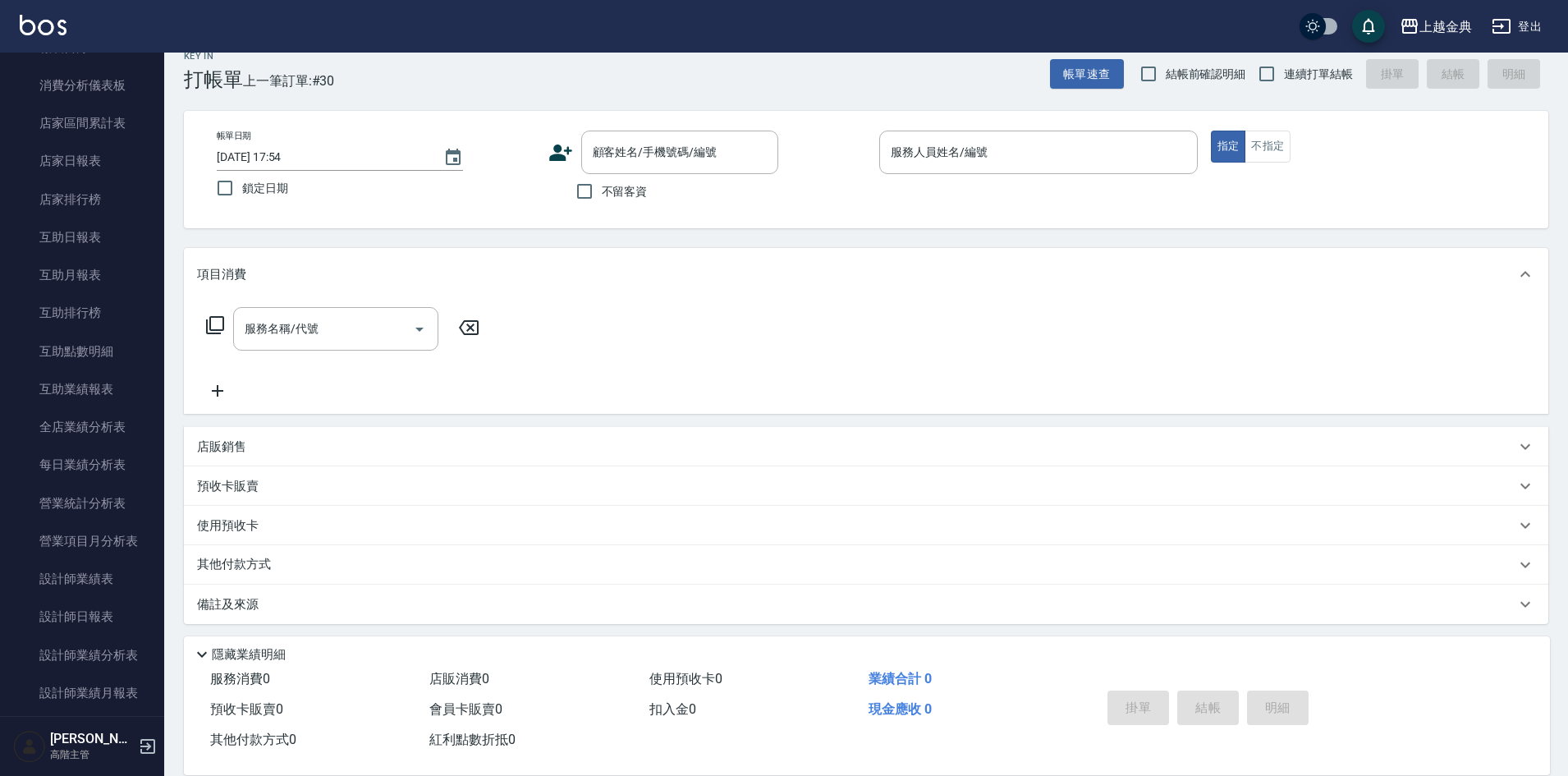
scroll to position [27, 0]
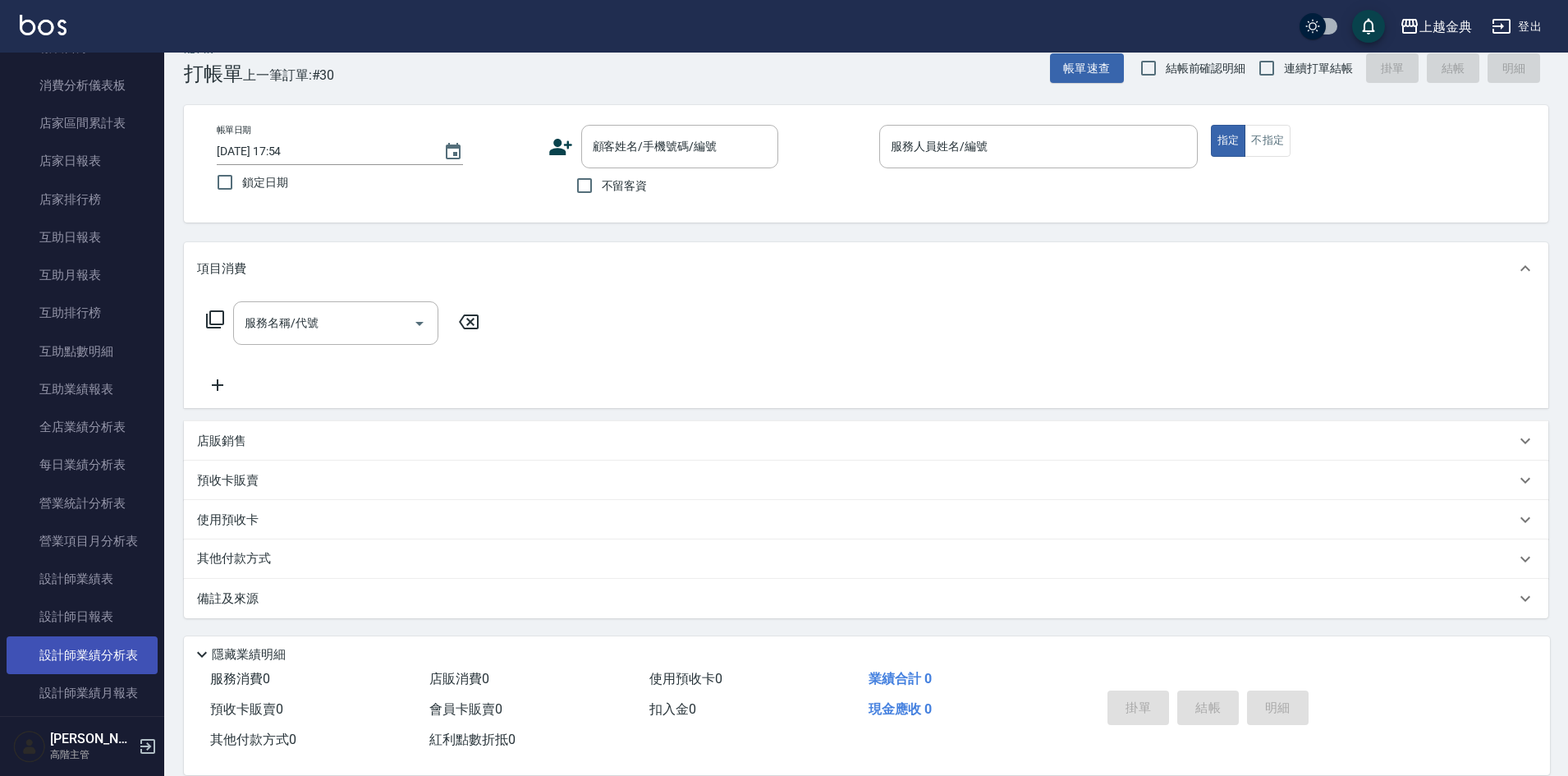
click at [95, 652] on link "設計師業績分析表" at bounding box center [82, 655] width 151 height 38
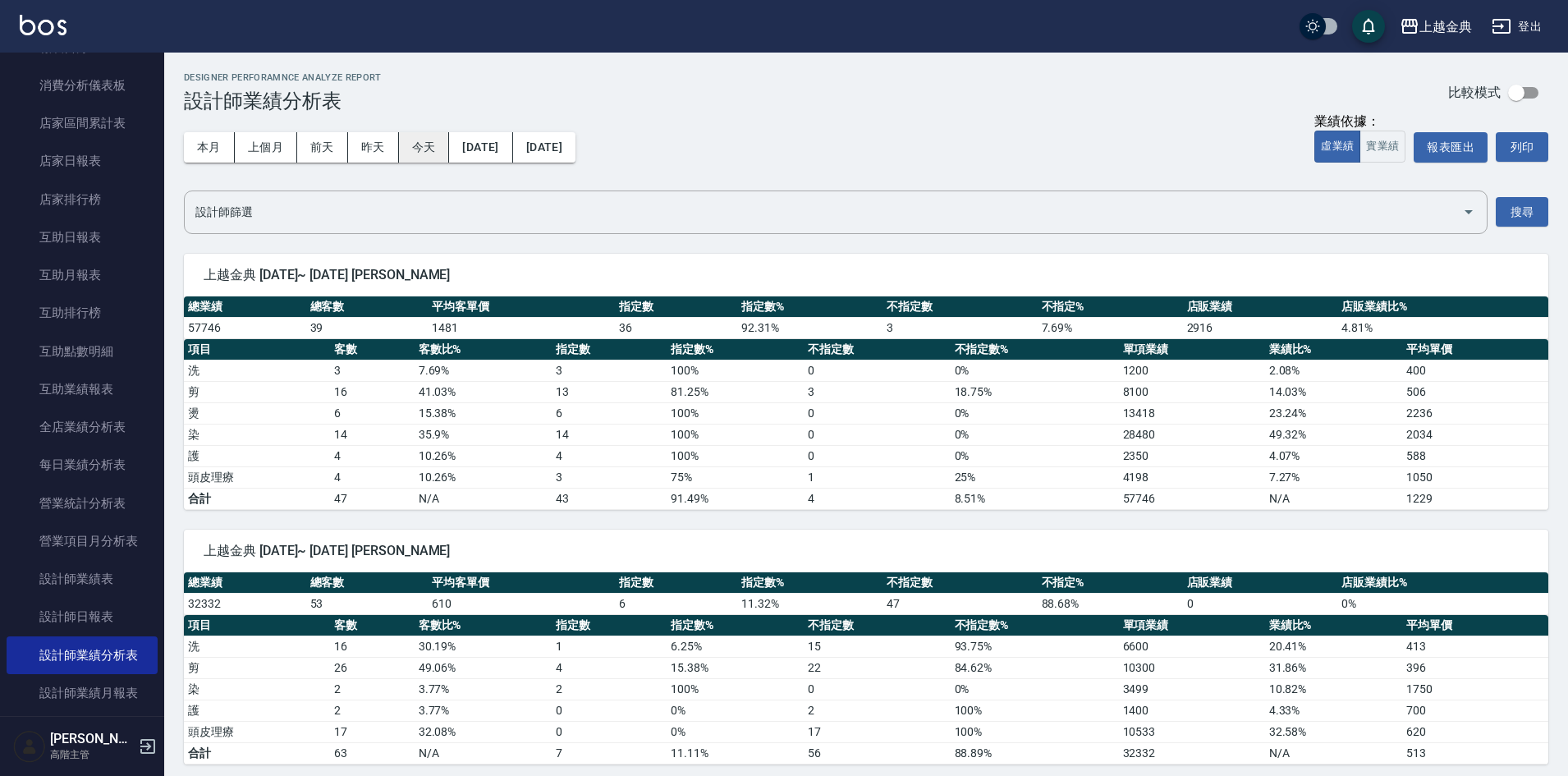
click at [411, 151] on button "今天" at bounding box center [424, 147] width 51 height 30
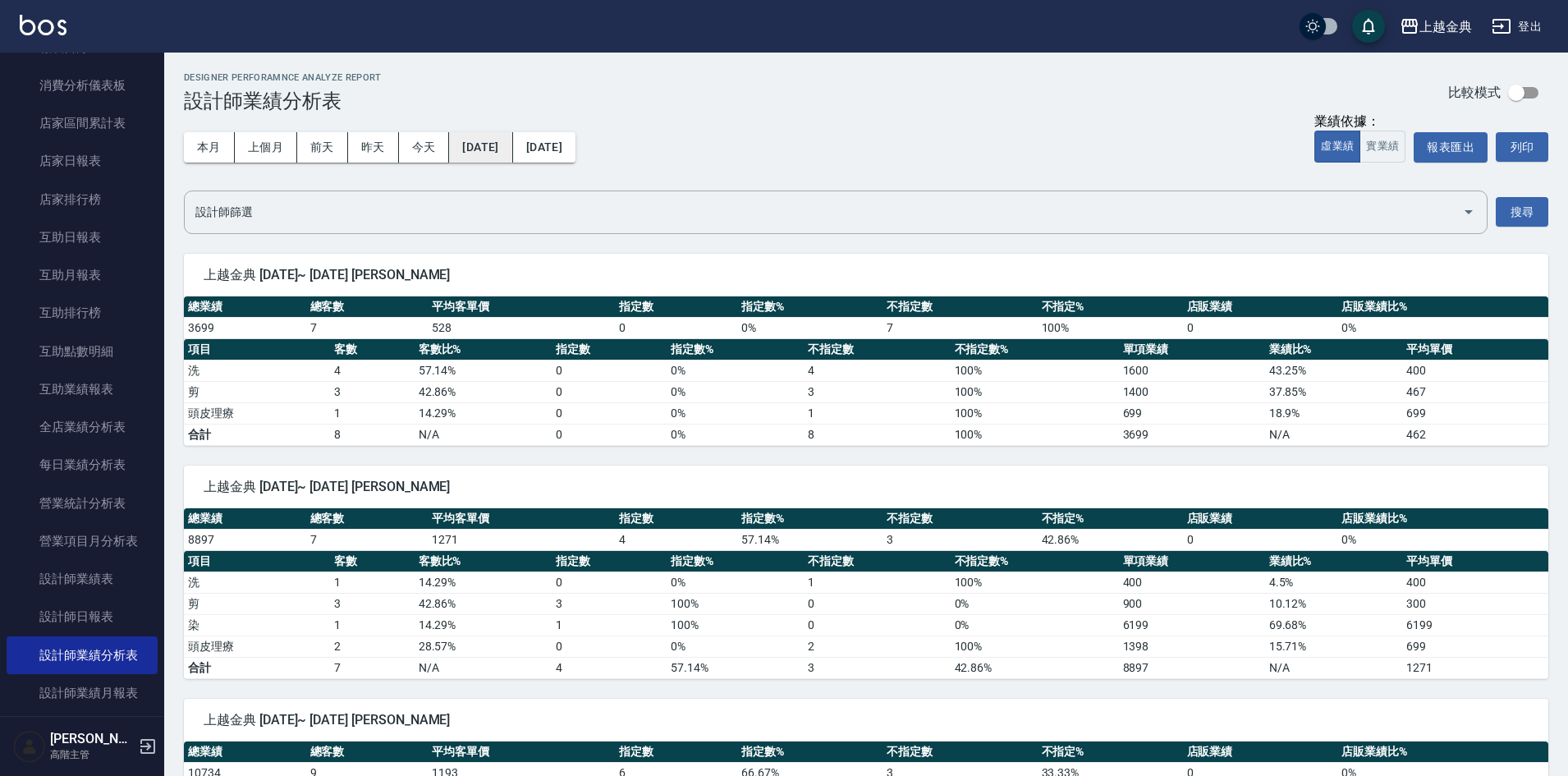
drag, startPoint x: 482, startPoint y: 128, endPoint x: 493, endPoint y: 144, distance: 19.4
click at [485, 132] on div "本月 上個月 [DATE] [DATE] [DATE] [DATE] [DATE]" at bounding box center [379, 147] width 391 height 70
click at [493, 144] on button "[DATE]" at bounding box center [480, 147] width 63 height 30
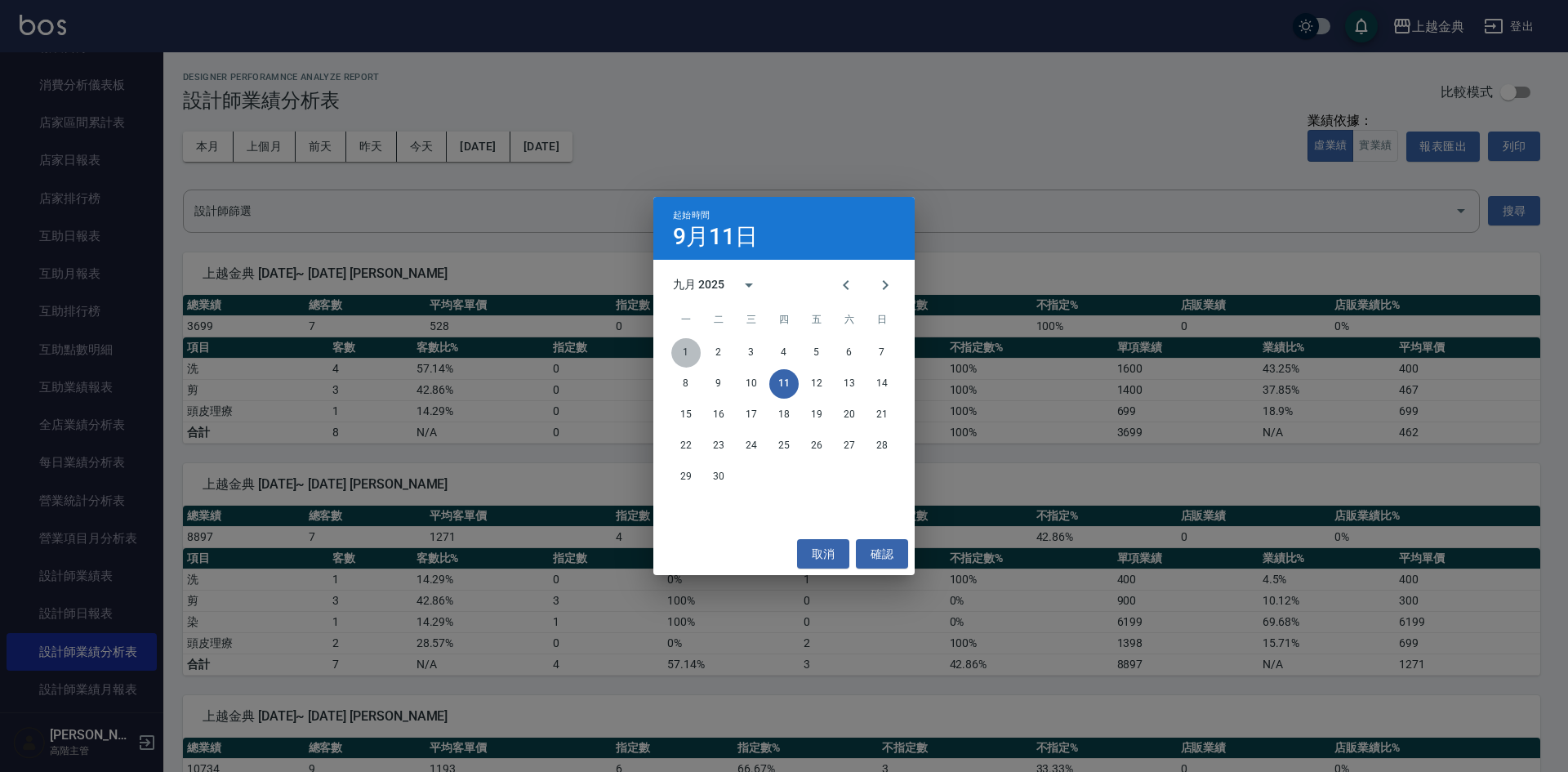
click at [694, 347] on button "1" at bounding box center [686, 352] width 29 height 29
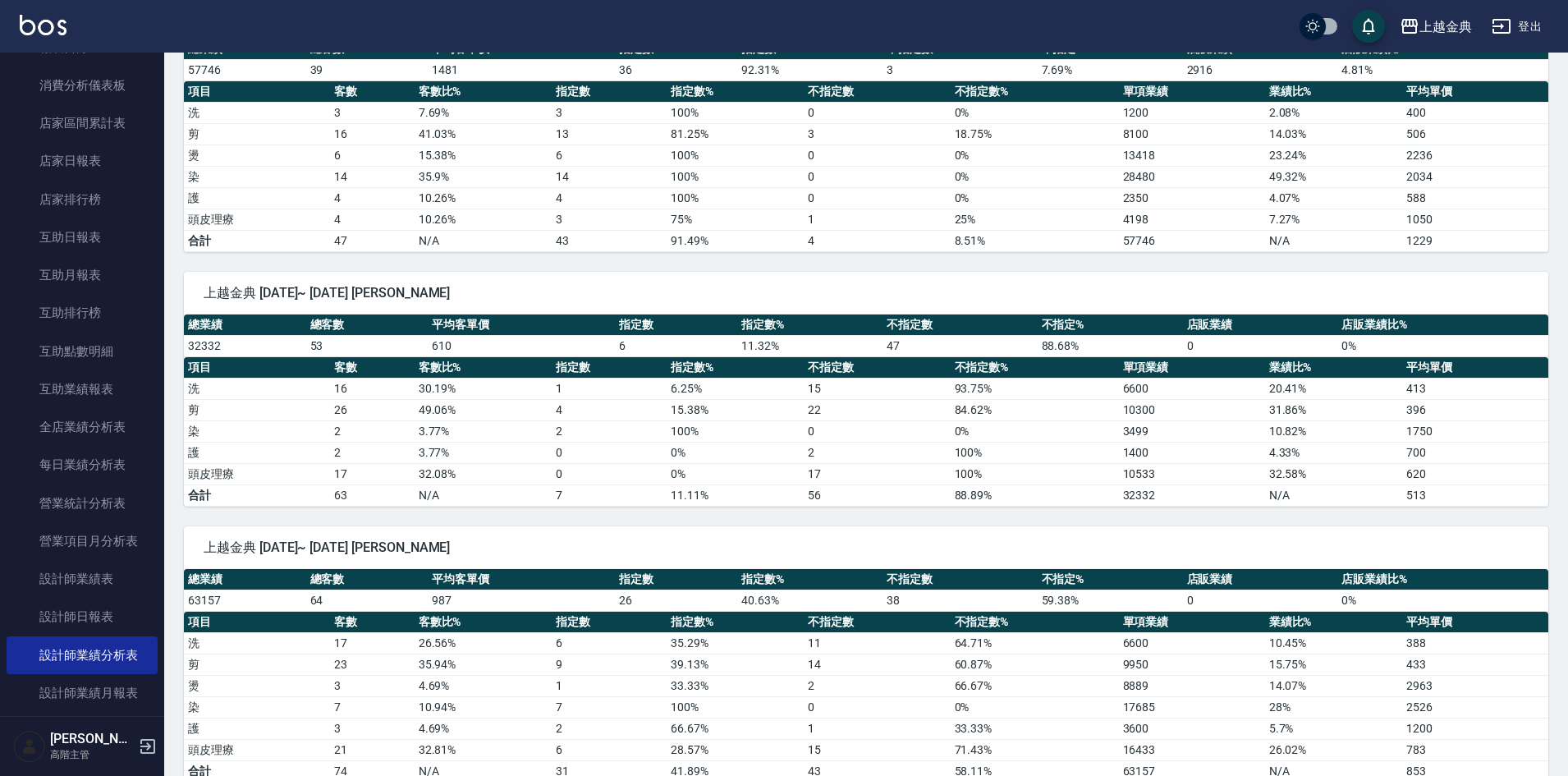
scroll to position [164, 0]
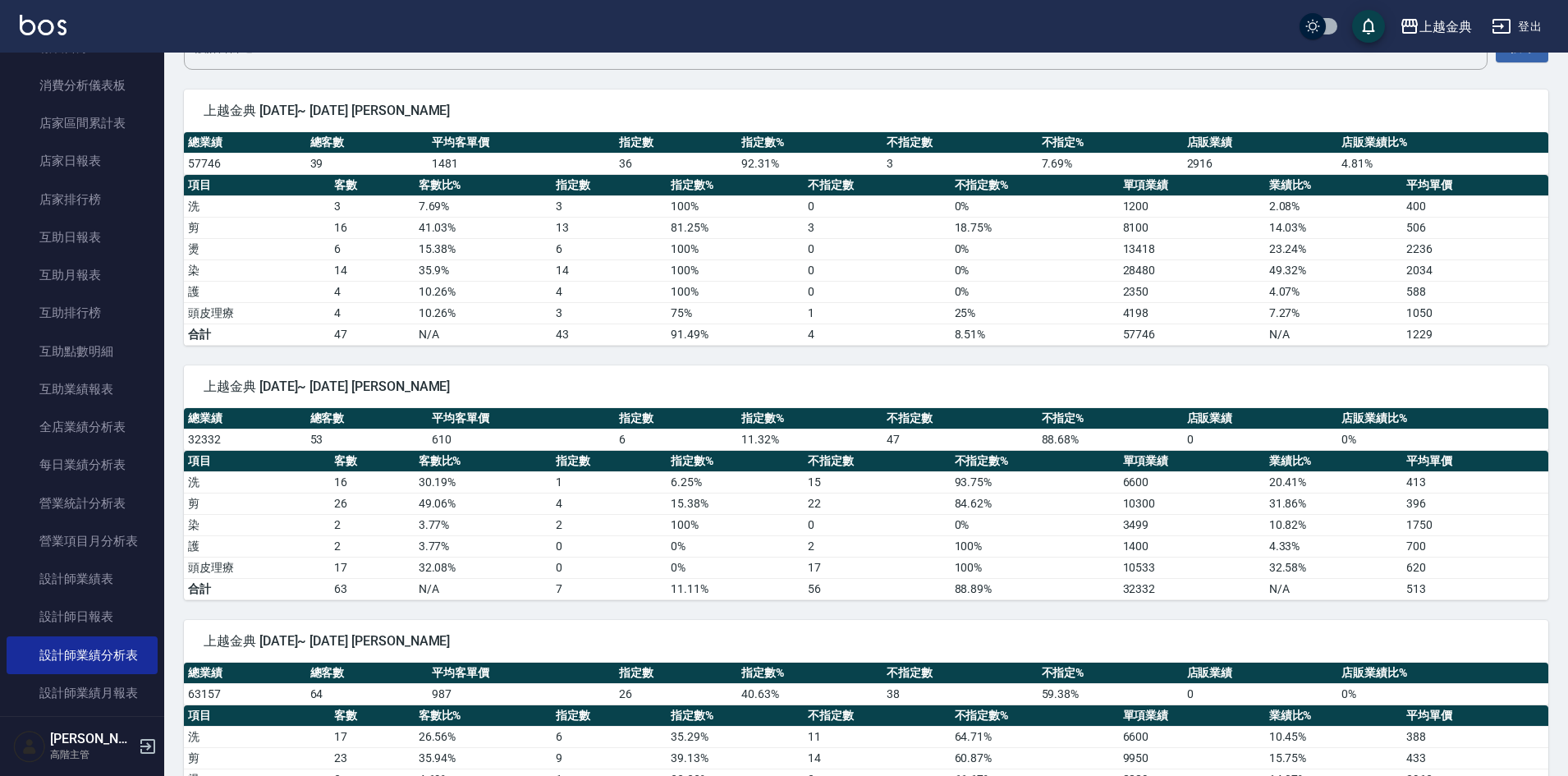
drag, startPoint x: 223, startPoint y: 253, endPoint x: 382, endPoint y: 276, distance: 160.7
click at [334, 253] on tr "燙 6 15.38 % 6 100 % 0 0 % 13418 23.24 % 2236" at bounding box center [866, 249] width 1364 height 21
click at [382, 276] on td "14" at bounding box center [373, 270] width 84 height 21
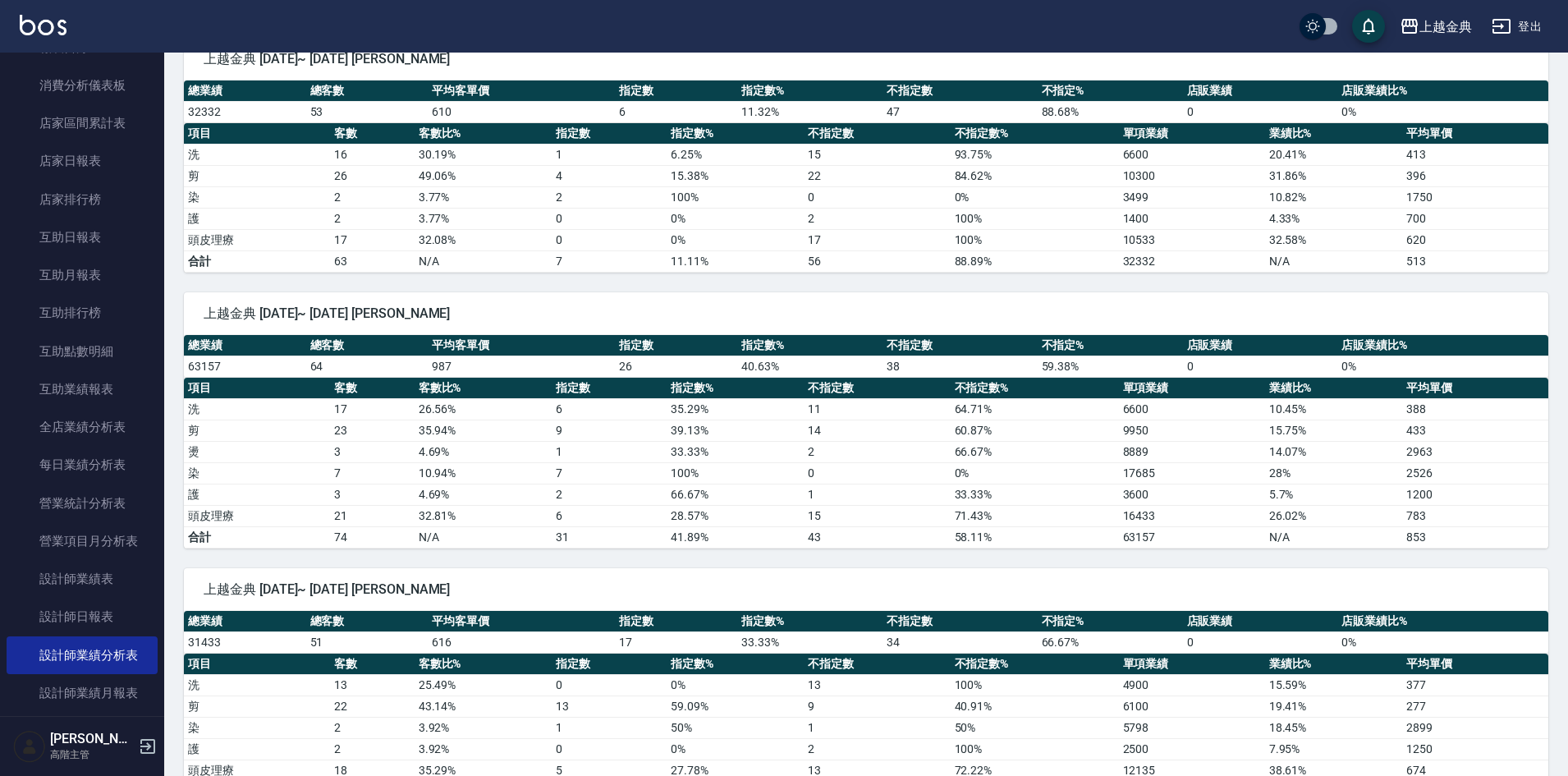
scroll to position [493, 0]
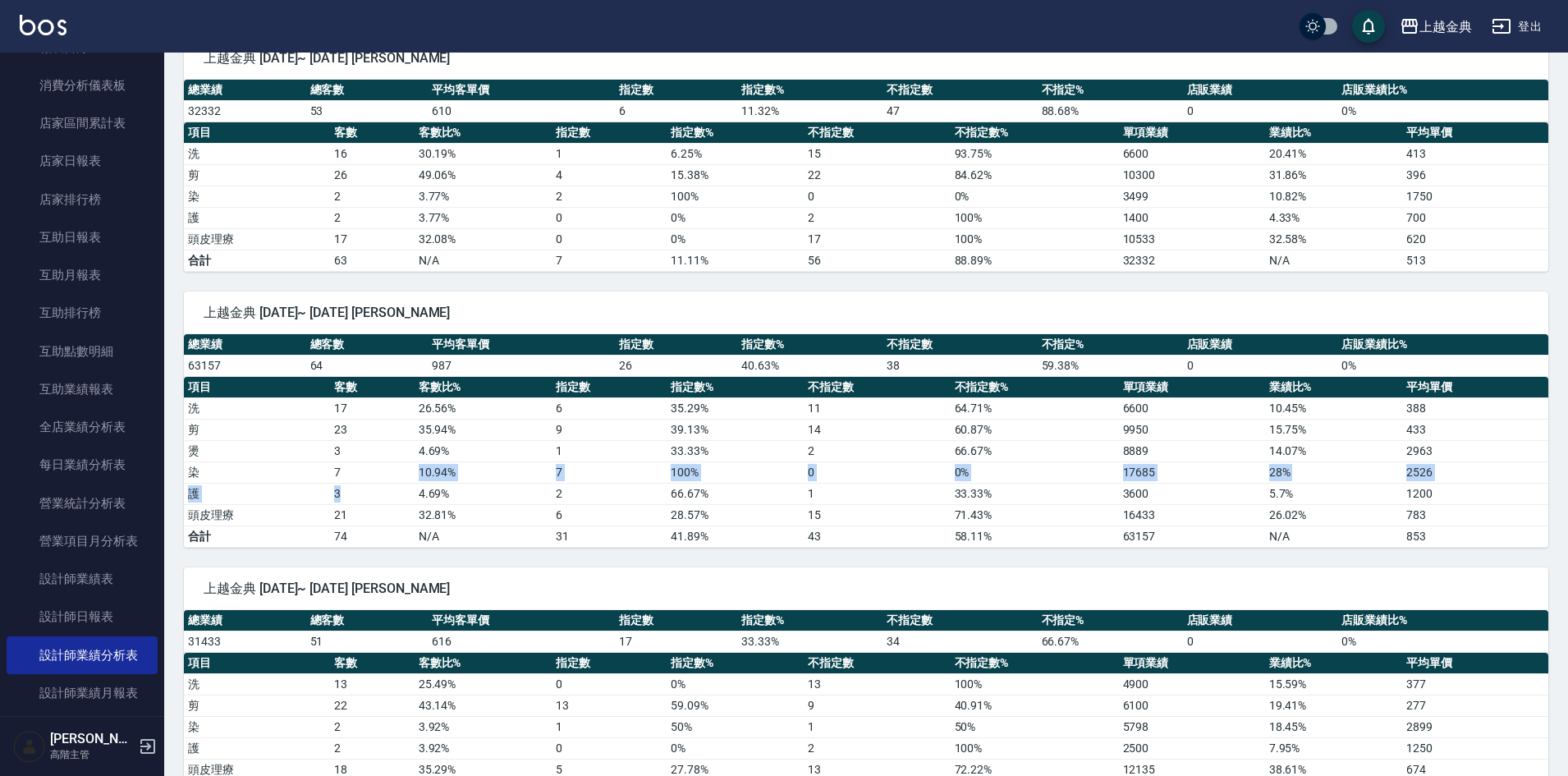
drag, startPoint x: 355, startPoint y: 478, endPoint x: 346, endPoint y: 467, distance: 14.2
click at [346, 467] on tbody "洗 17 26.56 % 6 35.29 % 11 64.71 % 6600 10.45 % 388 剪 23 35.94 % 9 39.13 % 14 60…" at bounding box center [866, 472] width 1364 height 150
click at [376, 502] on td "3" at bounding box center [373, 493] width 84 height 21
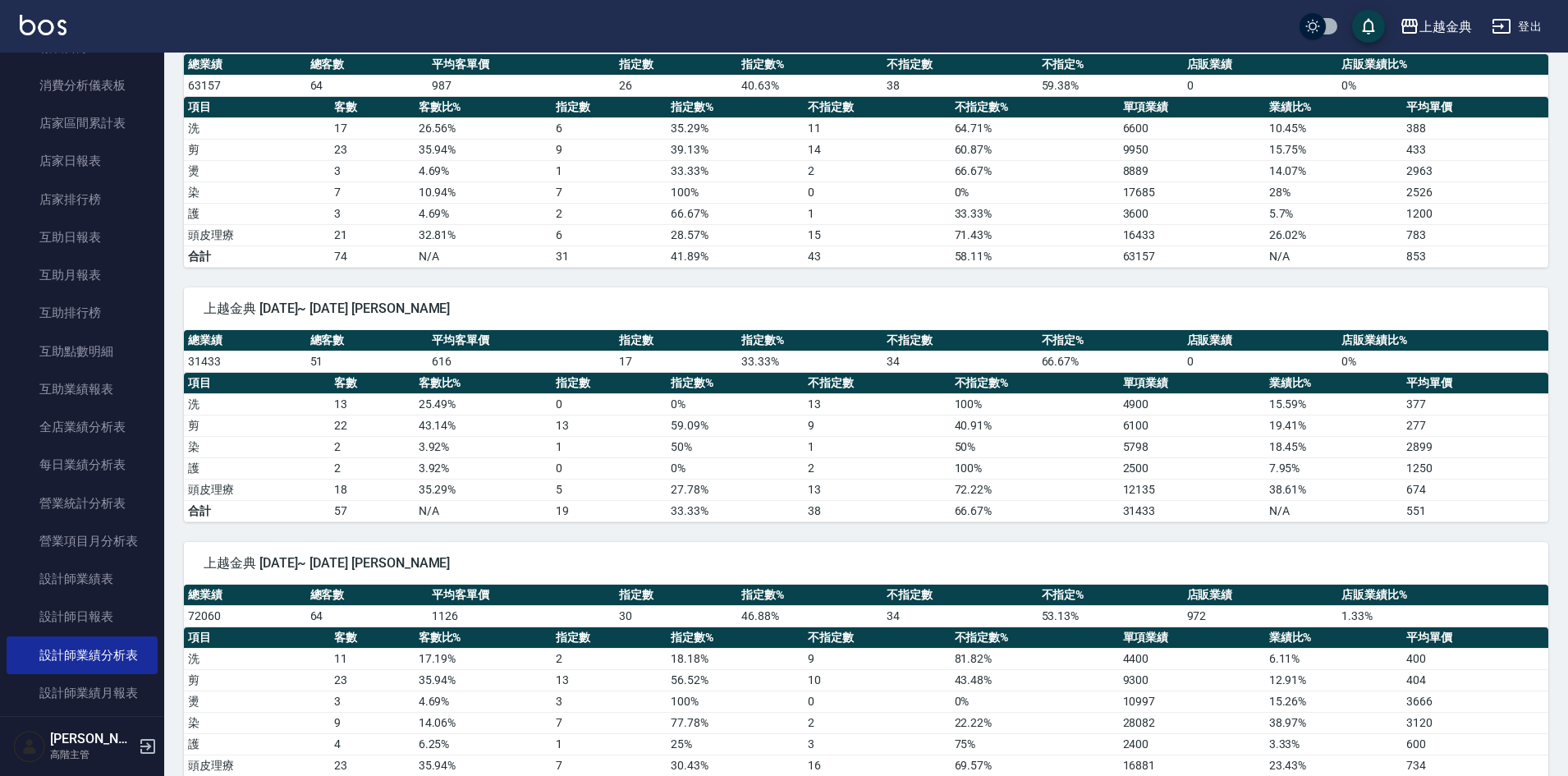
scroll to position [822, 0]
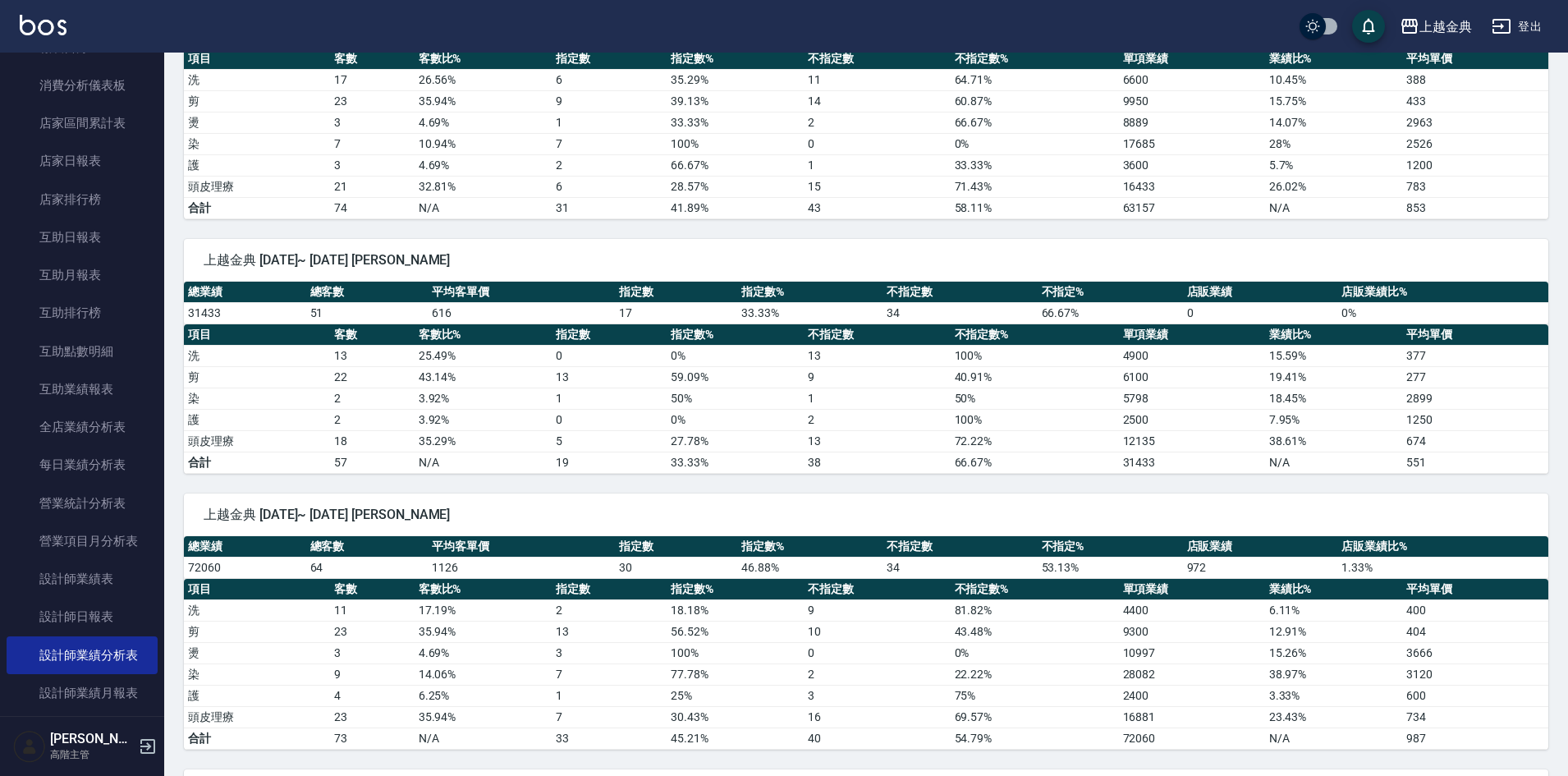
click at [298, 409] on td "護" at bounding box center [257, 419] width 146 height 21
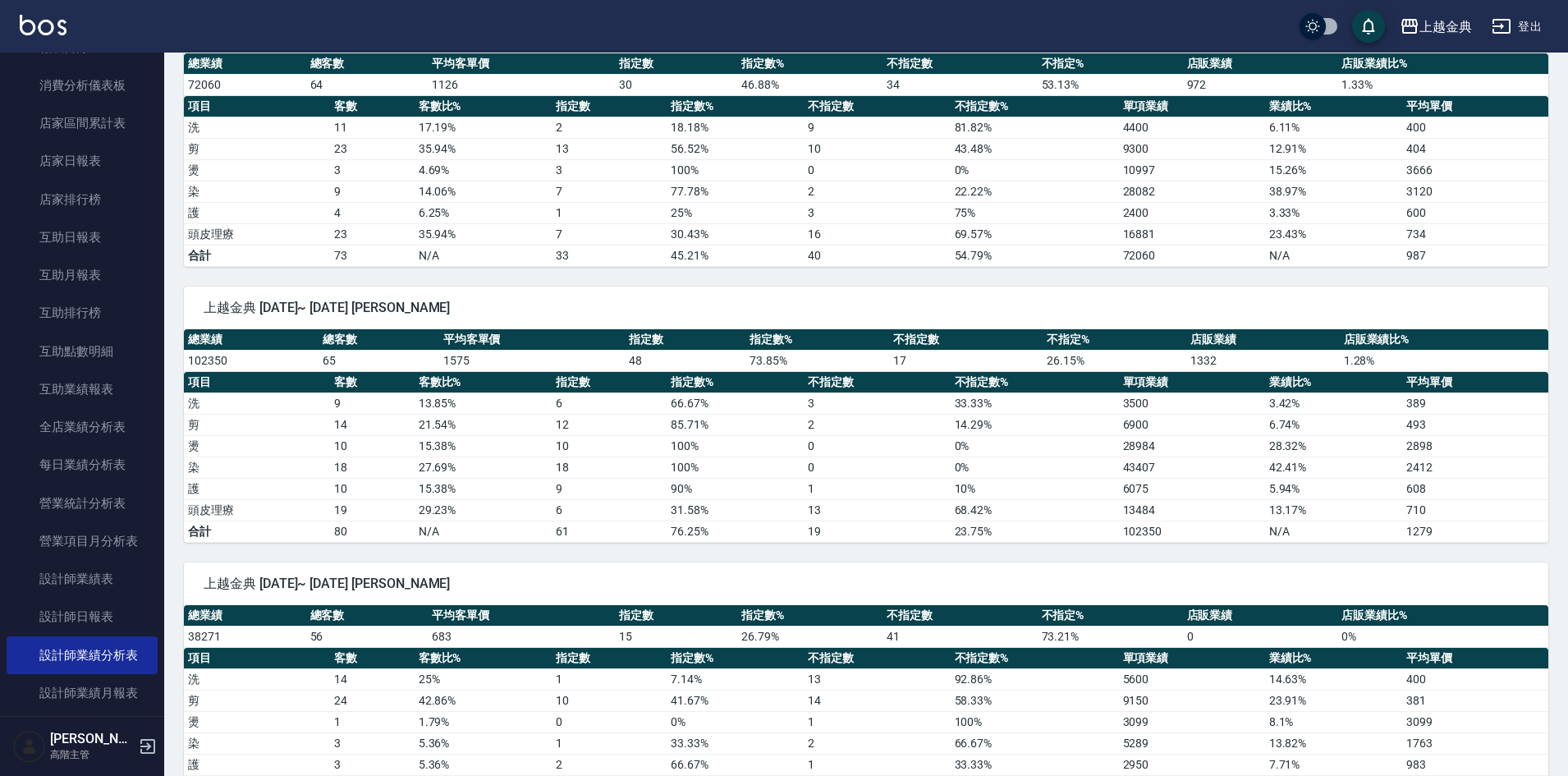
scroll to position [1314, 0]
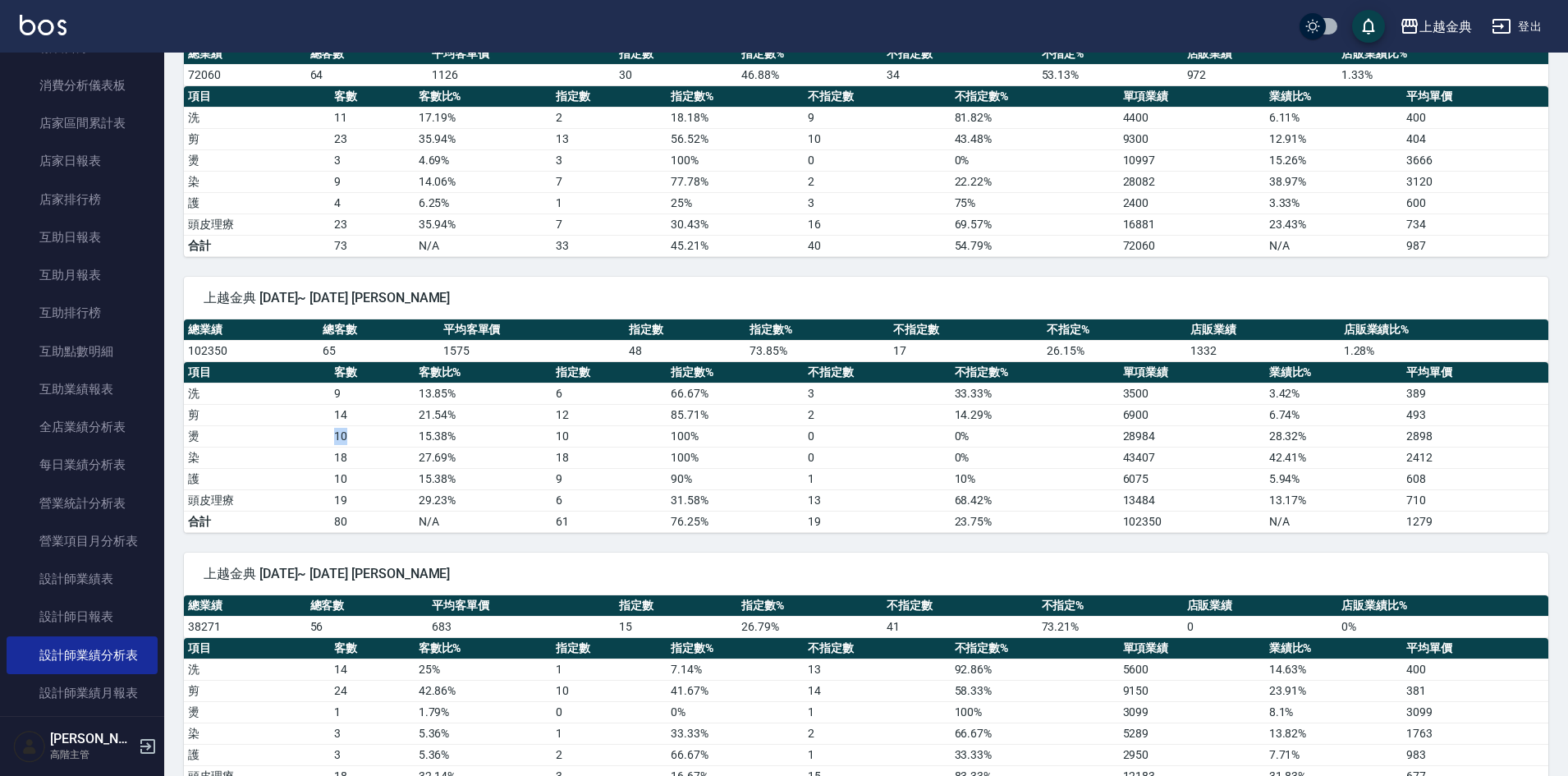
drag, startPoint x: 256, startPoint y: 443, endPoint x: 355, endPoint y: 430, distance: 99.8
click at [355, 430] on tr "燙 10 15.38 % 10 100 % 0 0 % 28984 28.32 % 2898" at bounding box center [866, 435] width 1364 height 21
drag, startPoint x: 366, startPoint y: 465, endPoint x: 323, endPoint y: 438, distance: 50.8
click at [323, 438] on tbody "洗 9 13.85 % 6 66.67 % 3 33.33 % 3500 3.42 % 389 剪 14 21.54 % 12 85.71 % 2 14.29…" at bounding box center [866, 457] width 1364 height 150
click at [386, 504] on td "19" at bounding box center [373, 500] width 84 height 21
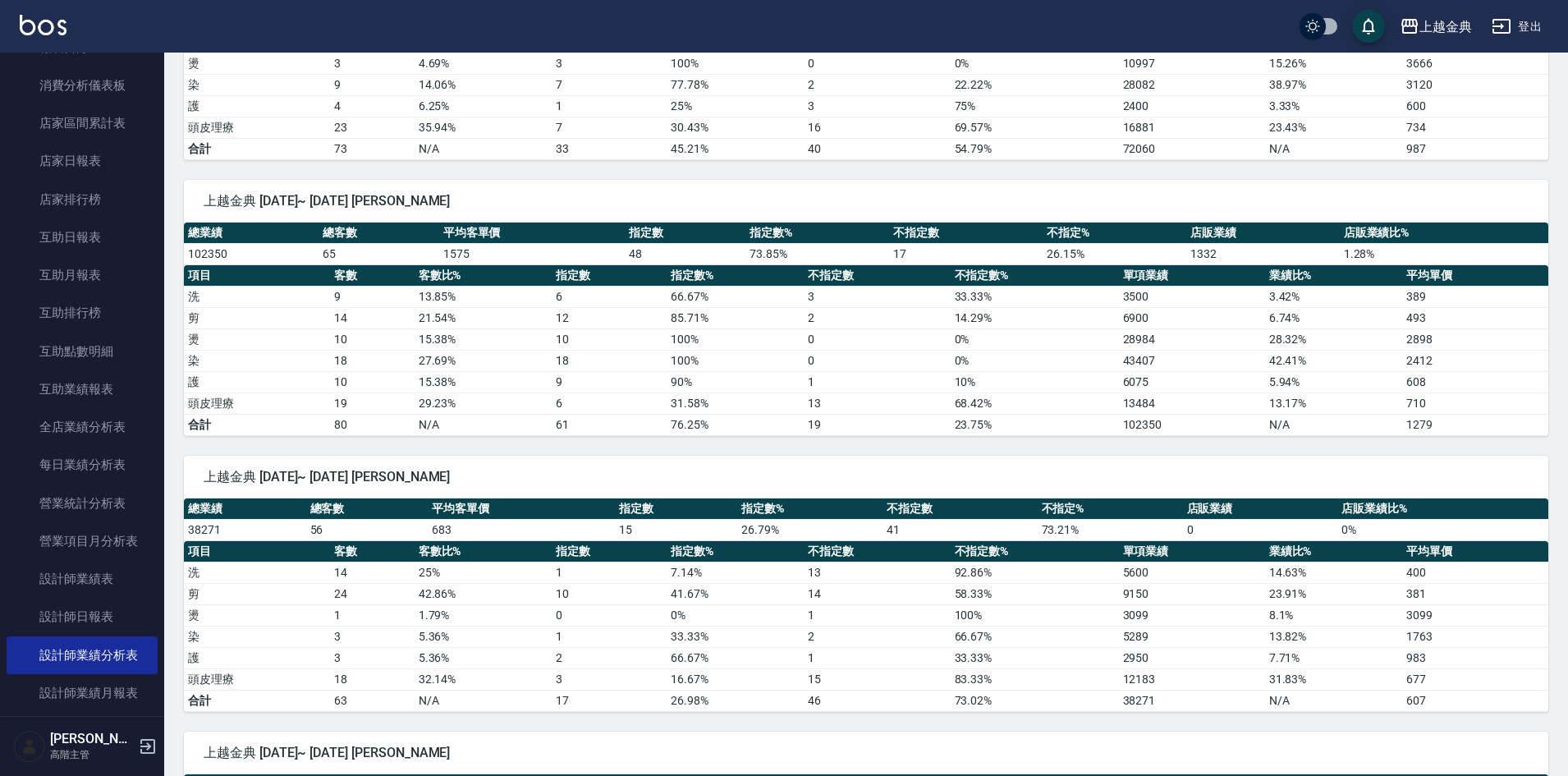
scroll to position [1514, 0]
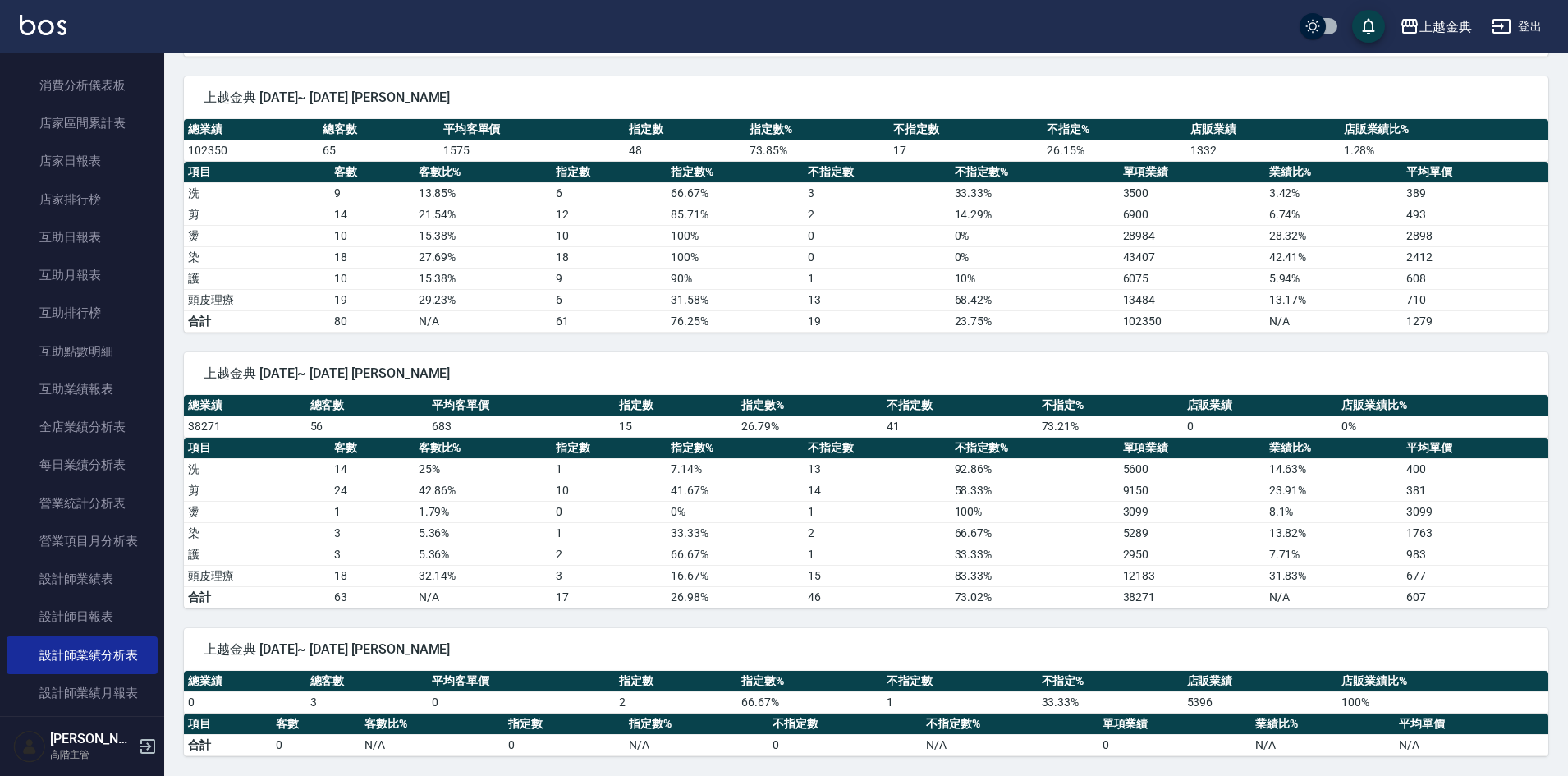
click at [1538, 37] on button "登出" at bounding box center [1516, 27] width 63 height 30
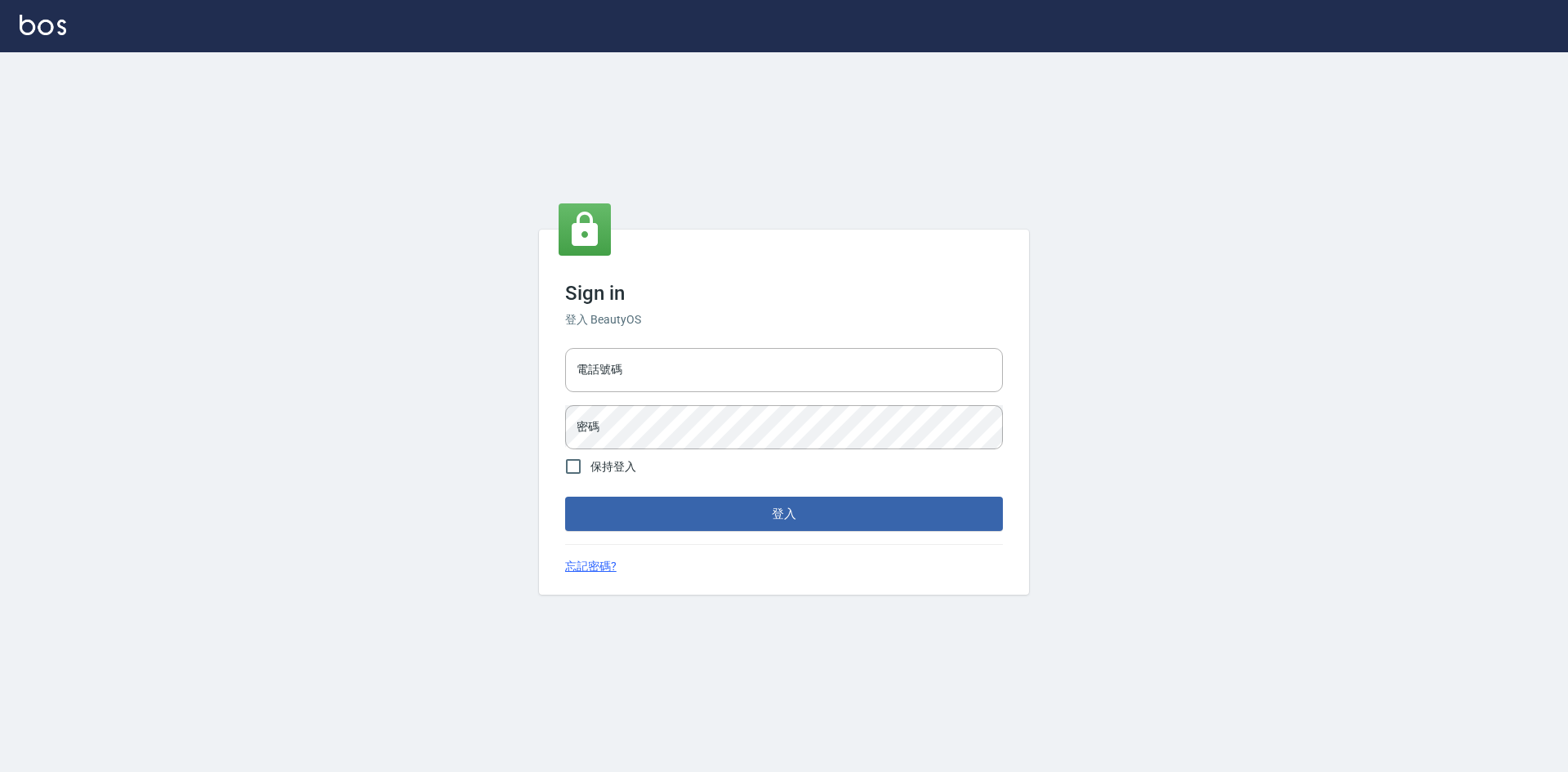
type input "0963852741"
click at [711, 529] on button "登入" at bounding box center [784, 514] width 438 height 34
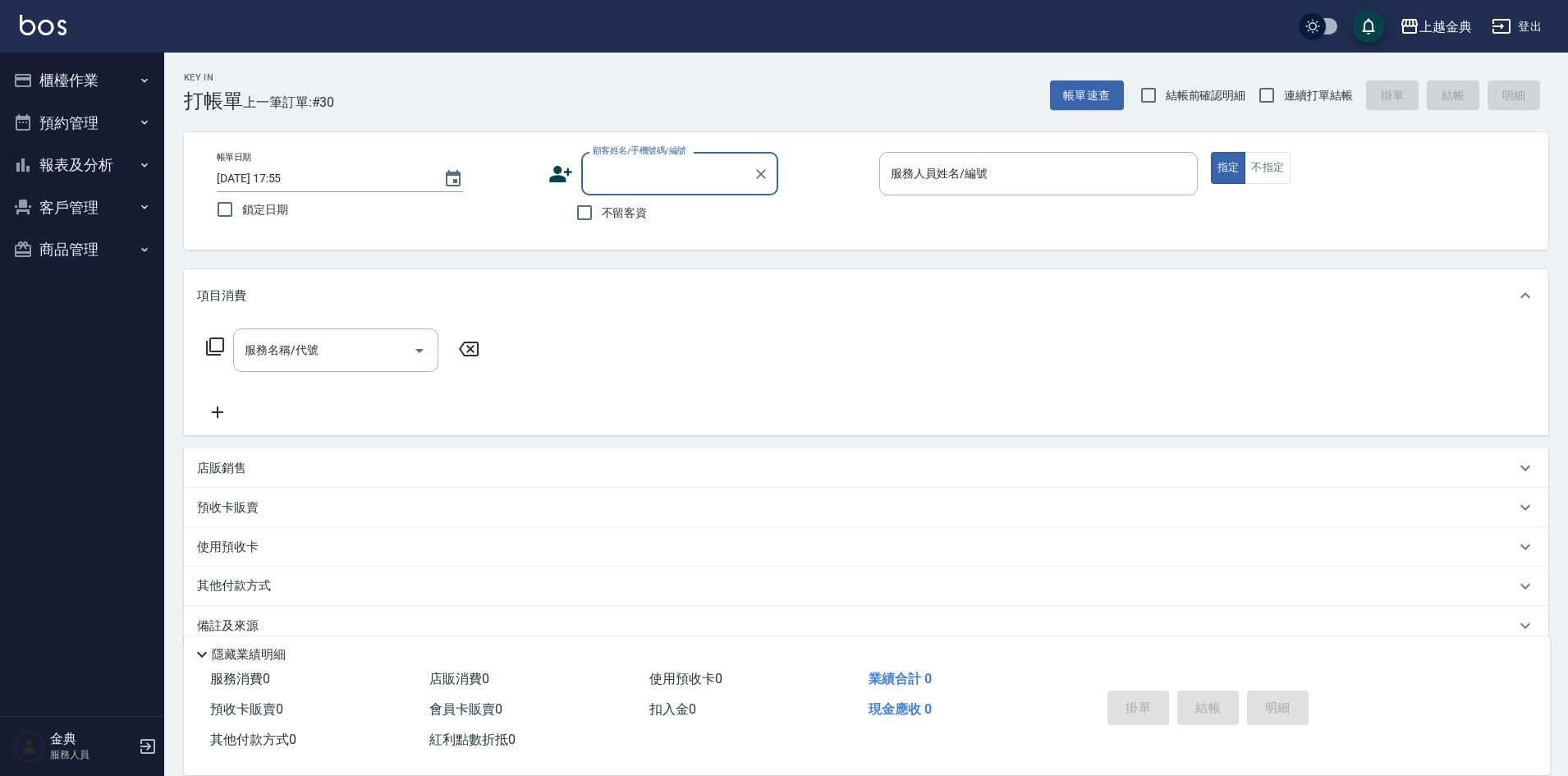
click at [1342, 94] on span "連續打單結帳" at bounding box center [1318, 96] width 69 height 17
click at [1283, 94] on input "連續打單結帳" at bounding box center [1266, 95] width 35 height 35
checkbox input "true"
click at [1039, 171] on input "服務人員姓名/編號" at bounding box center [1037, 173] width 303 height 29
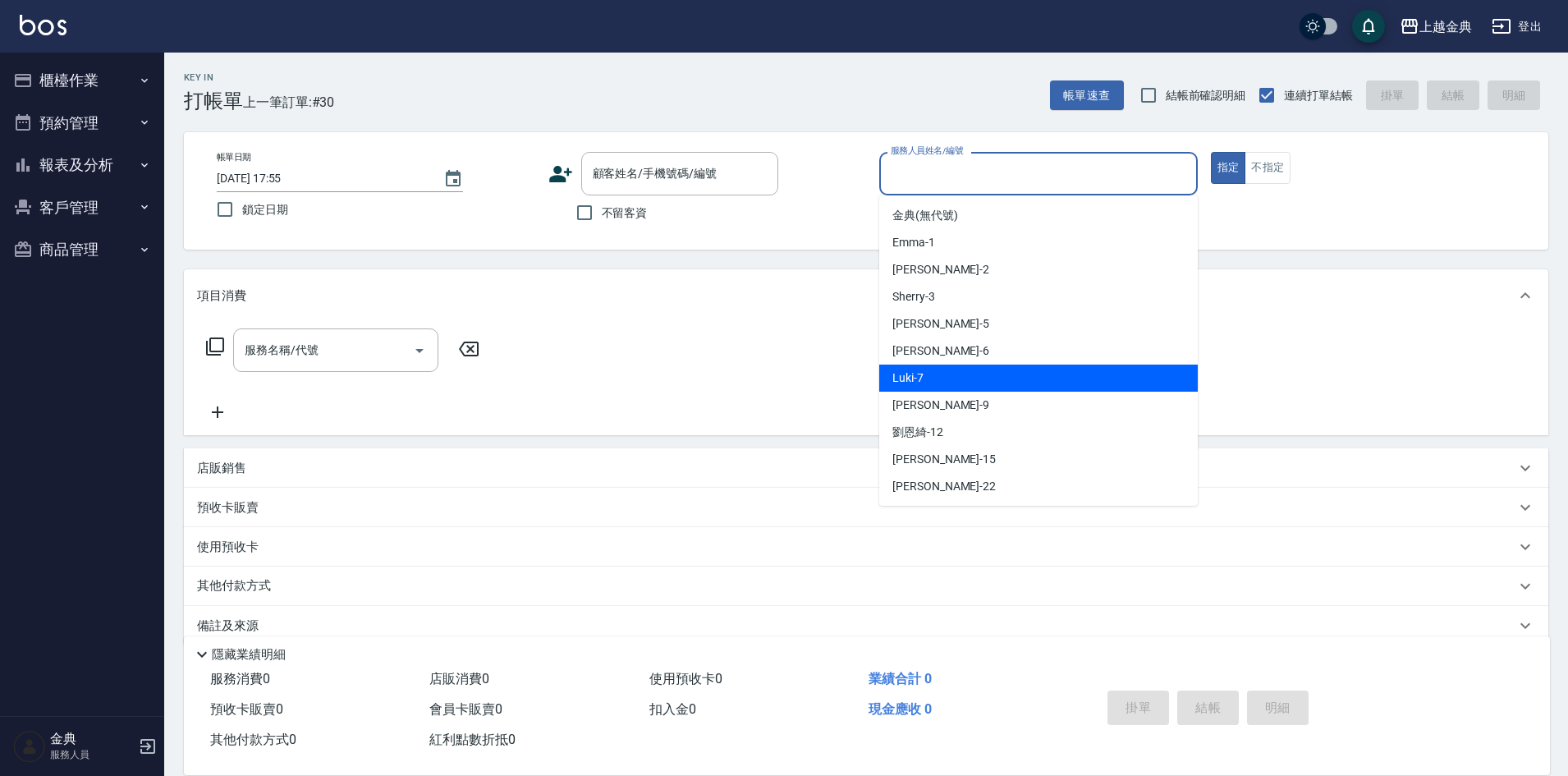
click at [961, 385] on div "Luki -7" at bounding box center [1038, 378] width 318 height 27
type input "Luki-7"
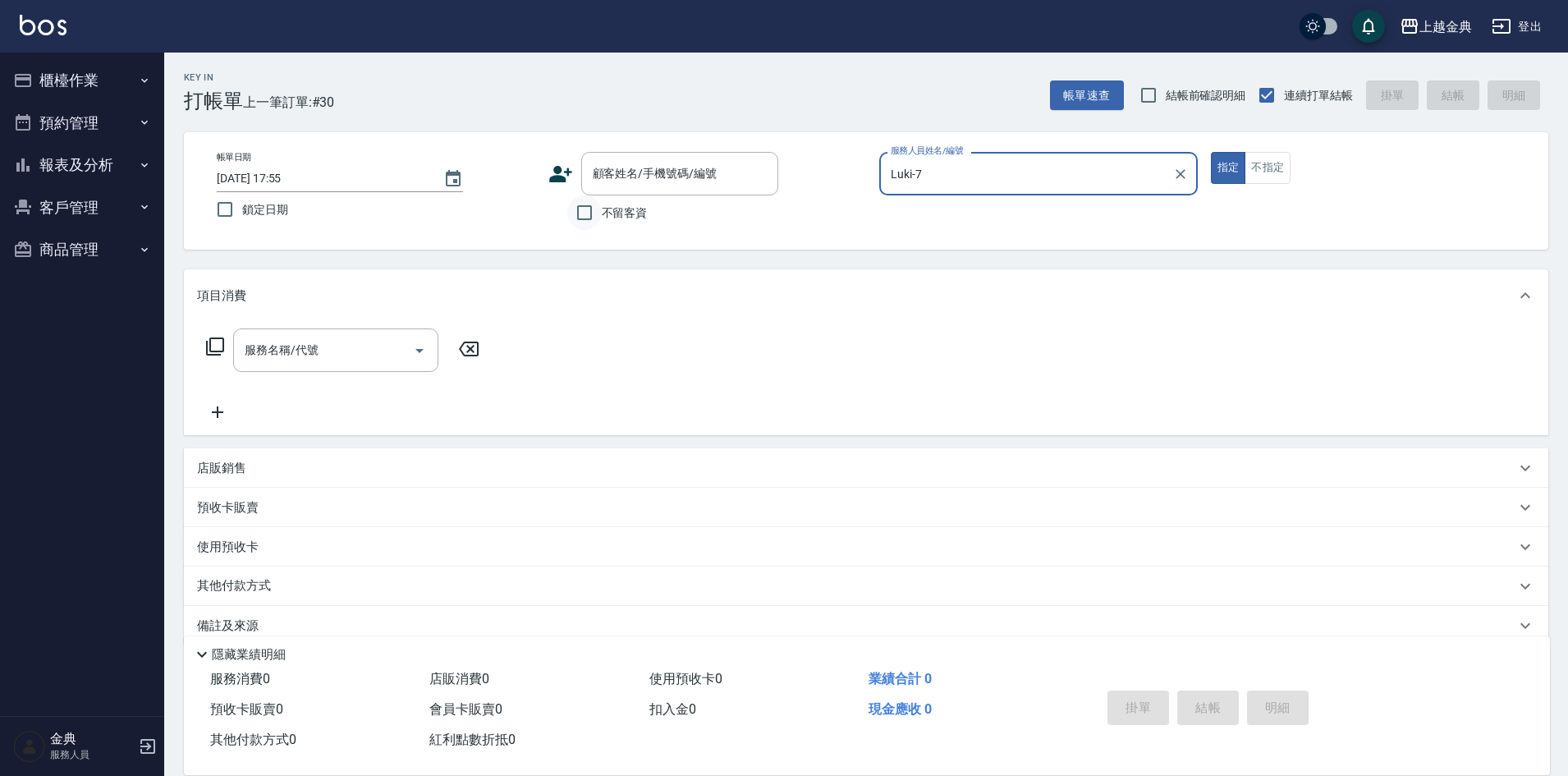
click at [591, 216] on input "不留客資" at bounding box center [584, 212] width 35 height 35
checkbox input "true"
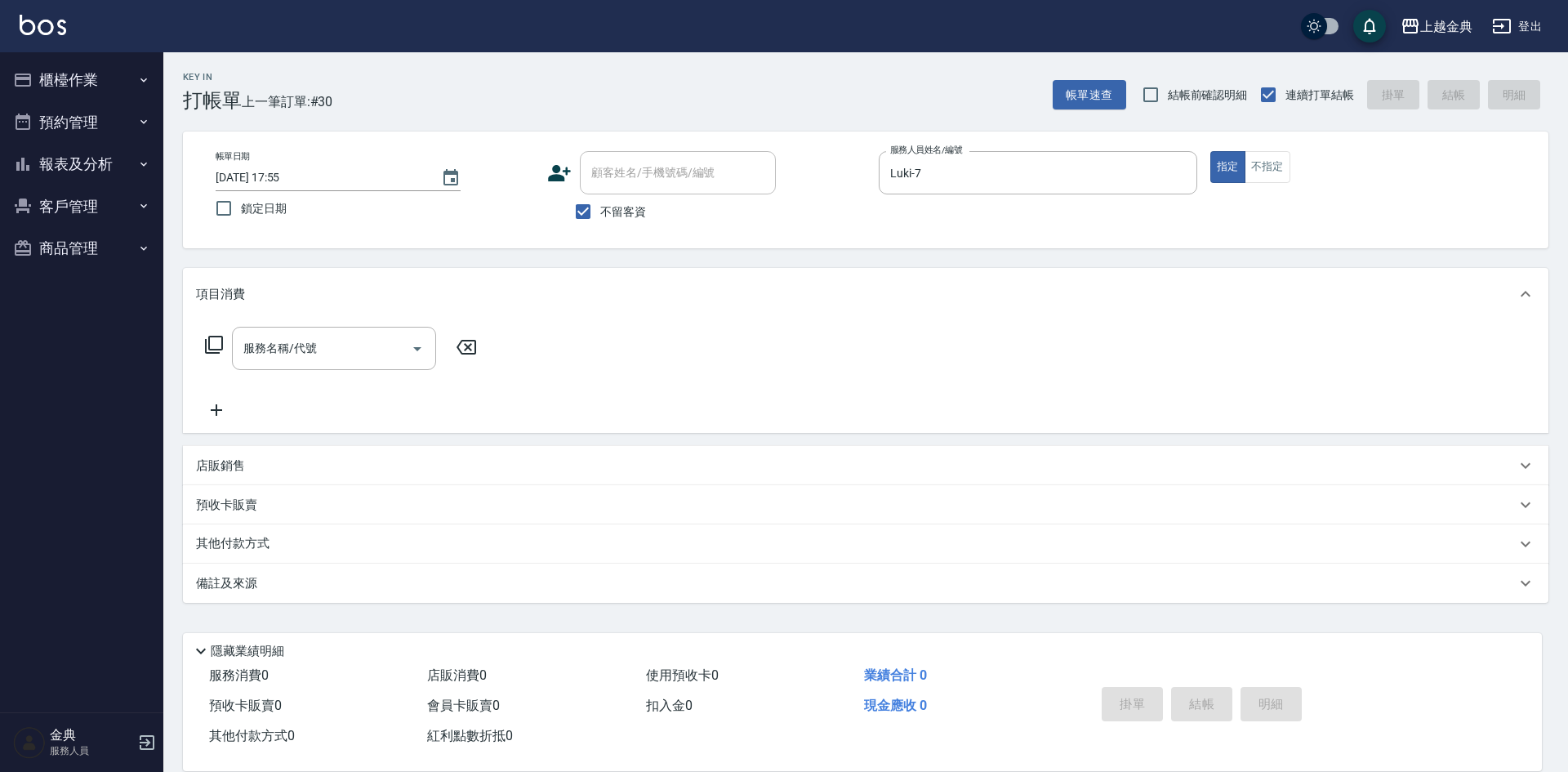
click at [214, 344] on icon at bounding box center [214, 344] width 19 height 19
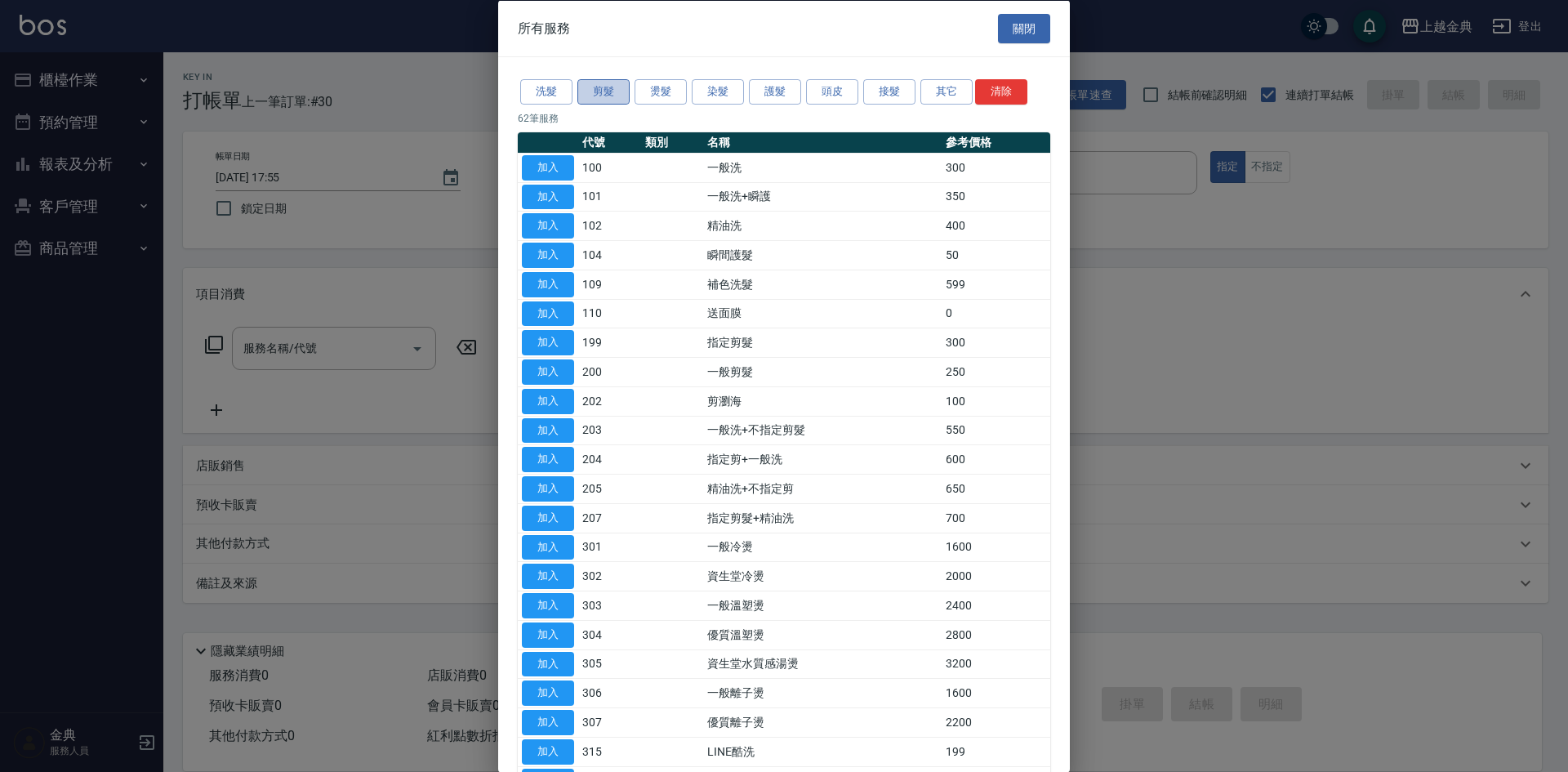
click at [599, 97] on button "剪髮" at bounding box center [604, 92] width 52 height 25
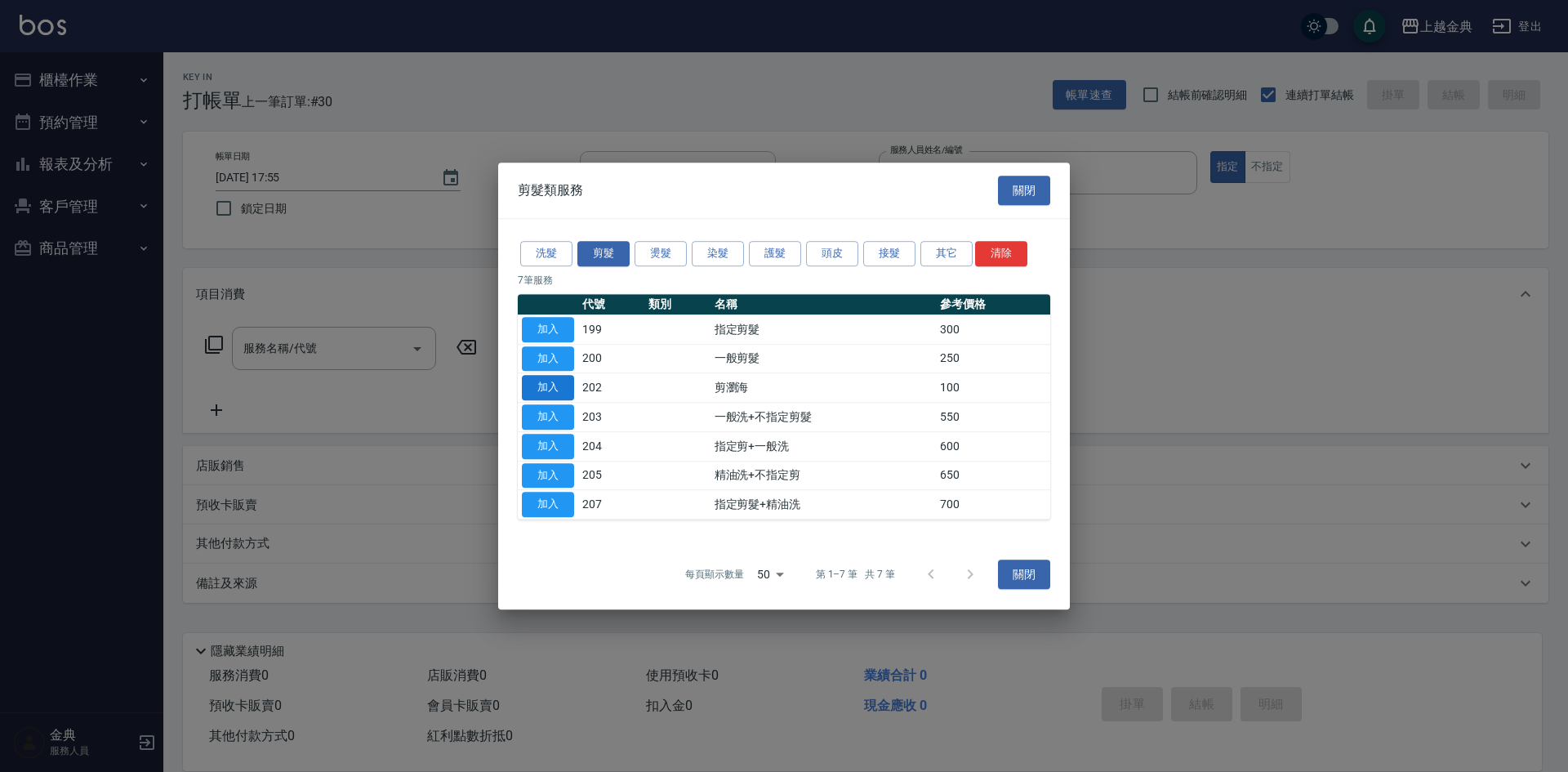
click at [548, 389] on button "加入" at bounding box center [548, 388] width 52 height 25
type input "剪瀏海(202)"
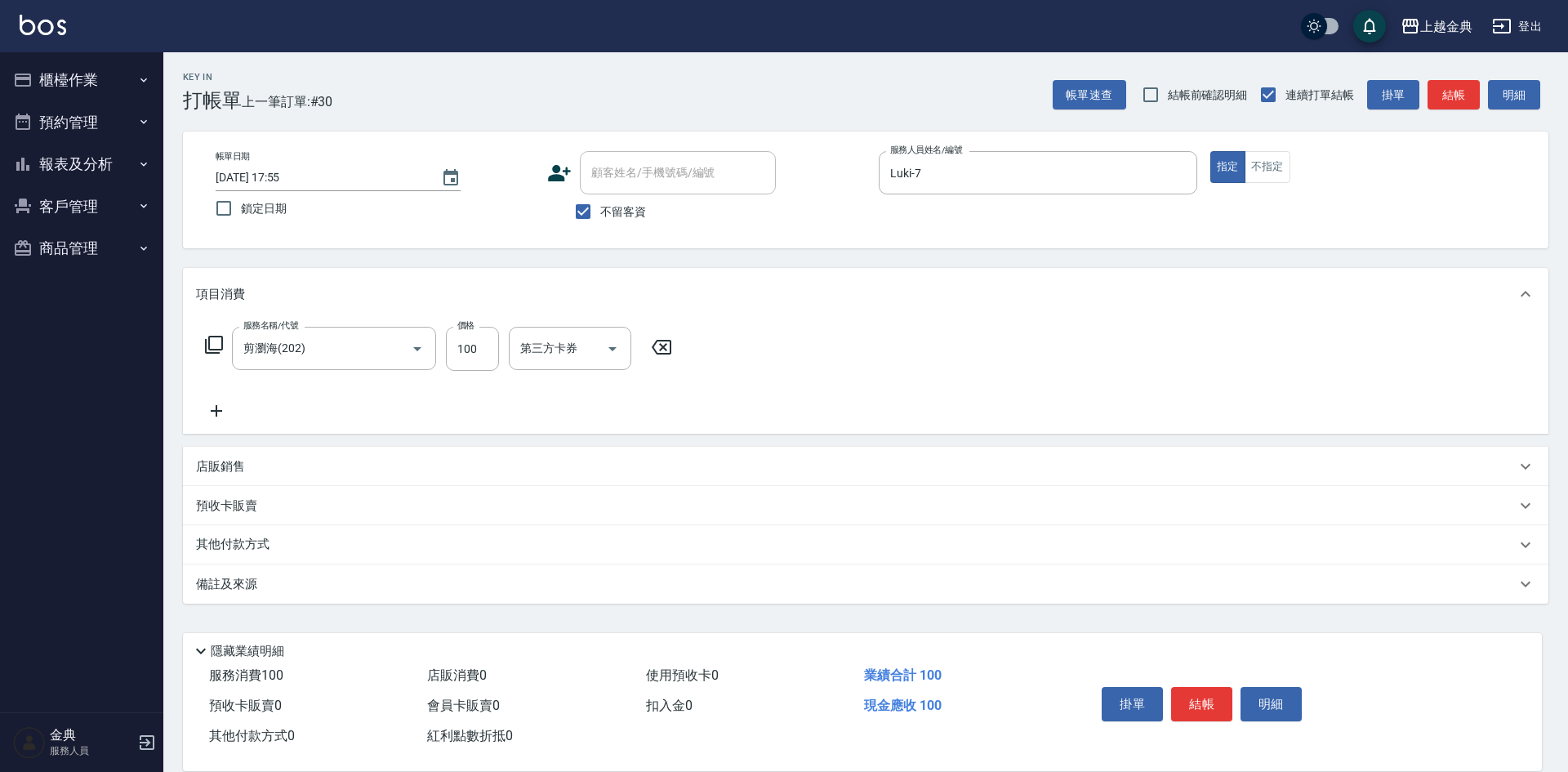
click at [215, 338] on icon at bounding box center [214, 344] width 19 height 19
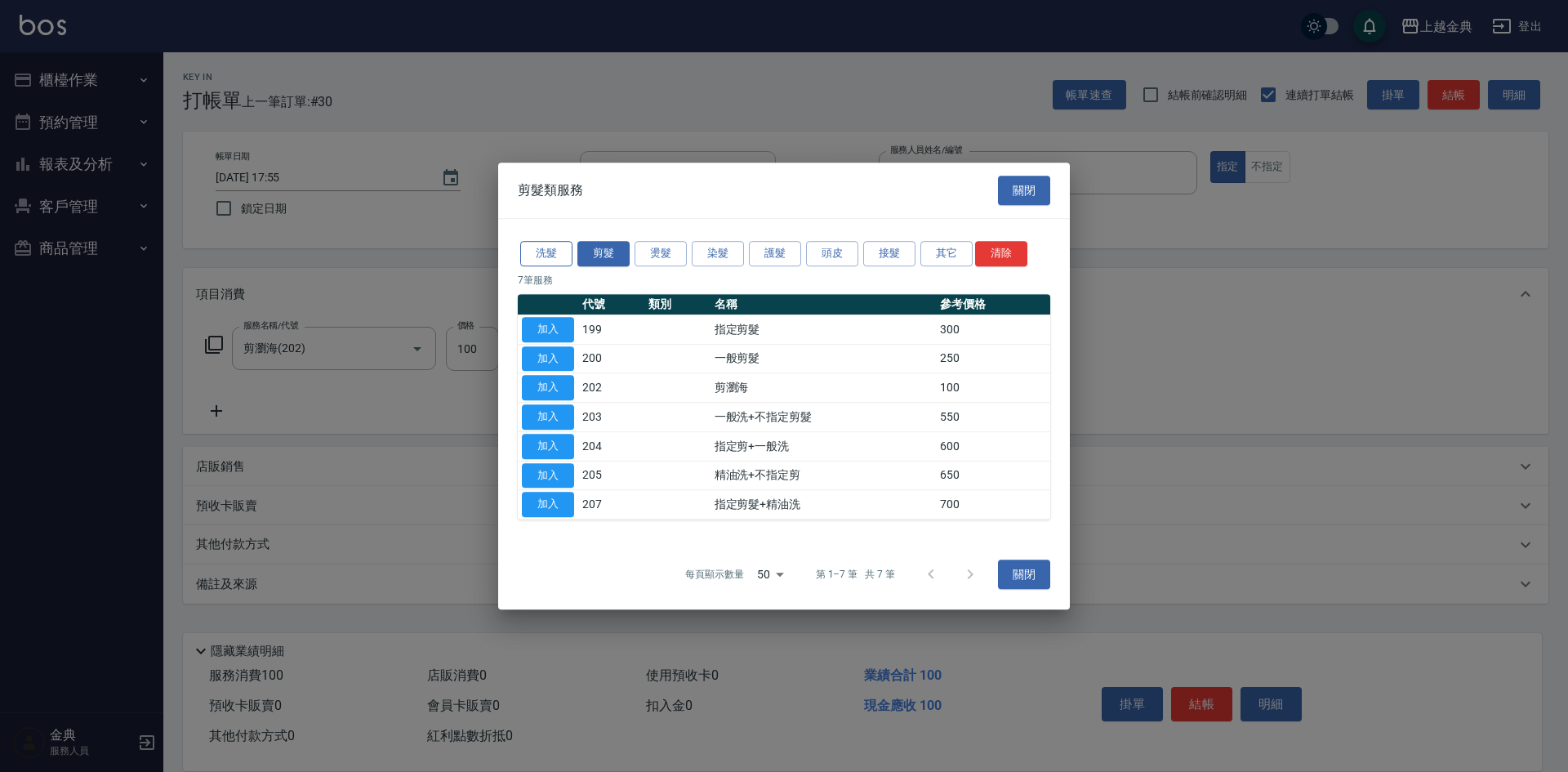
click at [528, 251] on button "洗髮" at bounding box center [546, 254] width 52 height 25
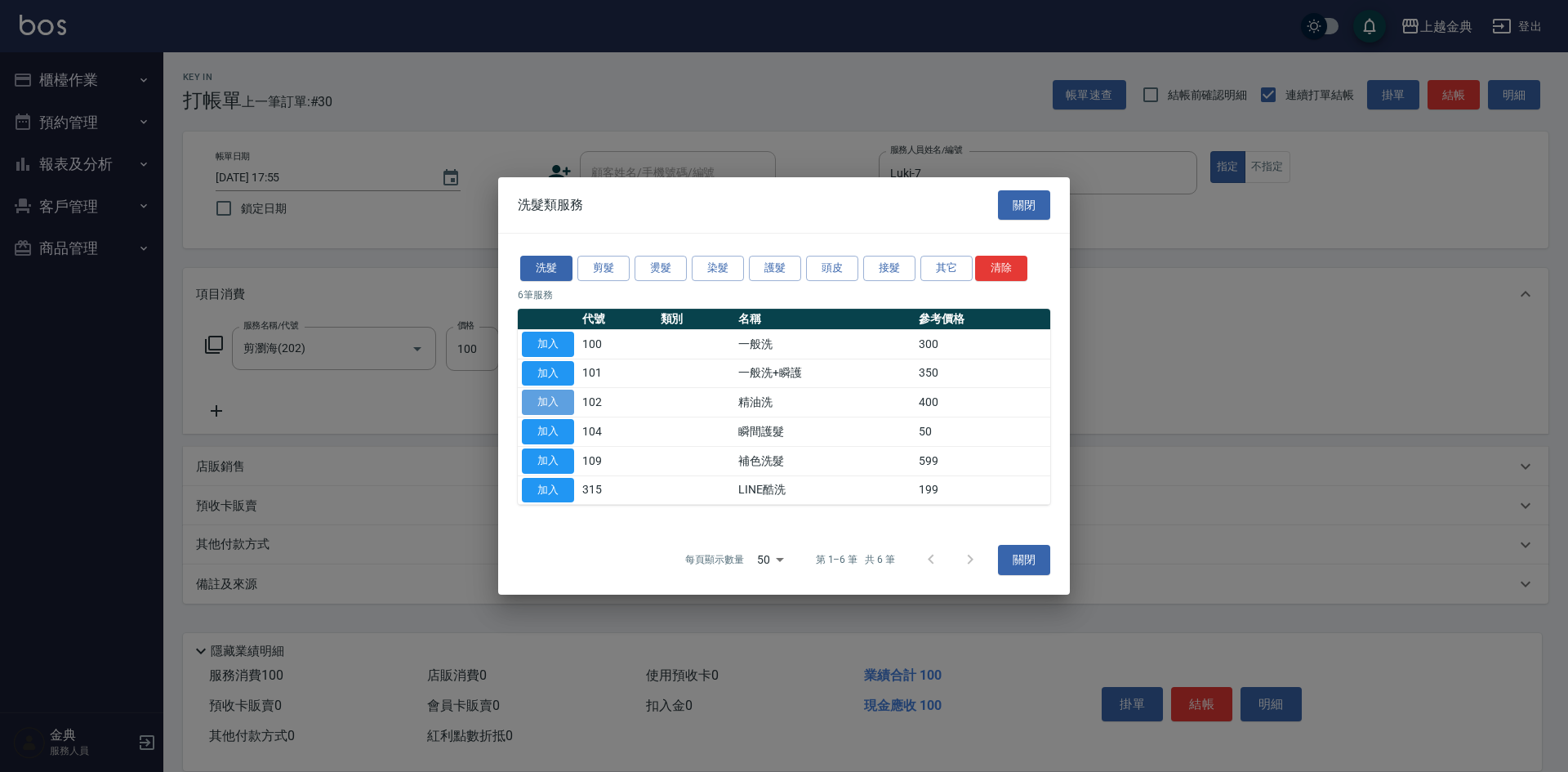
click at [557, 401] on button "加入" at bounding box center [548, 402] width 52 height 25
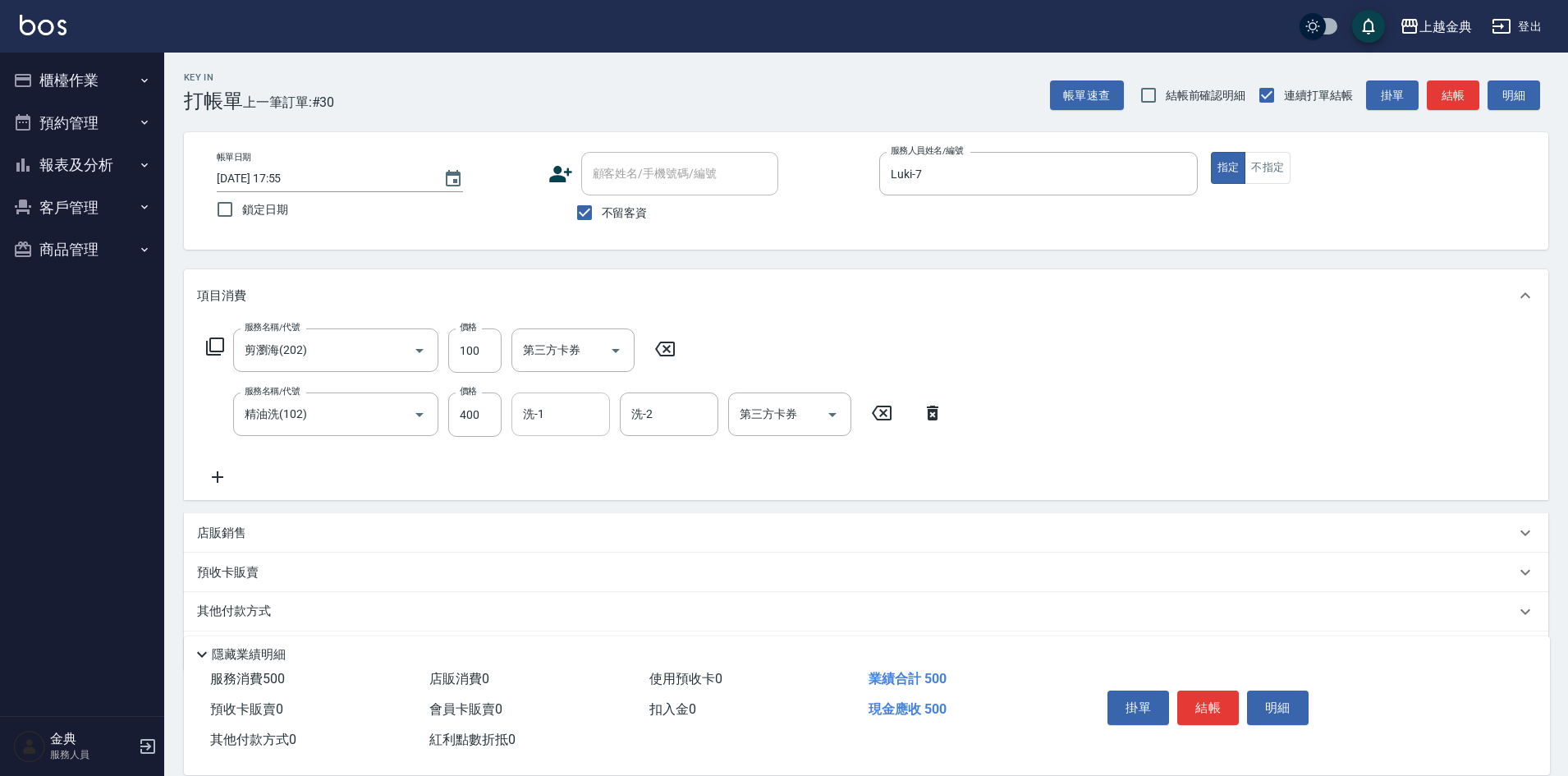
click at [549, 423] on input "洗-1" at bounding box center [560, 414] width 84 height 29
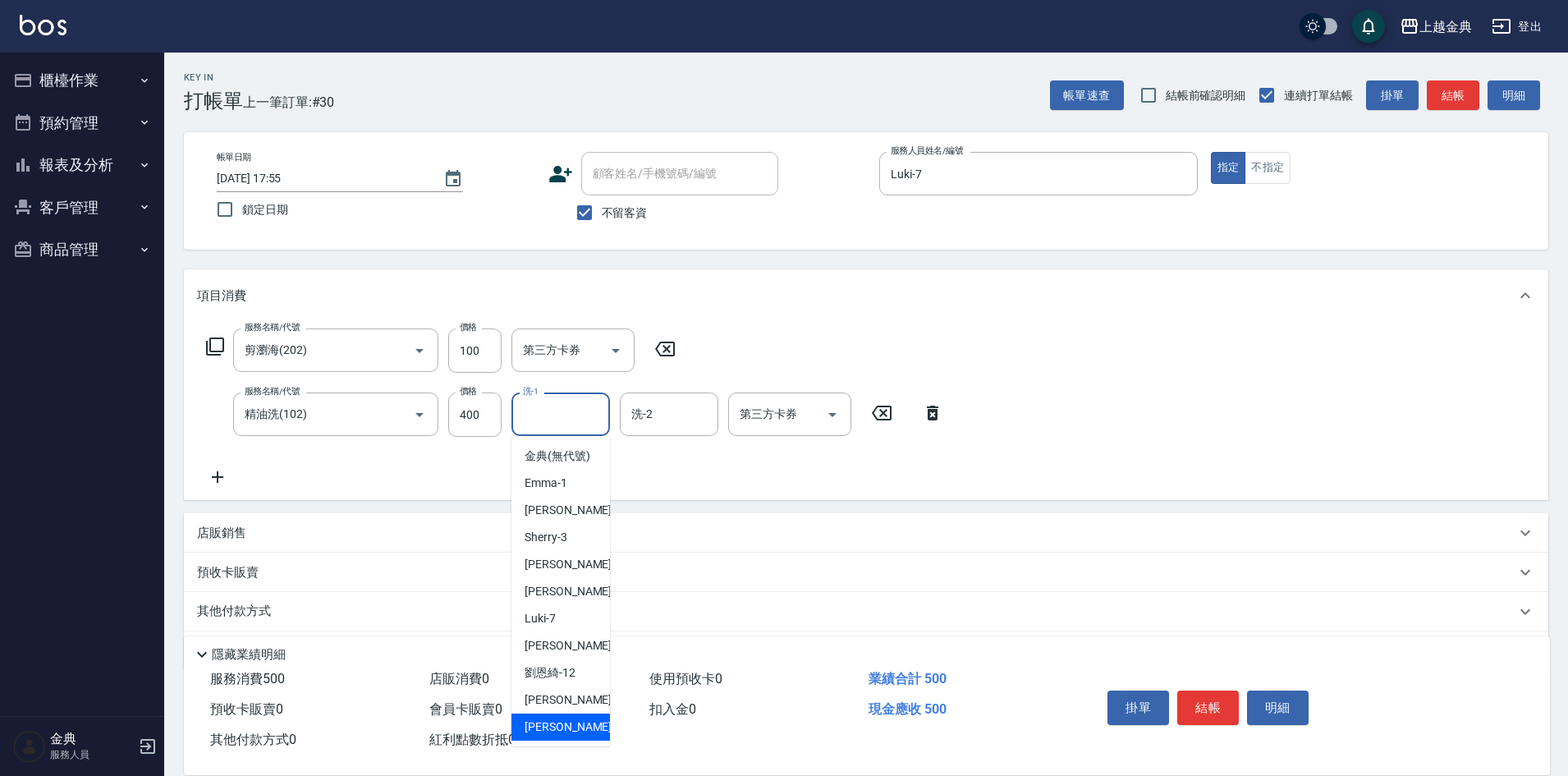
click at [569, 734] on div "lisa -22" at bounding box center [560, 727] width 99 height 27
type input "lisa-22"
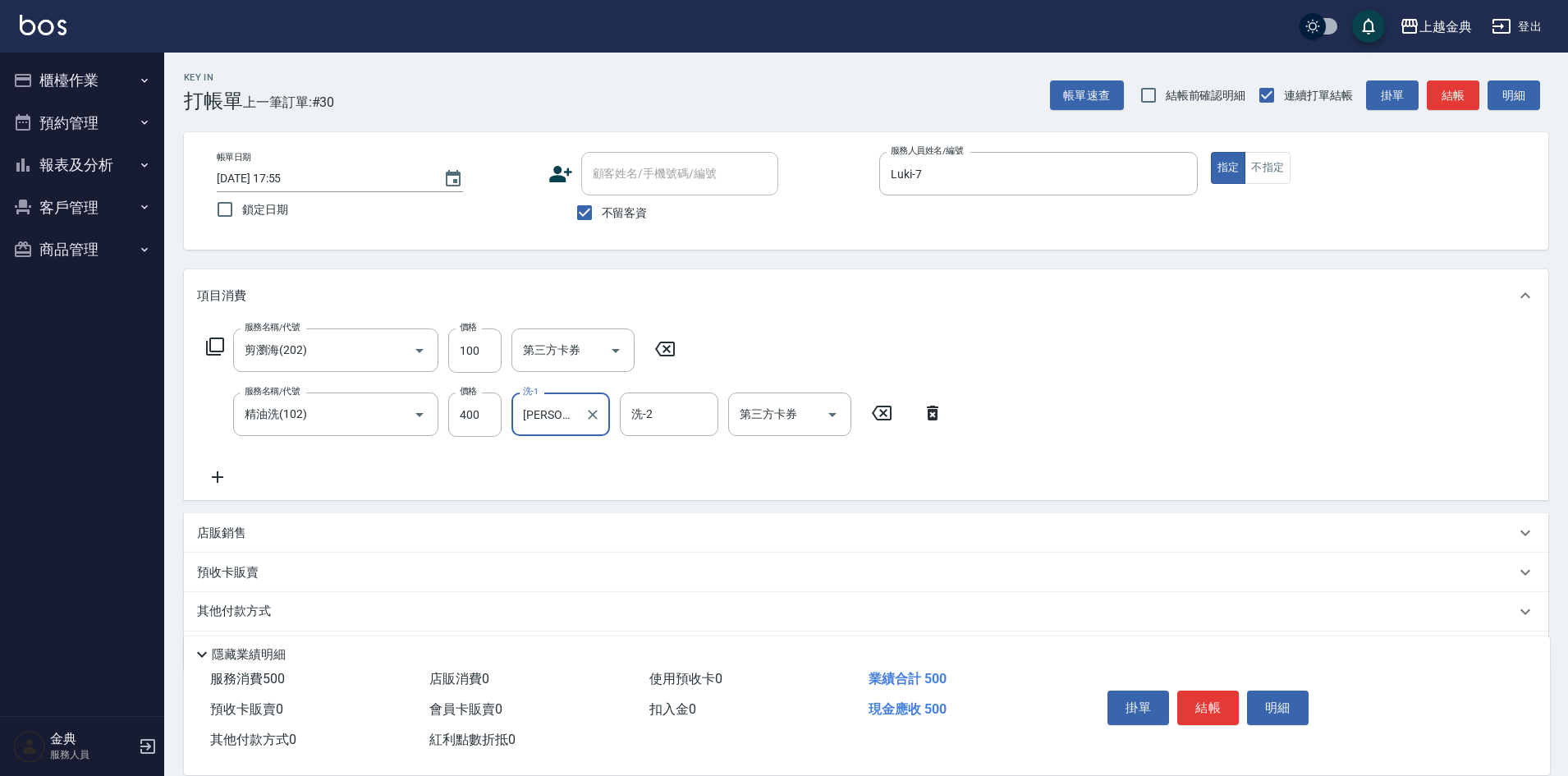
click at [1220, 697] on button "結帳" at bounding box center [1207, 708] width 62 height 35
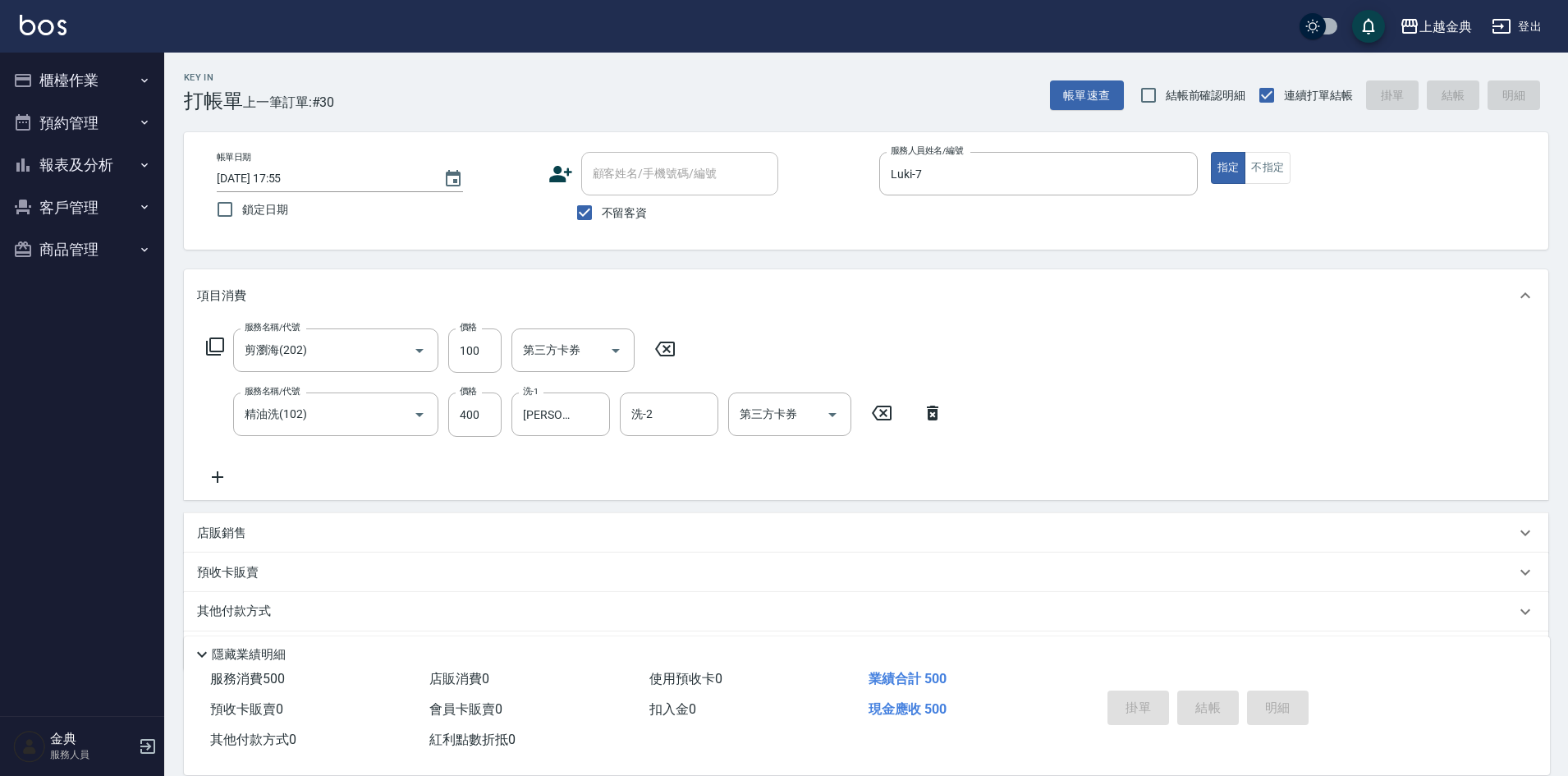
type input "2025/09/11 18:15"
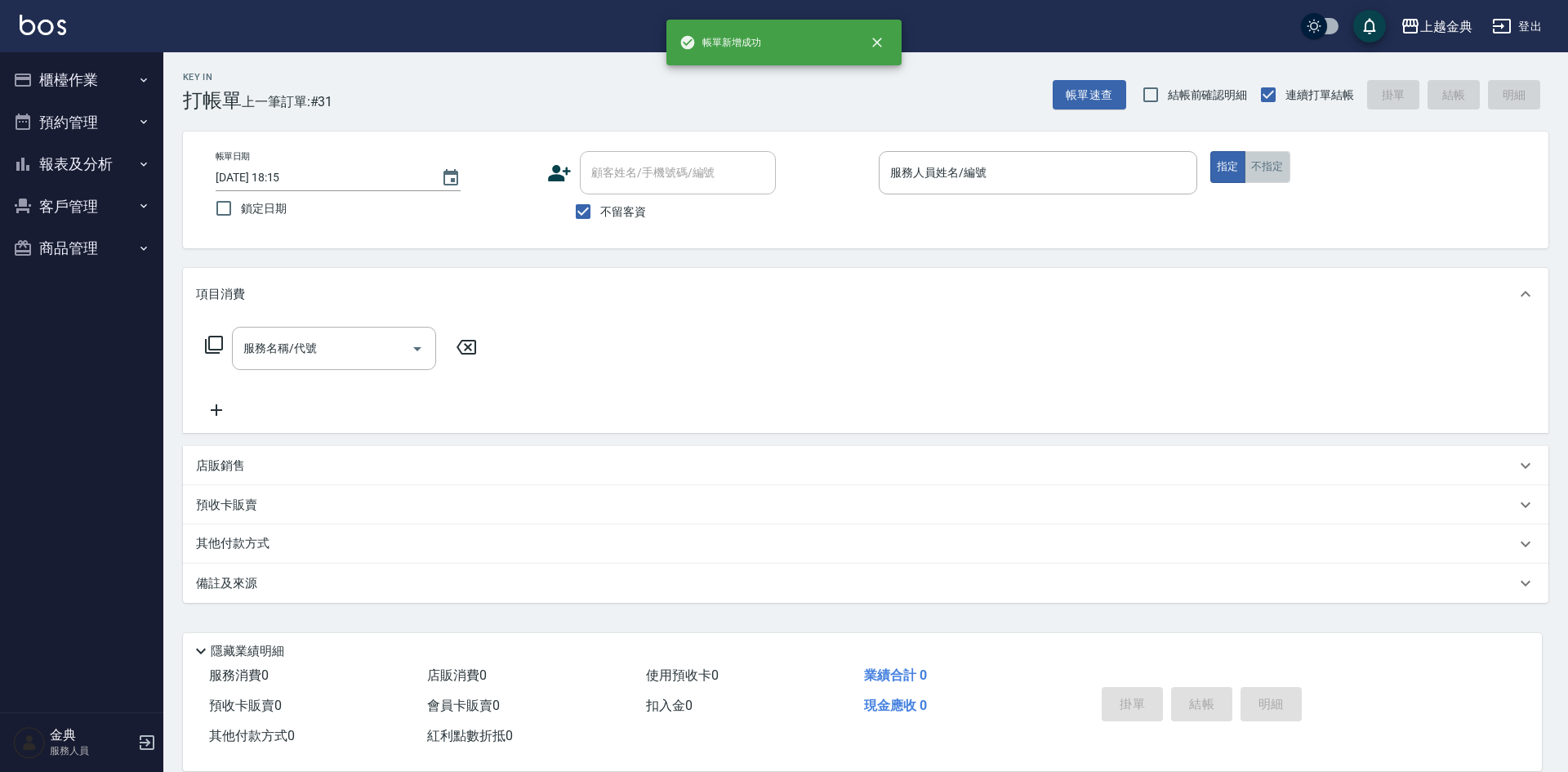
click at [1274, 167] on button "不指定" at bounding box center [1268, 167] width 45 height 32
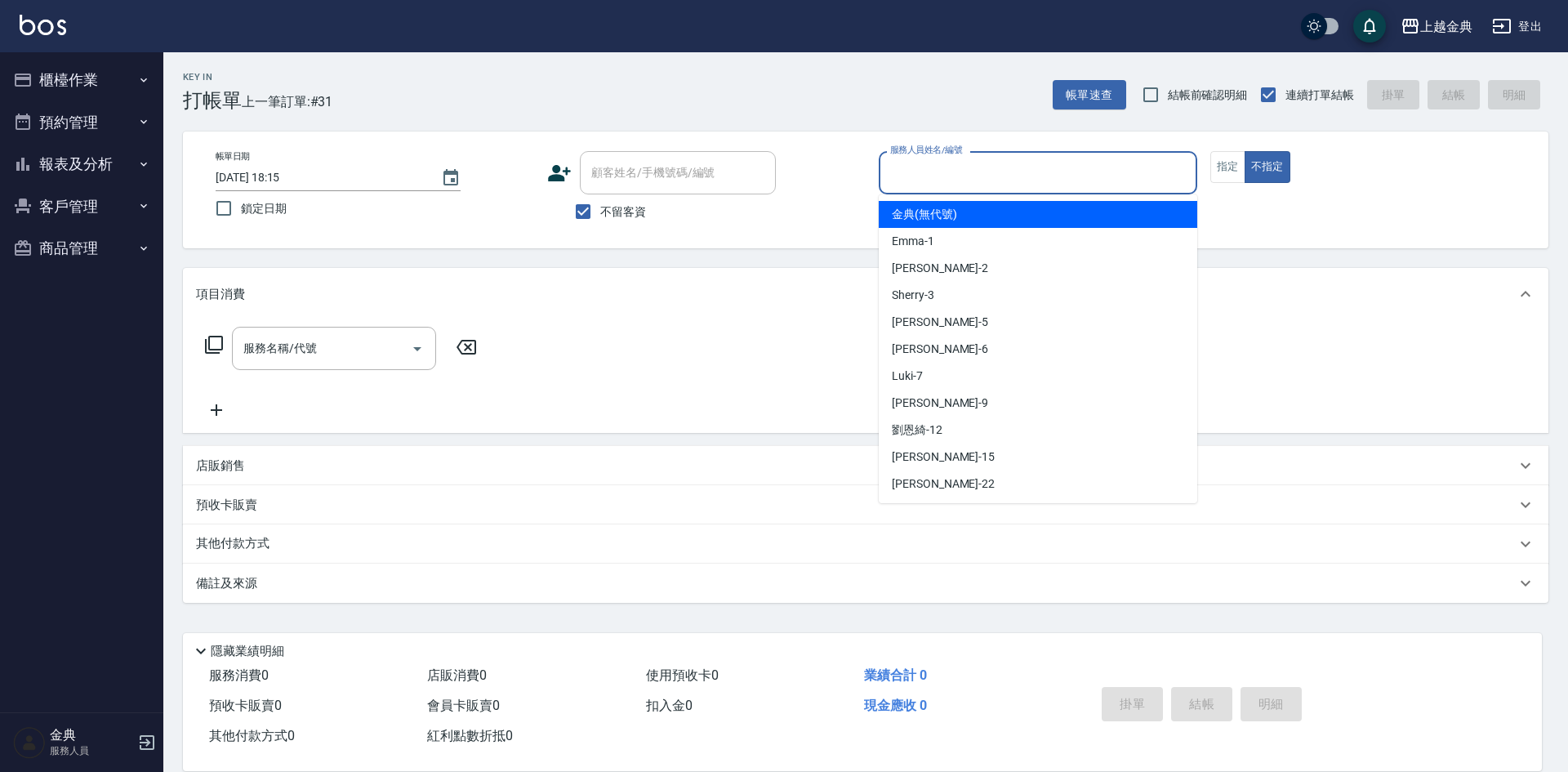
click at [1083, 163] on input "服務人員姓名/編號" at bounding box center [1037, 172] width 304 height 29
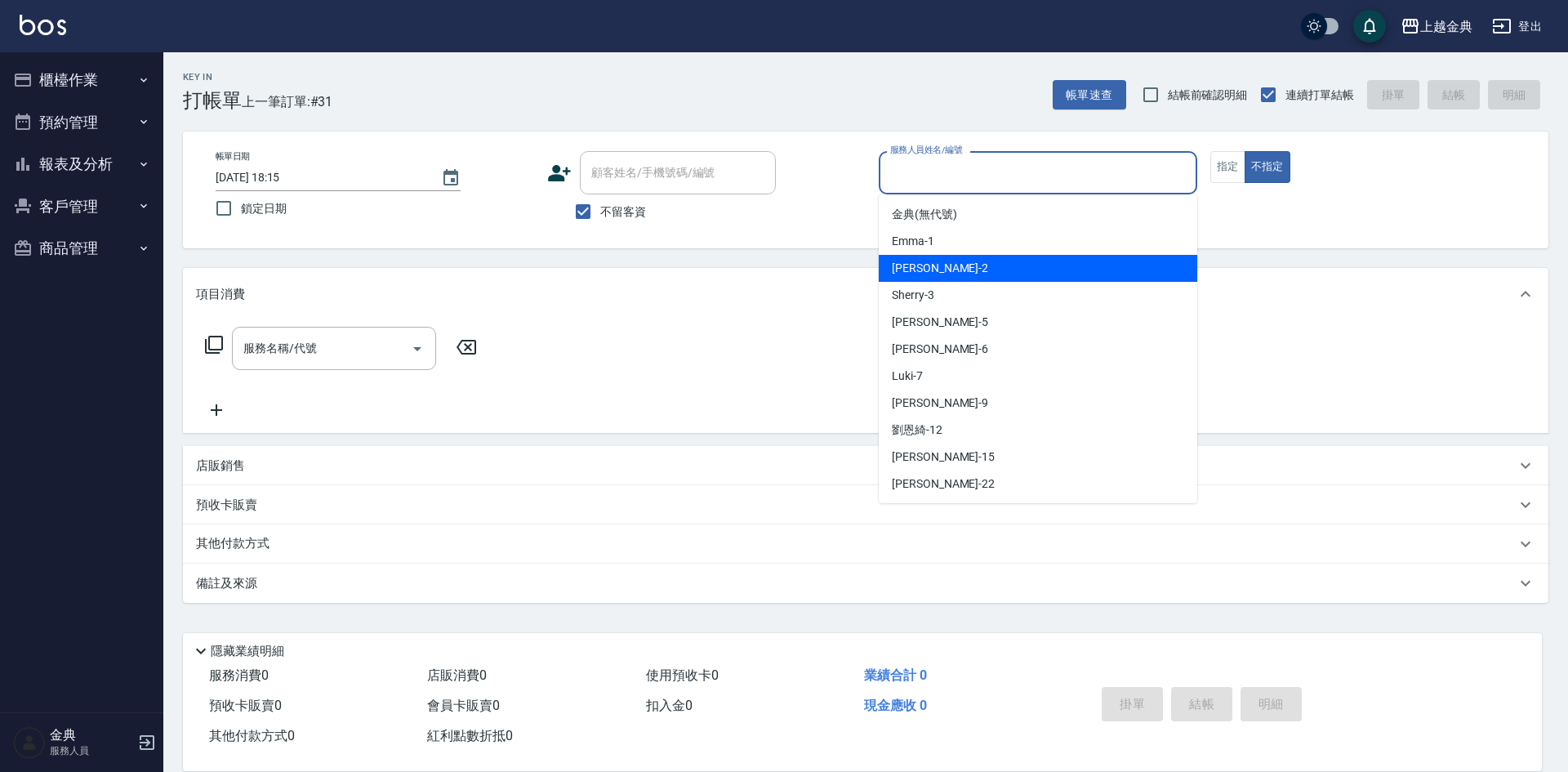
click at [993, 281] on div "Cindy -2" at bounding box center [1037, 268] width 319 height 27
type input "Cindy-2"
click at [976, 186] on input "Cindy-2" at bounding box center [1026, 172] width 279 height 29
click at [214, 347] on icon at bounding box center [214, 344] width 19 height 19
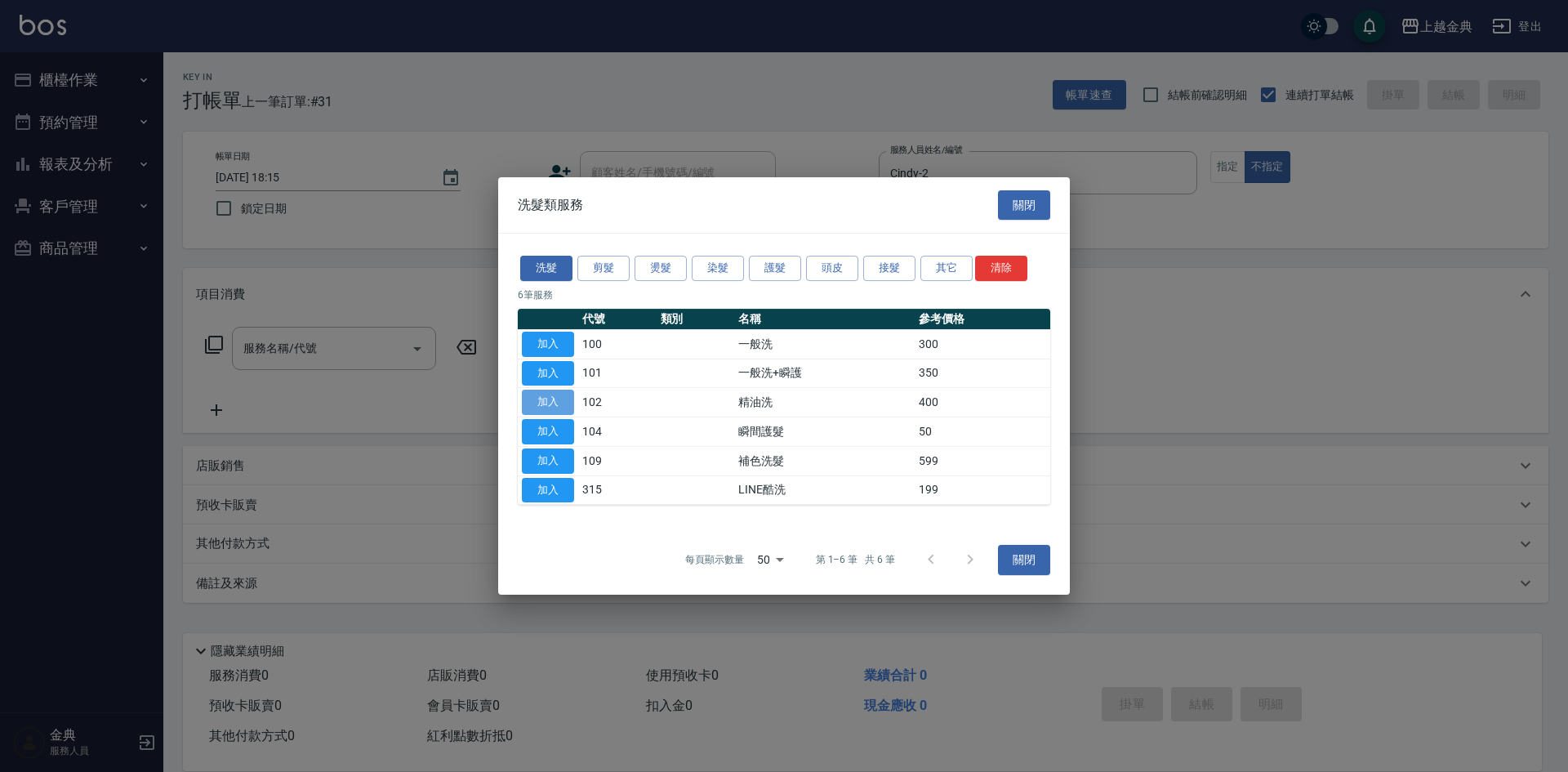
click at [556, 399] on button "加入" at bounding box center [548, 402] width 52 height 25
type input "精油洗(102)"
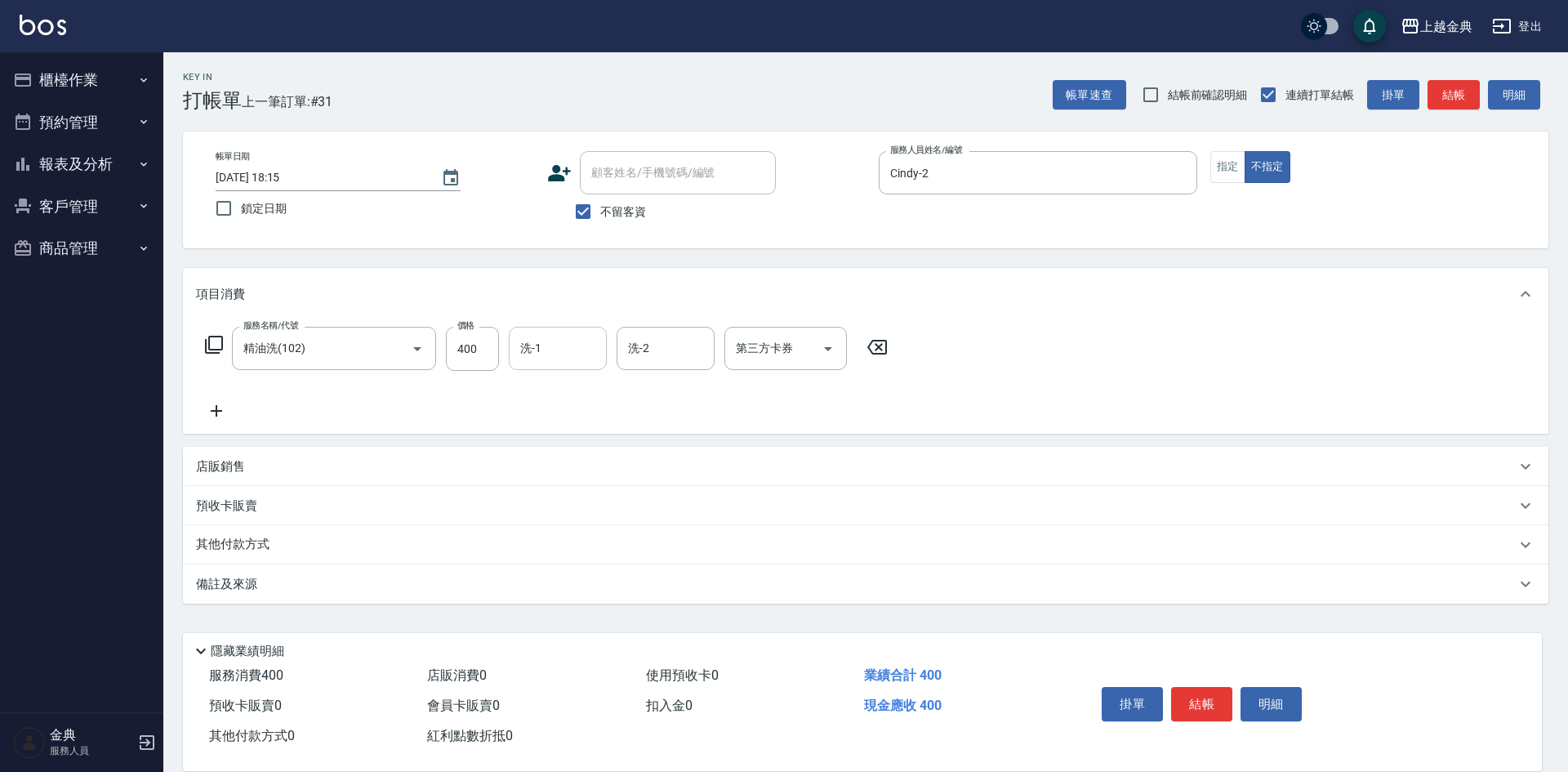
click at [541, 354] on input "洗-1" at bounding box center [557, 348] width 83 height 29
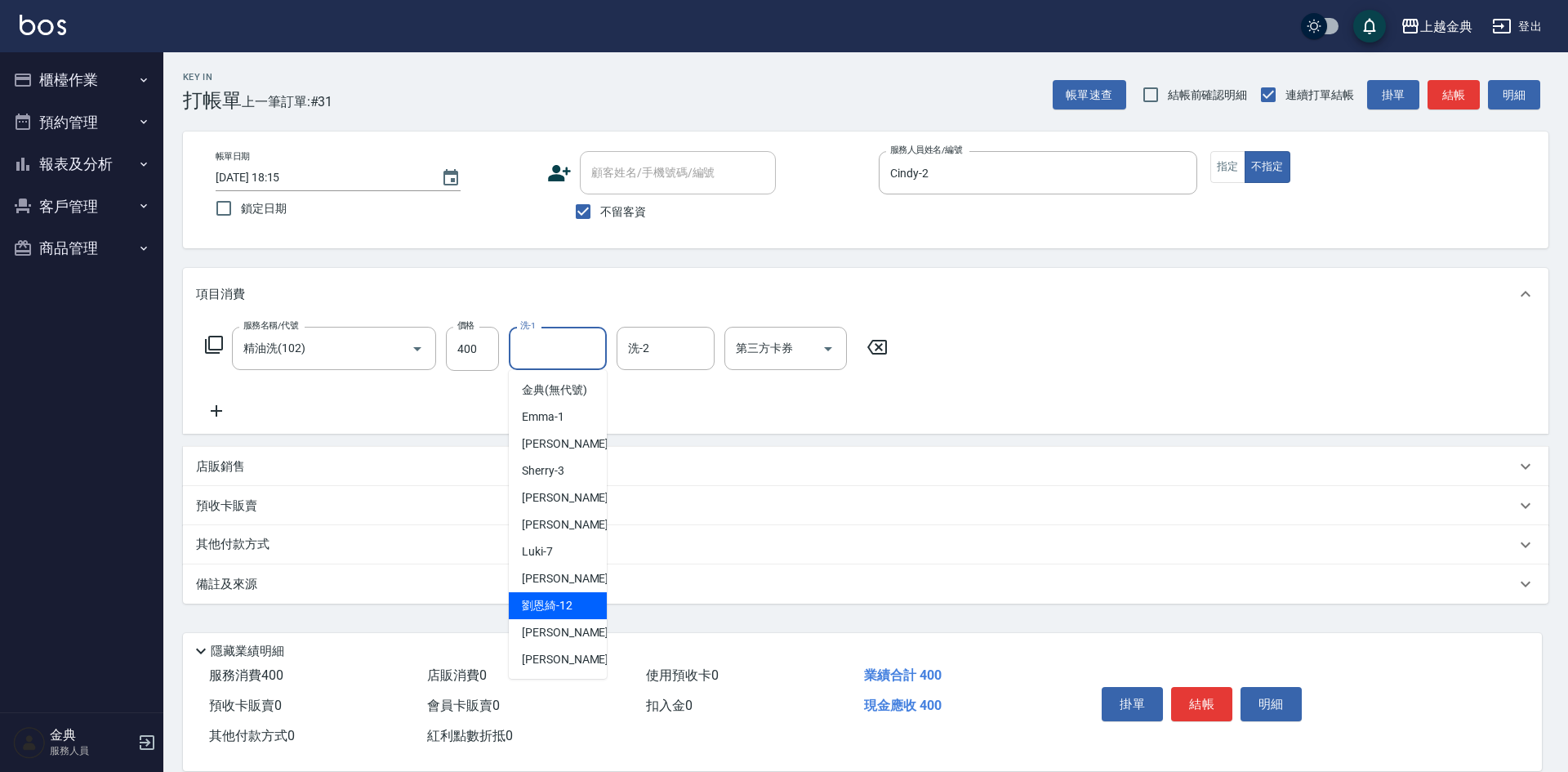
click at [560, 615] on span "劉恩綺 -12" at bounding box center [547, 605] width 50 height 17
type input "劉恩綺-12"
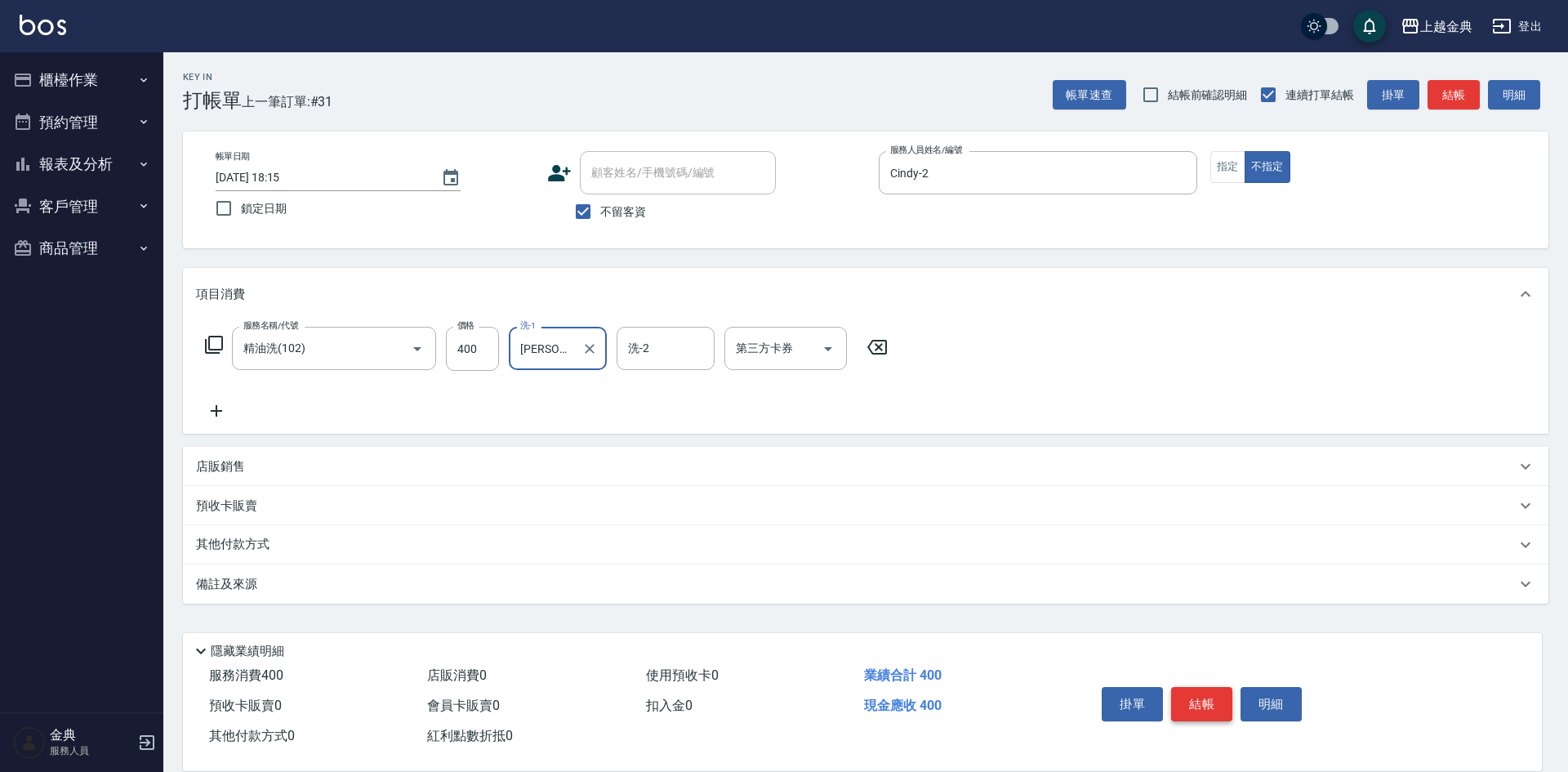
click at [1211, 698] on button "結帳" at bounding box center [1201, 704] width 61 height 34
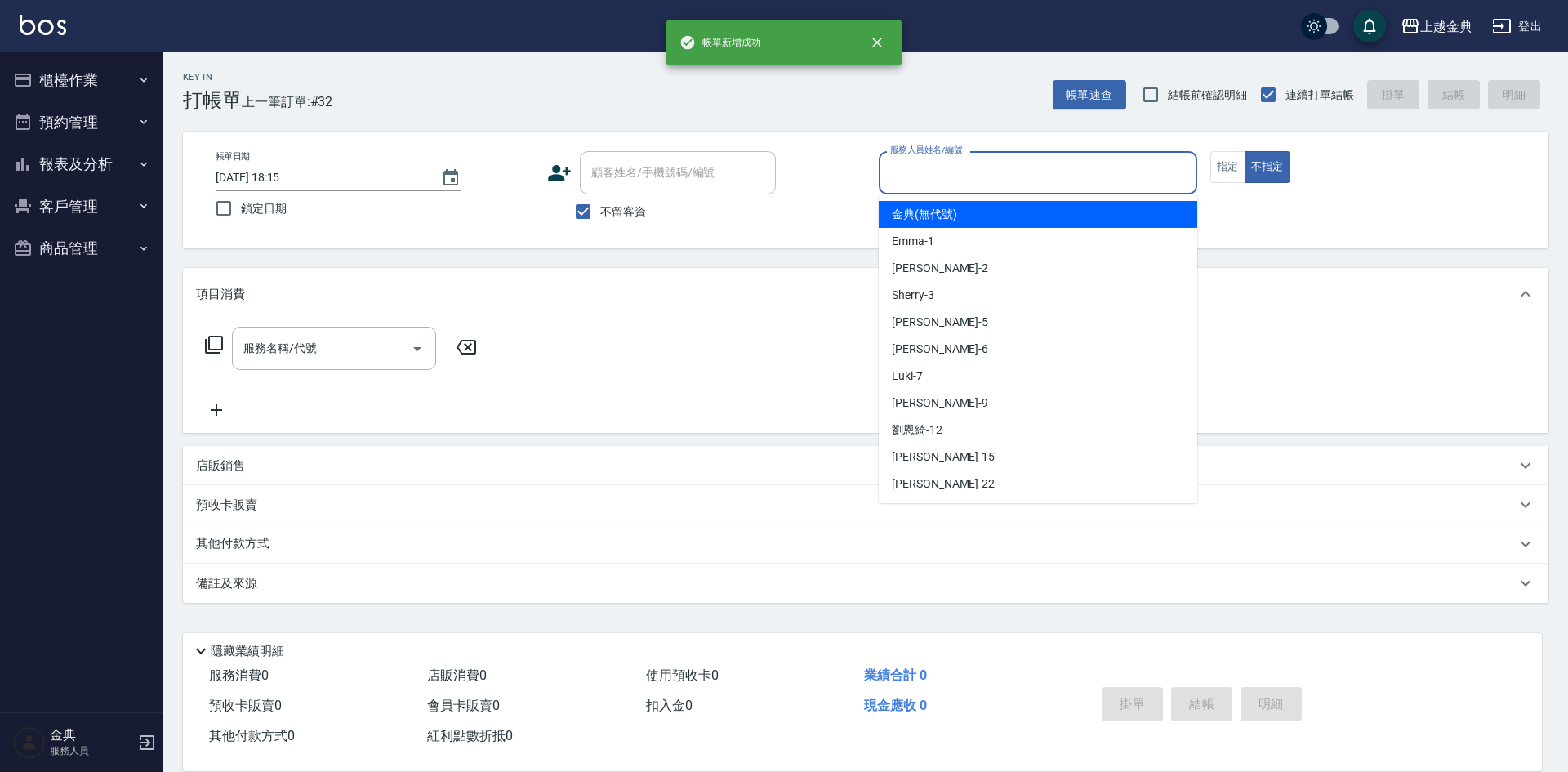
click at [961, 183] on input "服務人員姓名/編號" at bounding box center [1037, 172] width 304 height 29
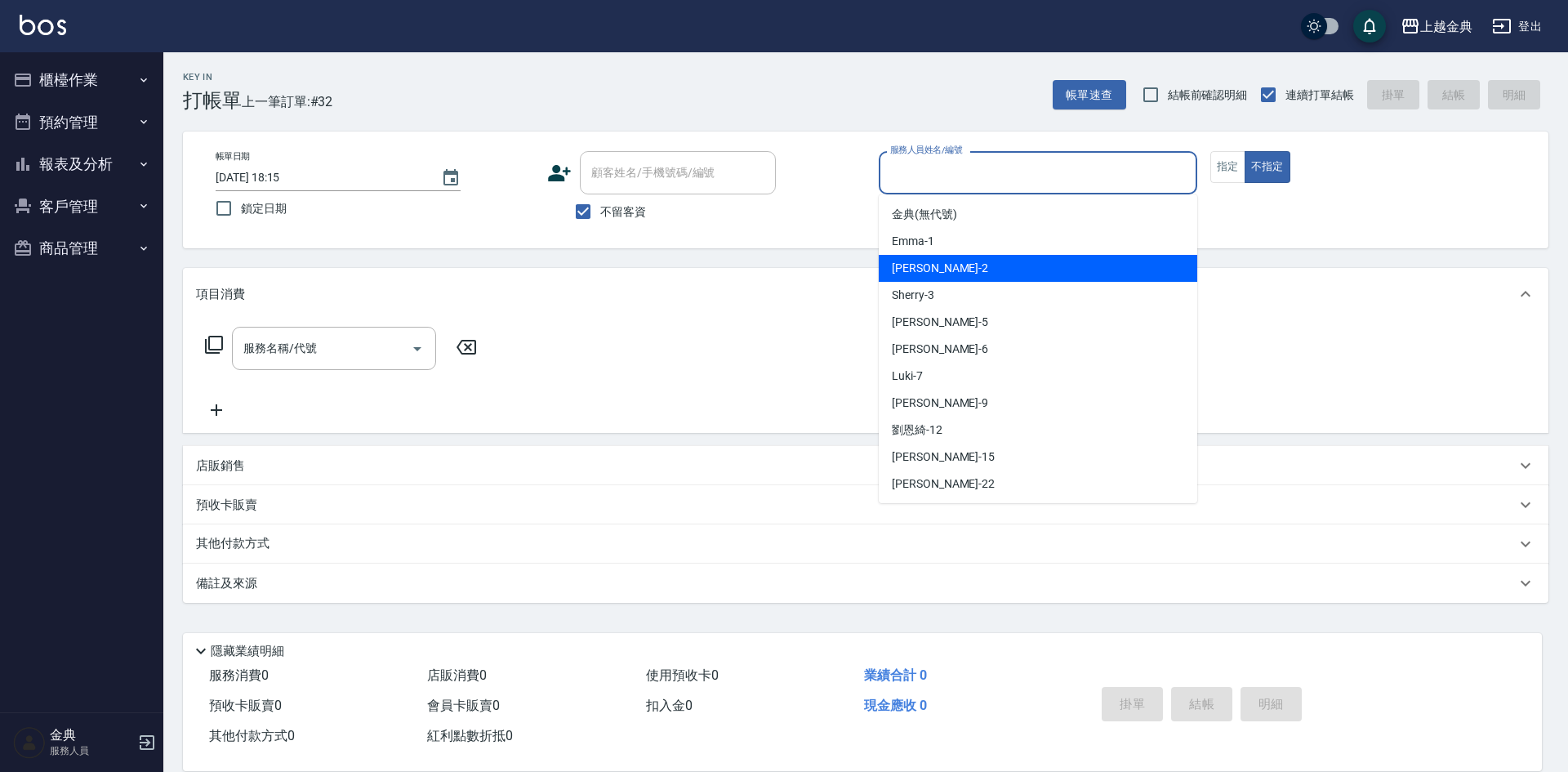
drag, startPoint x: 974, startPoint y: 274, endPoint x: 393, endPoint y: 350, distance: 585.9
click at [974, 274] on div "Cindy -2" at bounding box center [1037, 268] width 319 height 27
type input "Cindy-2"
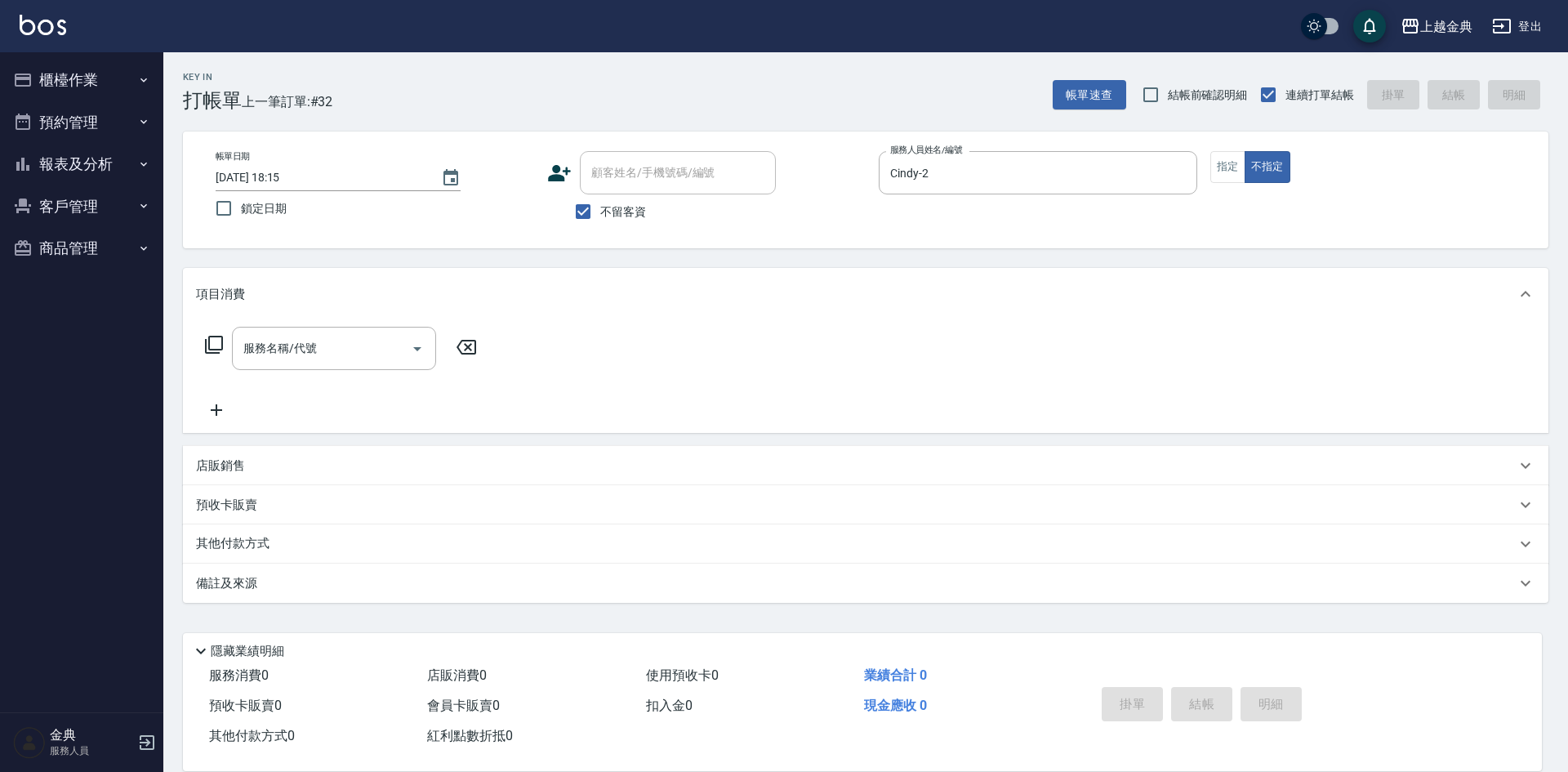
drag, startPoint x: 193, startPoint y: 354, endPoint x: 208, endPoint y: 351, distance: 15.3
click at [192, 354] on div "服務名稱/代號 服務名稱/代號" at bounding box center [866, 377] width 1365 height 113
click at [214, 346] on icon at bounding box center [214, 344] width 19 height 19
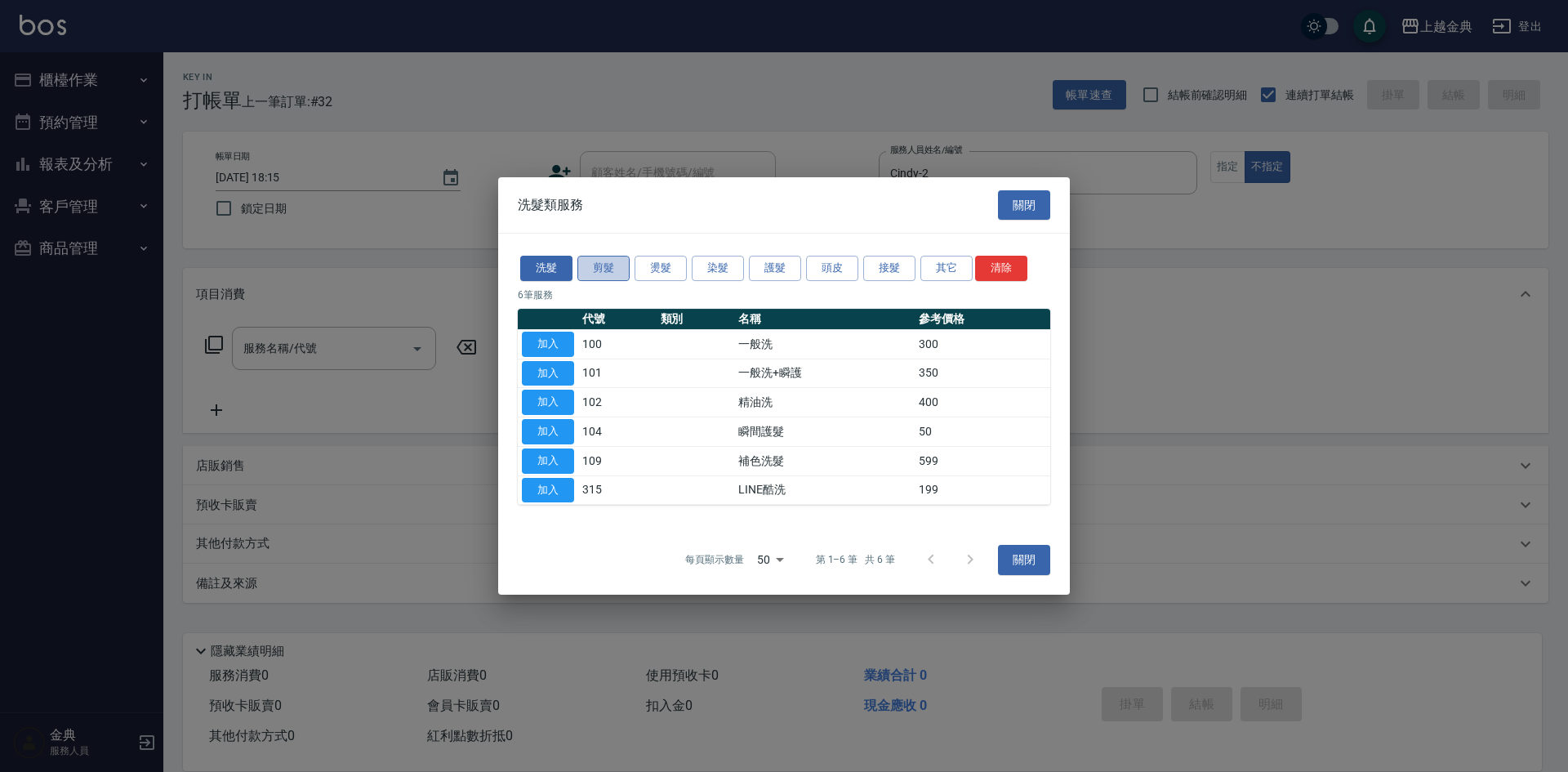
click at [604, 269] on button "剪髮" at bounding box center [604, 268] width 52 height 25
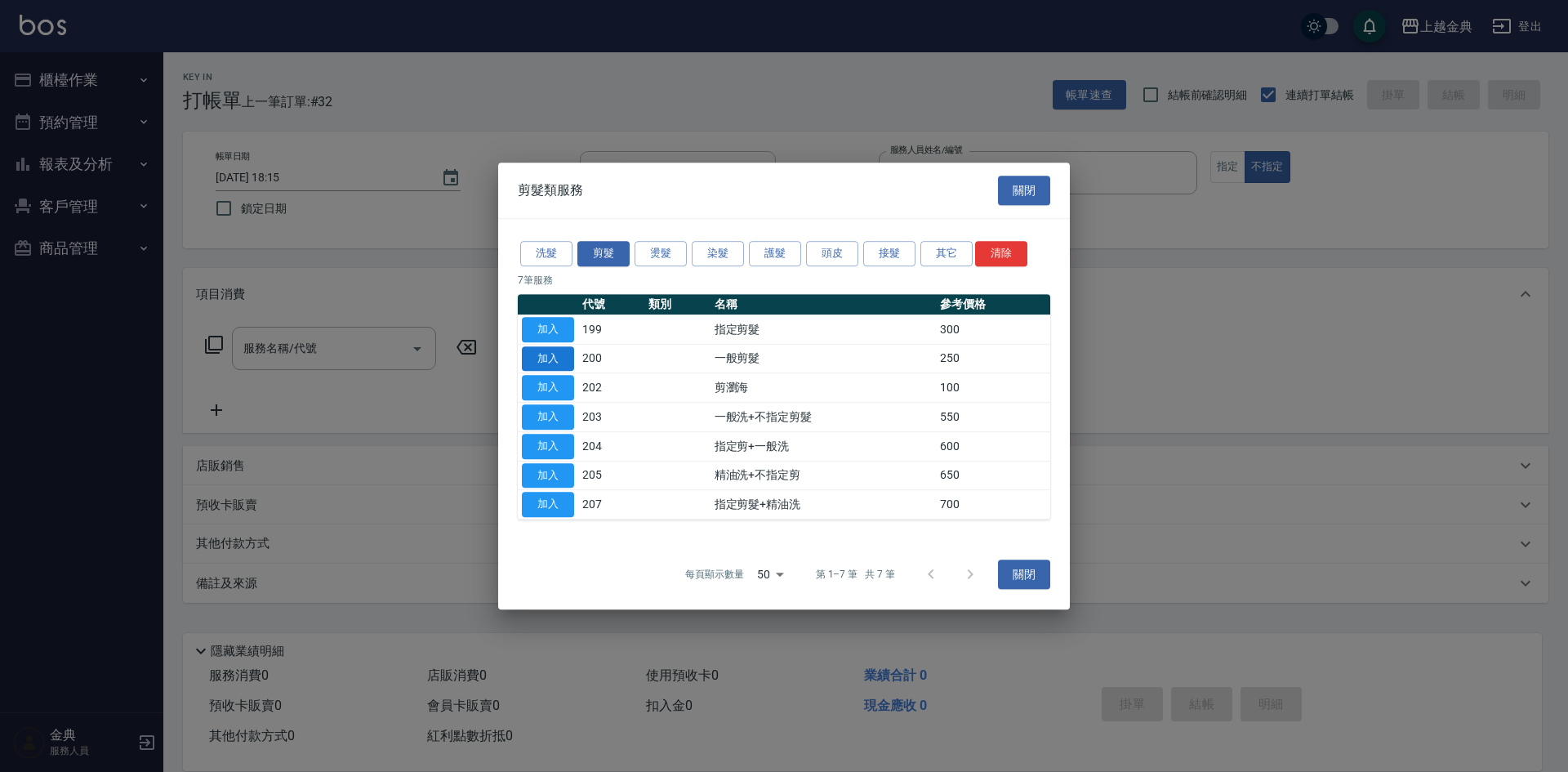
click at [555, 352] on button "加入" at bounding box center [548, 359] width 52 height 25
type input "一般剪髮(200)"
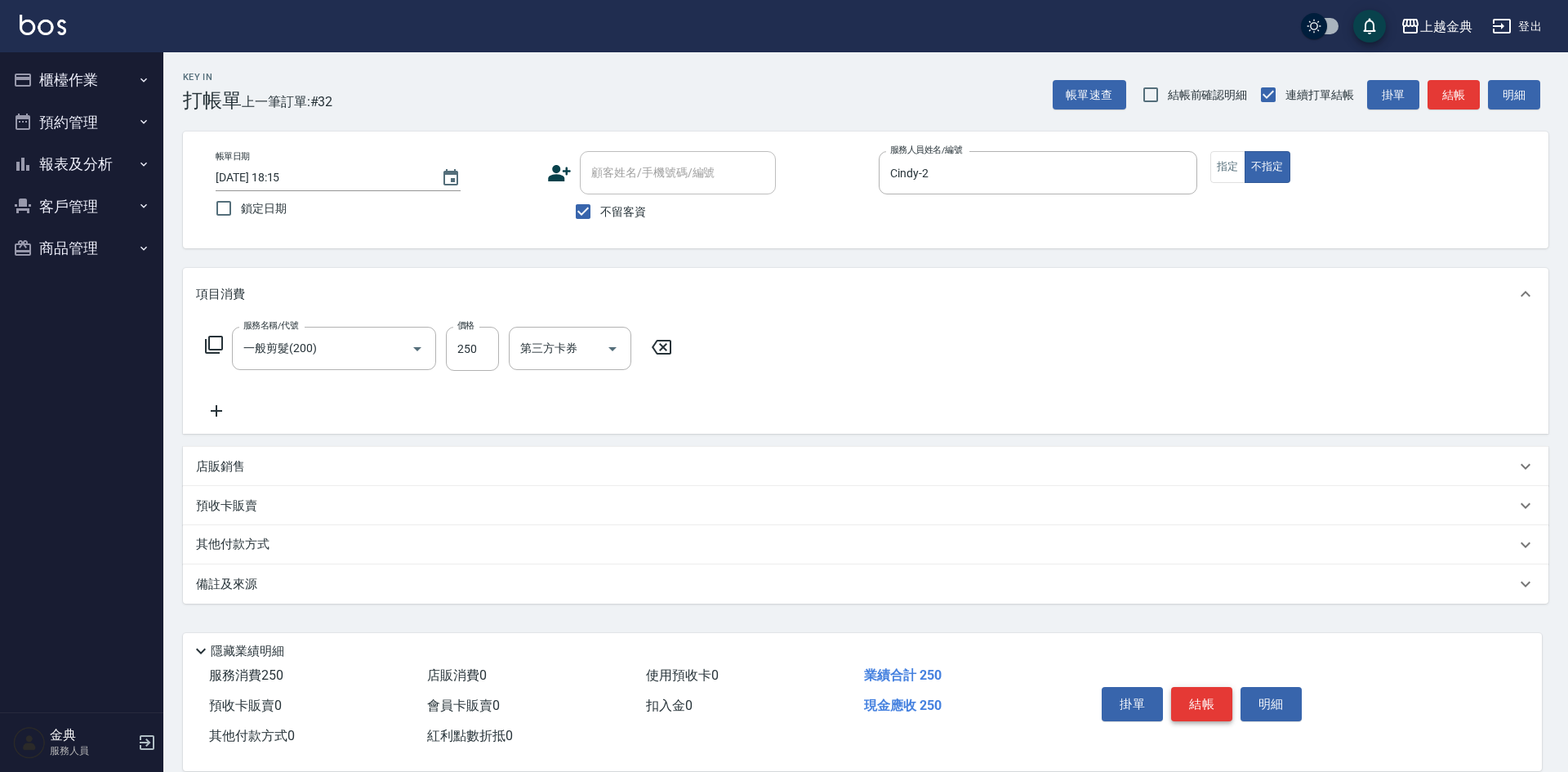
click at [1196, 701] on button "結帳" at bounding box center [1201, 704] width 61 height 34
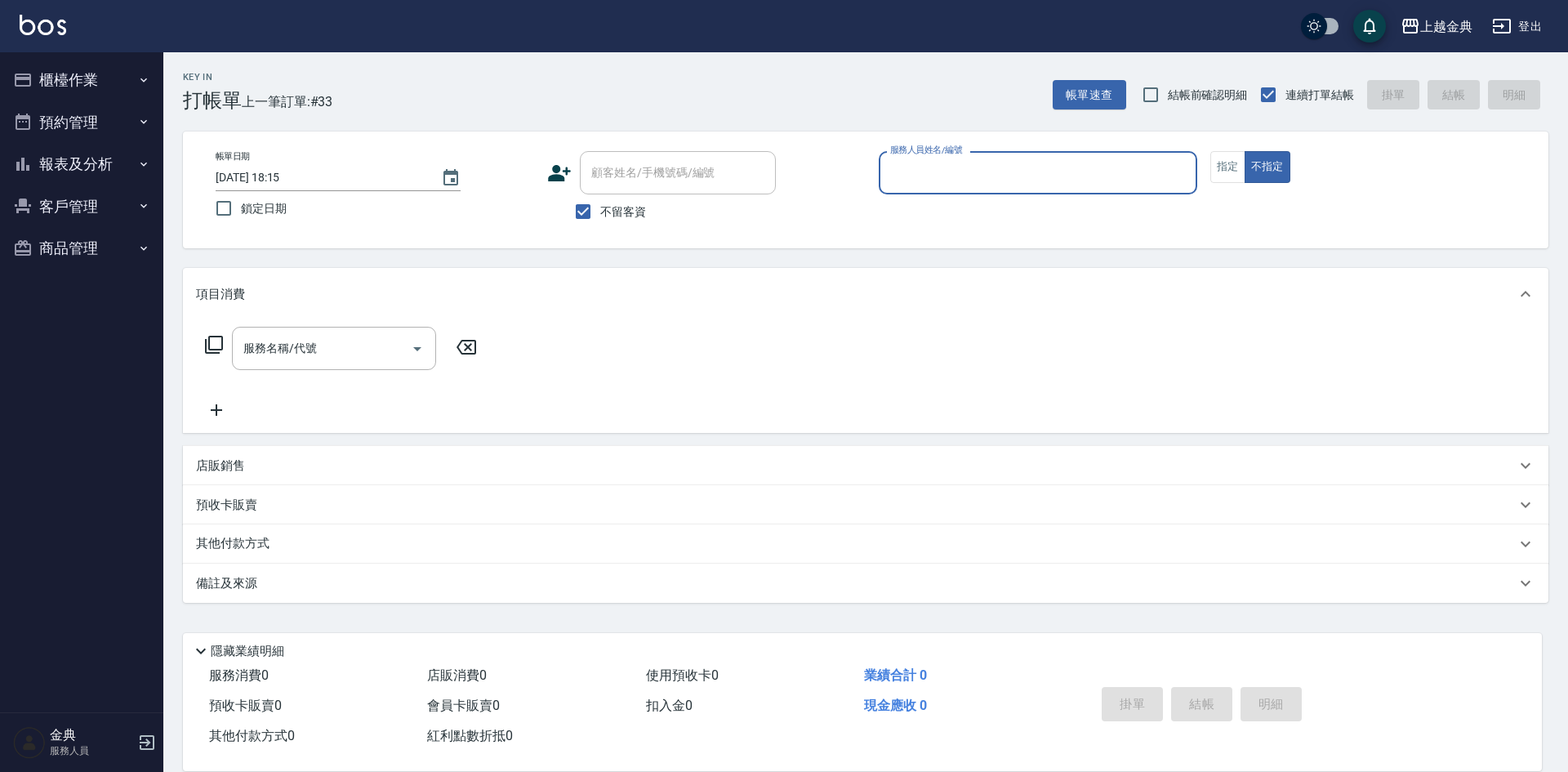
click at [82, 155] on button "報表及分析" at bounding box center [82, 164] width 150 height 43
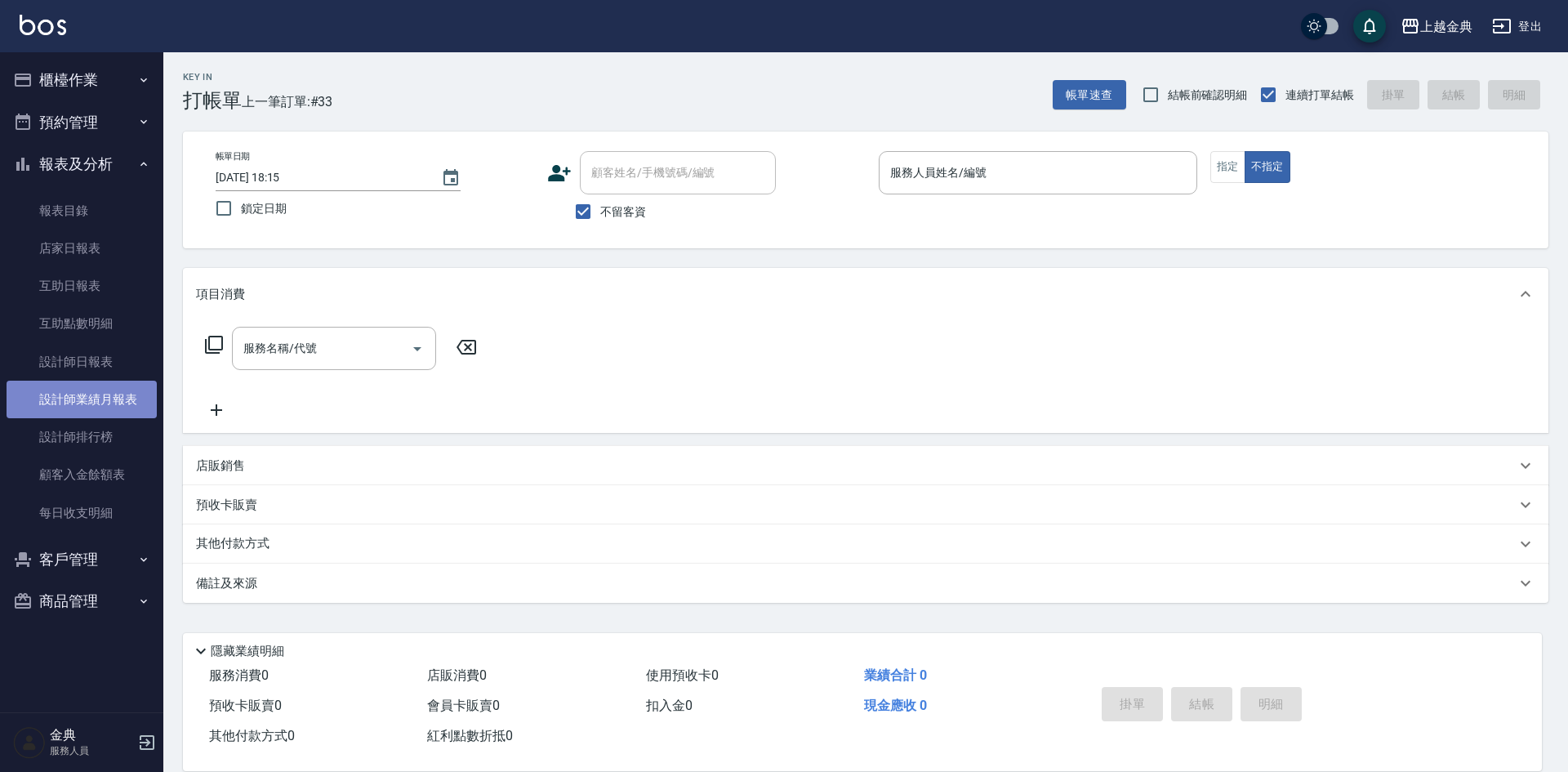
click at [82, 415] on link "設計師業績月報表" at bounding box center [82, 399] width 150 height 38
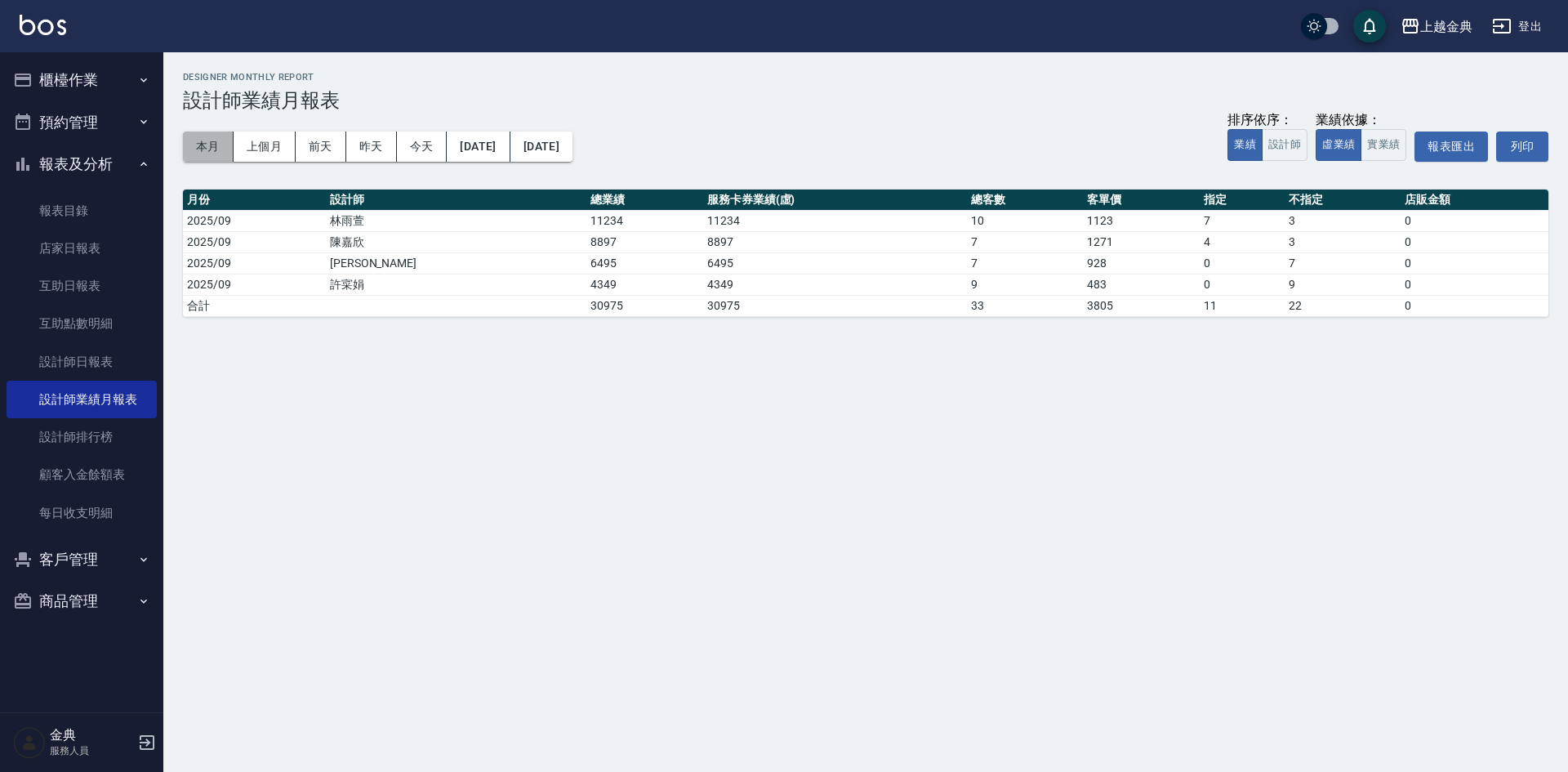
click at [191, 150] on button "本月" at bounding box center [209, 146] width 50 height 30
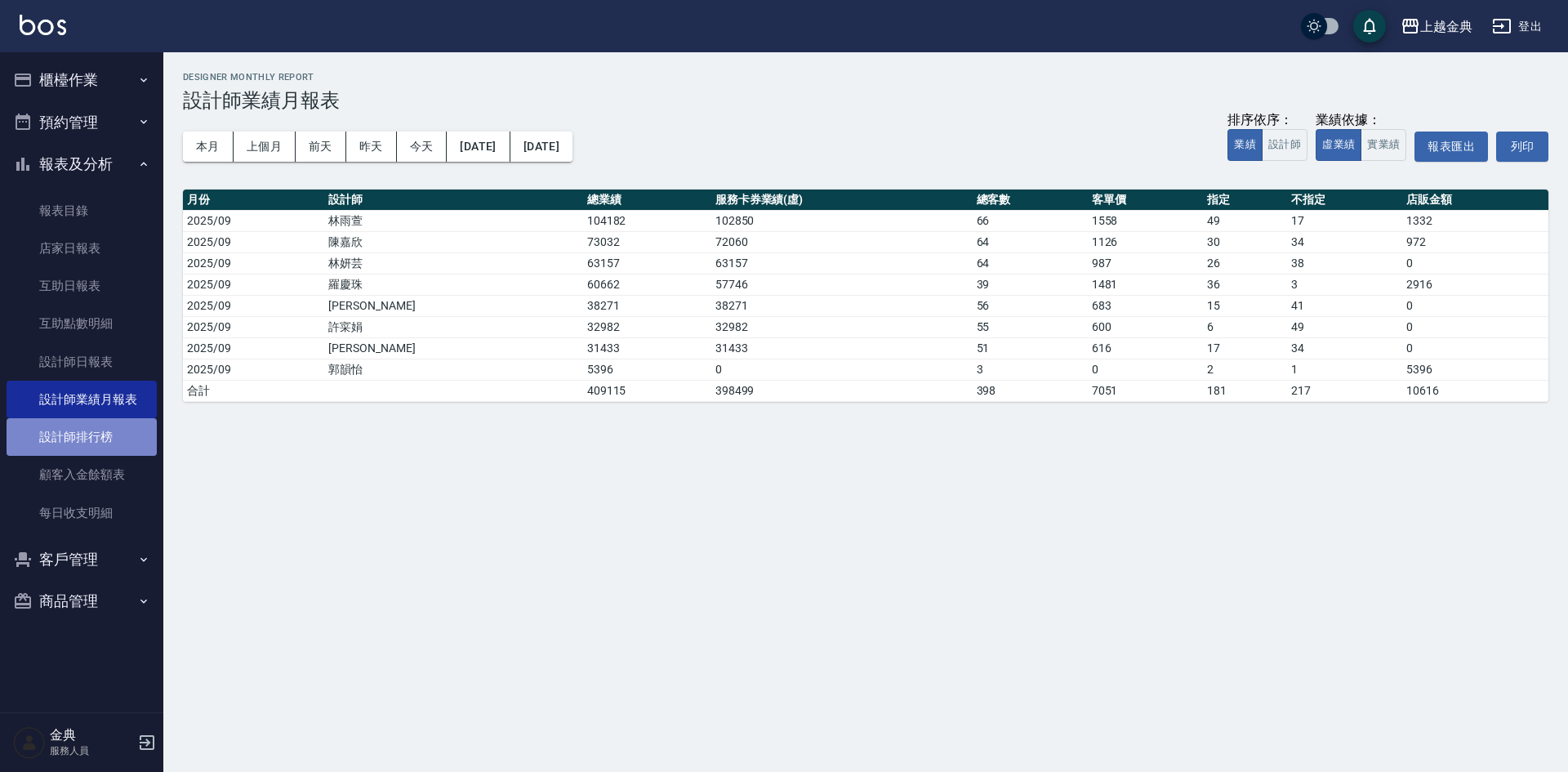
click at [80, 455] on link "設計師排行榜" at bounding box center [82, 436] width 150 height 38
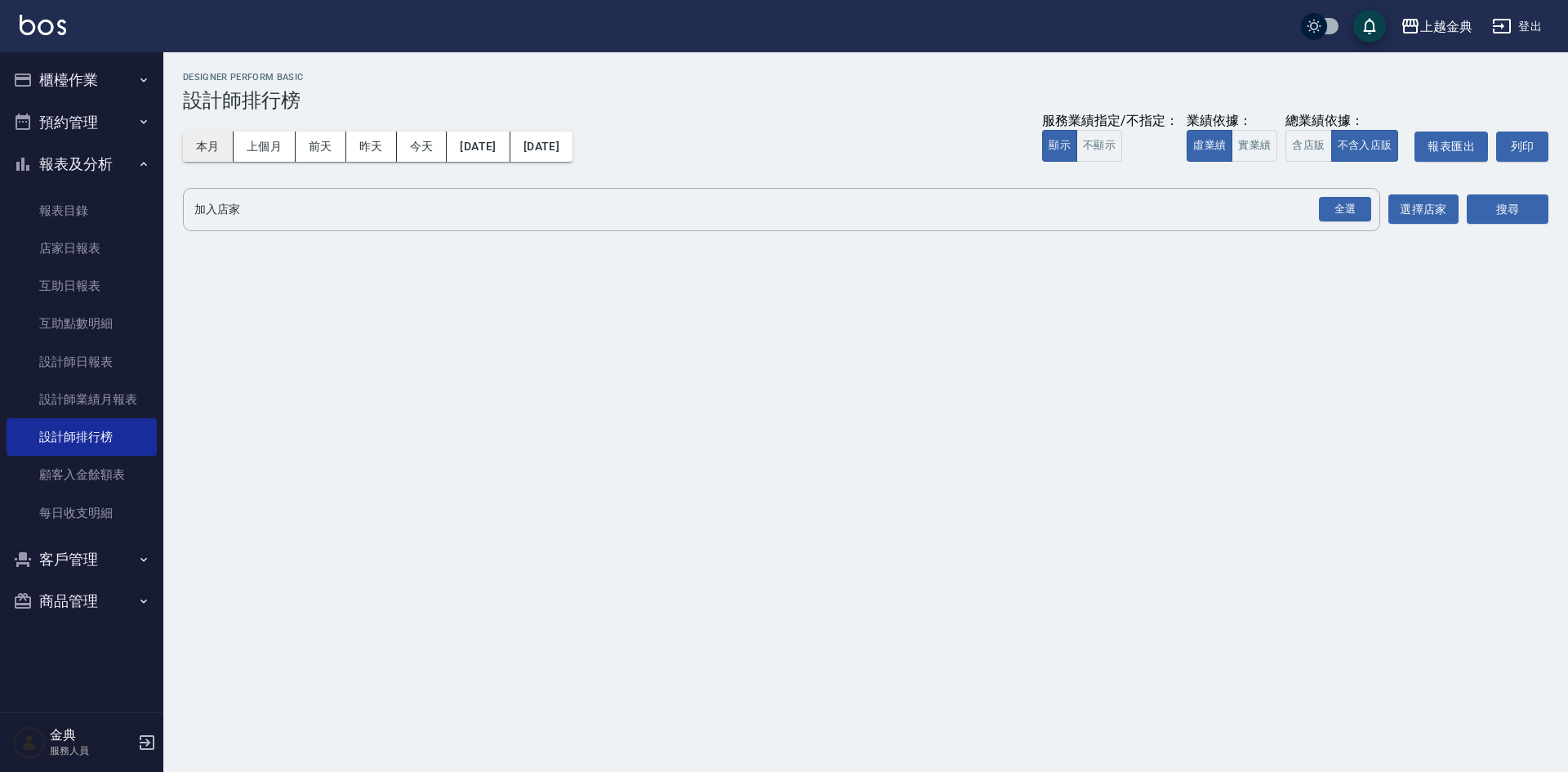
click at [227, 132] on button "本月" at bounding box center [209, 146] width 50 height 30
drag, startPoint x: 217, startPoint y: 140, endPoint x: 528, endPoint y: 166, distance: 312.1
click at [217, 140] on button "本月" at bounding box center [209, 146] width 50 height 30
click at [1293, 134] on button "含店販" at bounding box center [1308, 145] width 45 height 32
click at [1334, 198] on div "全選" at bounding box center [1345, 209] width 52 height 25
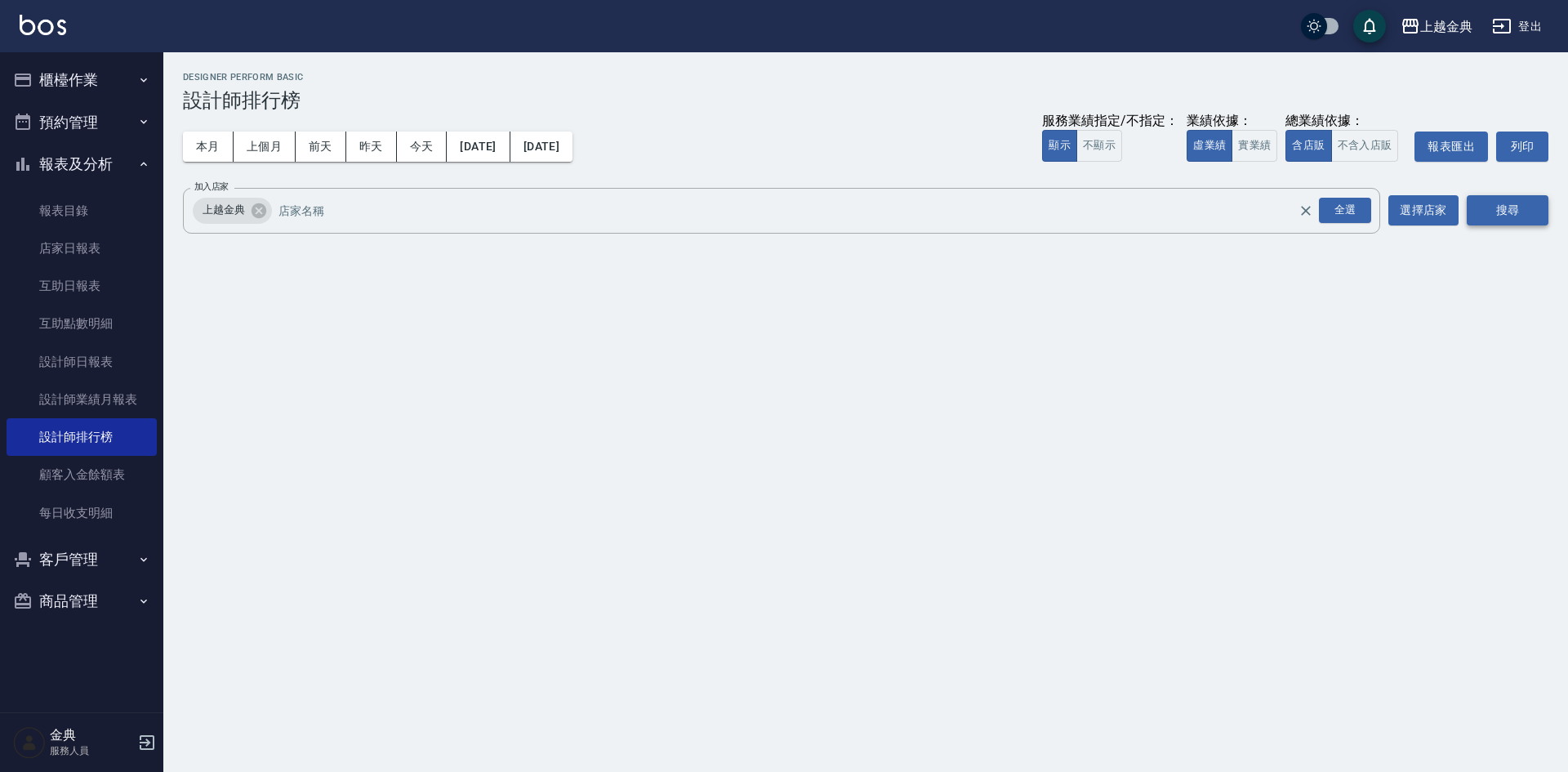
click at [1470, 213] on button "搜尋" at bounding box center [1507, 210] width 82 height 30
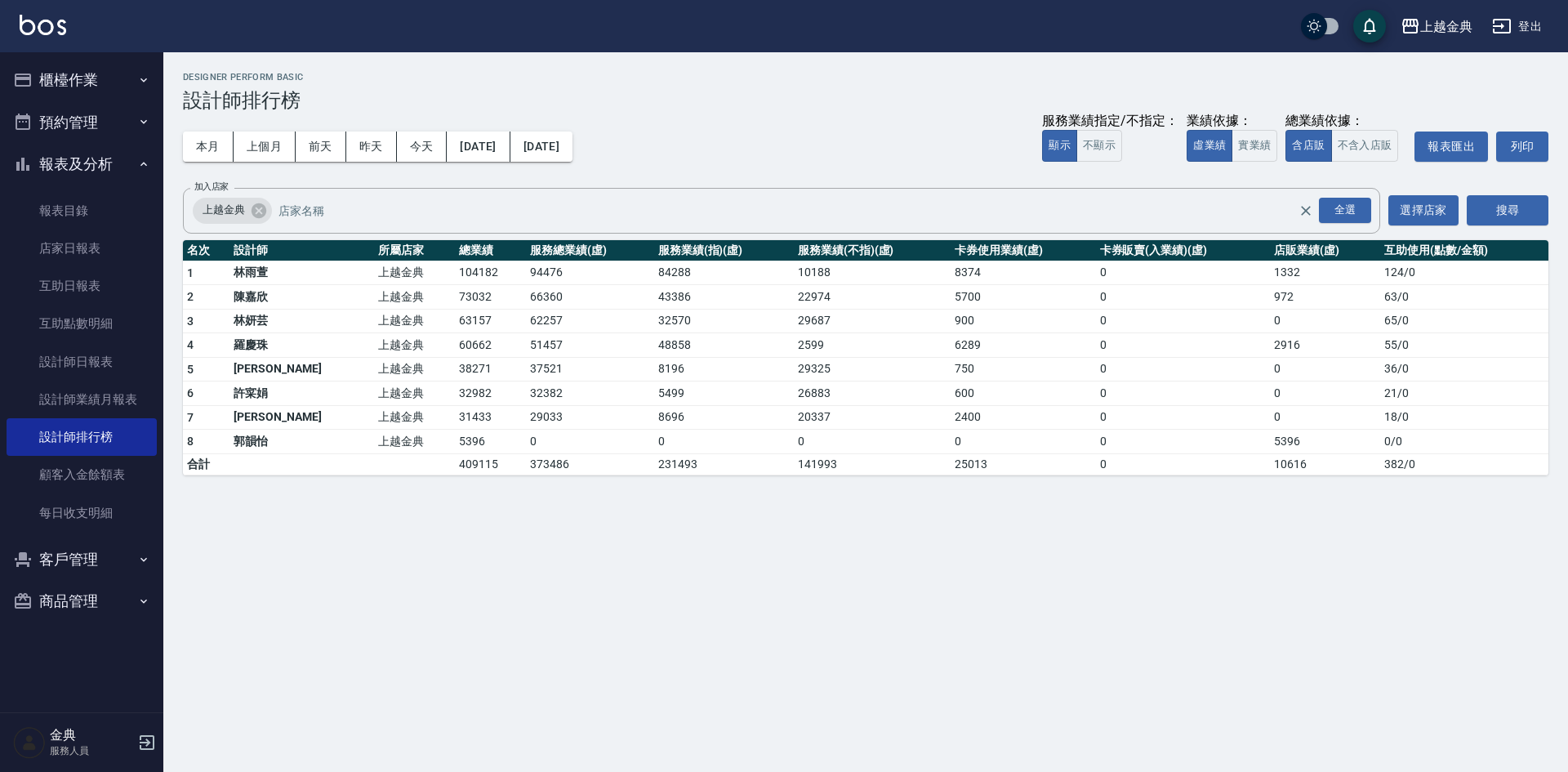
click at [74, 72] on button "櫃檯作業" at bounding box center [82, 80] width 150 height 43
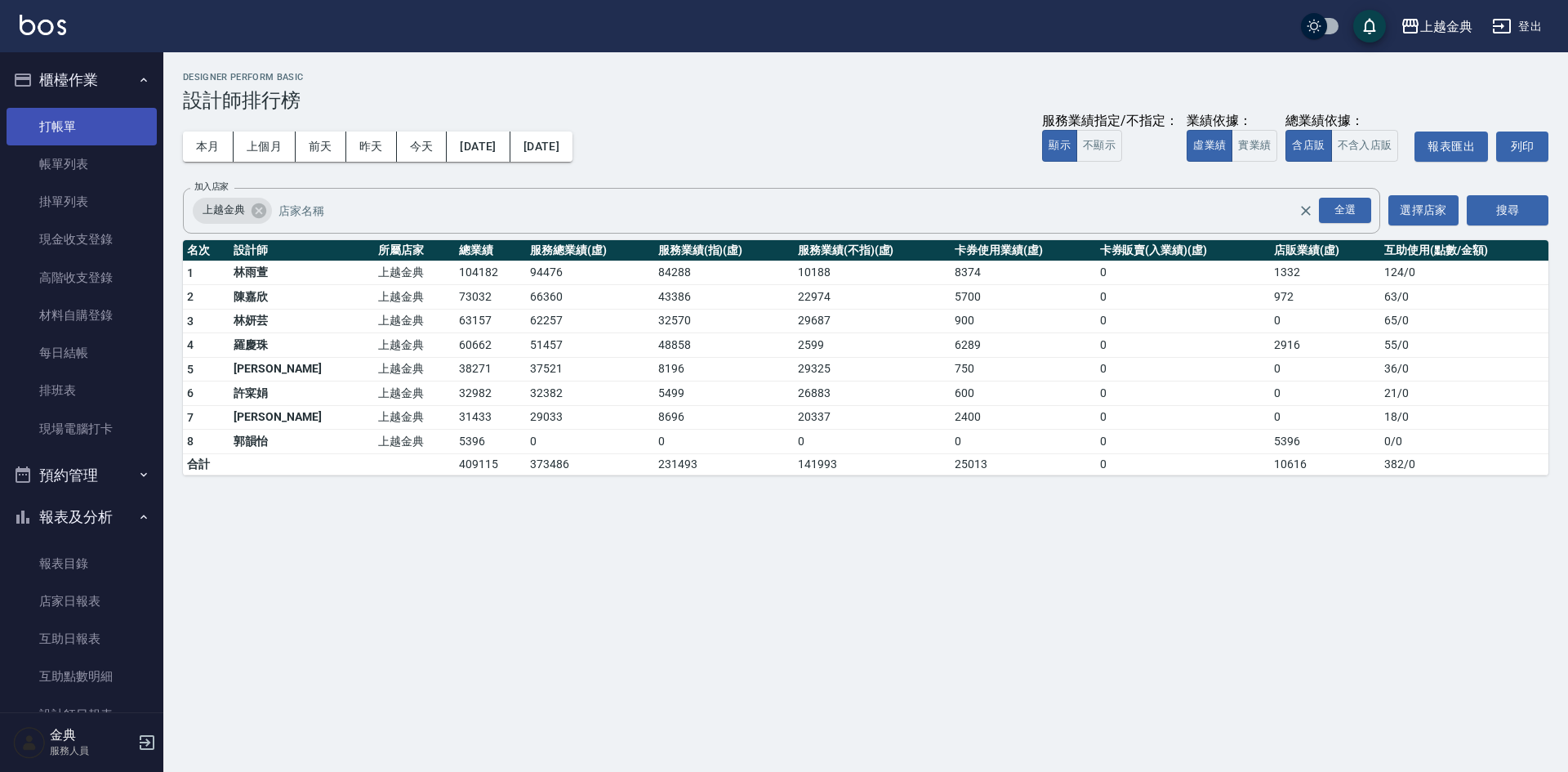
click at [87, 133] on link "打帳單" at bounding box center [82, 126] width 150 height 38
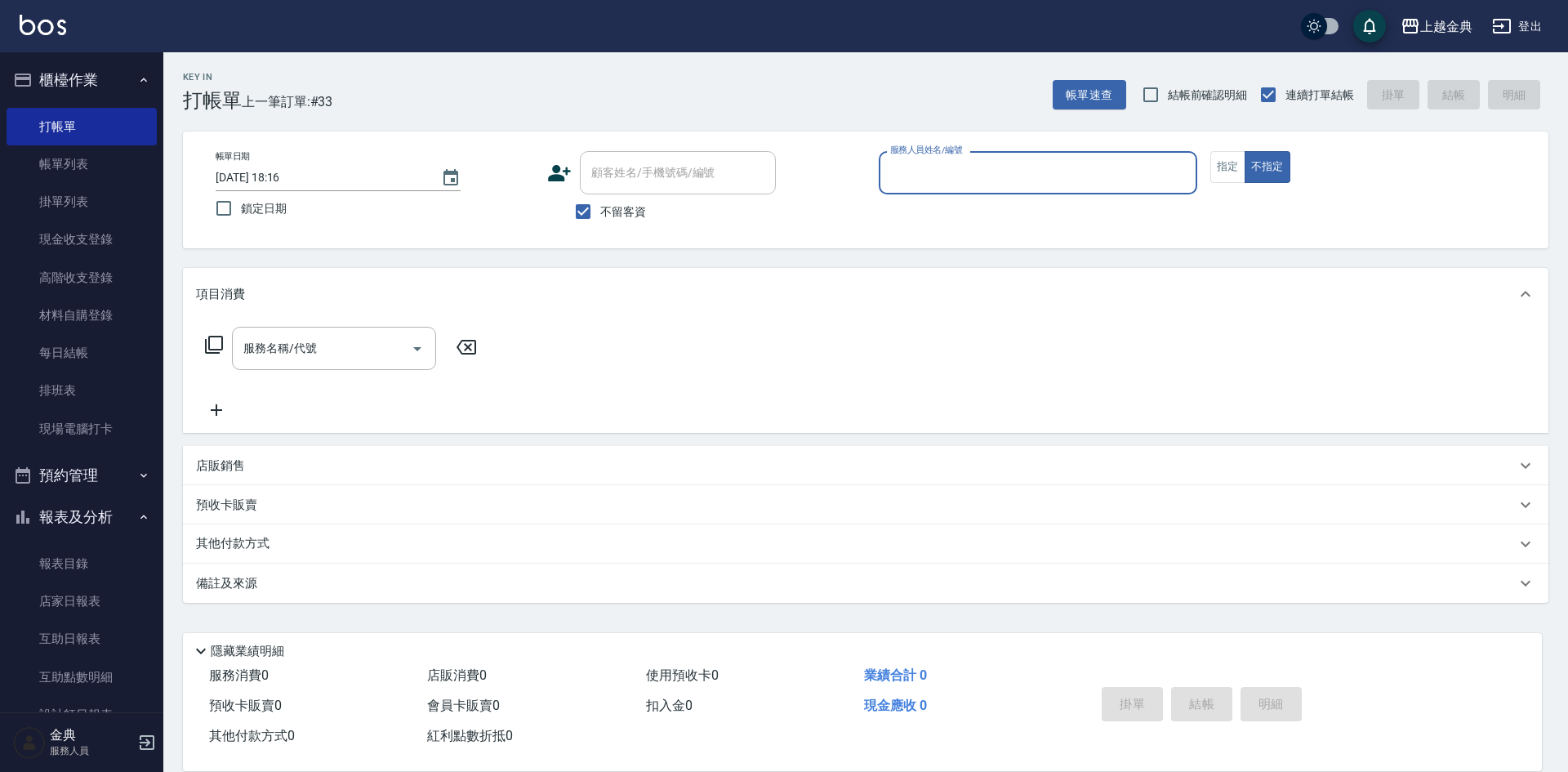
click at [990, 169] on input "服務人員姓名/編號" at bounding box center [1037, 172] width 304 height 29
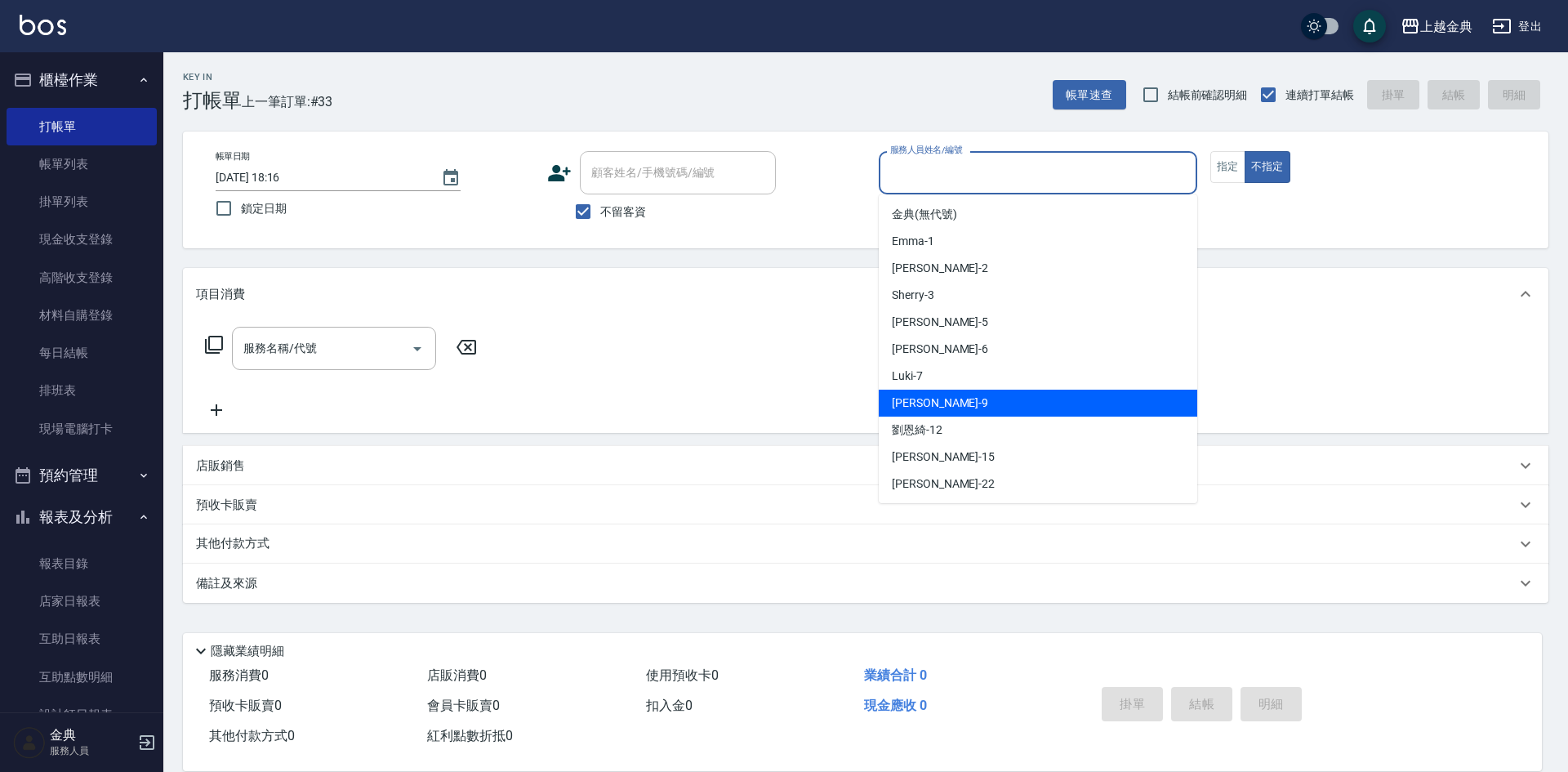
click at [990, 408] on div "Jason -9" at bounding box center [1037, 403] width 319 height 27
type input "Jason-9"
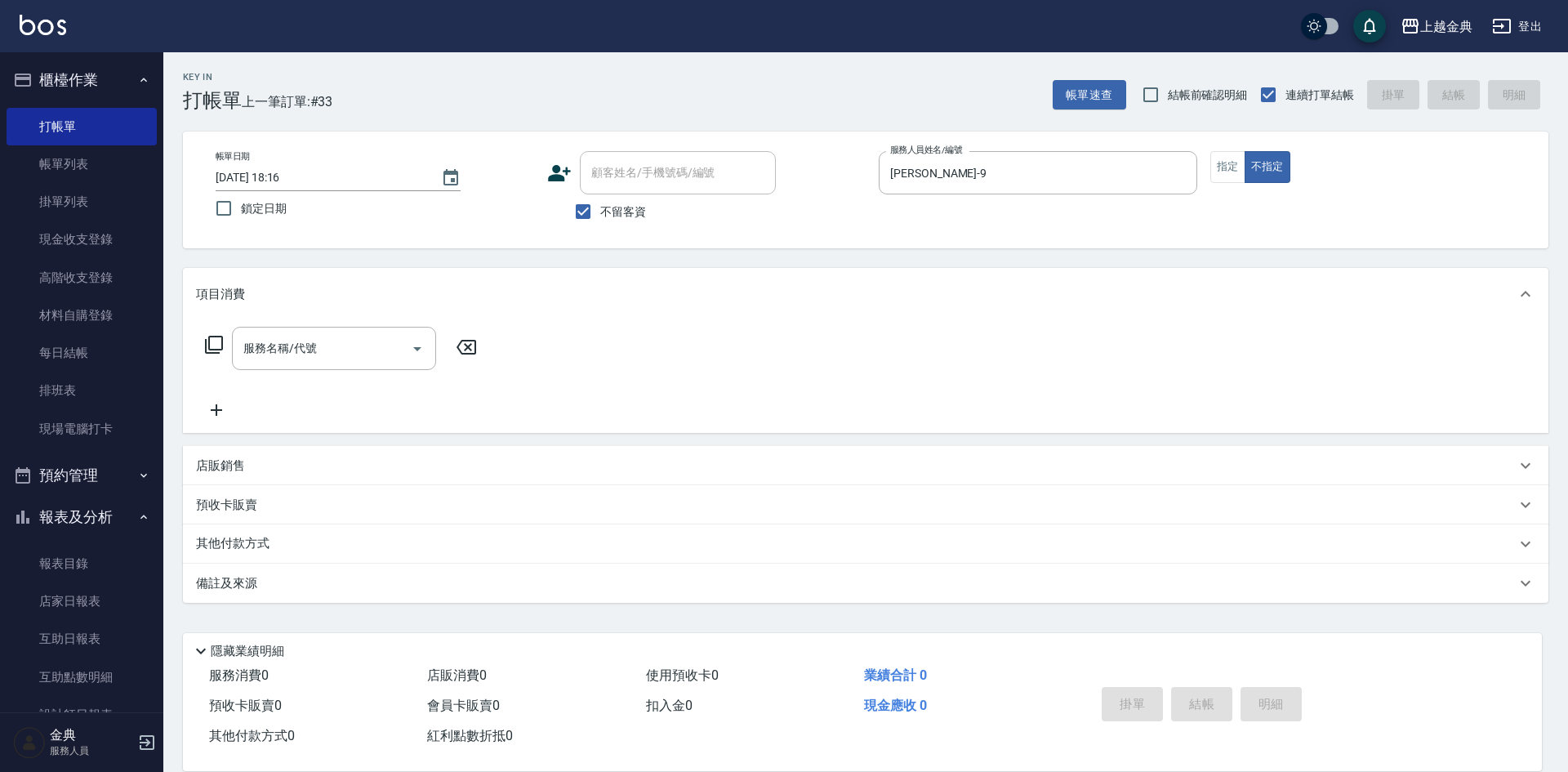
click at [207, 342] on icon at bounding box center [214, 344] width 19 height 19
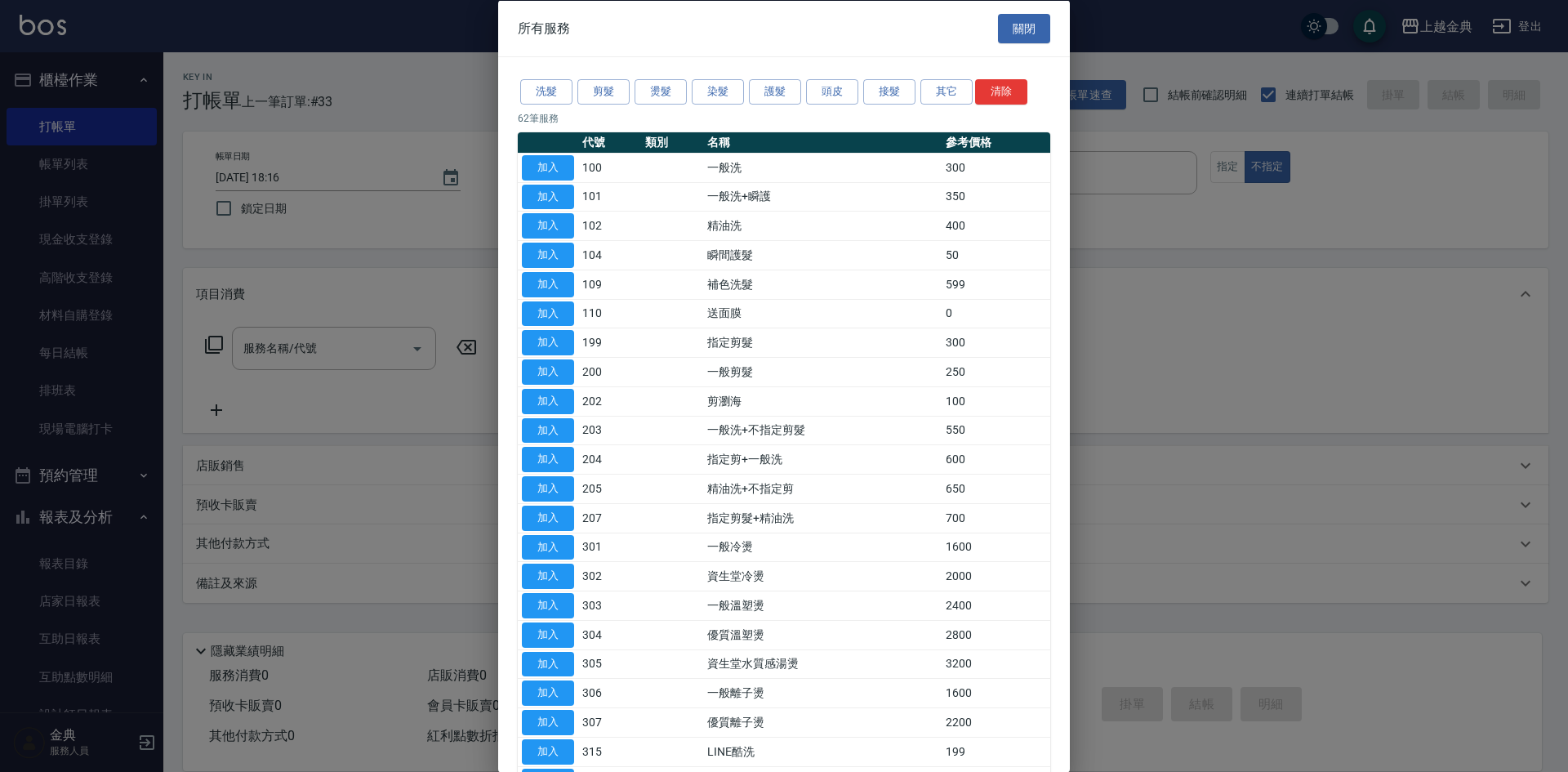
click at [221, 346] on div at bounding box center [784, 386] width 1568 height 772
click at [622, 75] on div "所有服務 關閉 洗髮 剪髮 燙髮 染髮 護髮 頭皮 接髮 其它 清除 62 筆服務 代號 類別 名稱 參考價格 加入 100 一般洗 300 加入 101 一…" at bounding box center [784, 386] width 572 height 772
click at [615, 86] on button "剪髮" at bounding box center [604, 92] width 52 height 25
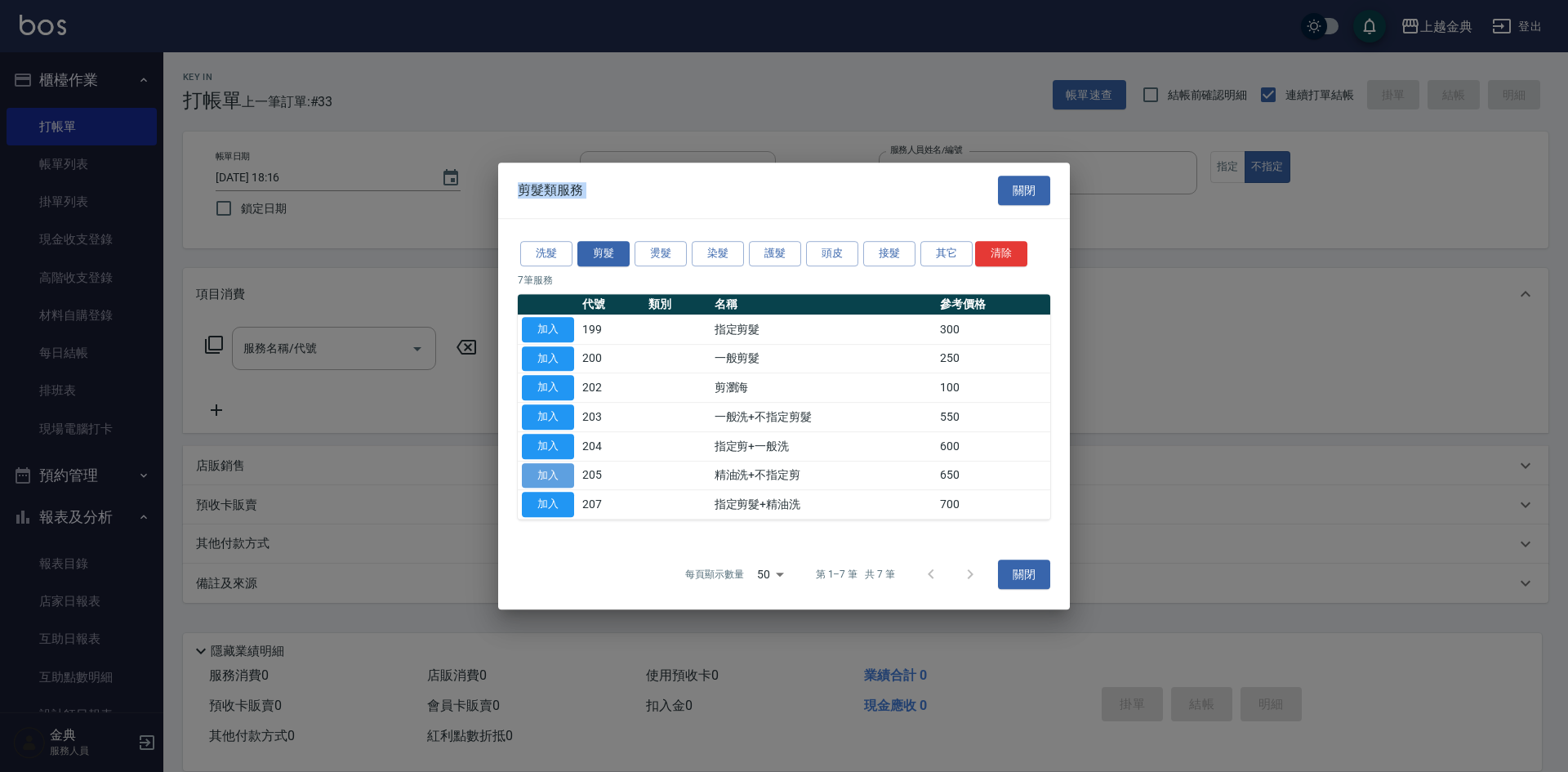
click at [553, 474] on button "加入" at bounding box center [548, 476] width 52 height 25
type input "精油洗+不指定剪(205)"
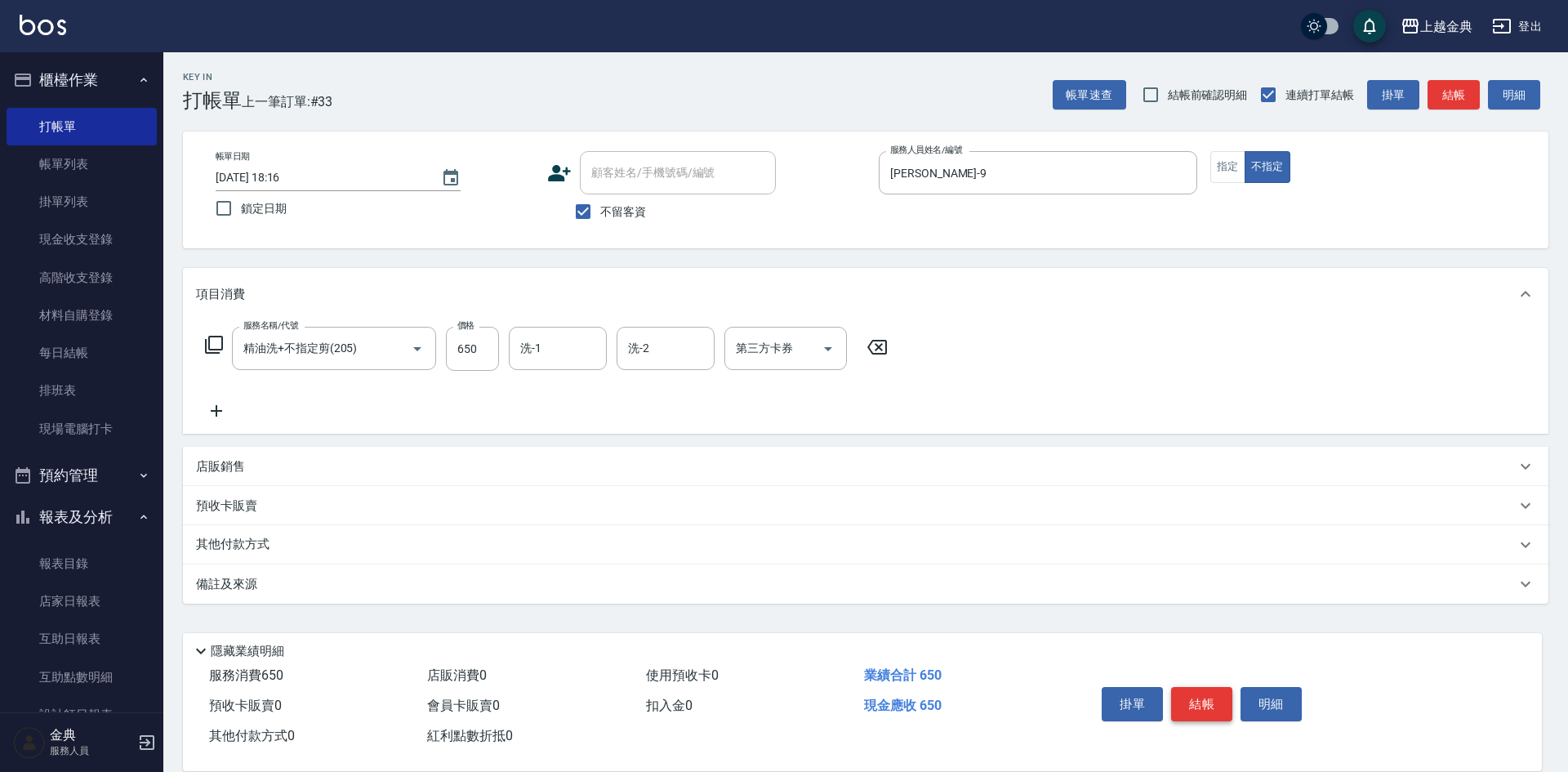
click at [1220, 691] on button "結帳" at bounding box center [1201, 704] width 61 height 34
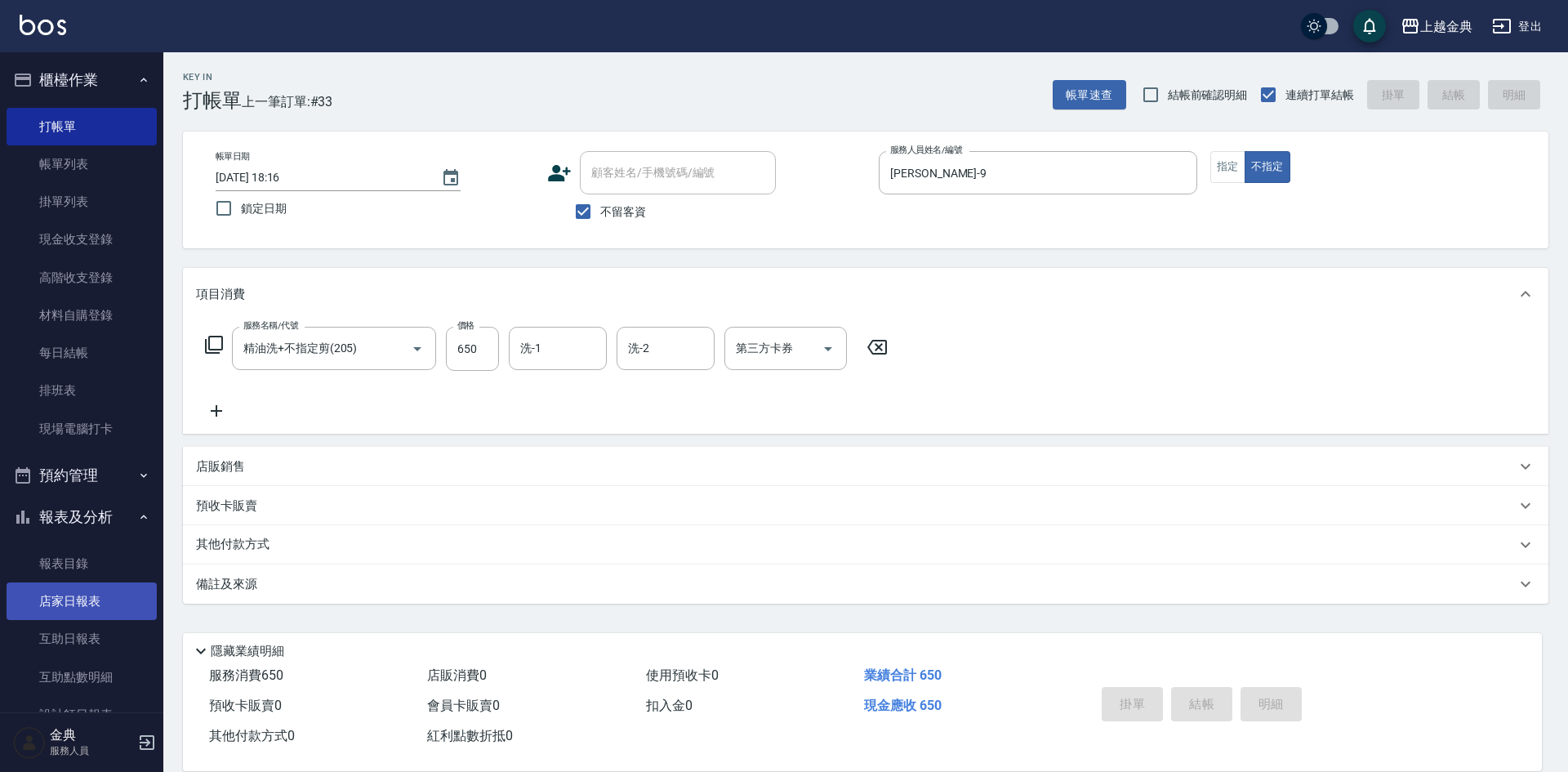
type input "2025/09/11 18:34"
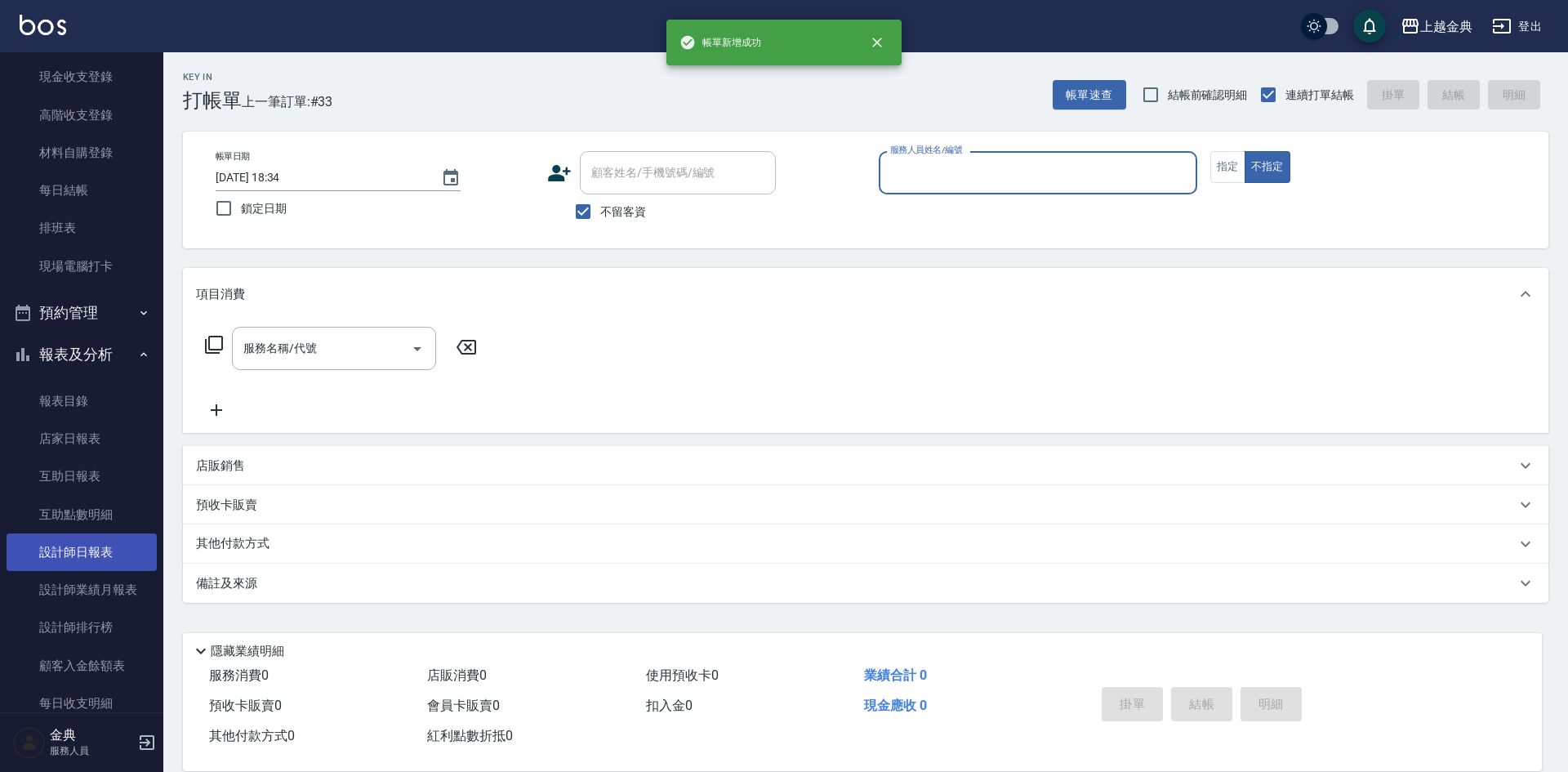
scroll to position [283, 0]
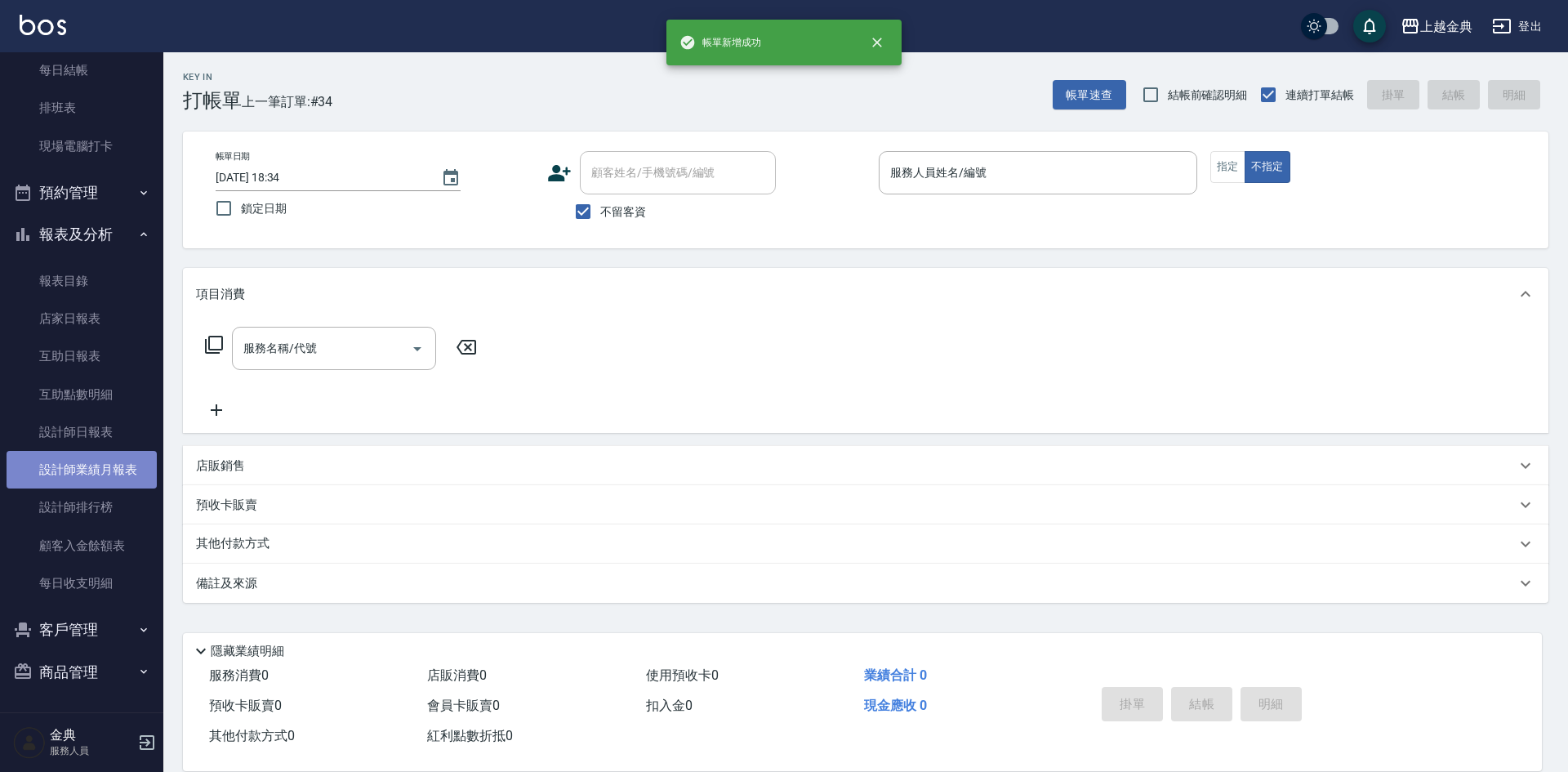
click at [97, 479] on link "設計師業績月報表" at bounding box center [82, 469] width 150 height 38
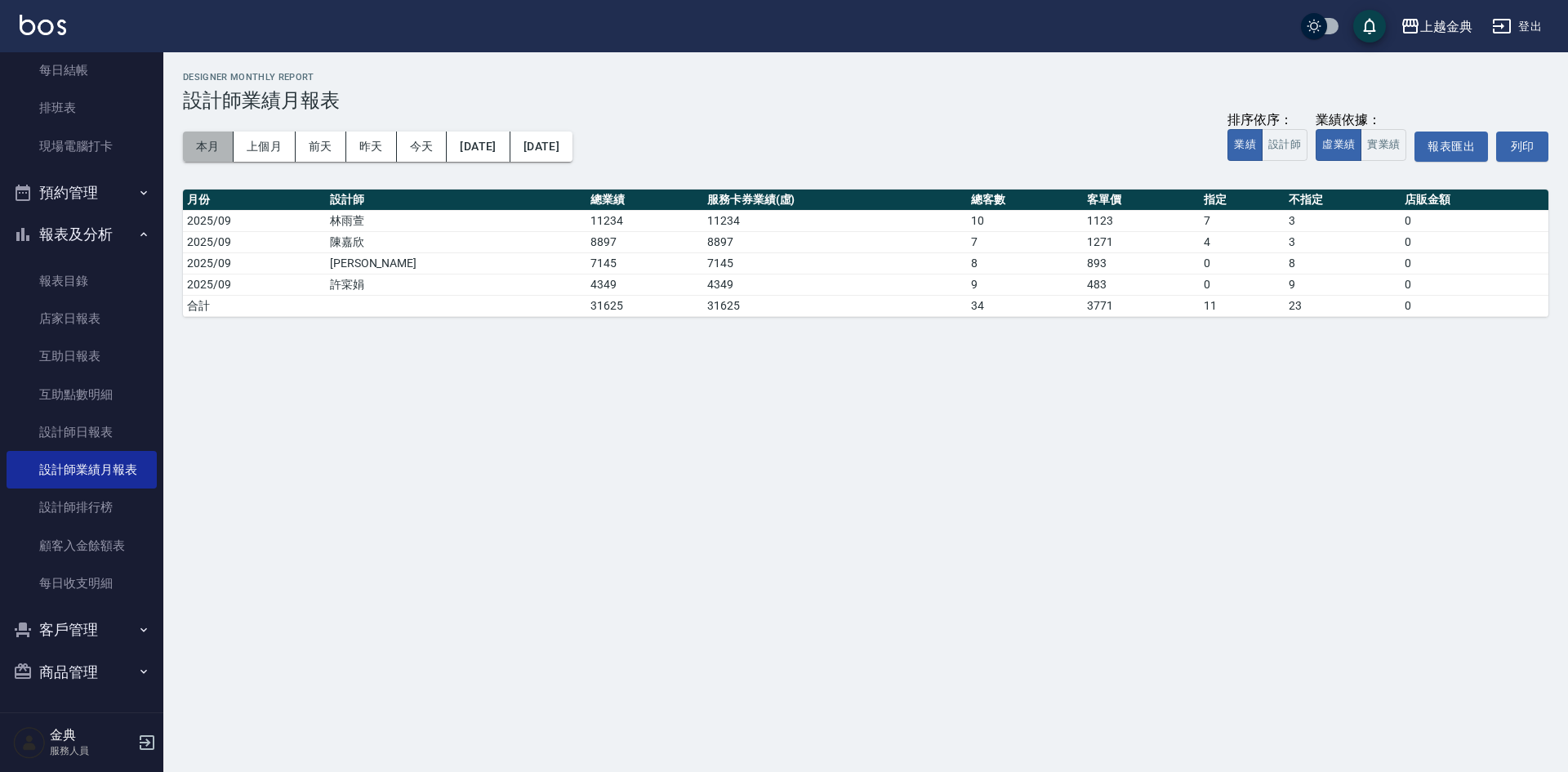
click at [209, 142] on button "本月" at bounding box center [209, 146] width 50 height 30
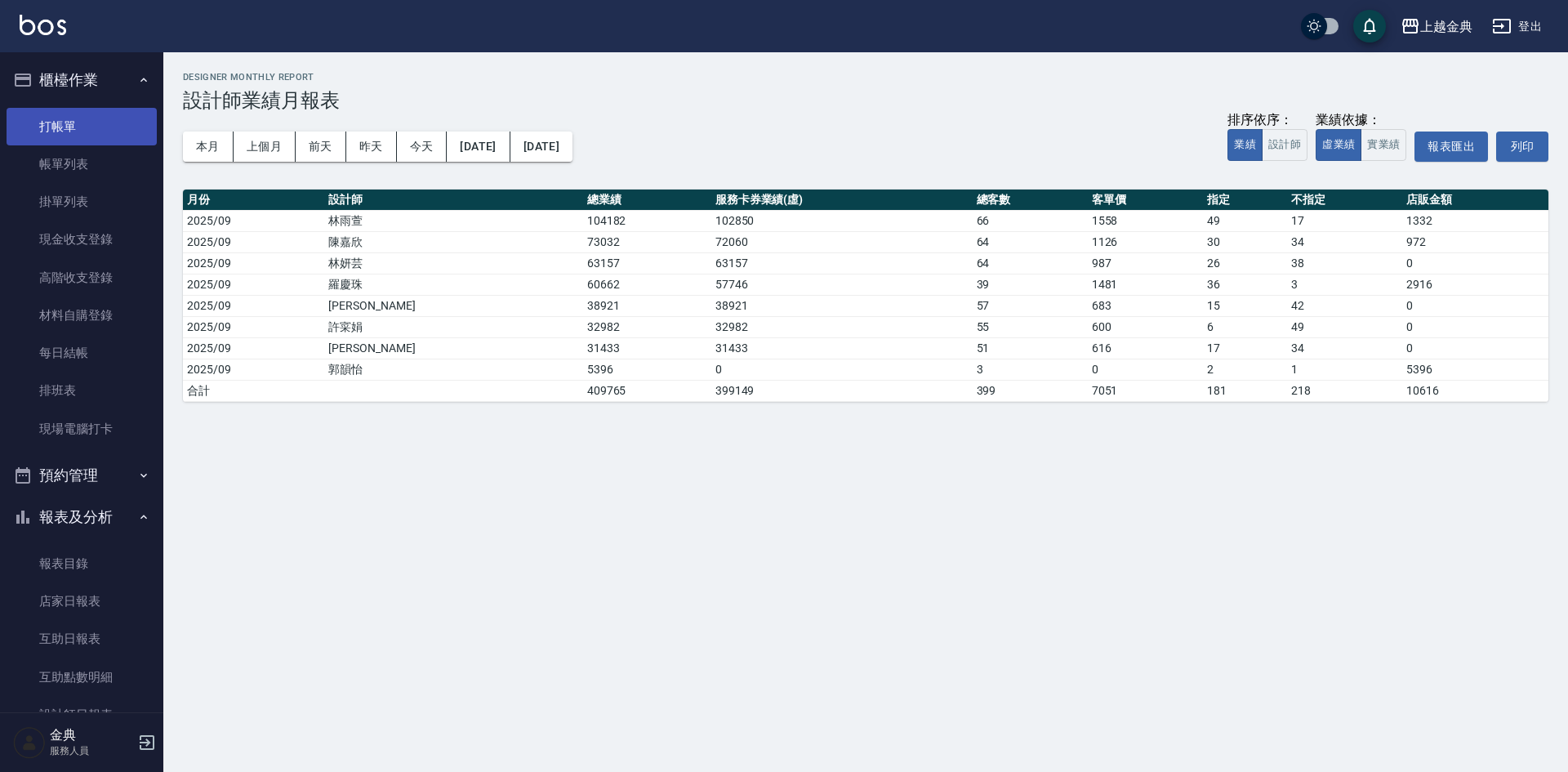
click at [94, 123] on link "打帳單" at bounding box center [82, 126] width 150 height 38
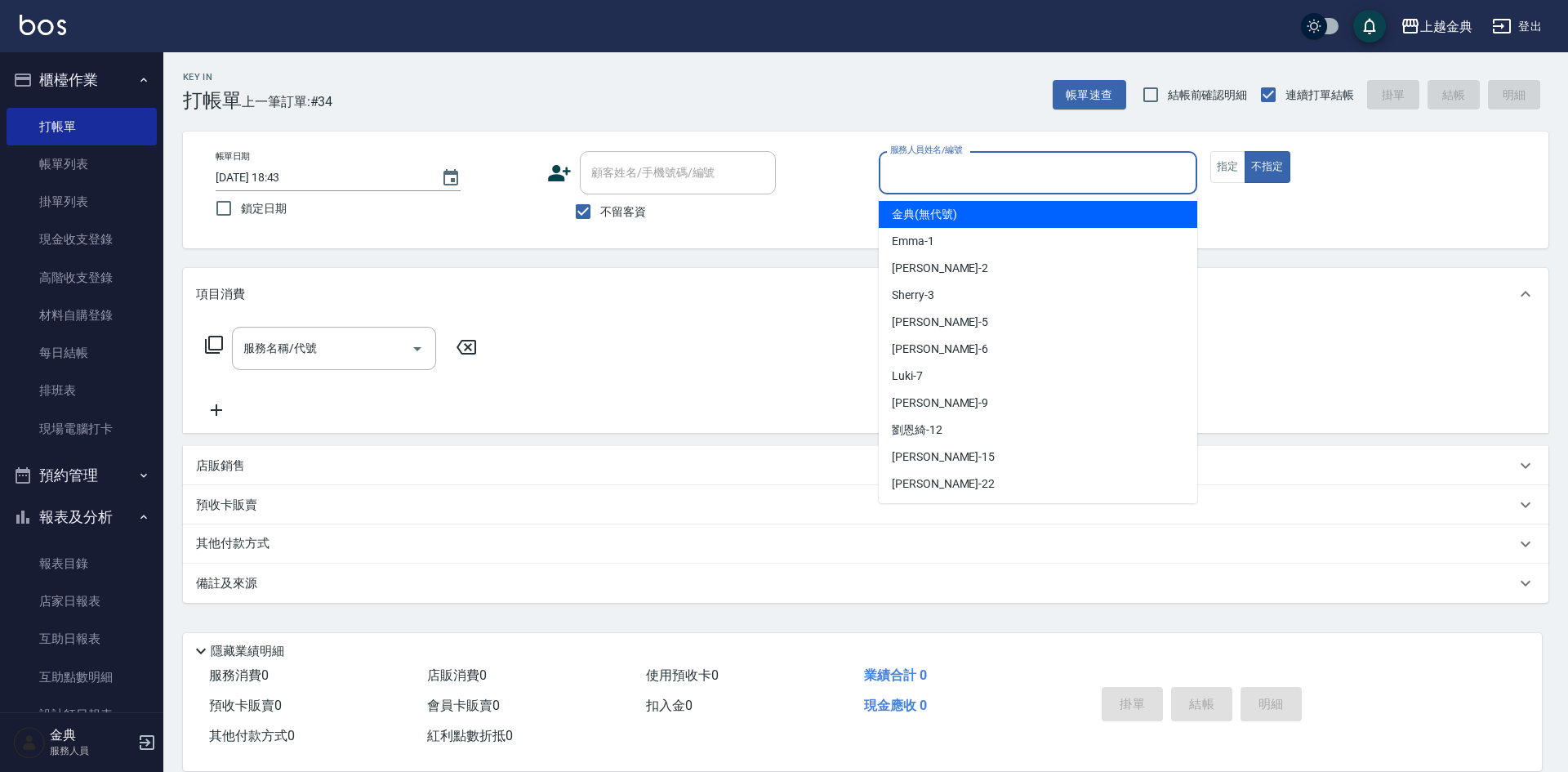
click at [1061, 170] on input "服務人員姓名/編號" at bounding box center [1037, 172] width 304 height 29
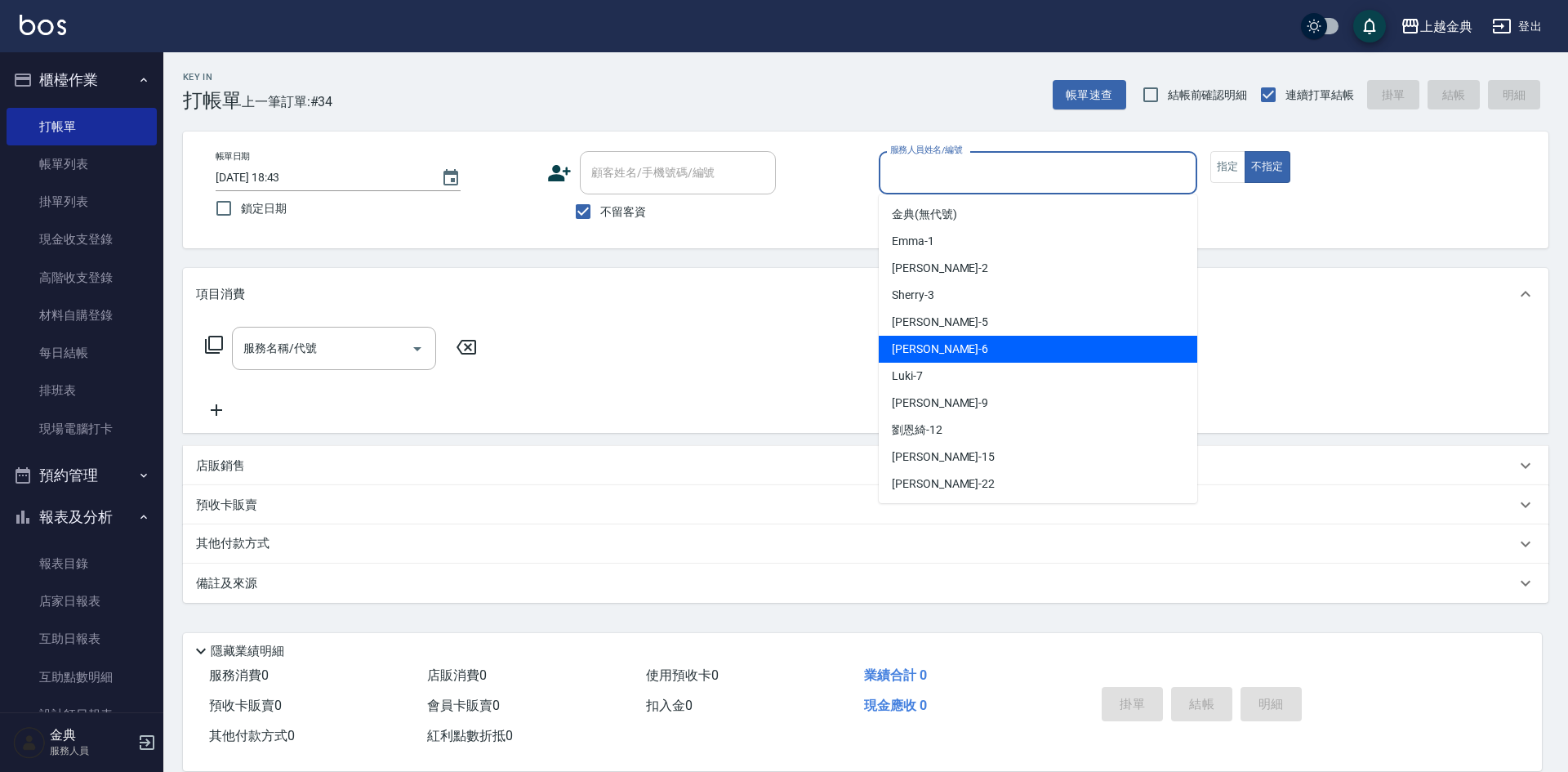
click at [916, 345] on span "AMY -6" at bounding box center [940, 349] width 97 height 17
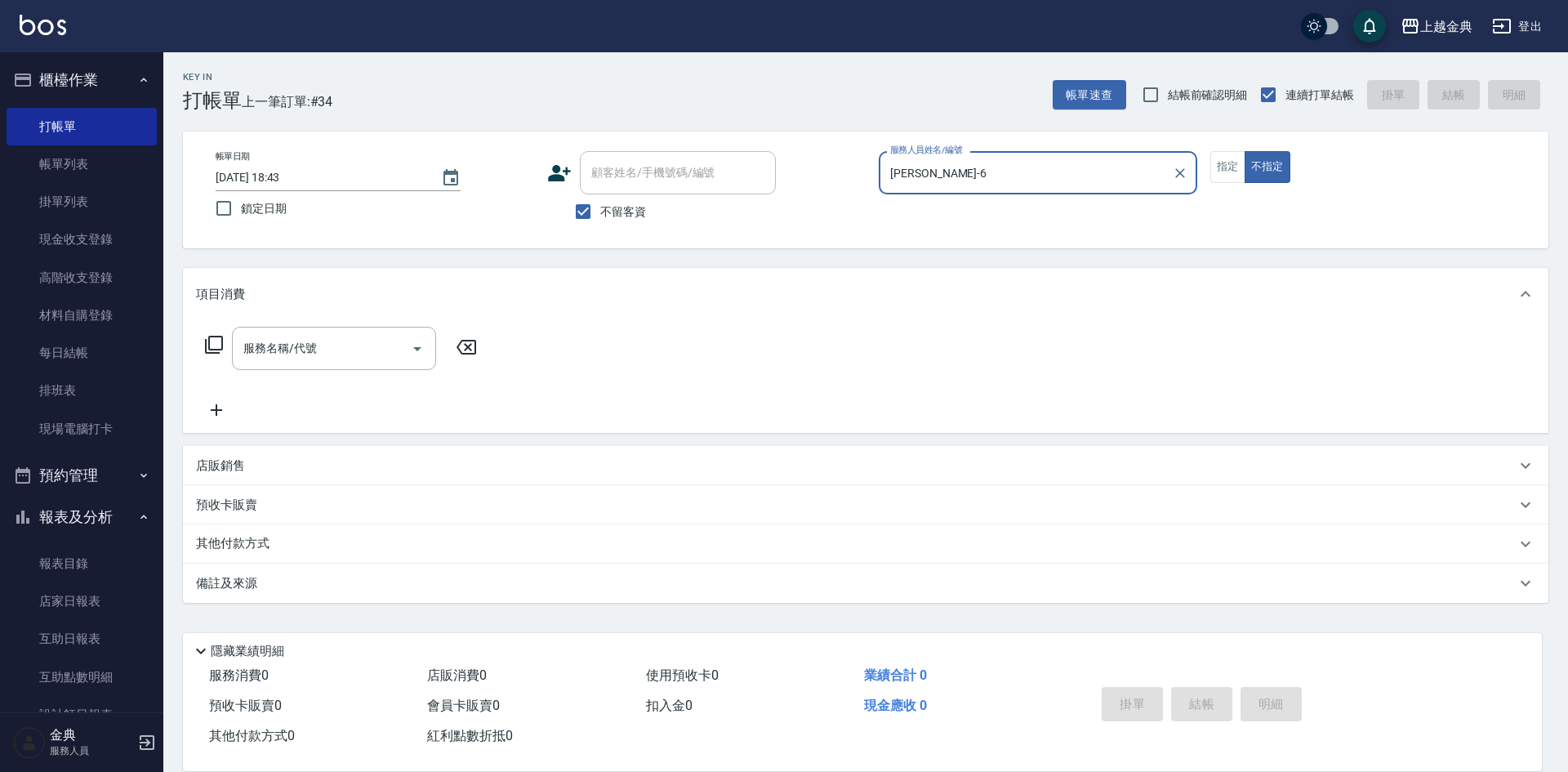
type input "AMY-6"
click at [331, 369] on div "服務名稱/代號" at bounding box center [334, 348] width 204 height 43
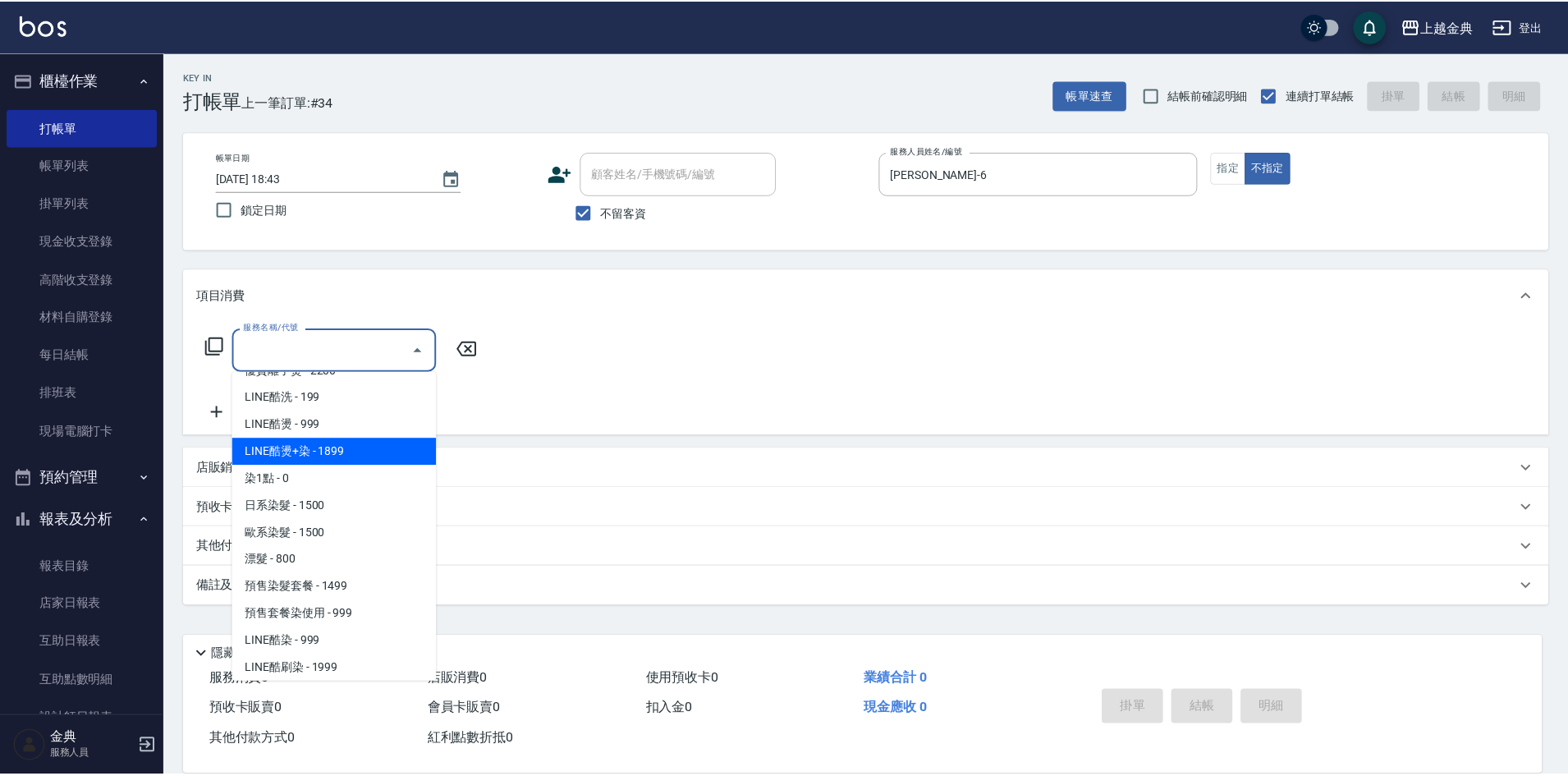
scroll to position [575, 0]
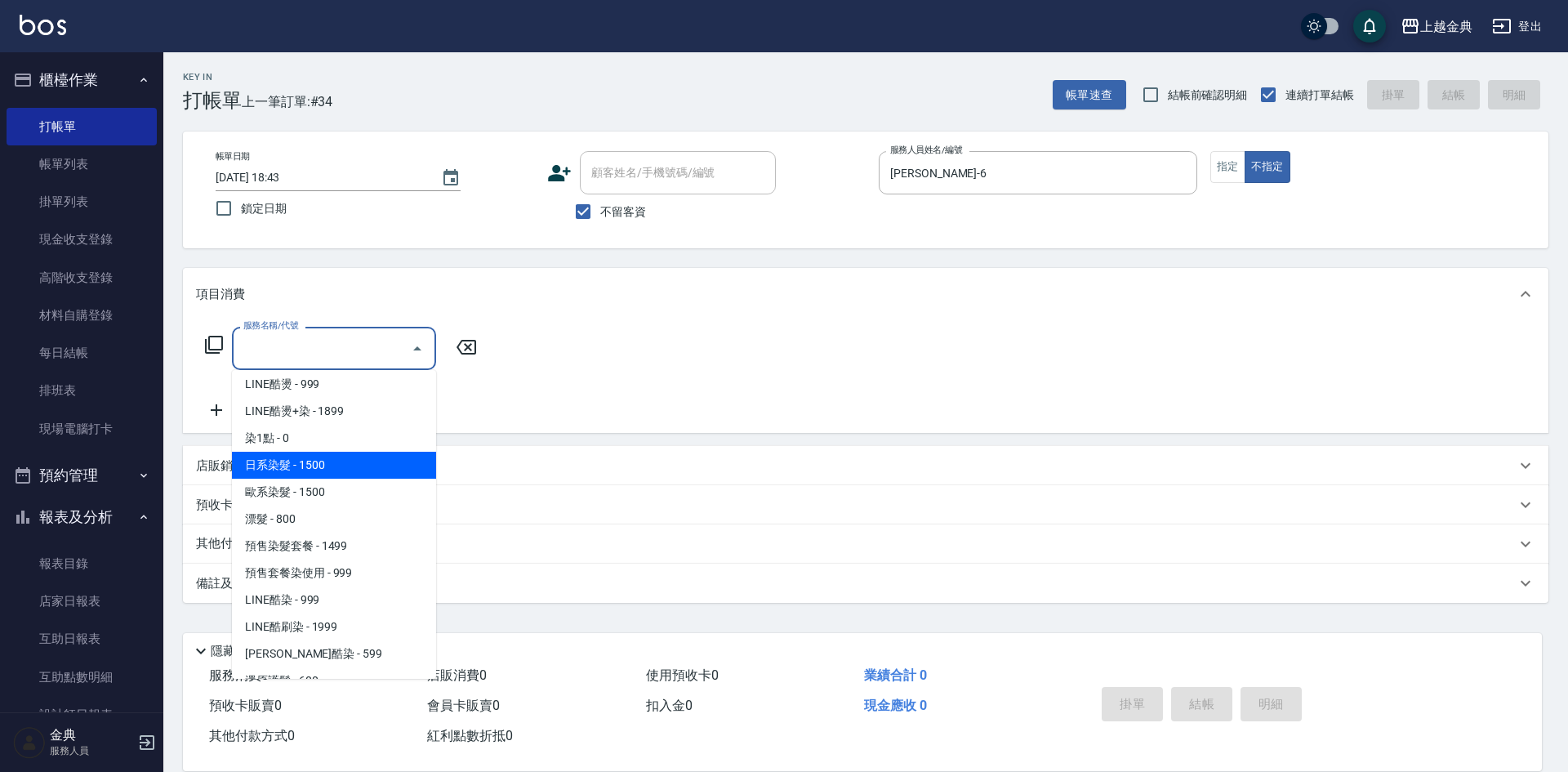
click at [325, 470] on span "日系染髮 - 1500" at bounding box center [334, 465] width 204 height 27
type input "日系染髮(401)"
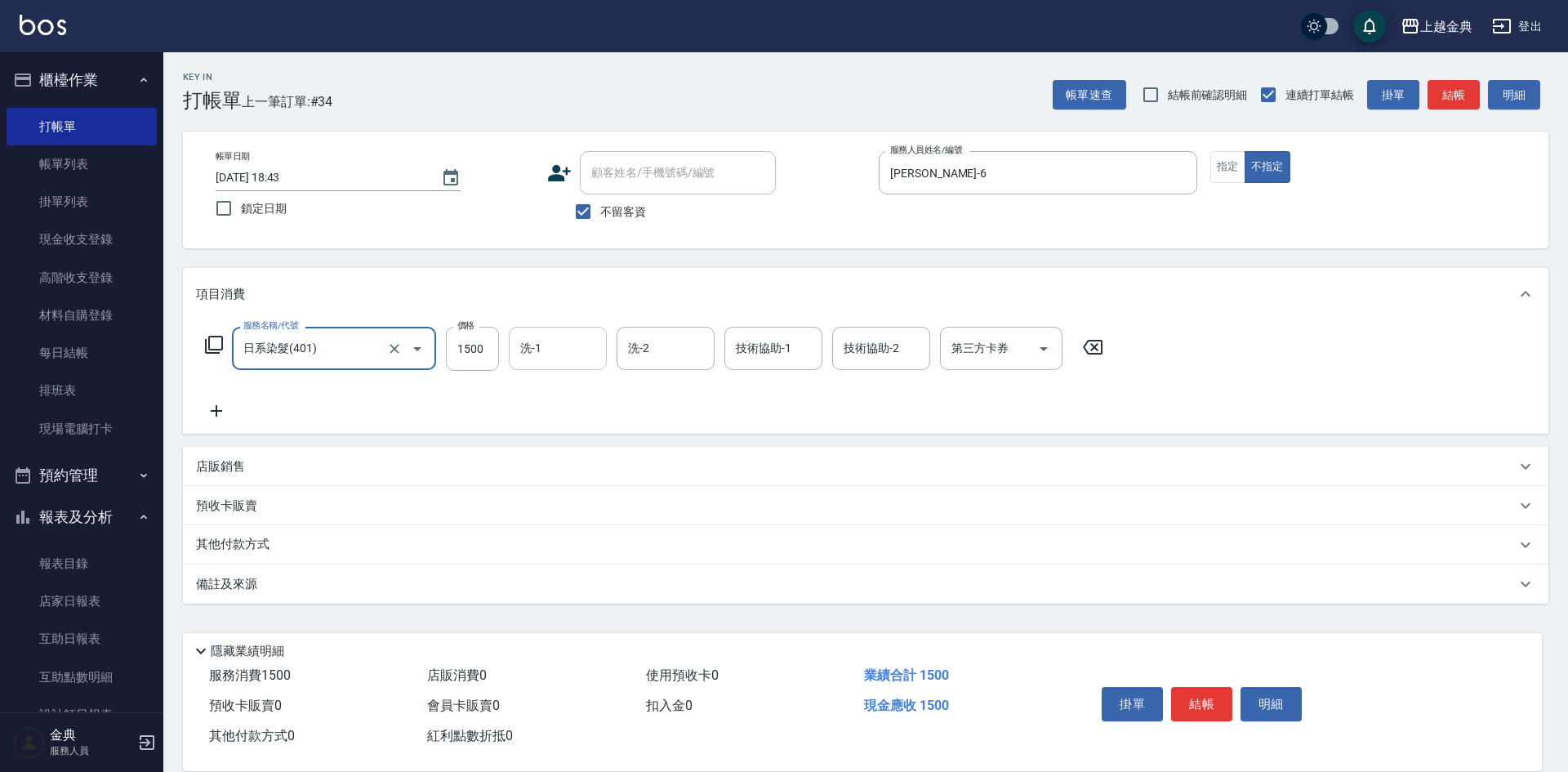
click at [515, 356] on div "洗-1" at bounding box center [557, 348] width 98 height 43
click at [456, 351] on input "1500" at bounding box center [472, 349] width 53 height 44
type input "1990"
click at [1200, 691] on button "結帳" at bounding box center [1201, 704] width 61 height 34
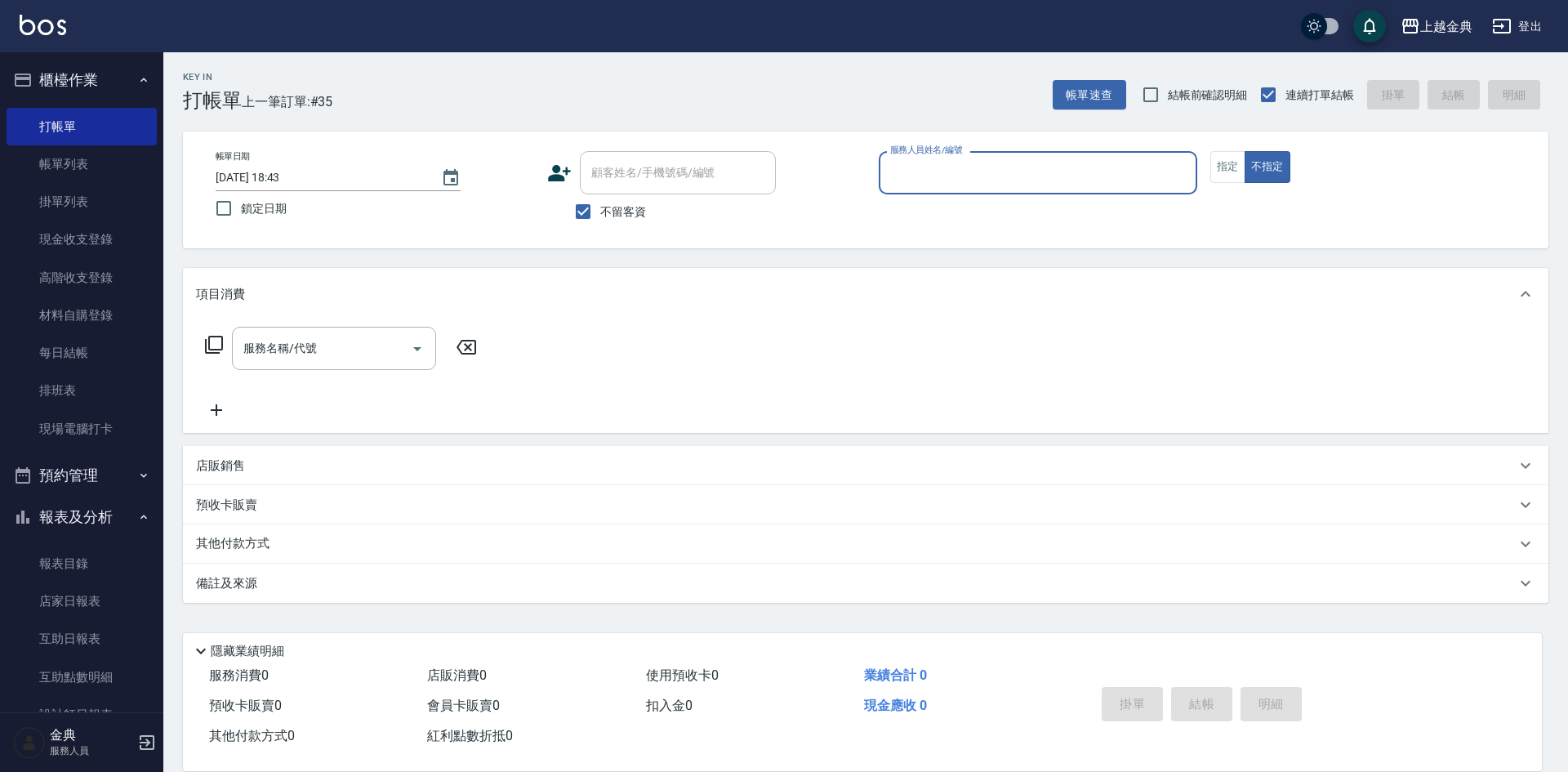
click at [1085, 176] on input "服務人員姓名/編號" at bounding box center [1037, 172] width 304 height 29
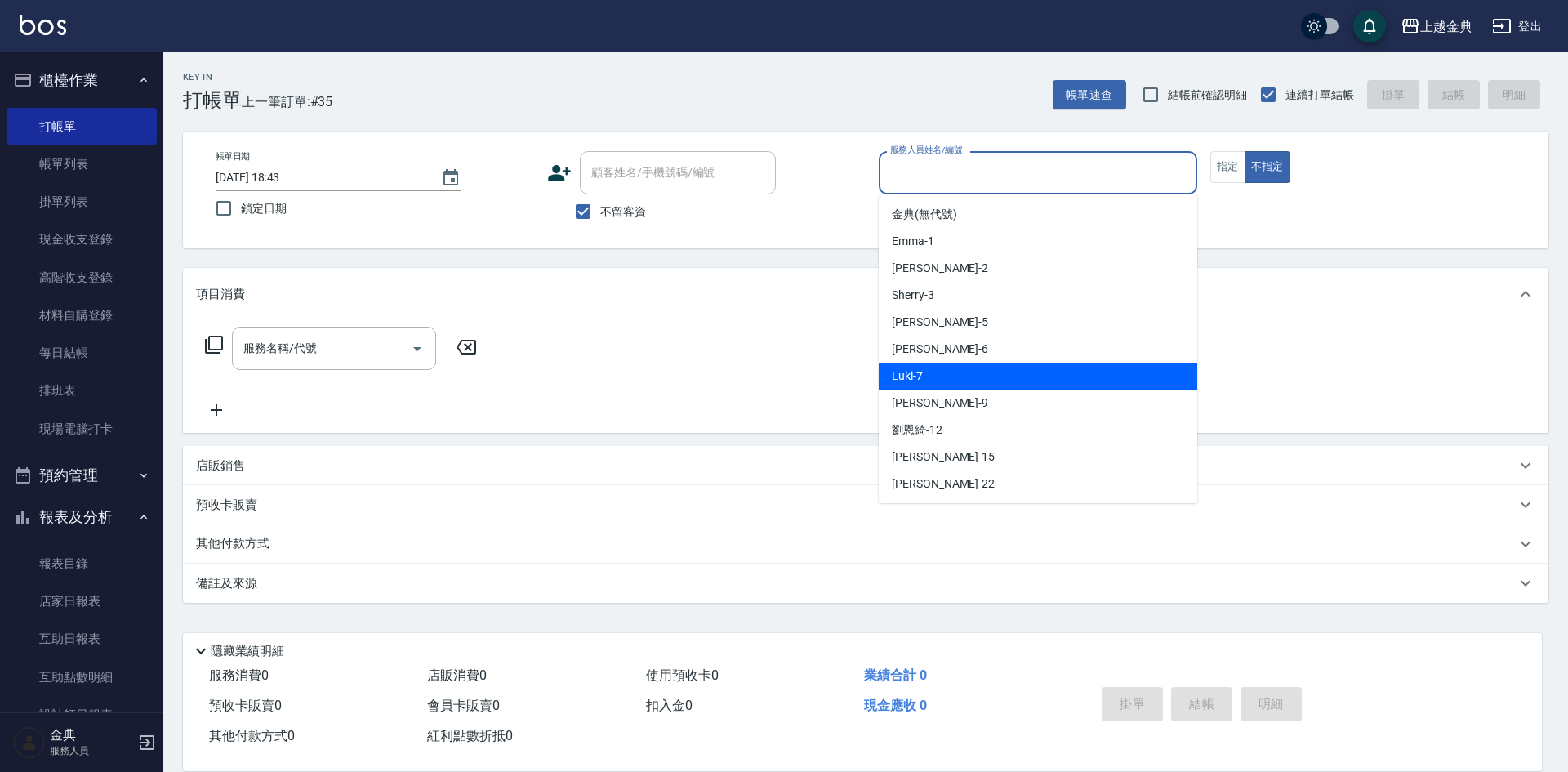
click at [925, 379] on div "Luki -7" at bounding box center [1037, 376] width 319 height 27
type input "Luki-7"
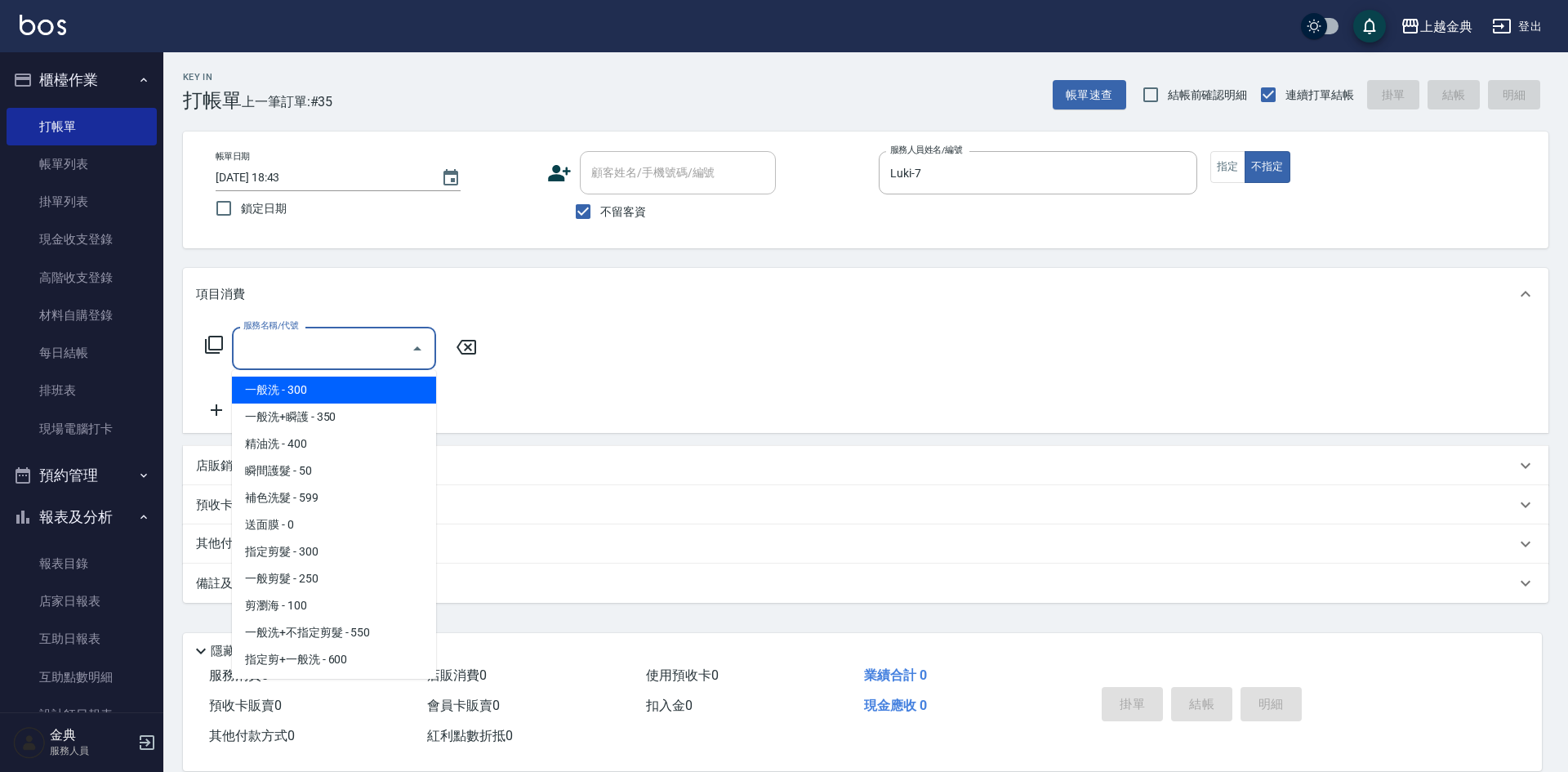
click at [397, 357] on input "服務名稱/代號" at bounding box center [322, 348] width 165 height 29
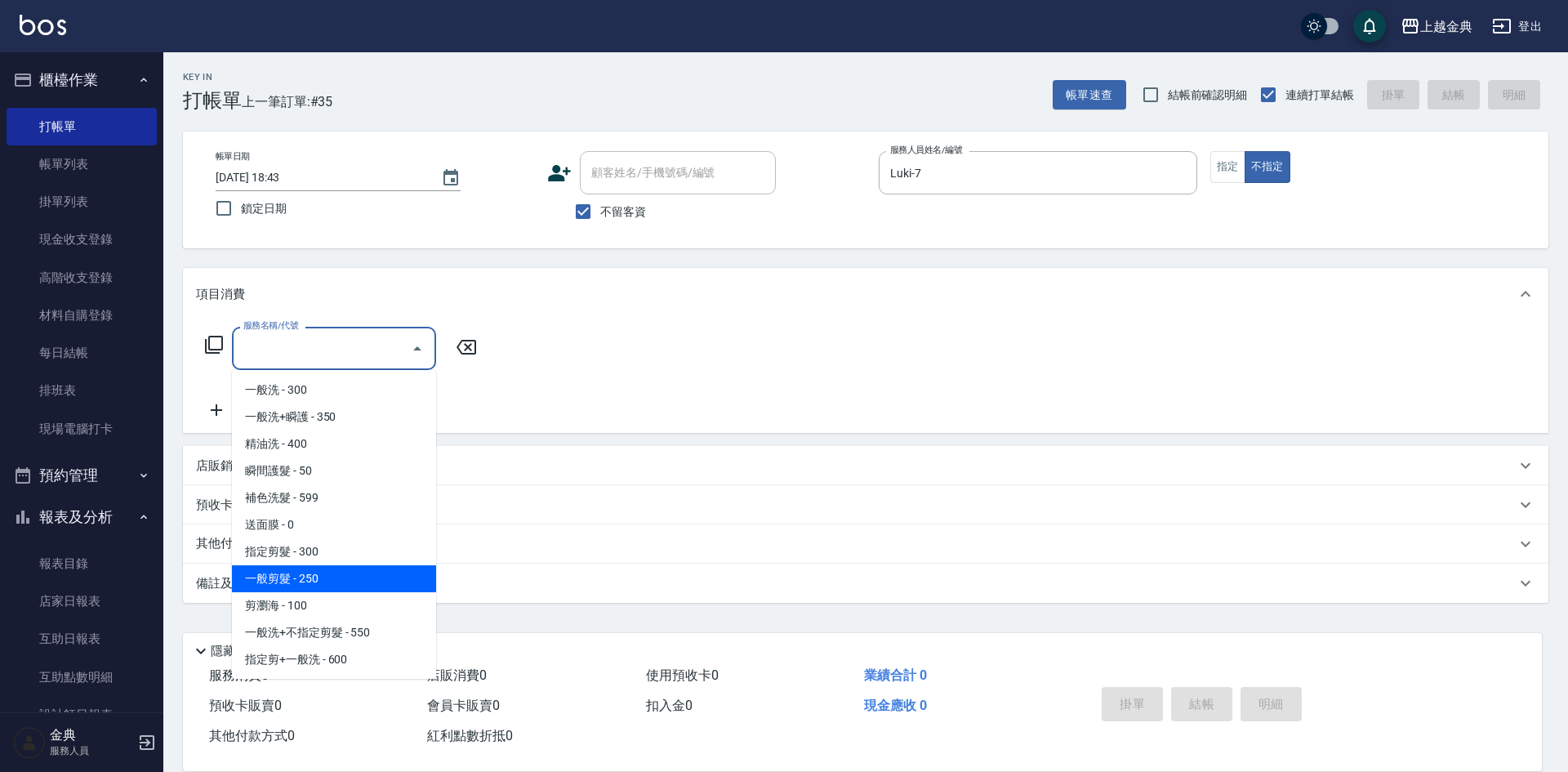
click at [334, 582] on span "一般剪髮 - 250" at bounding box center [334, 579] width 204 height 27
type input "一般剪髮(200)"
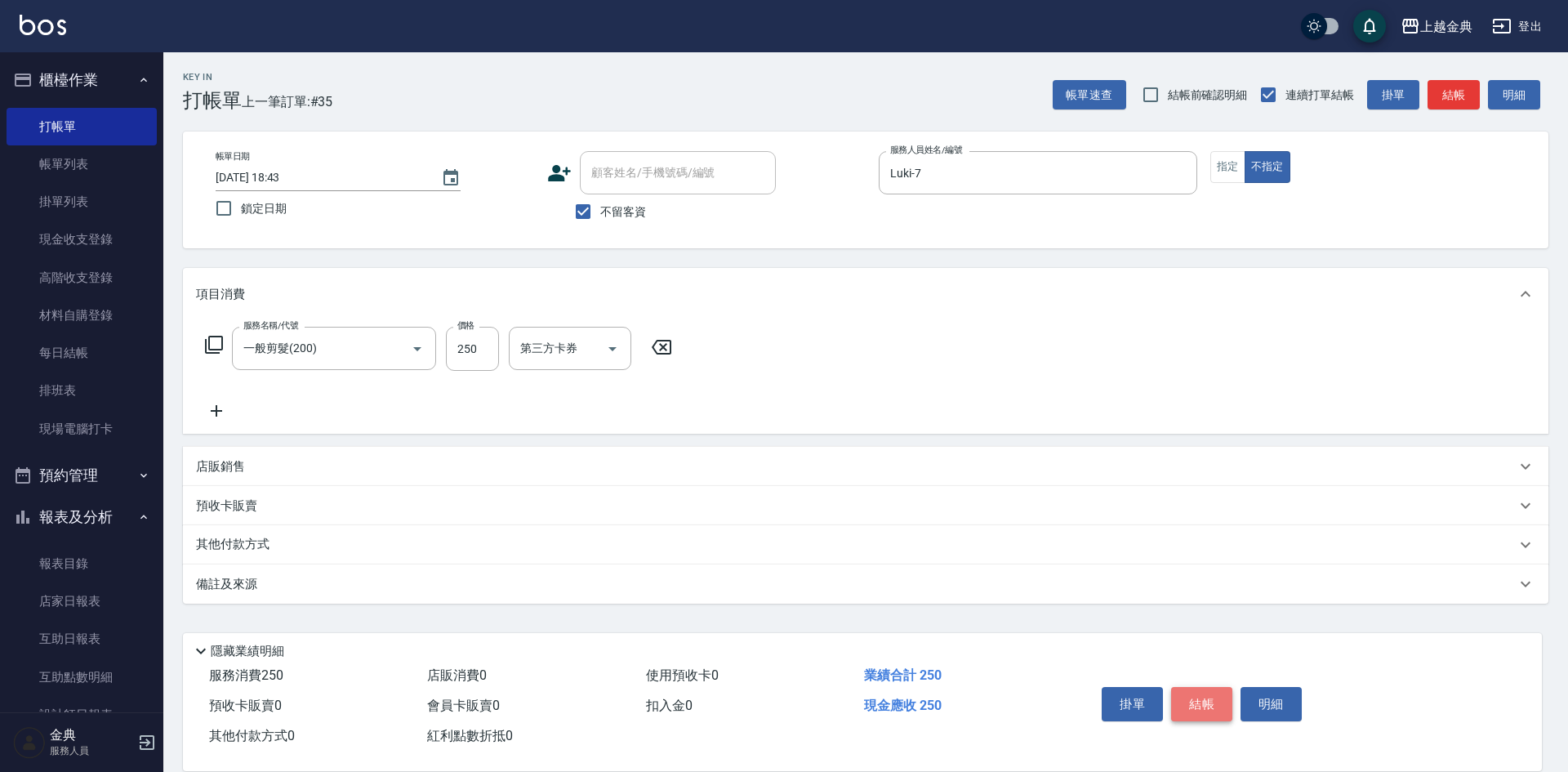
click at [1211, 698] on button "結帳" at bounding box center [1201, 704] width 61 height 34
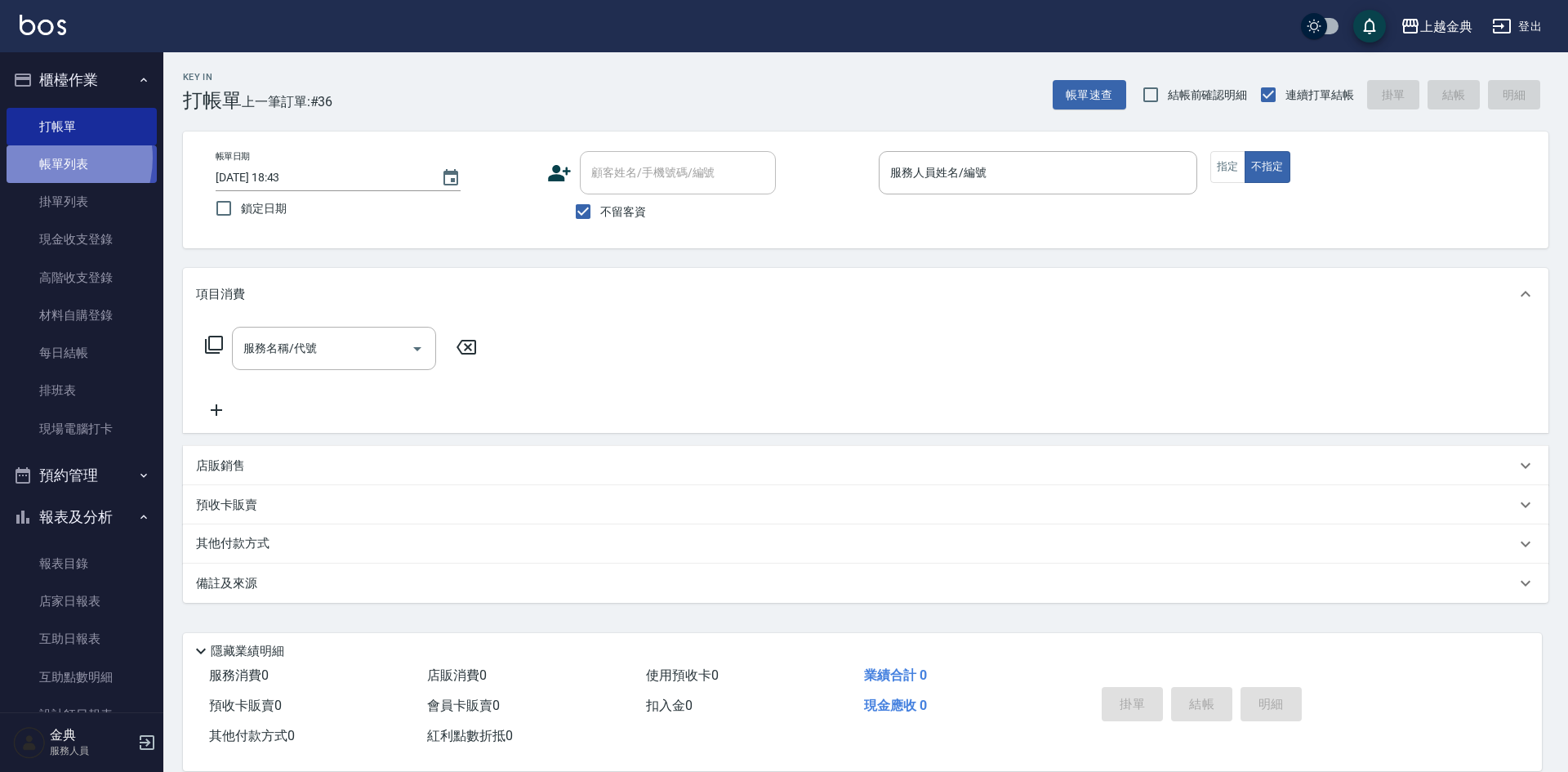
click at [45, 158] on link "帳單列表" at bounding box center [82, 164] width 150 height 38
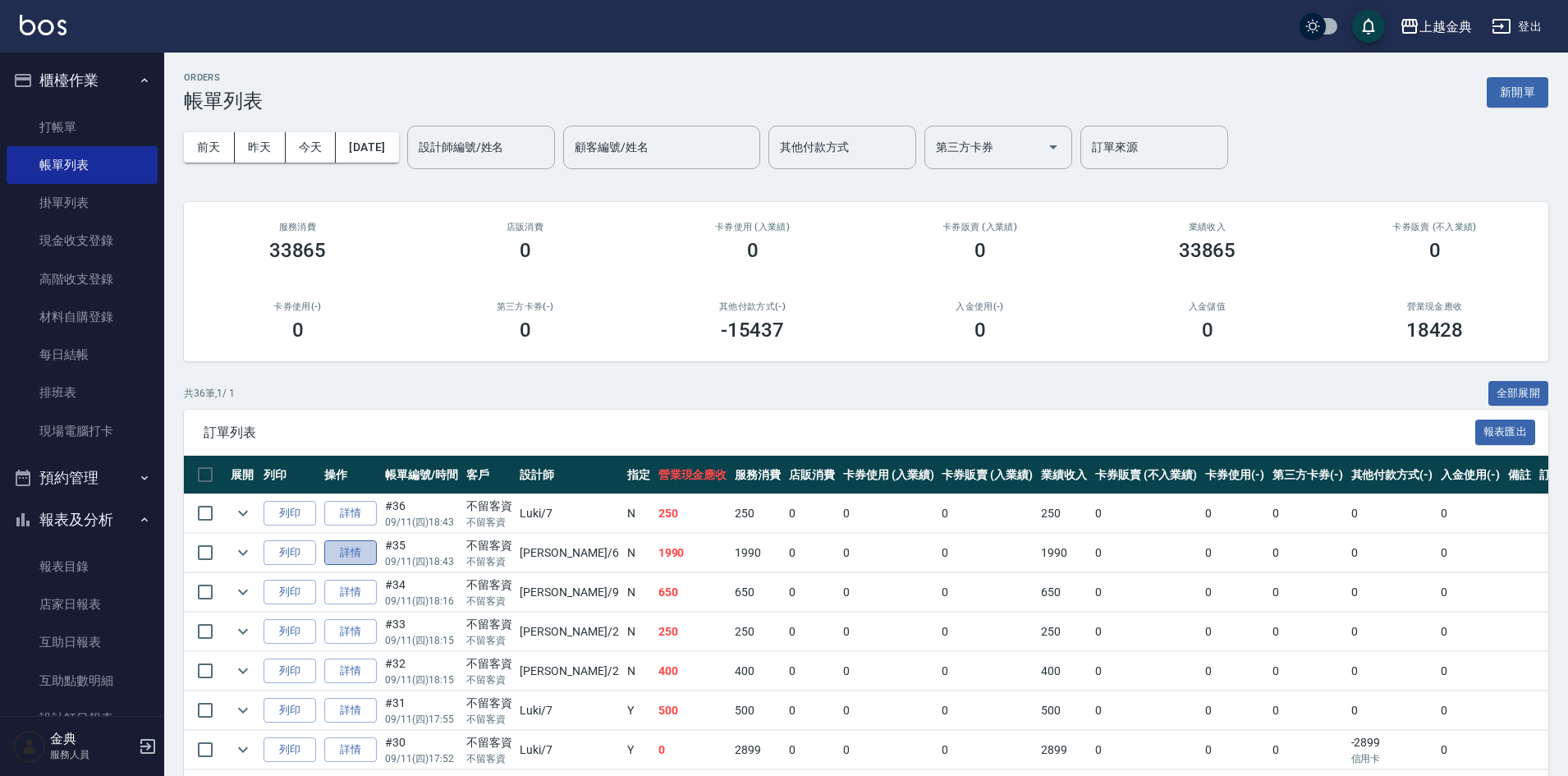
click at [352, 555] on link "詳情" at bounding box center [351, 553] width 52 height 25
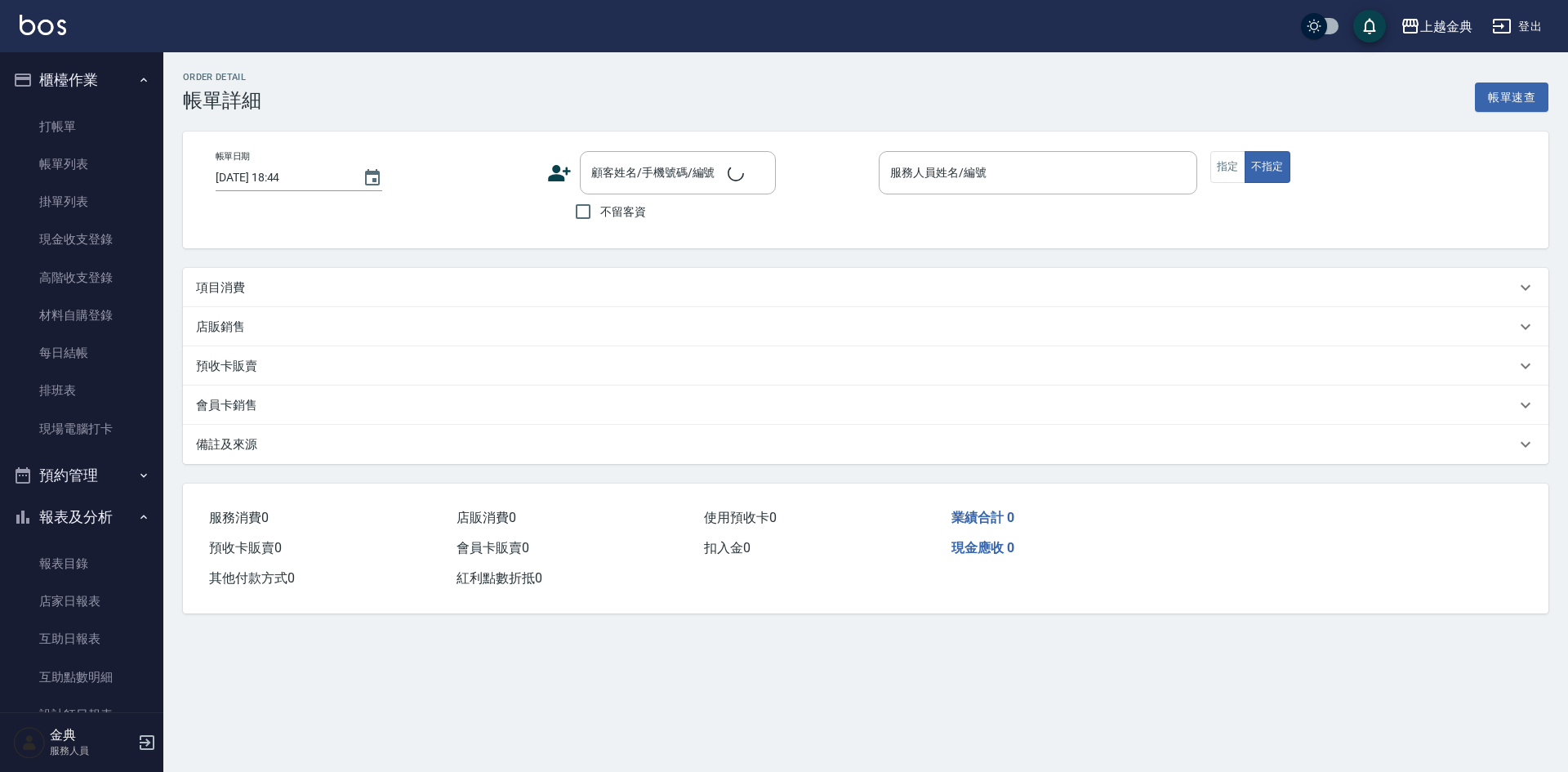
type input "2025/09/11 18:43"
checkbox input "true"
type input "AMY-6"
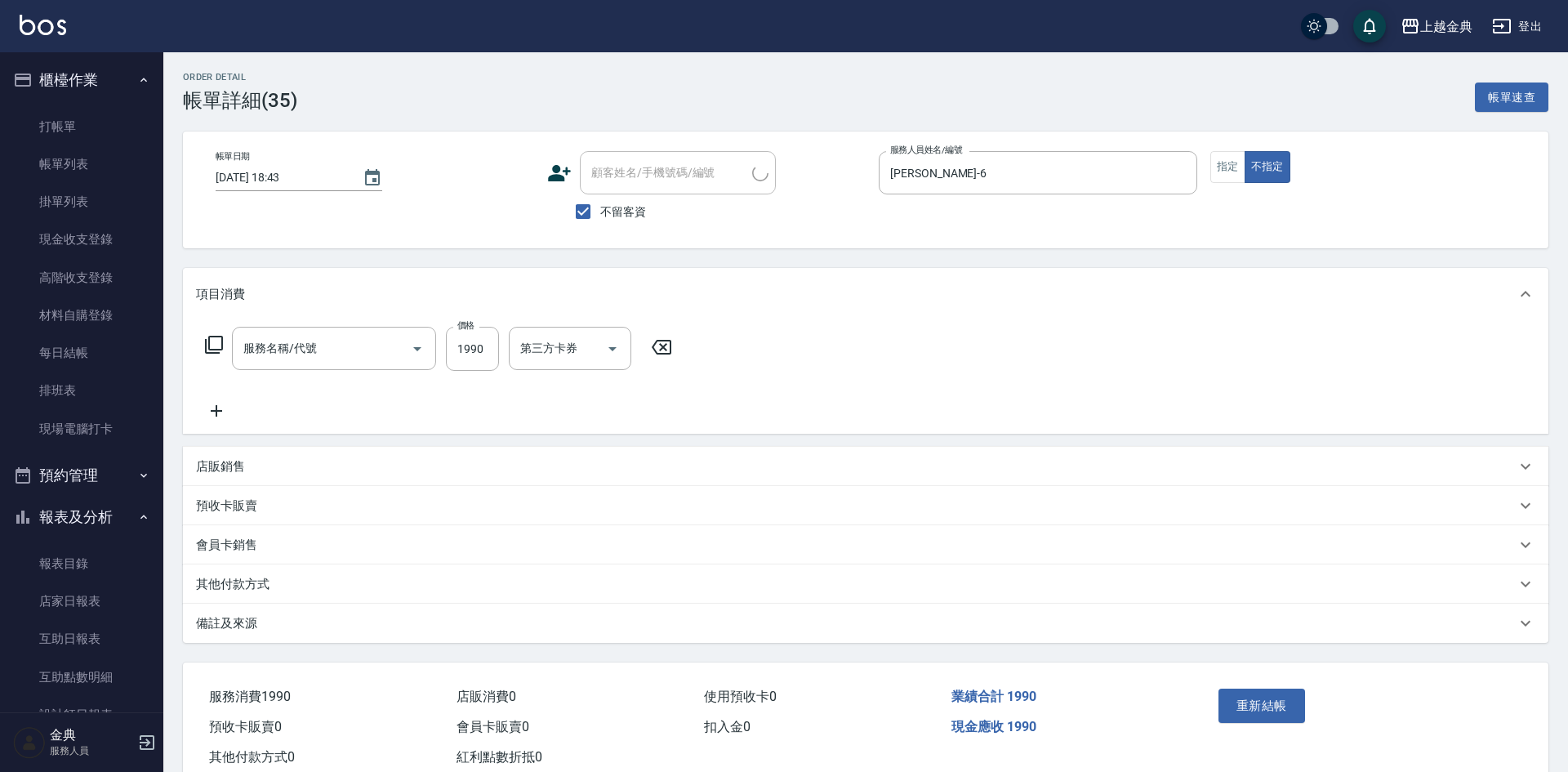
type input "日系染髮(401)"
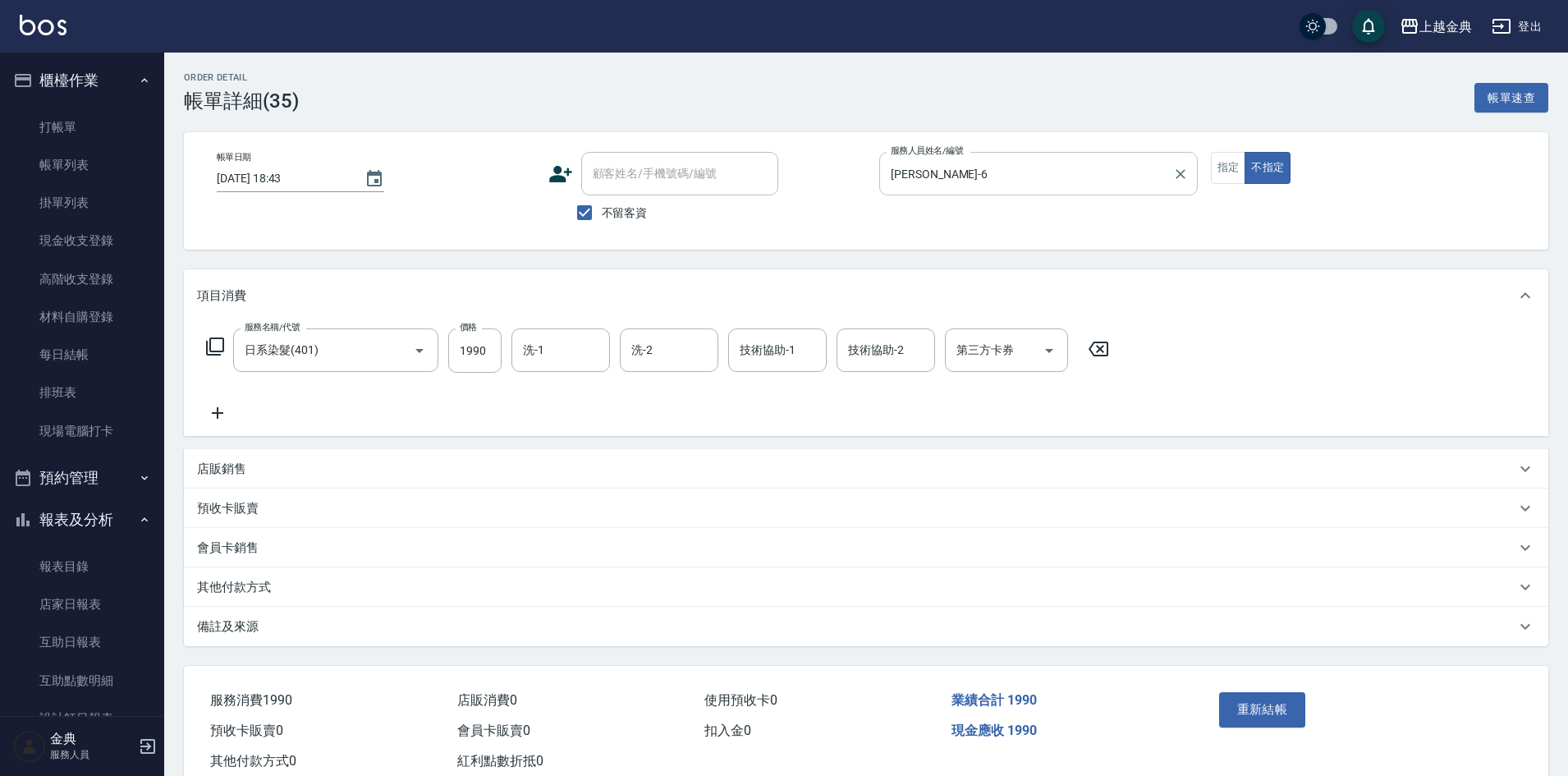
click at [1086, 176] on input "AMY-6" at bounding box center [1026, 173] width 279 height 29
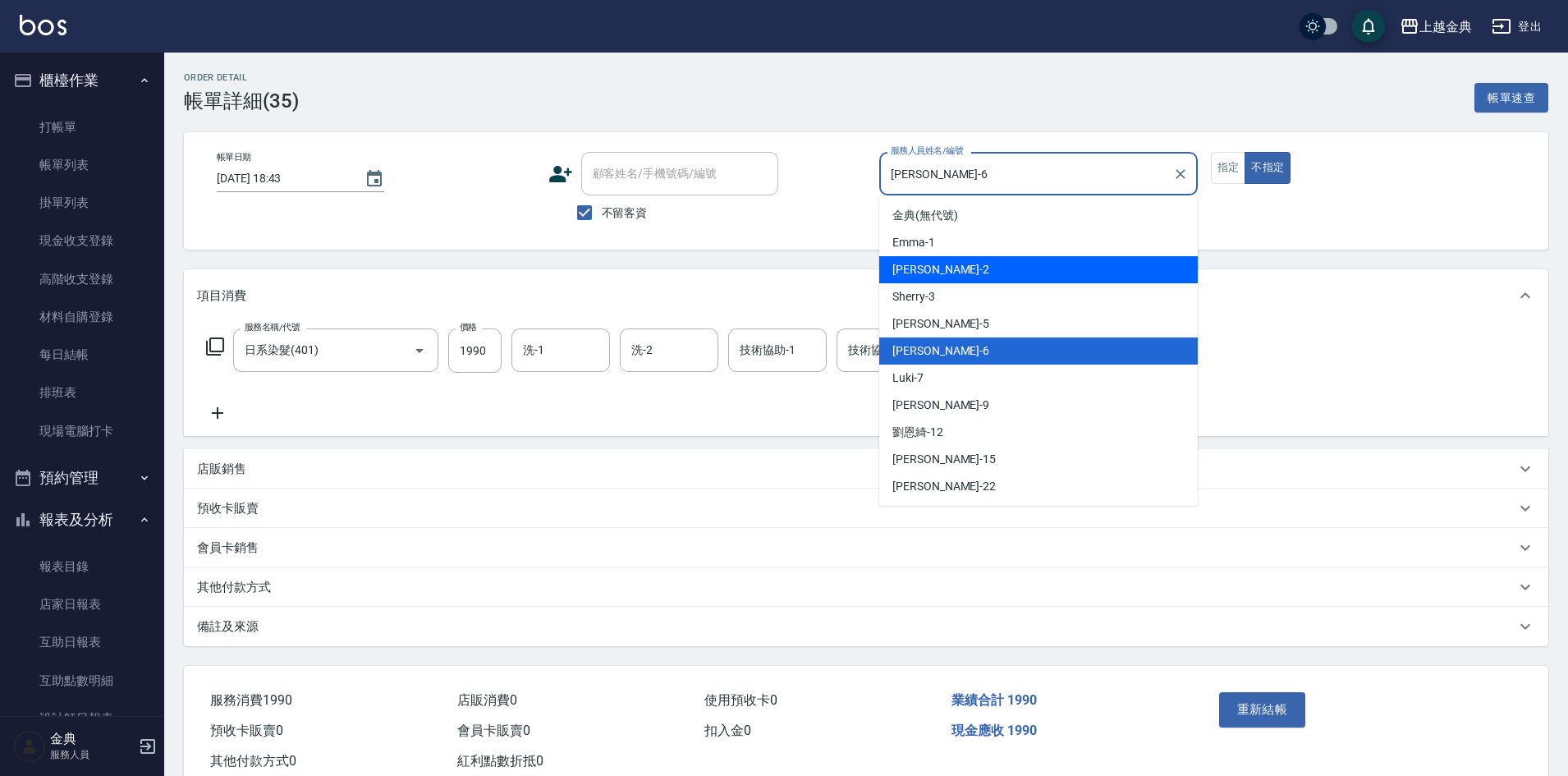
click at [934, 271] on div "Cindy -2" at bounding box center [1038, 270] width 318 height 27
type input "Cindy-2"
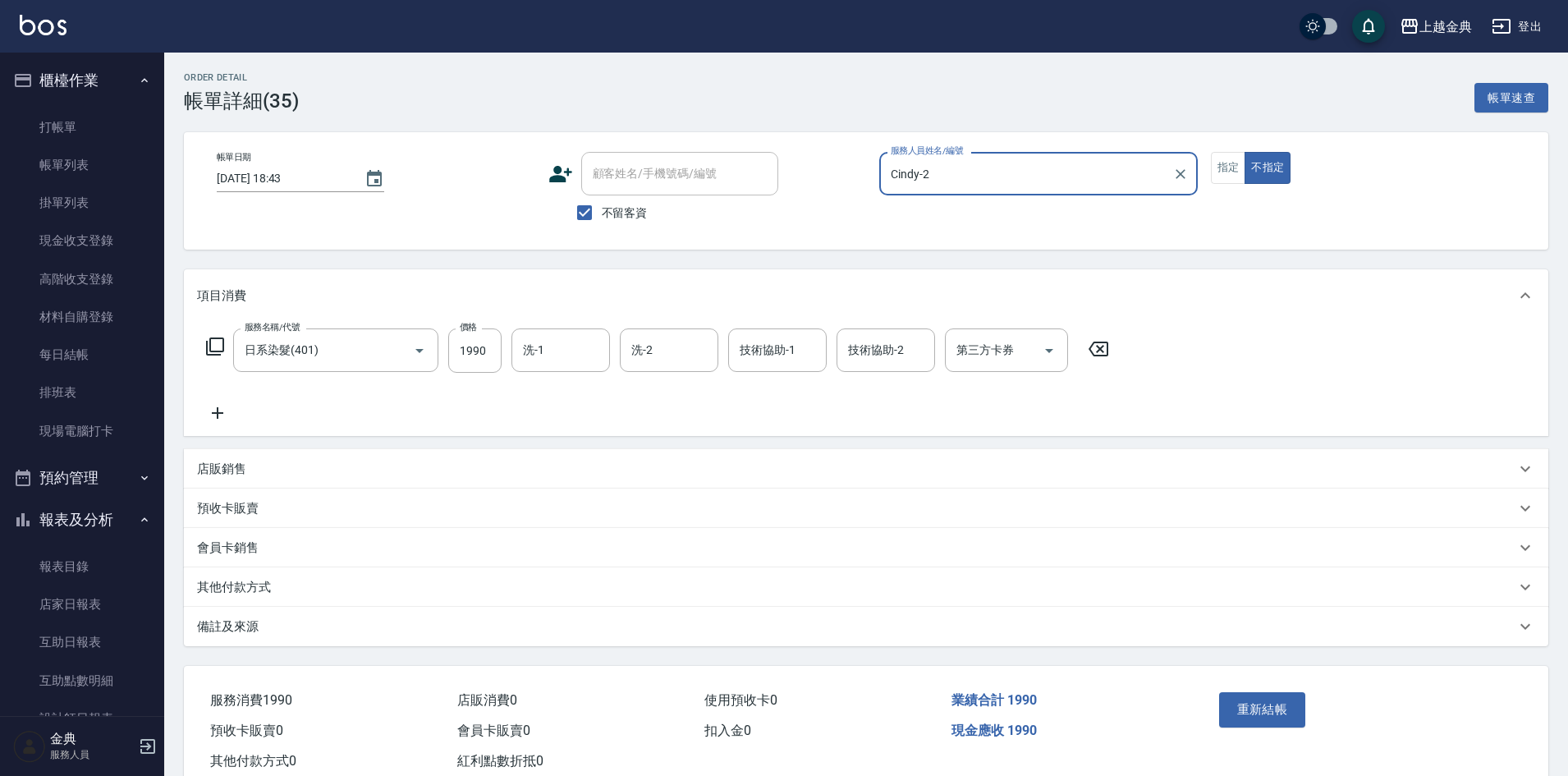
click at [1106, 356] on icon at bounding box center [1097, 348] width 19 height 14
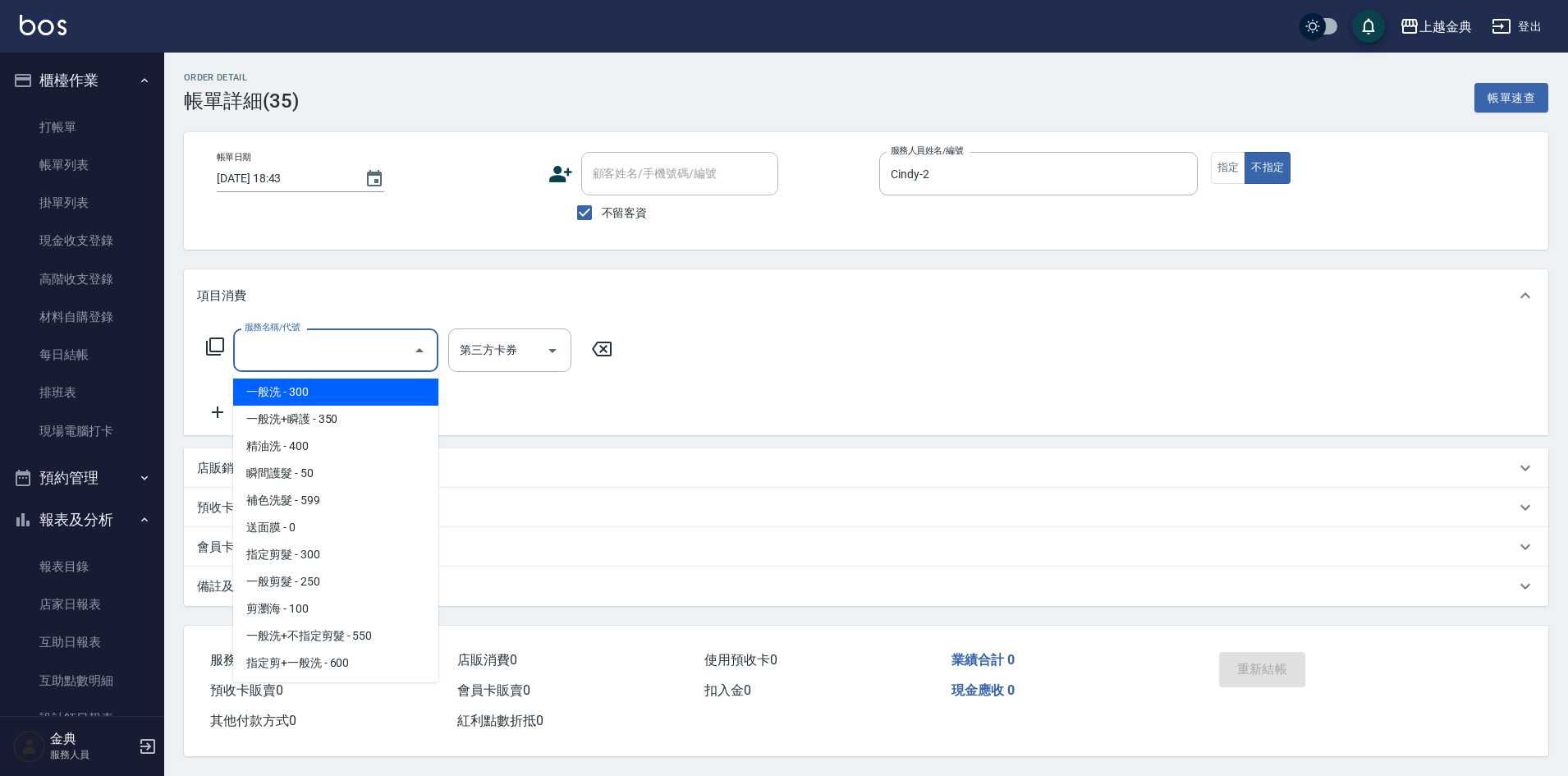
click at [313, 358] on input "服務名稱/代號" at bounding box center [324, 350] width 166 height 29
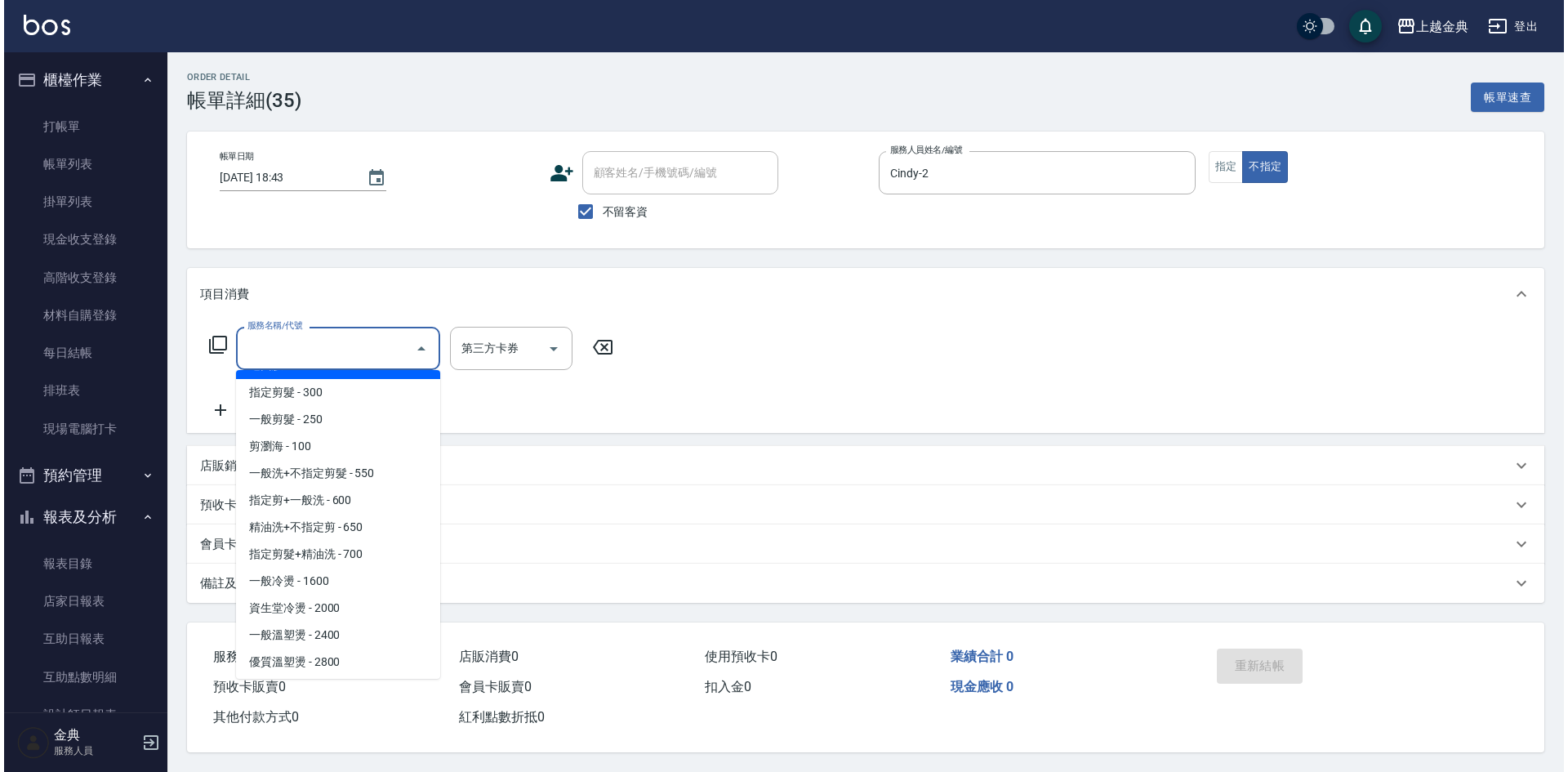
scroll to position [163, 0]
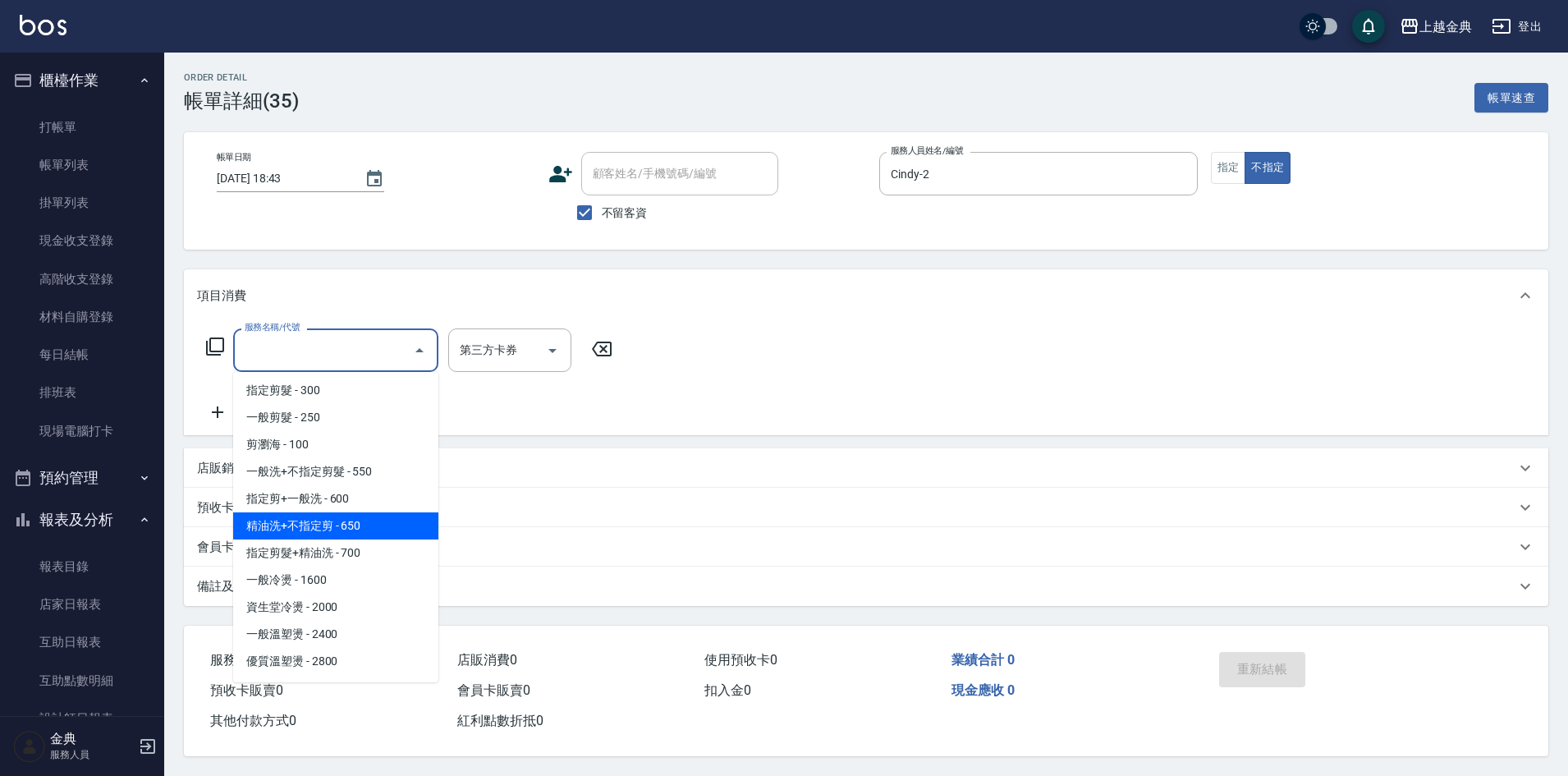
click at [360, 530] on span "精油洗+不指定剪 - 650" at bounding box center [335, 526] width 205 height 27
type input "精油洗+不指定剪(205)"
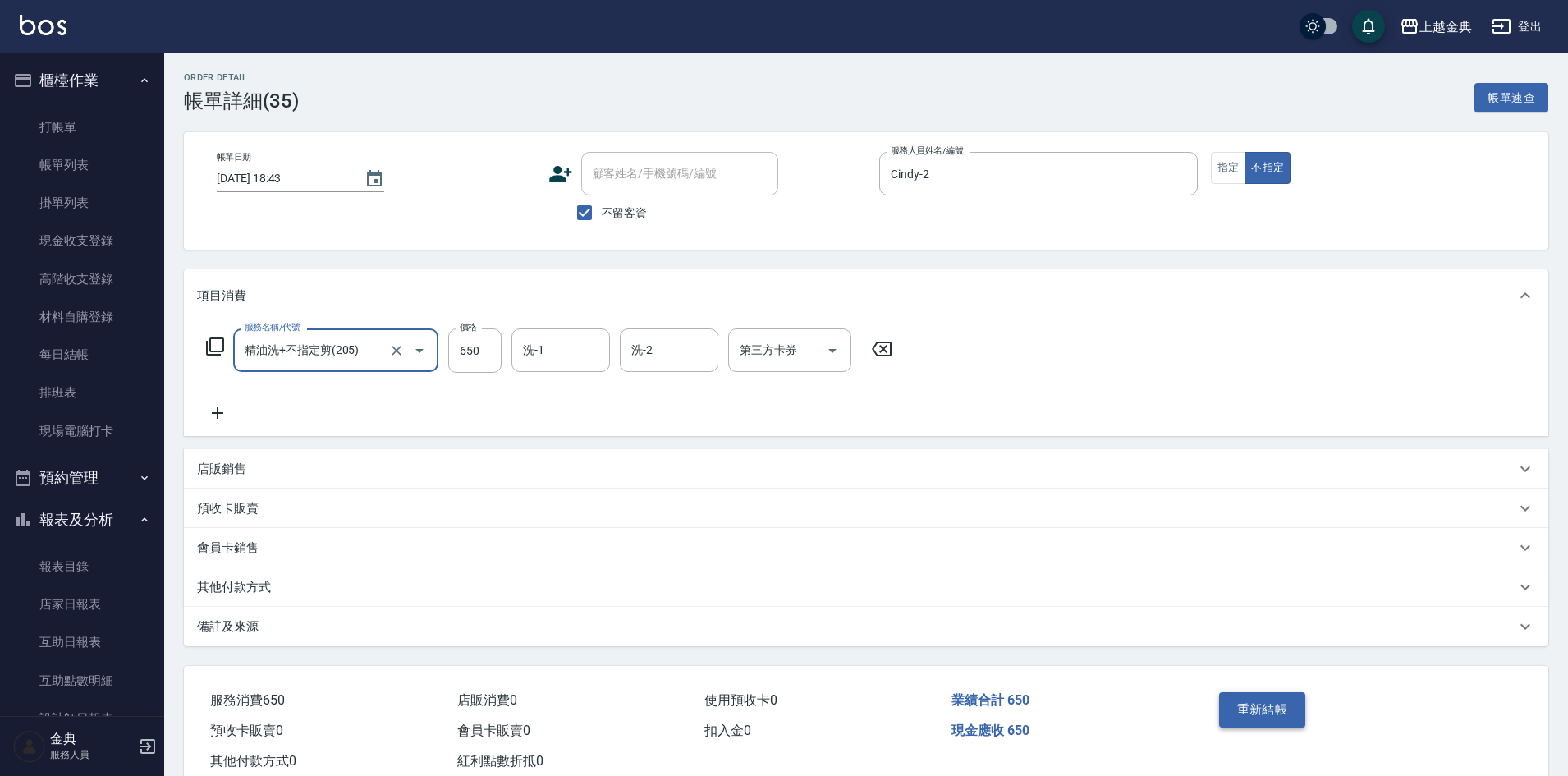
click at [1290, 707] on button "重新結帳" at bounding box center [1262, 709] width 87 height 35
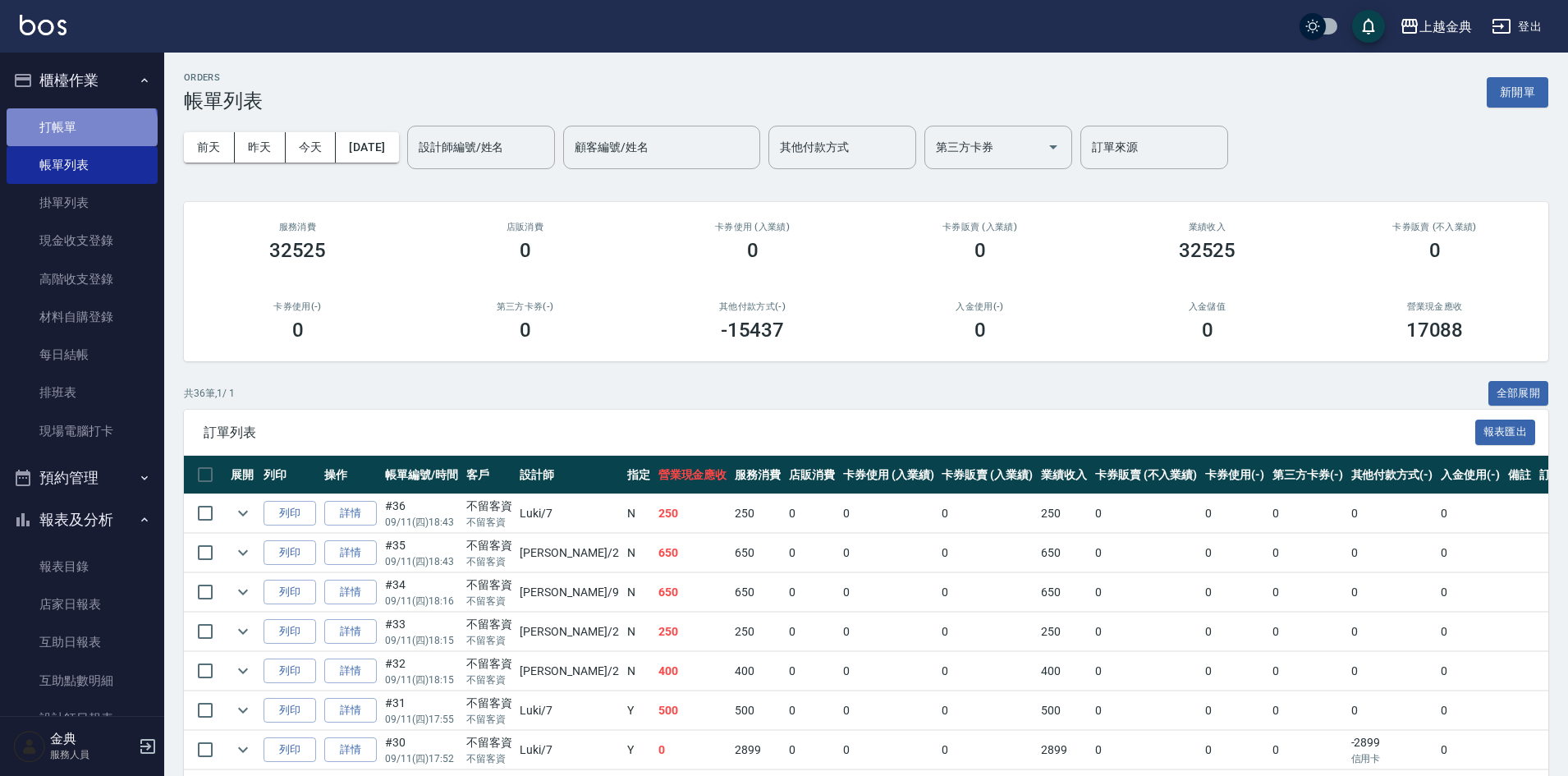
click at [80, 130] on link "打帳單" at bounding box center [82, 127] width 151 height 38
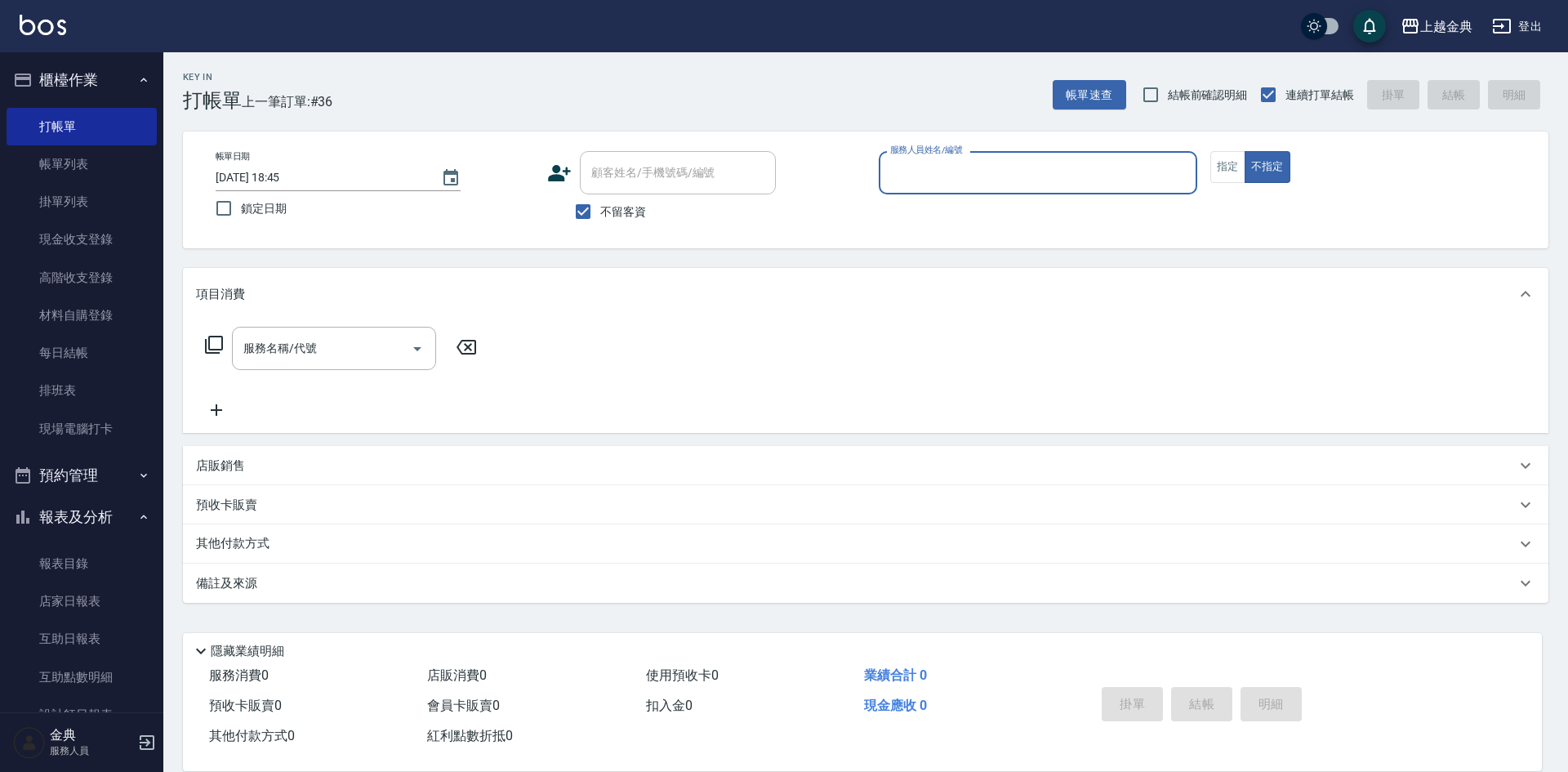
click at [1102, 163] on input "服務人員姓名/編號" at bounding box center [1037, 172] width 304 height 29
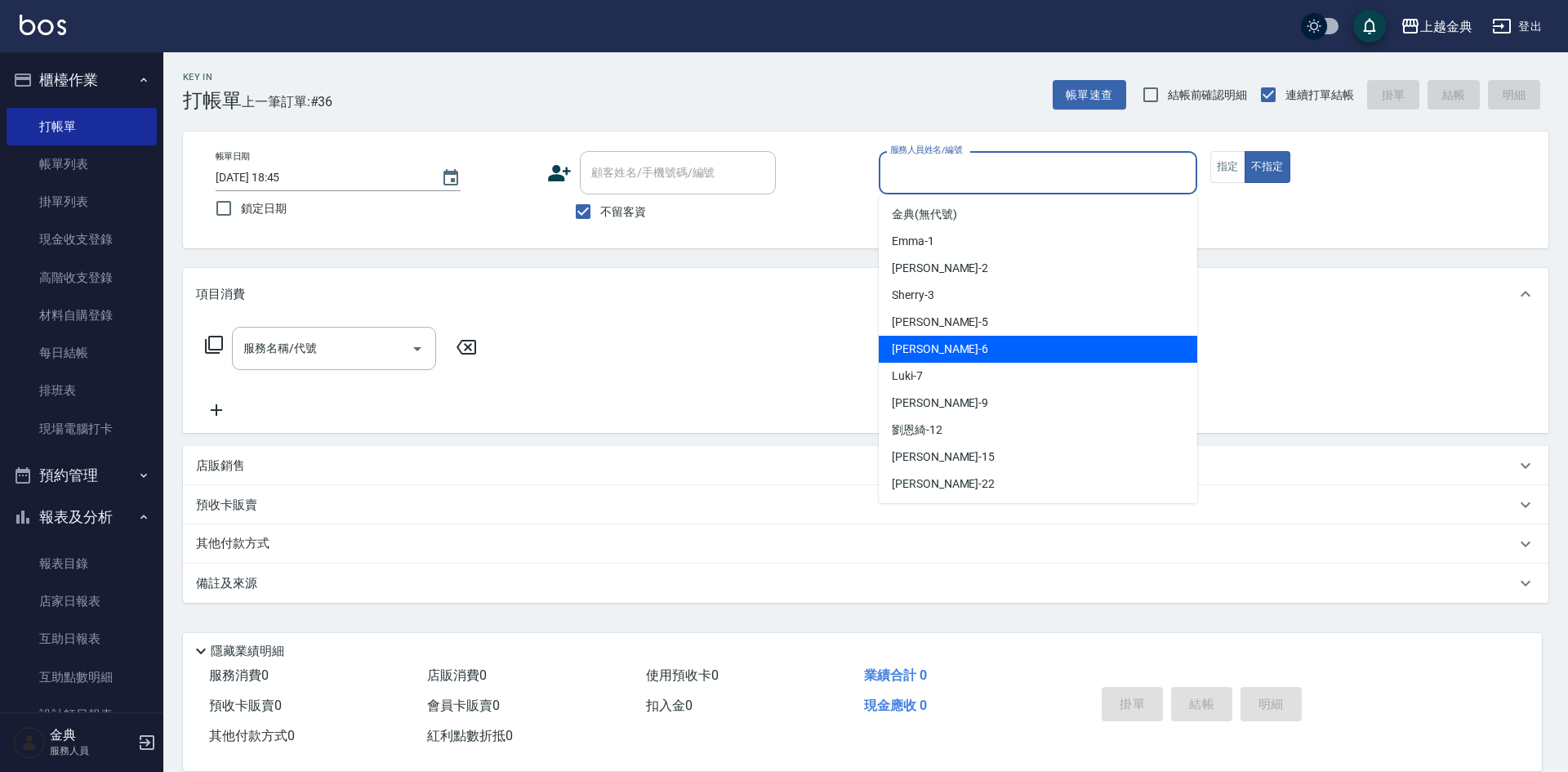
click at [913, 346] on span "AMY -6" at bounding box center [940, 349] width 97 height 17
type input "AMY-6"
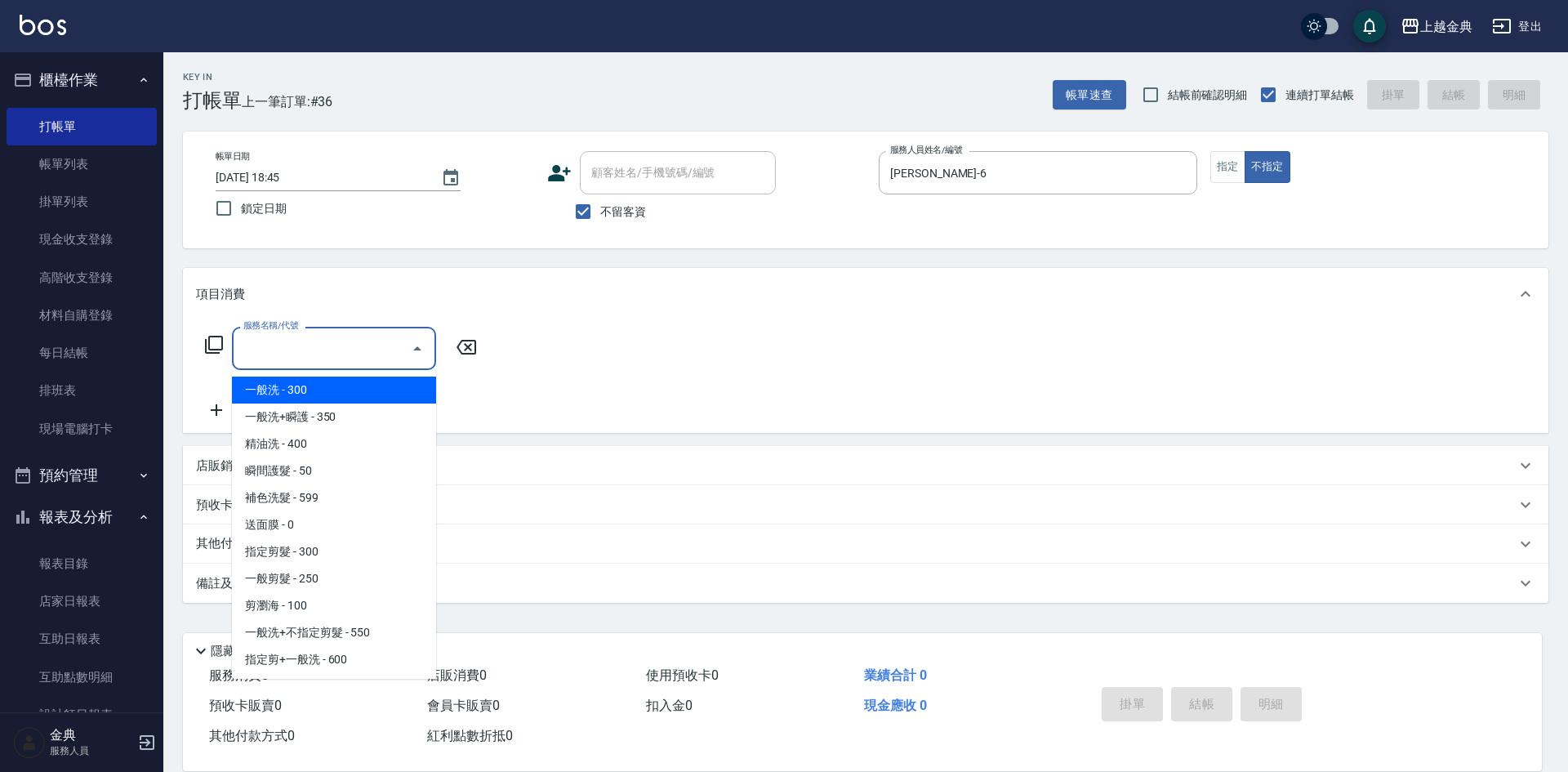
click at [304, 345] on div "服務名稱/代號 服務名稱/代號" at bounding box center [334, 348] width 204 height 43
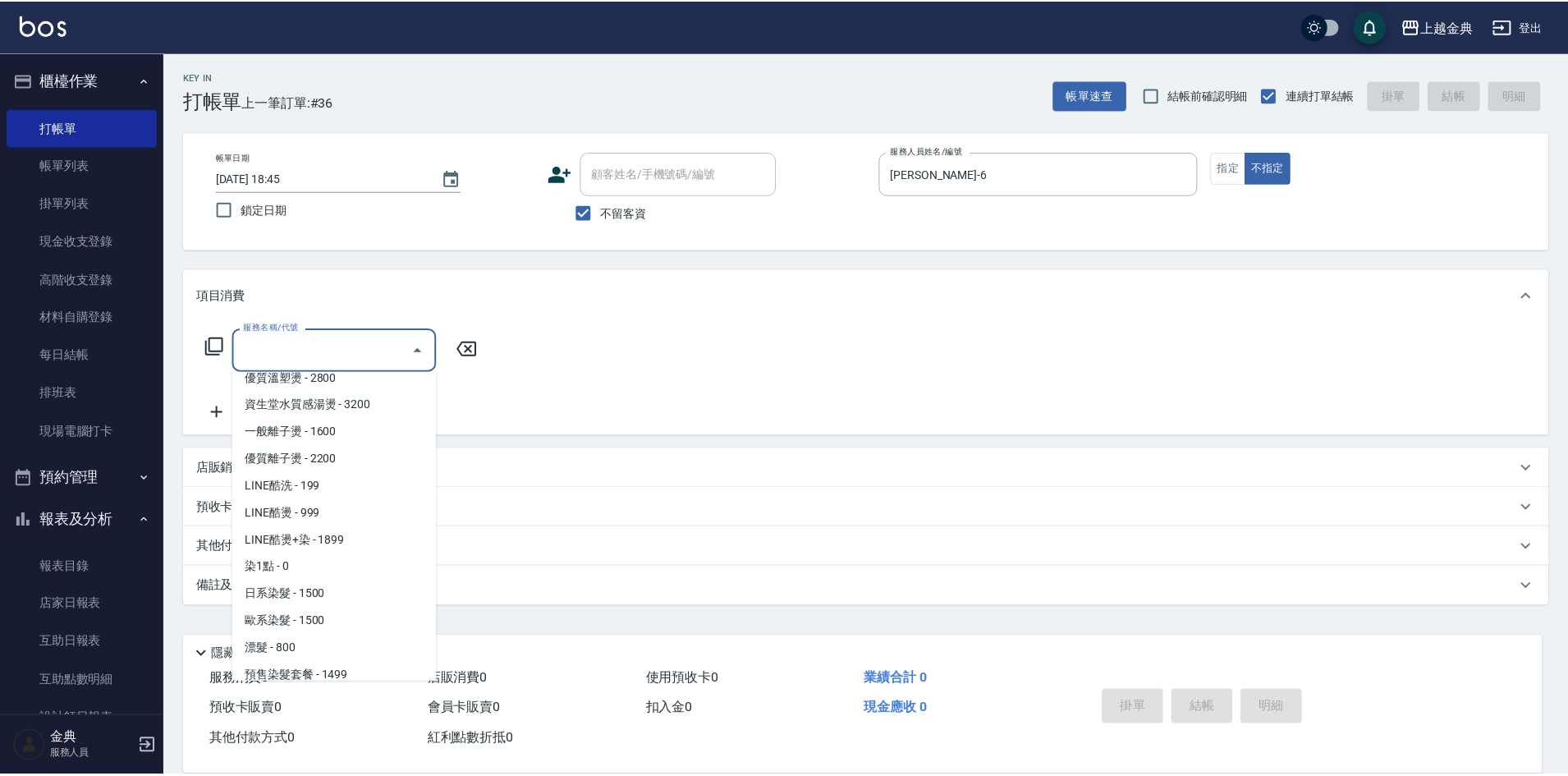
scroll to position [493, 0]
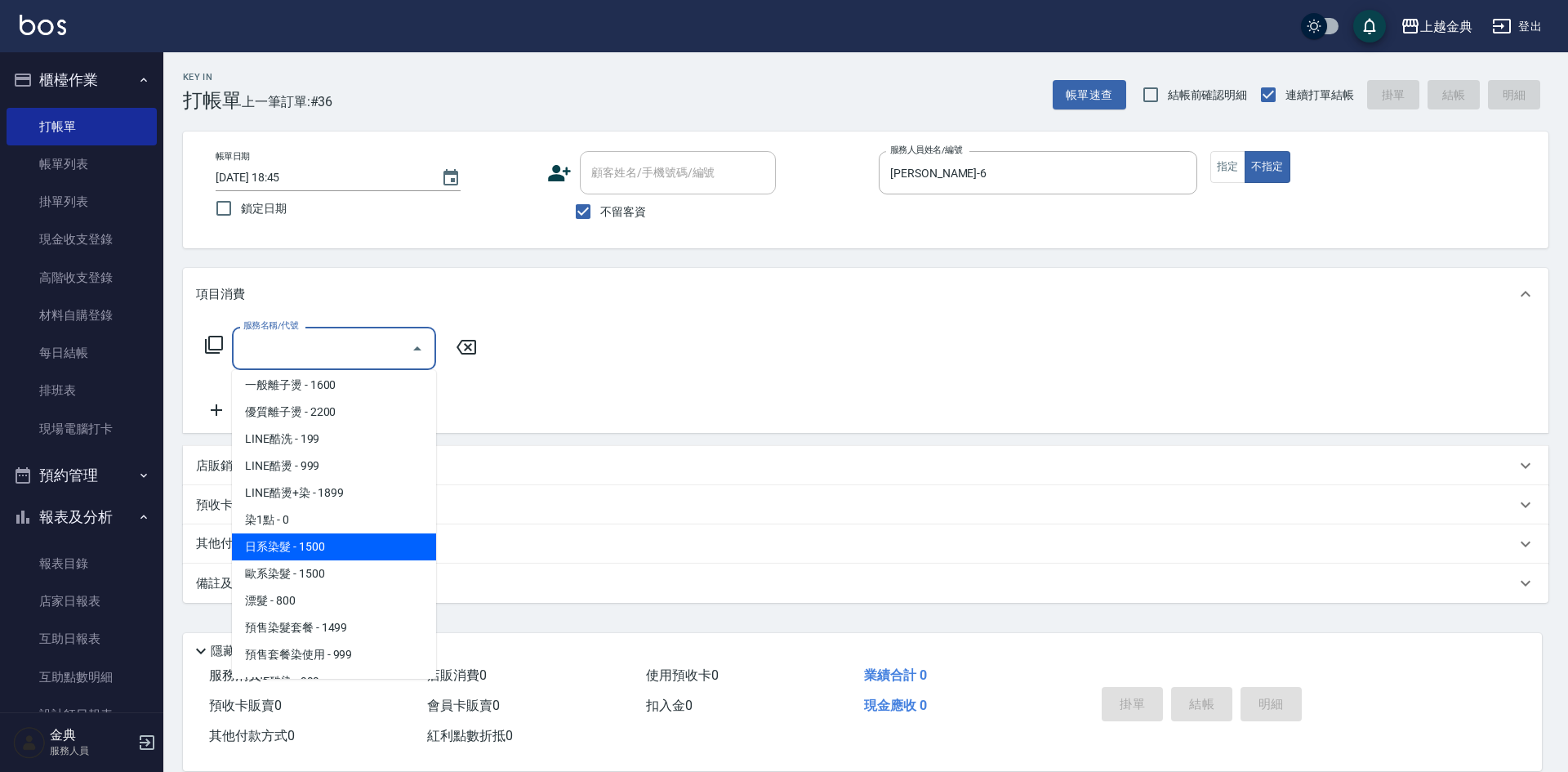
click at [314, 536] on span "日系染髮 - 1500" at bounding box center [334, 547] width 204 height 27
type input "日系染髮(401)"
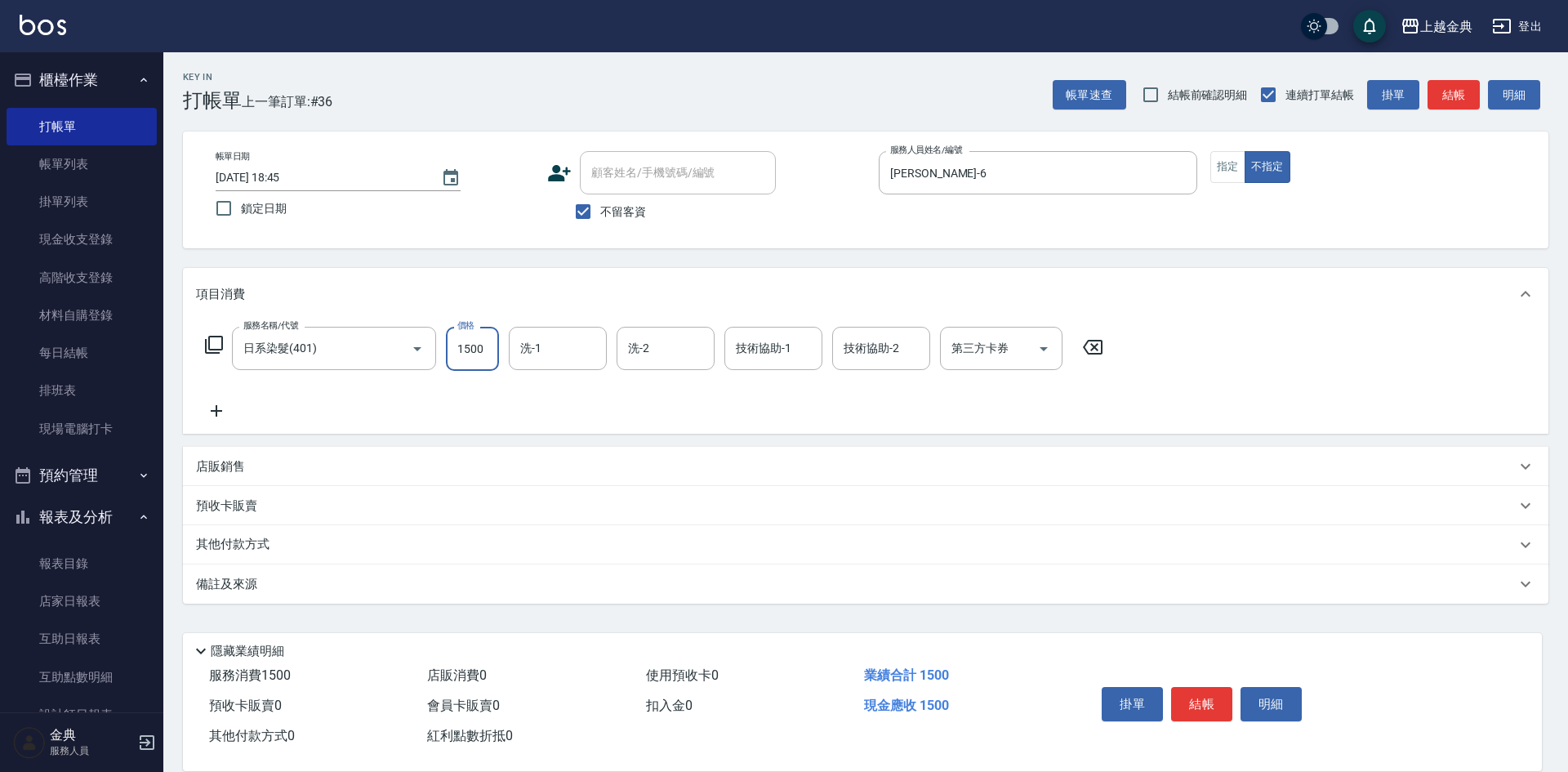
click at [470, 351] on input "1500" at bounding box center [472, 349] width 53 height 44
type input "1990"
click at [1206, 698] on button "結帳" at bounding box center [1201, 704] width 61 height 34
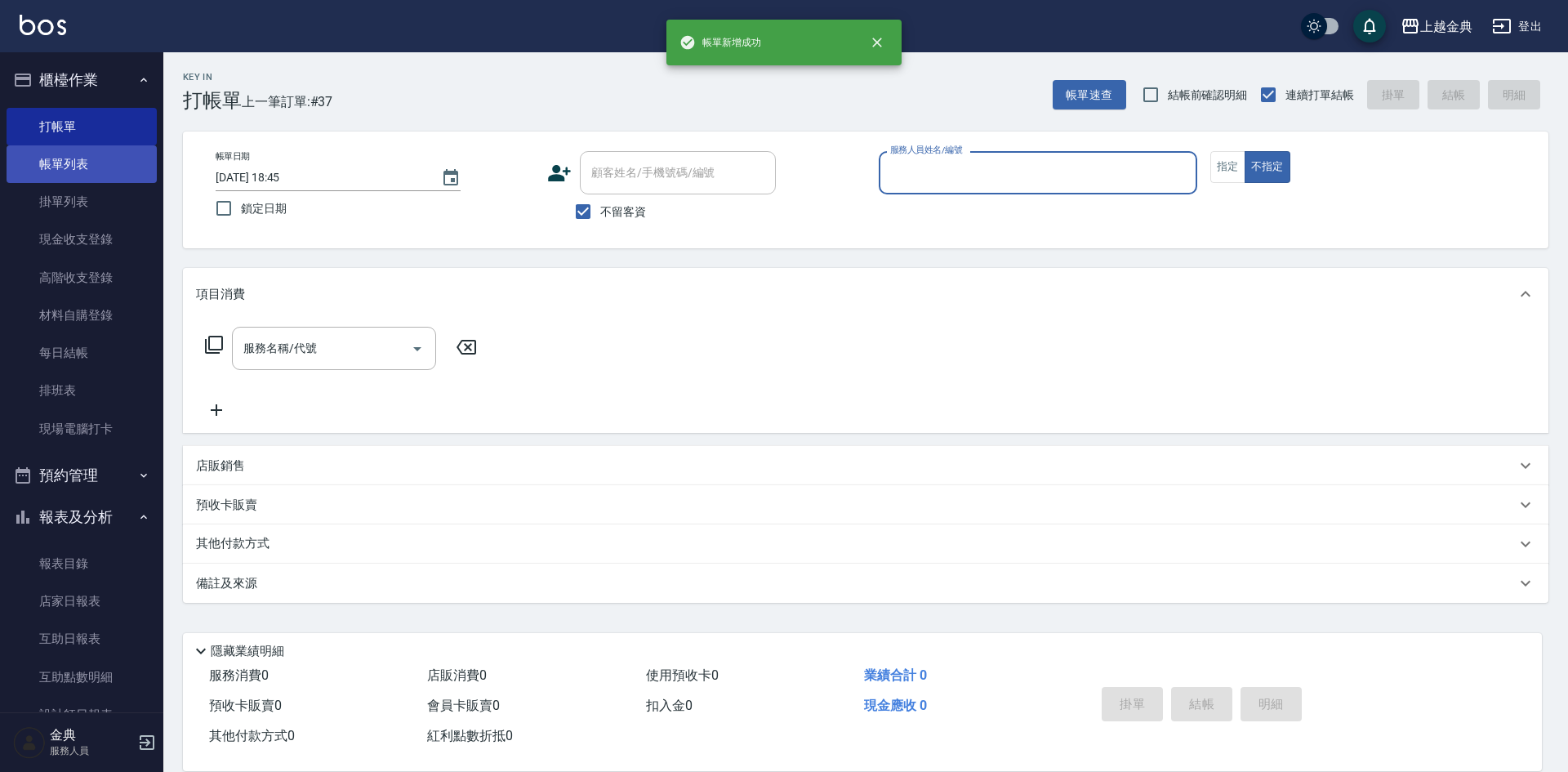
click at [87, 162] on link "帳單列表" at bounding box center [82, 164] width 150 height 38
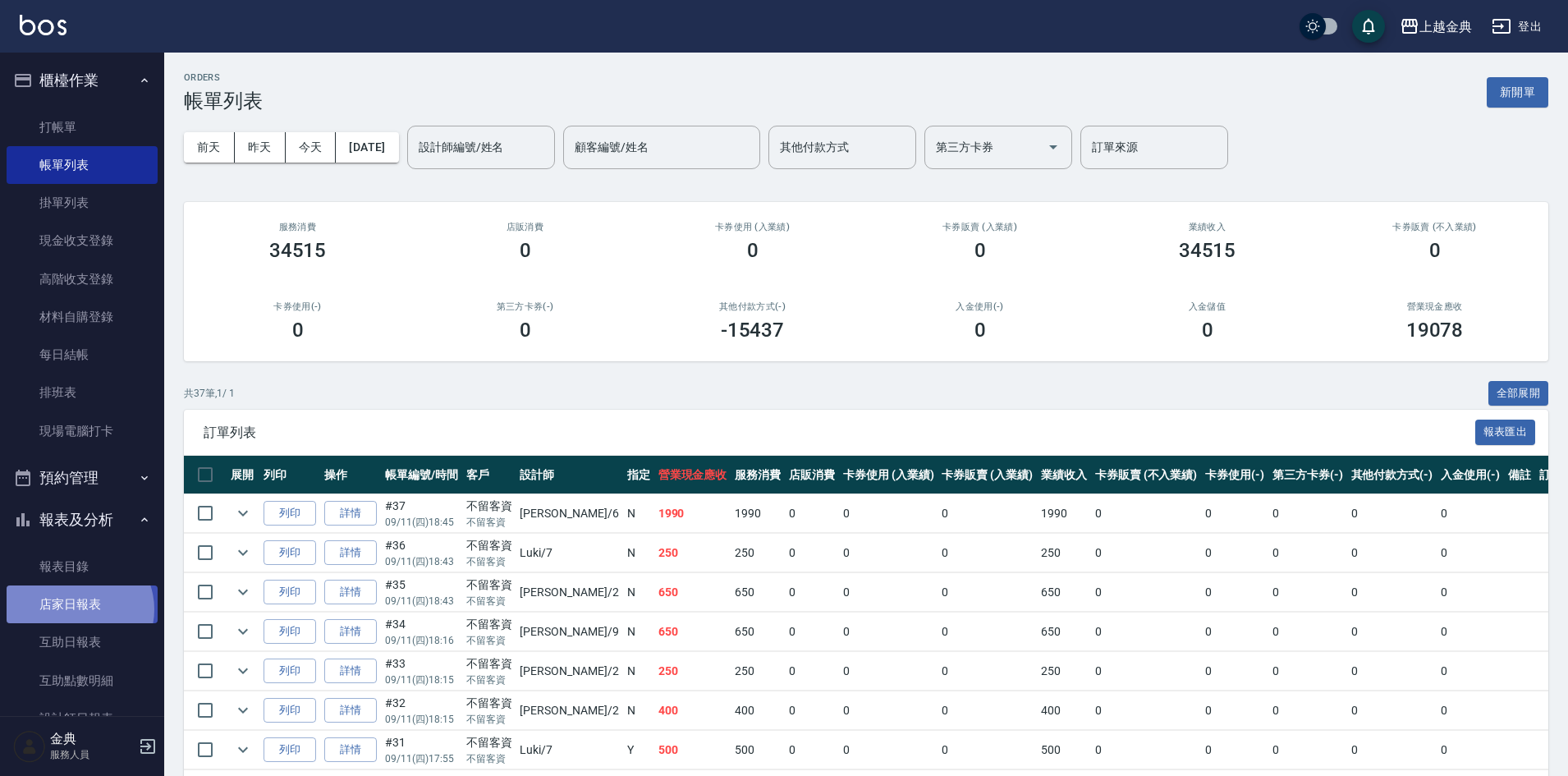
click at [78, 609] on link "店家日報表" at bounding box center [82, 604] width 151 height 38
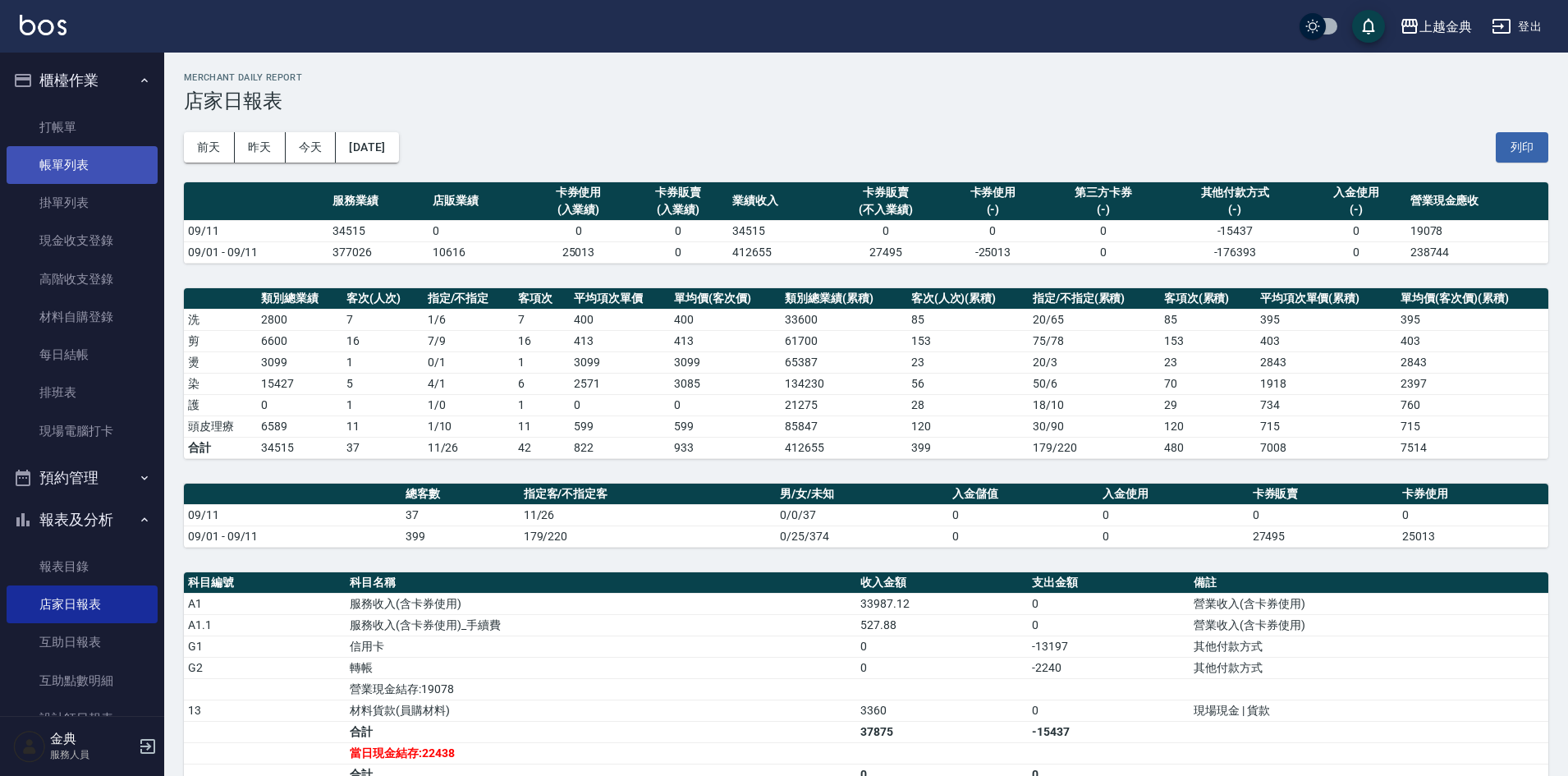
click at [99, 182] on link "帳單列表" at bounding box center [82, 165] width 151 height 38
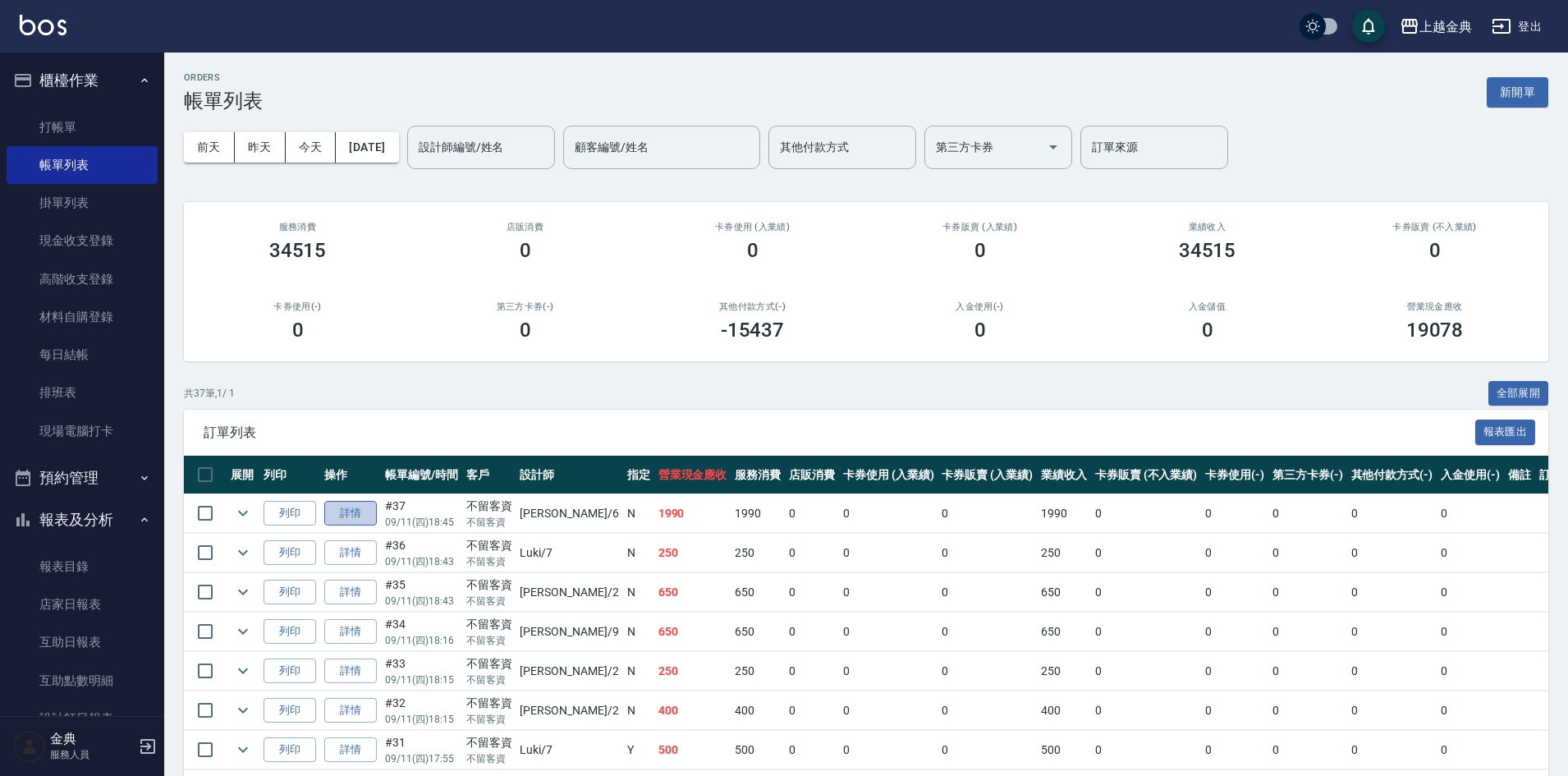
click at [362, 520] on link "詳情" at bounding box center [351, 514] width 52 height 25
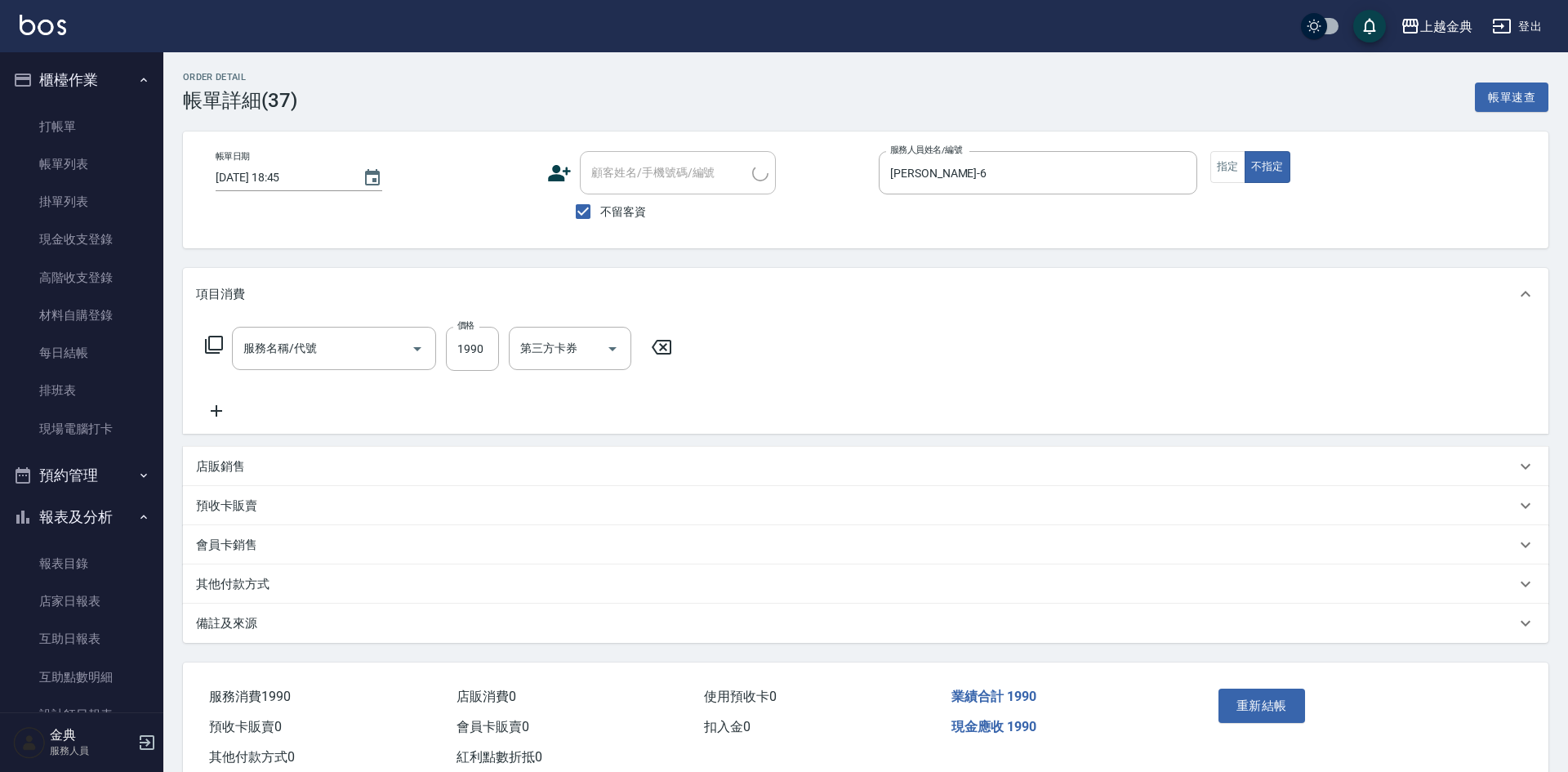
type input "2025/09/11 18:45"
checkbox input "true"
type input "AMY-6"
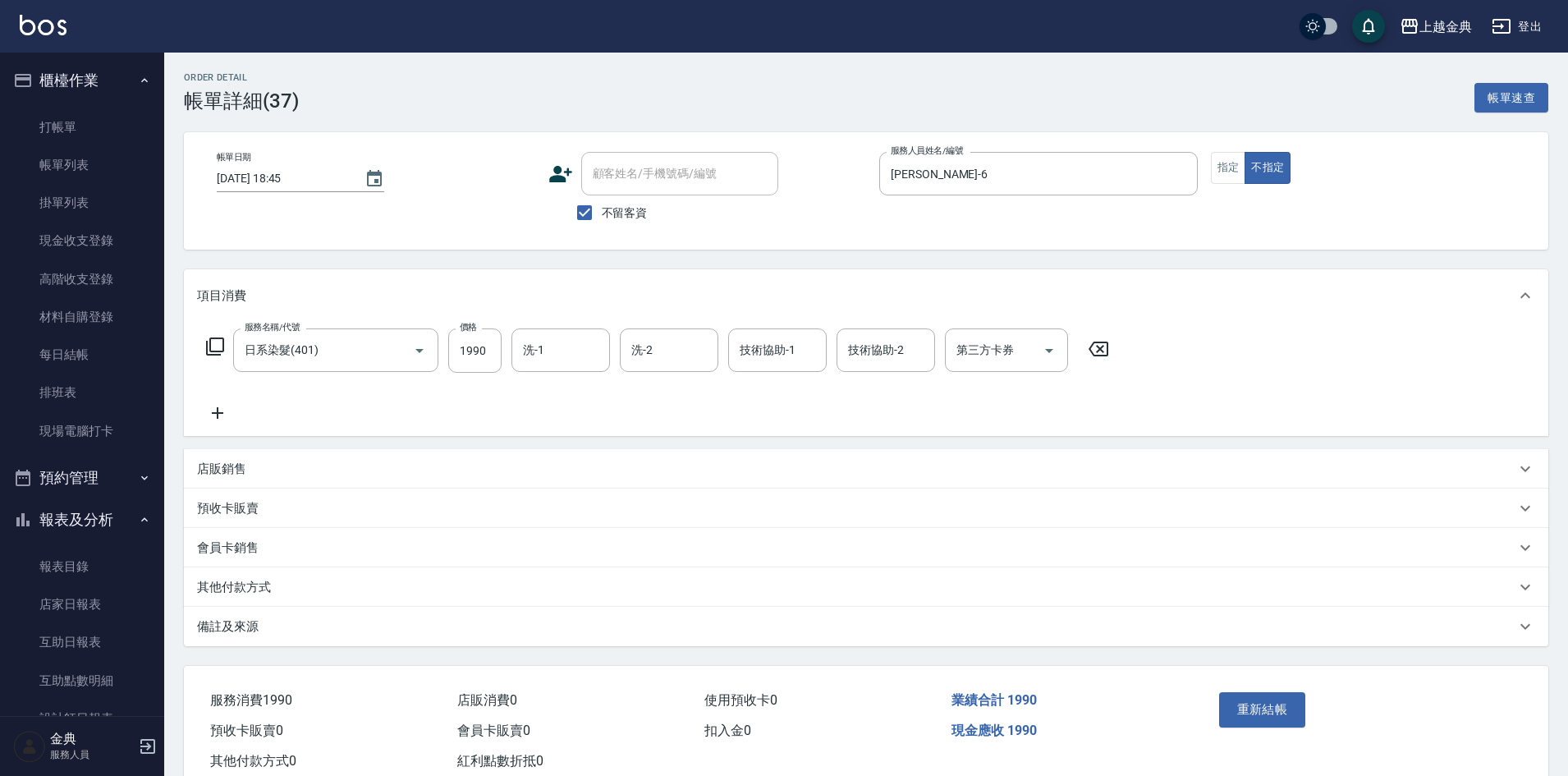
type input "日系染髮(401)"
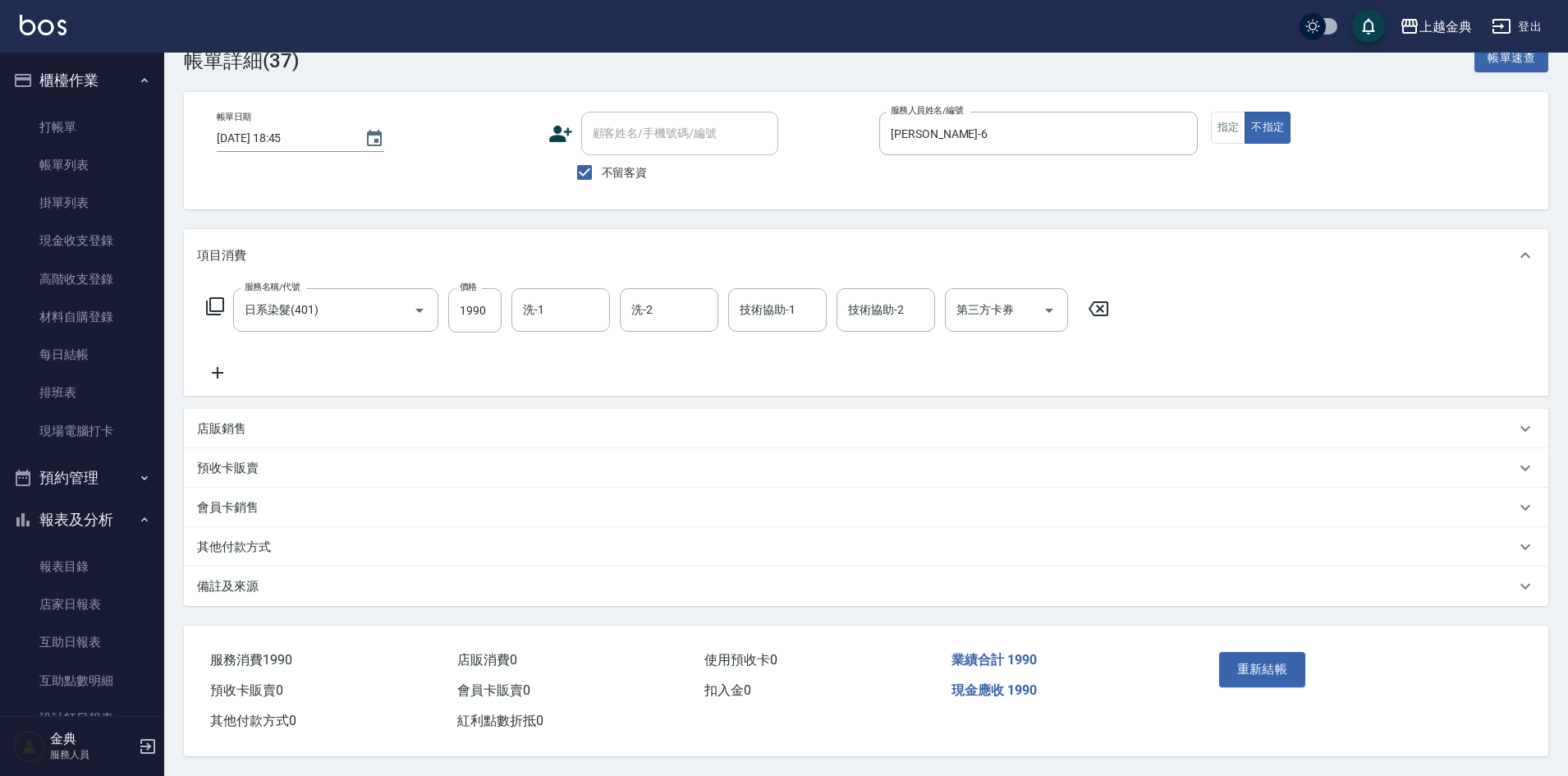
click at [253, 530] on div "其他付款方式" at bounding box center [866, 547] width 1364 height 40
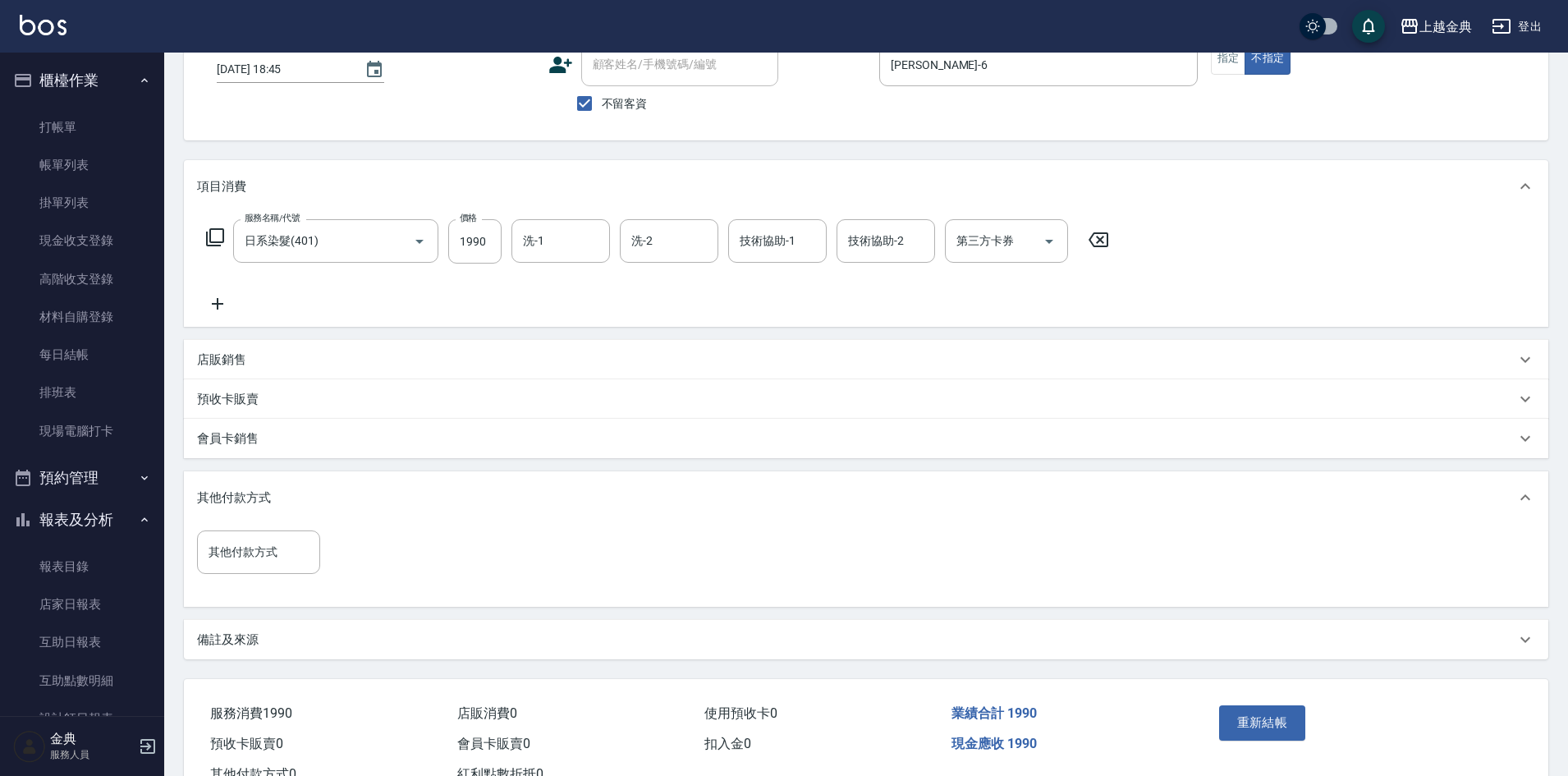
scroll to position [170, 0]
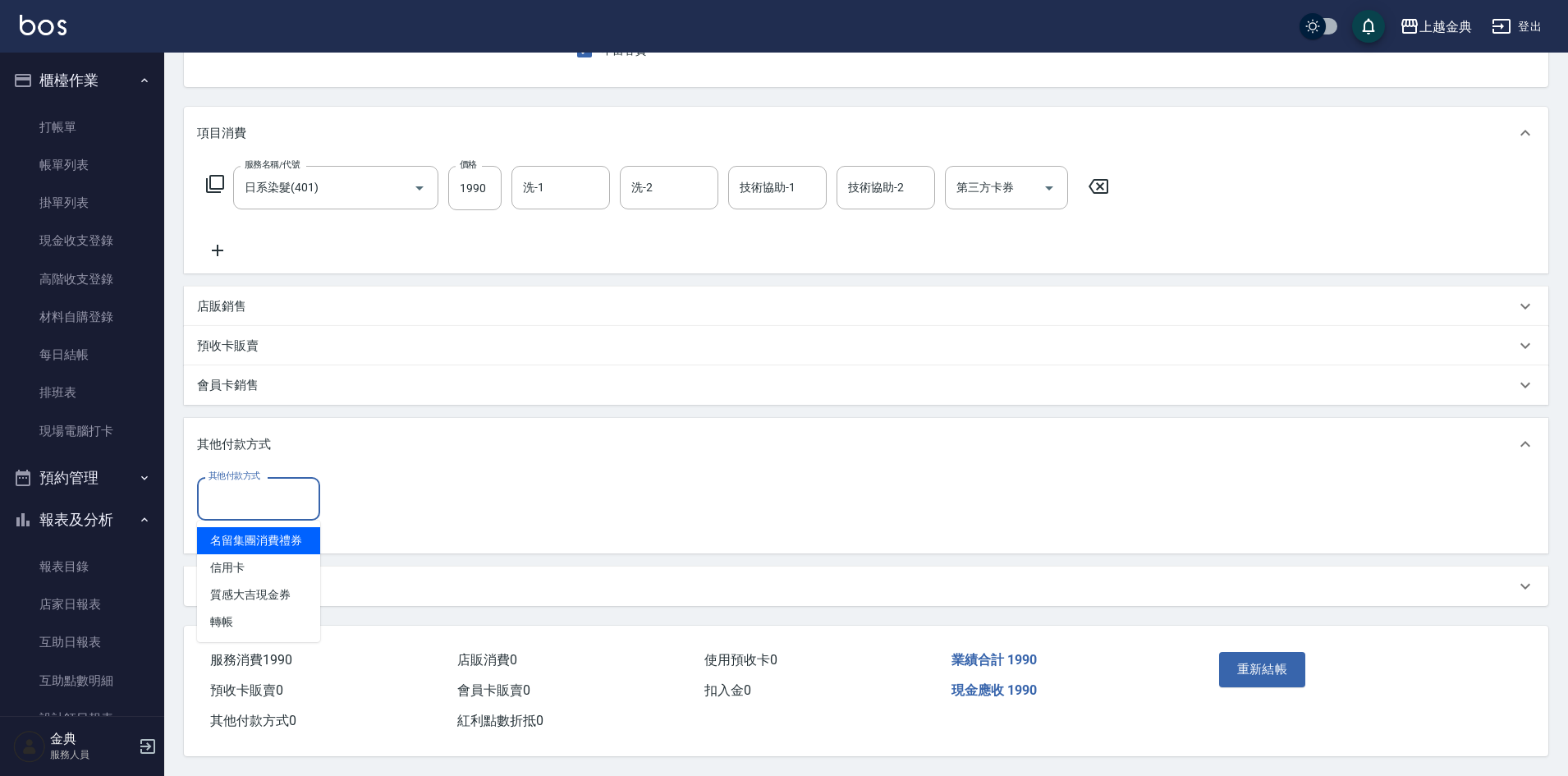
click at [267, 494] on input "其他付款方式" at bounding box center [259, 499] width 108 height 29
click at [245, 609] on span "轉帳" at bounding box center [259, 622] width 123 height 27
type input "轉帳"
click at [371, 504] on input "0" at bounding box center [392, 498] width 123 height 44
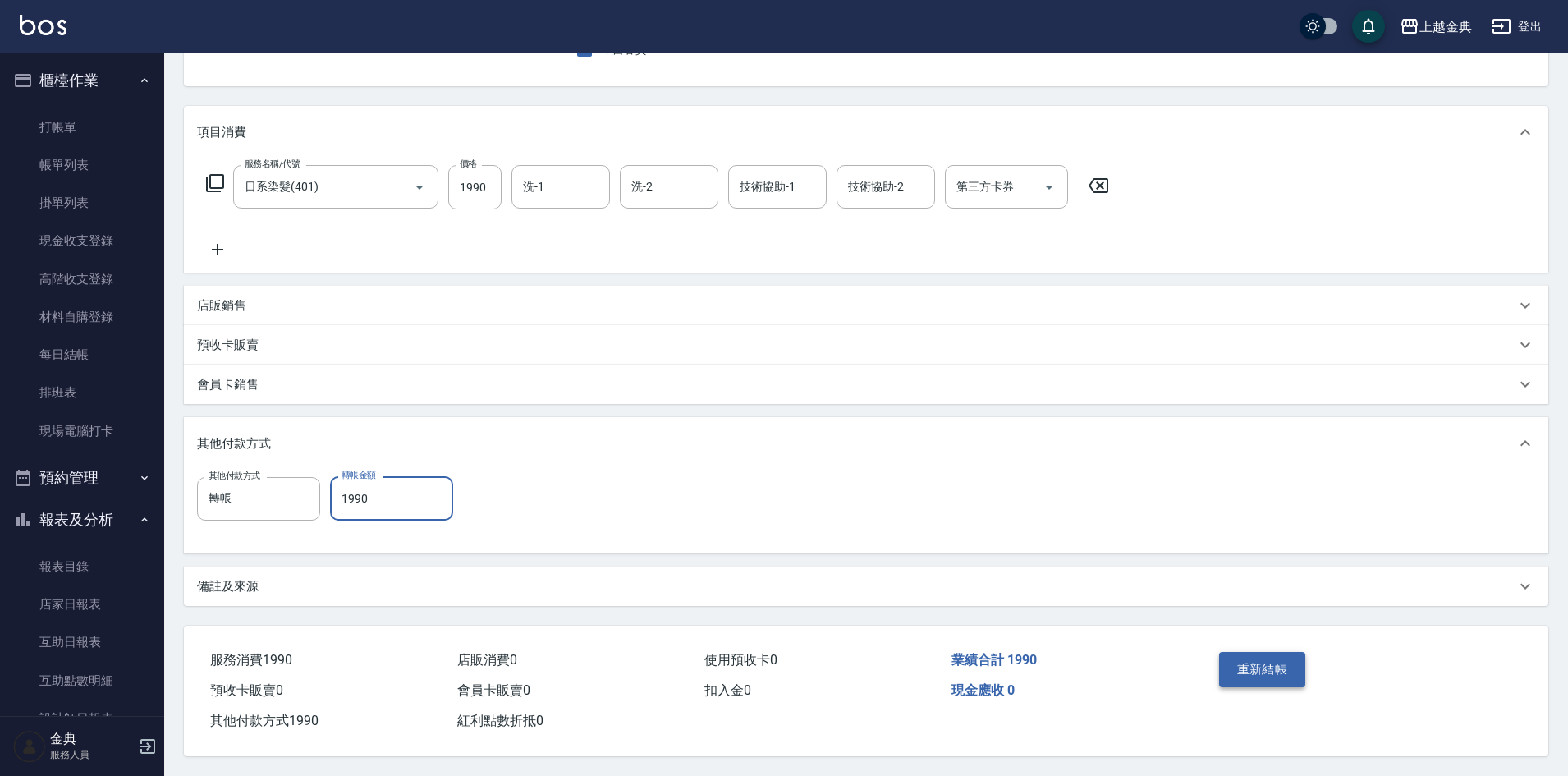
type input "1990"
click at [1255, 661] on button "重新結帳" at bounding box center [1262, 669] width 87 height 35
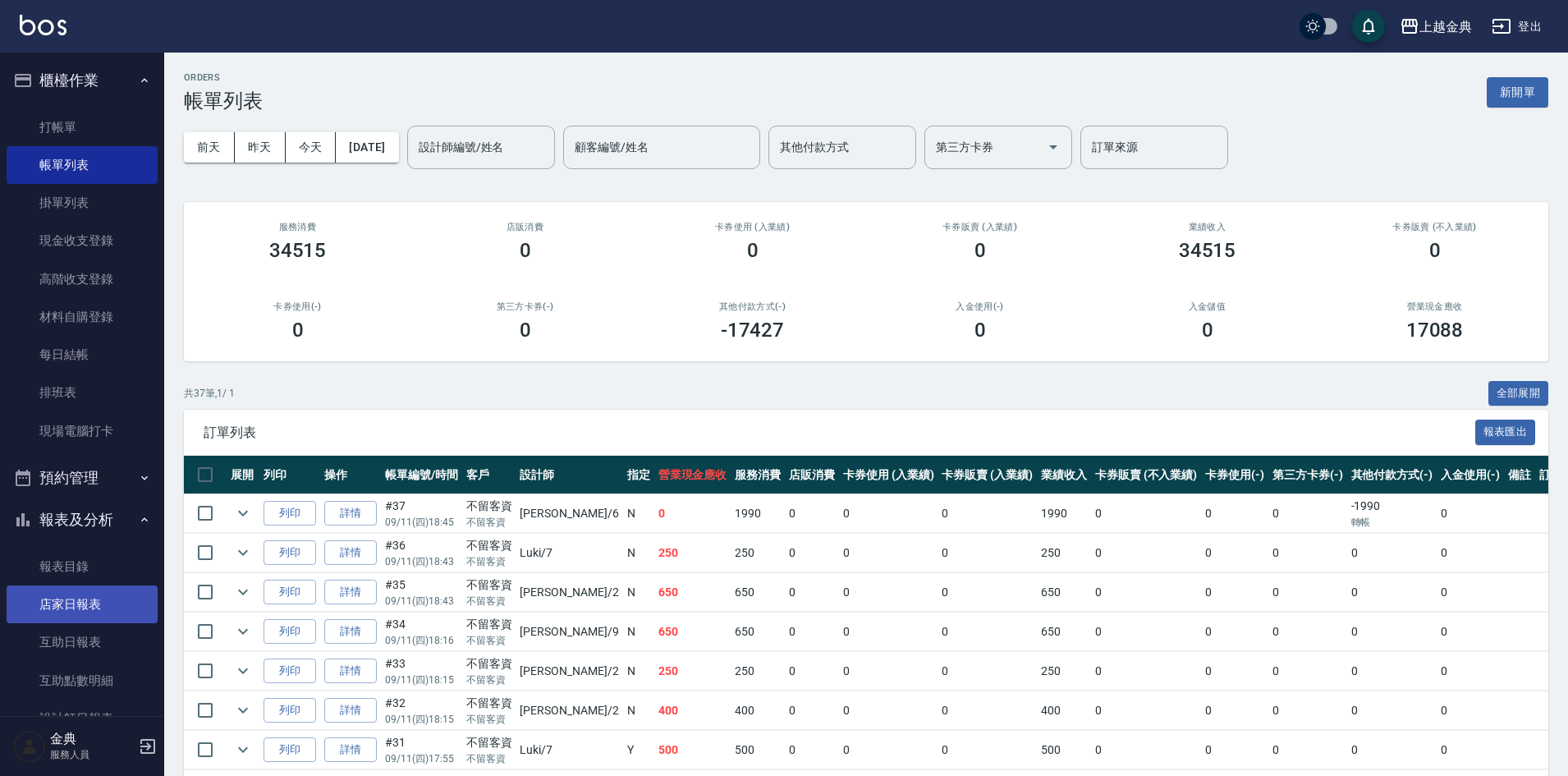
click at [81, 593] on link "店家日報表" at bounding box center [82, 604] width 151 height 38
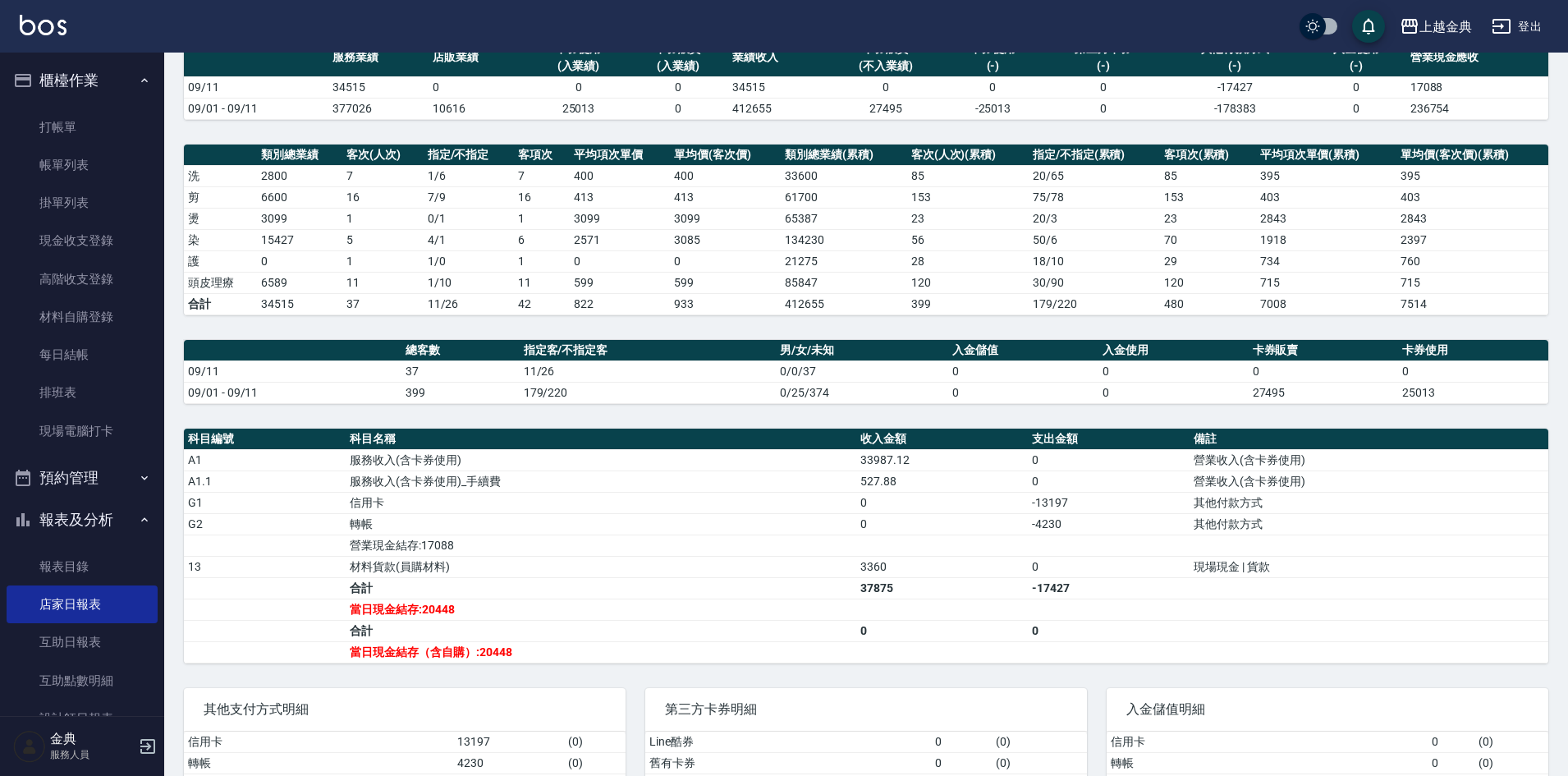
scroll to position [164, 0]
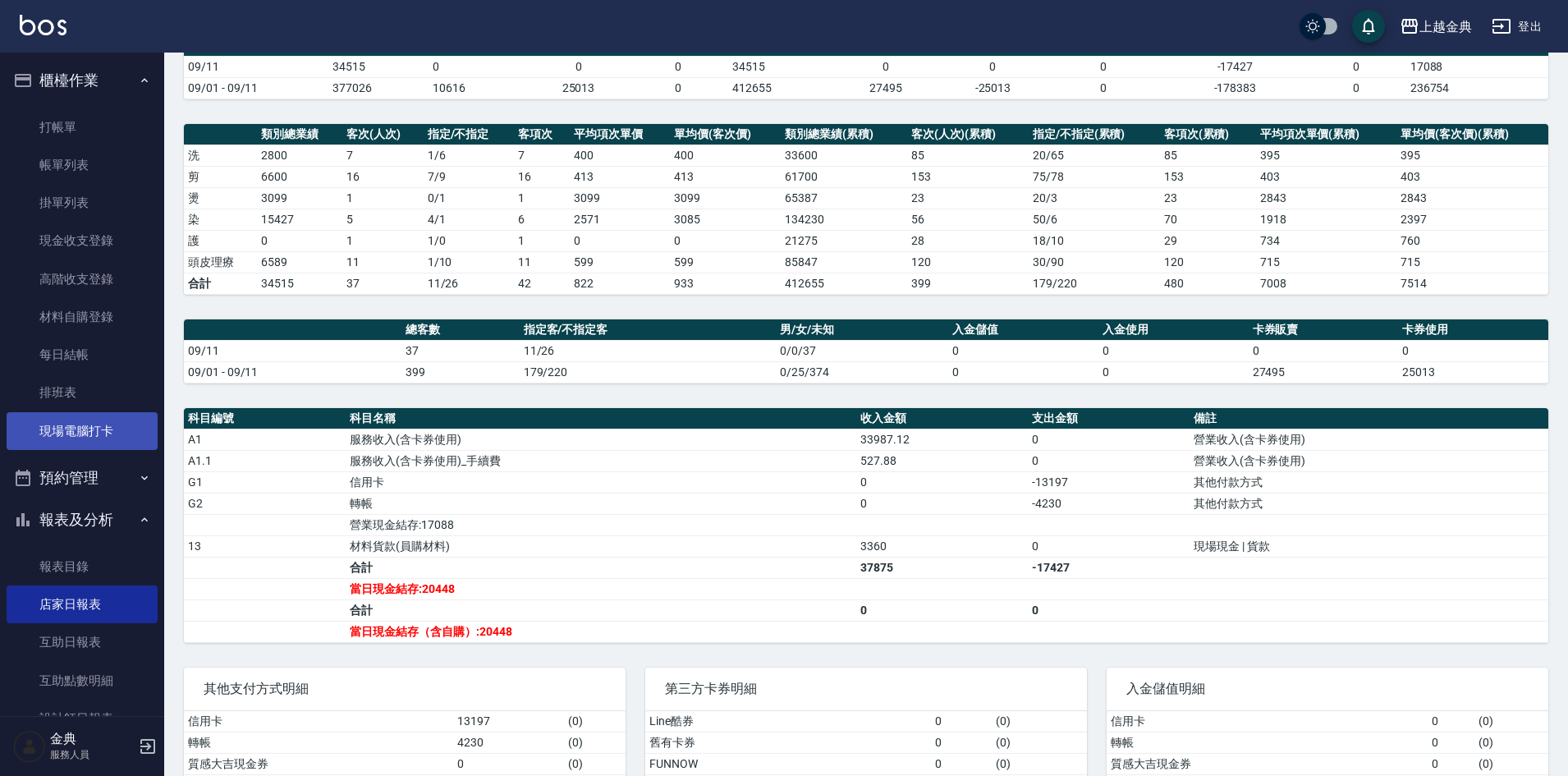
click at [103, 417] on link "現場電腦打卡" at bounding box center [82, 431] width 151 height 38
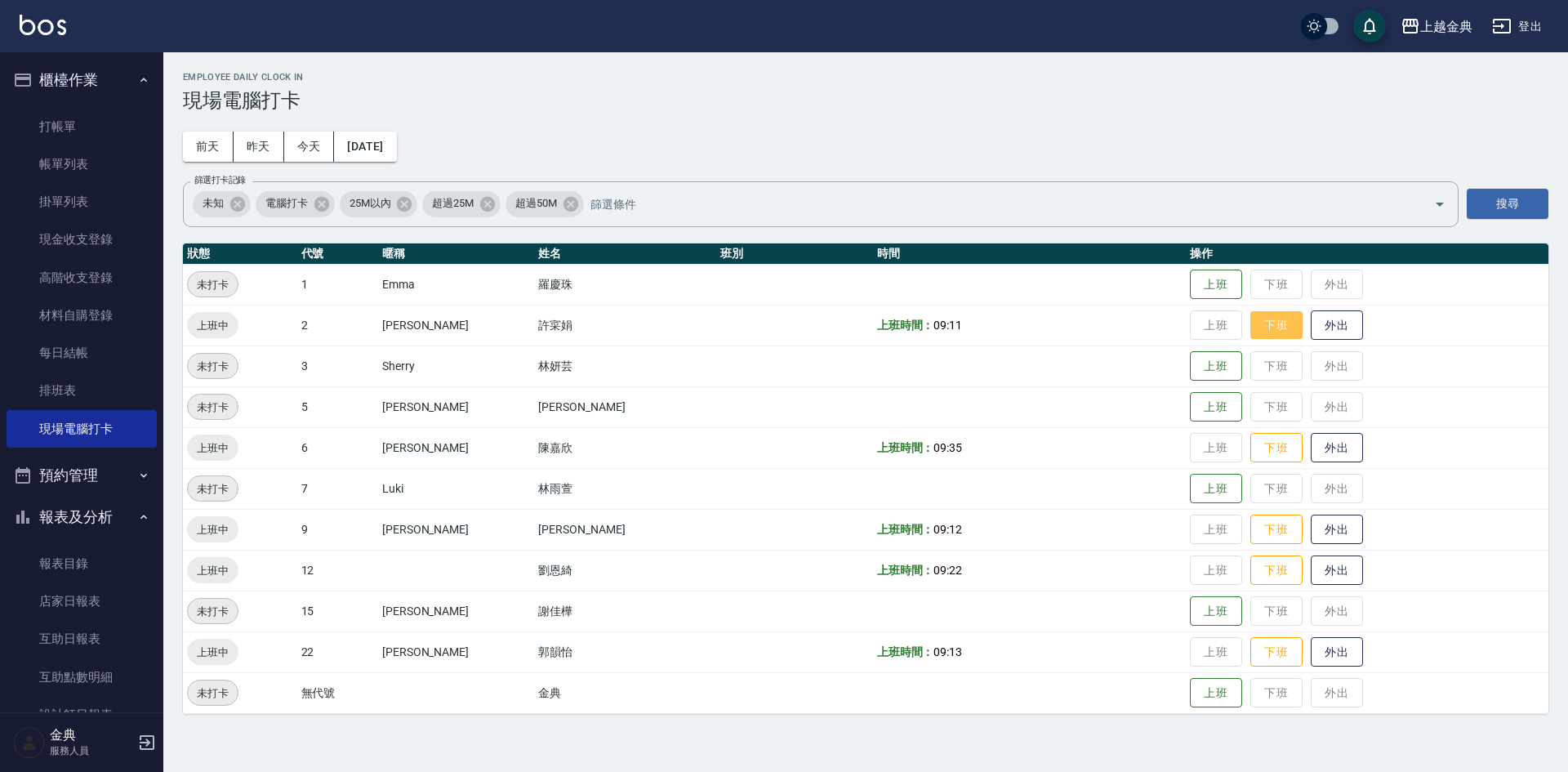
click at [1250, 331] on button "下班" at bounding box center [1276, 325] width 52 height 29
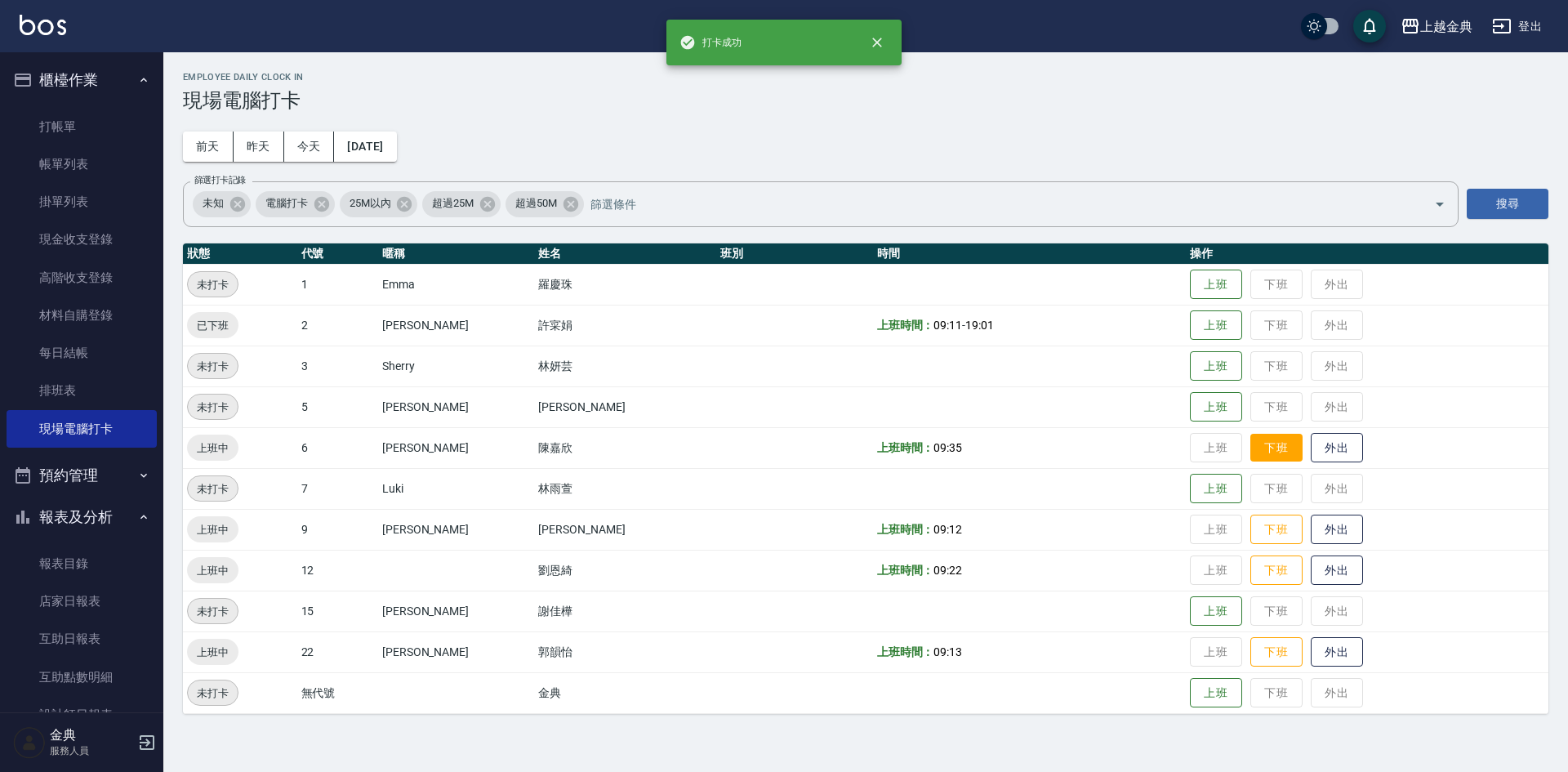
click at [1250, 442] on button "下班" at bounding box center [1276, 448] width 52 height 29
click at [1250, 539] on button "下班" at bounding box center [1276, 530] width 52 height 29
click at [1250, 563] on button "下班" at bounding box center [1276, 571] width 52 height 29
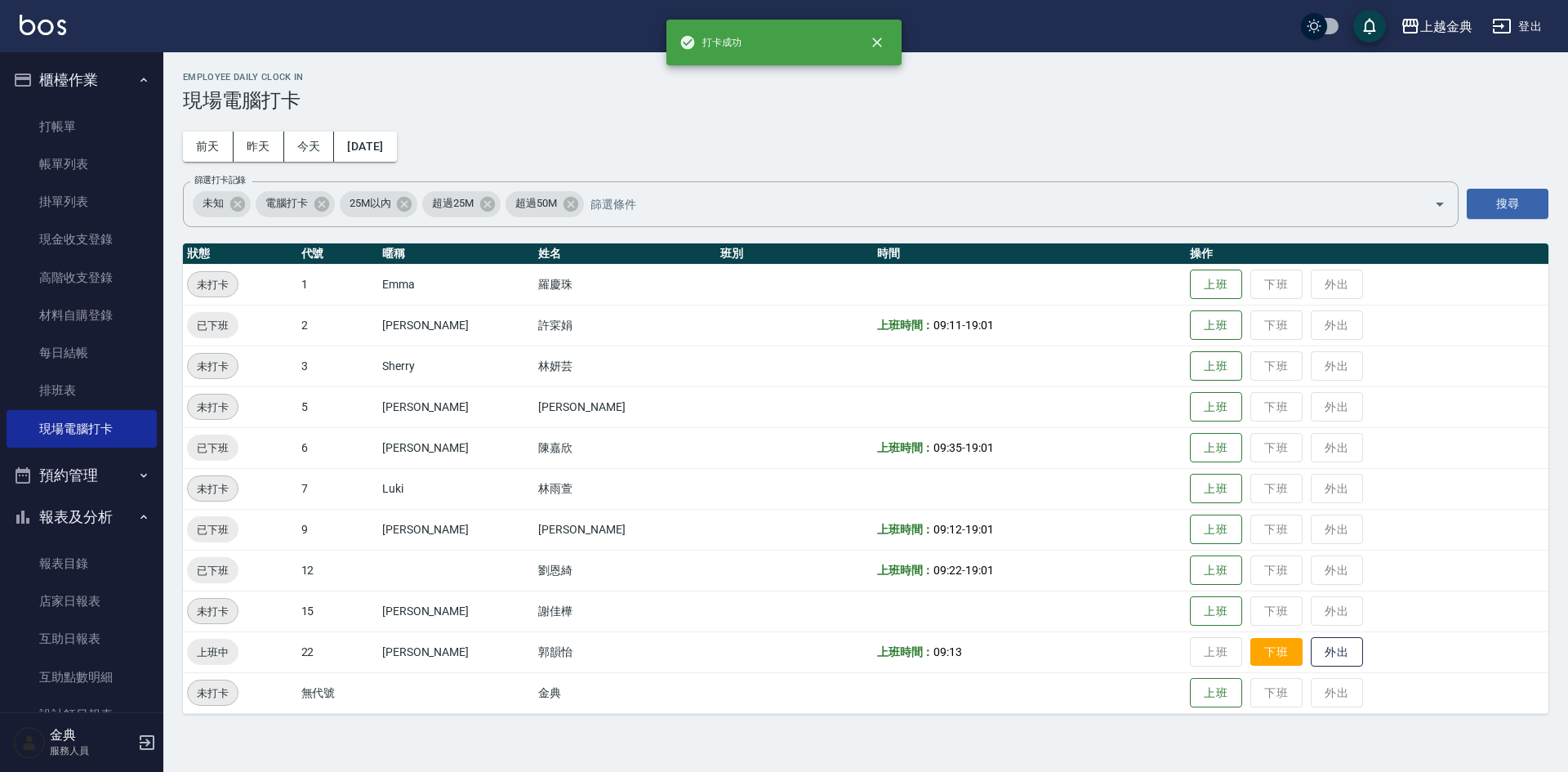
click at [1253, 648] on button "下班" at bounding box center [1276, 653] width 52 height 29
